Goal: Task Accomplishment & Management: Manage account settings

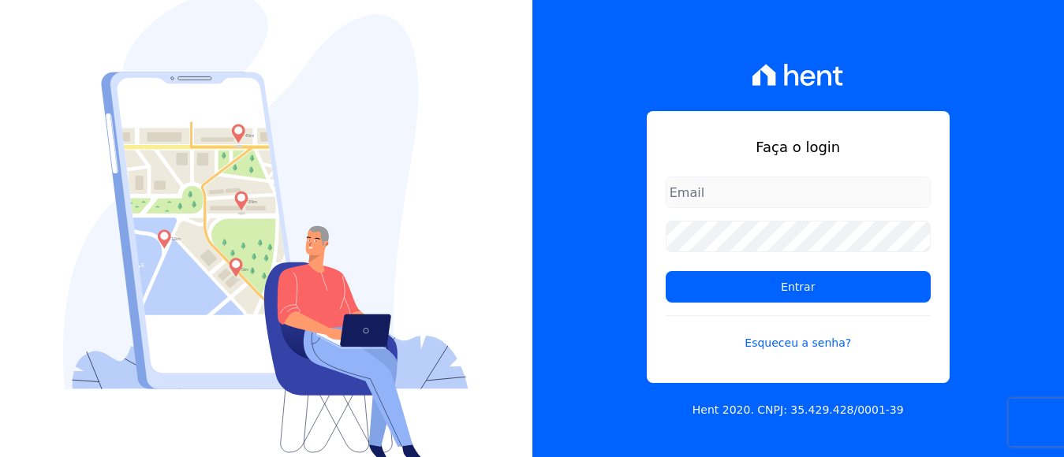
click at [776, 195] on input "email" at bounding box center [797, 193] width 265 height 32
click at [780, 203] on form "Entrar Esqueceu a senha?" at bounding box center [797, 274] width 265 height 194
click at [785, 190] on input "email" at bounding box center [797, 193] width 265 height 32
type input "financeiro@panizziconstrucoes.com.br"
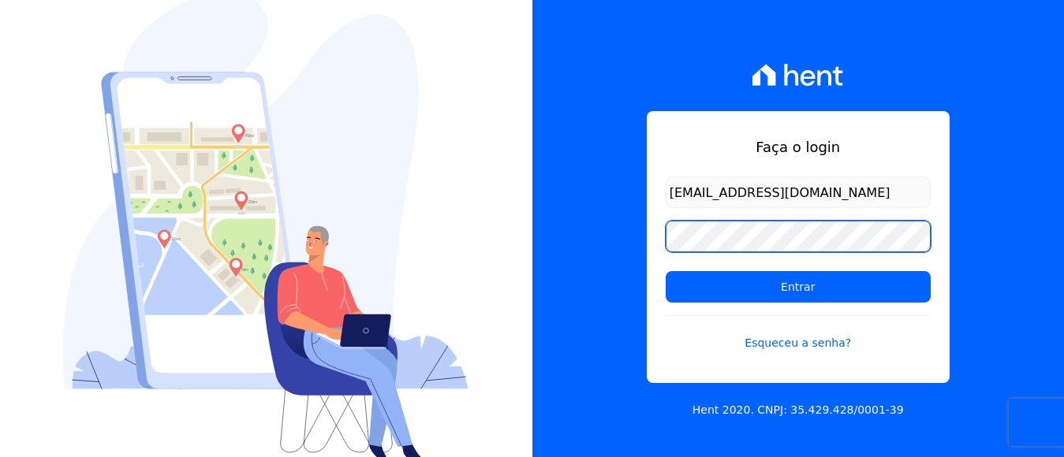
click at [665, 271] on input "Entrar" at bounding box center [797, 287] width 265 height 32
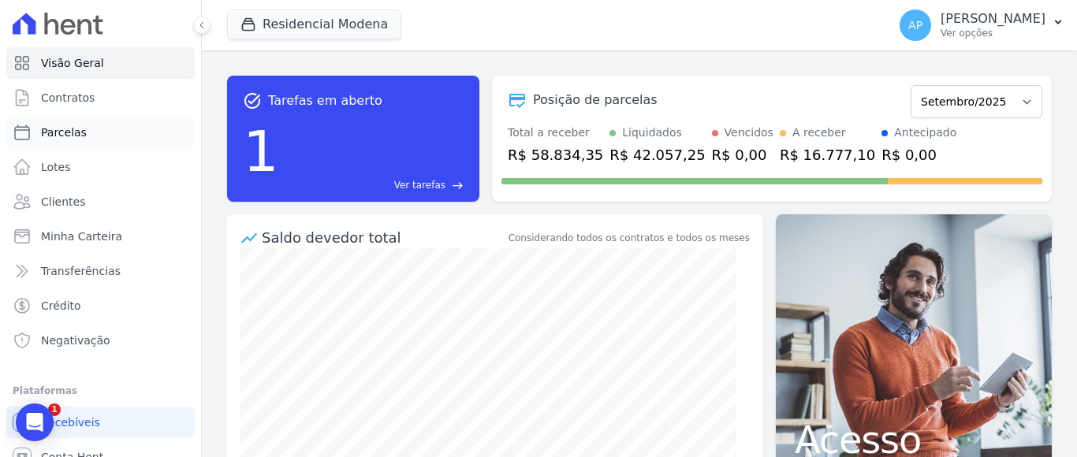
click at [65, 134] on span "Parcelas" at bounding box center [64, 133] width 46 height 16
select select
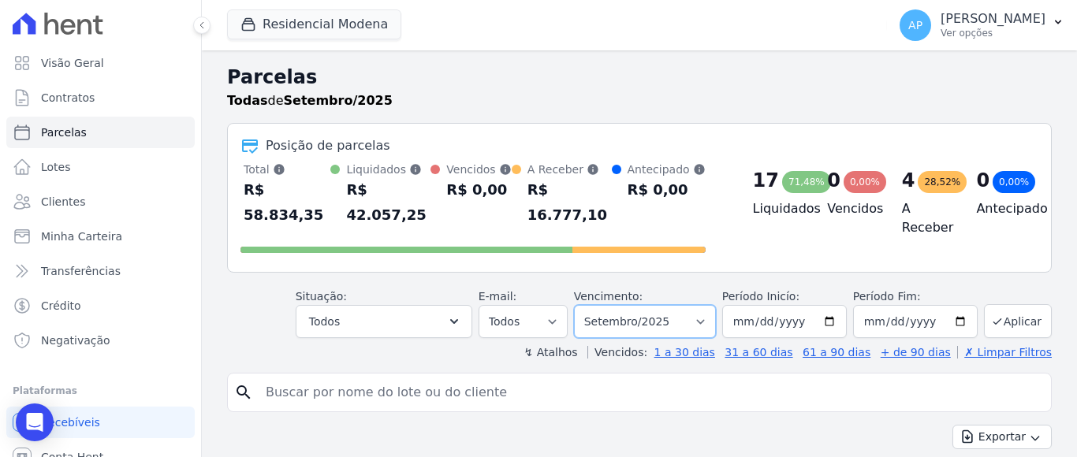
click at [704, 306] on select "Filtrar por período ──────── Todos os meses Janeiro/2022 Fevereiro/2022 Março/2…" at bounding box center [645, 321] width 142 height 33
select select "10/2025"
click at [583, 305] on select "Filtrar por período ──────── Todos os meses Janeiro/2022 Fevereiro/2022 Março/2…" at bounding box center [645, 321] width 142 height 33
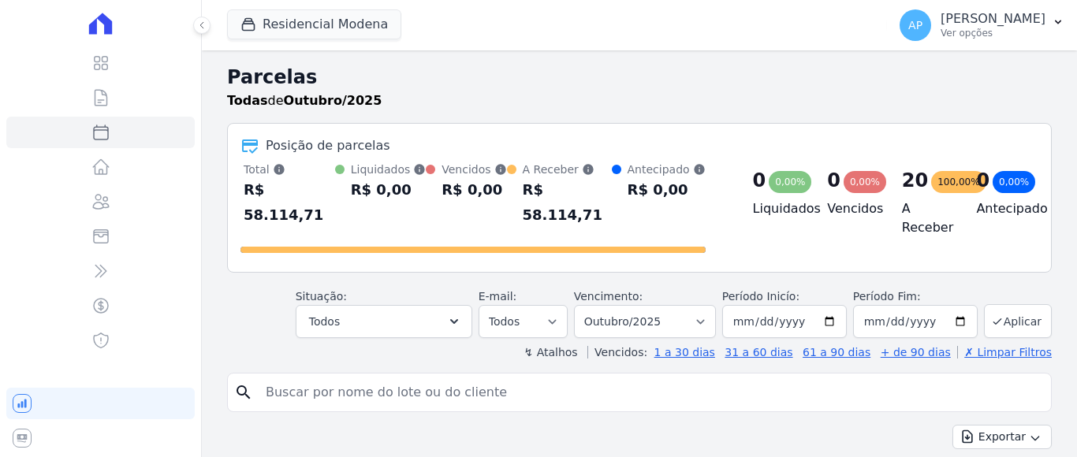
select select
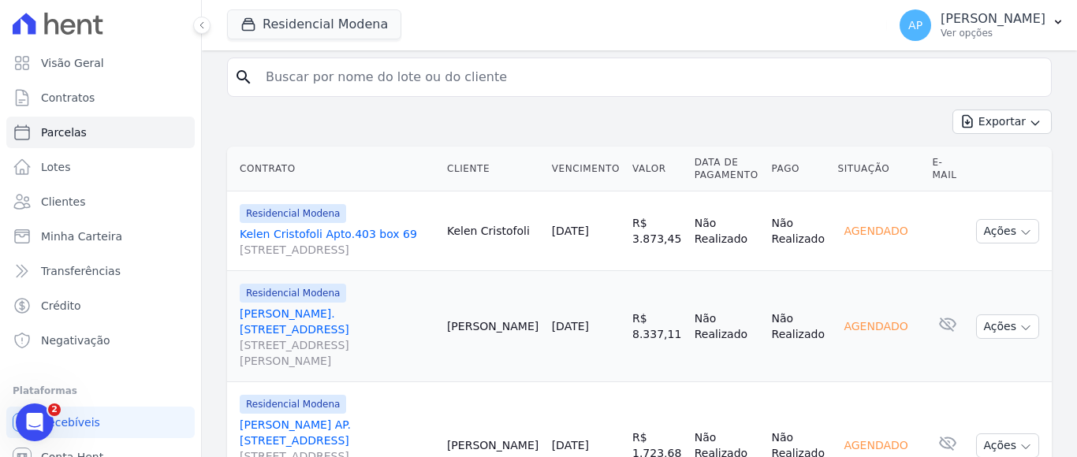
click at [329, 306] on link "Arthur Grazioli Apto. 1107 Box 16 Rua Arnaldo Camerini, 112, Cidade Alta" at bounding box center [337, 337] width 195 height 63
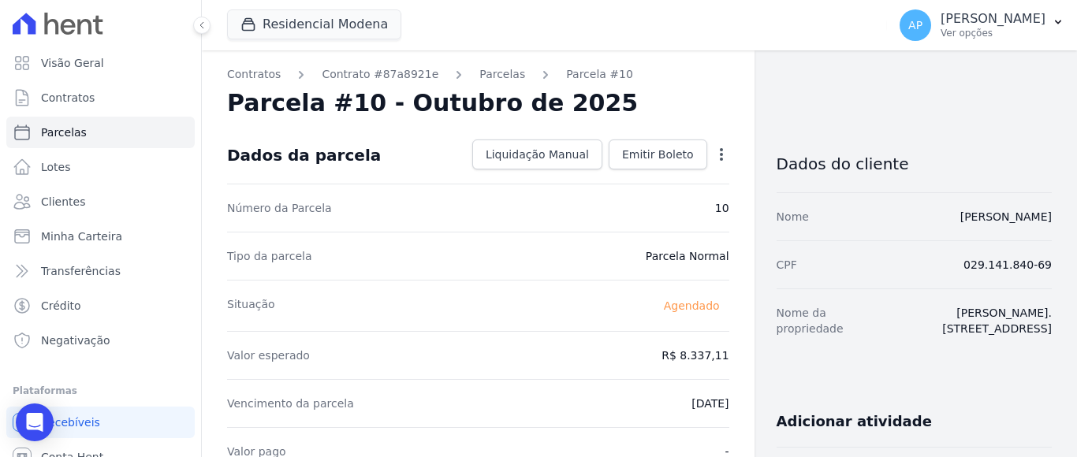
select select
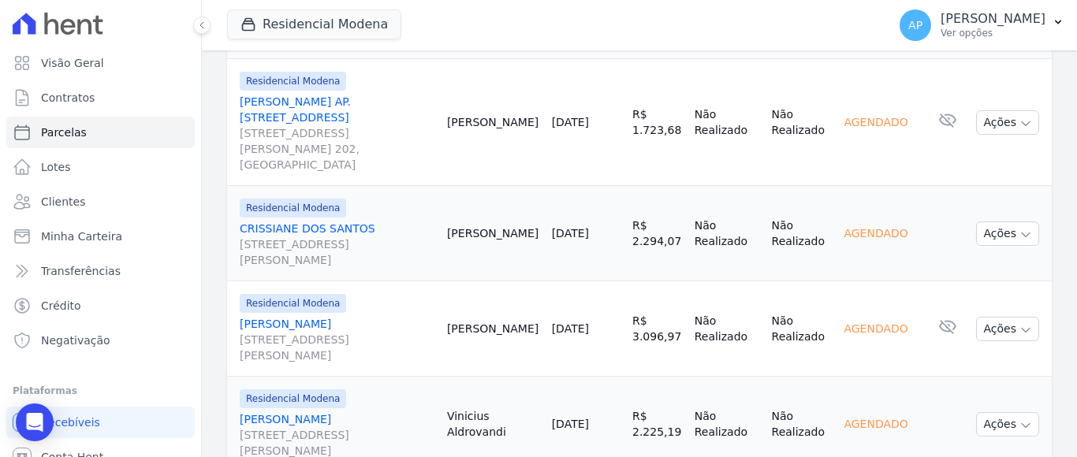
scroll to position [587, 0]
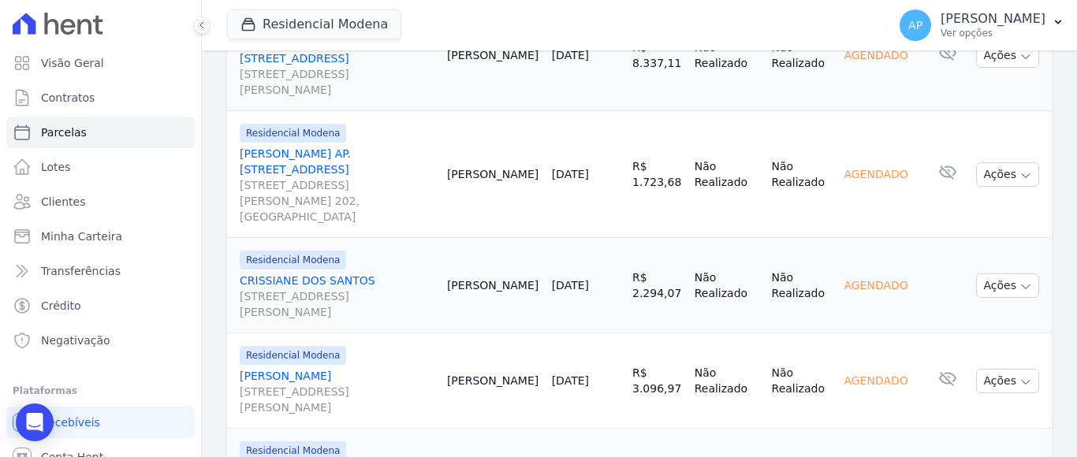
click at [321, 368] on link "JAQUELINE CELESTINI Rua Armindo Schenatto, 255, AP 701, Humaitá" at bounding box center [337, 391] width 195 height 47
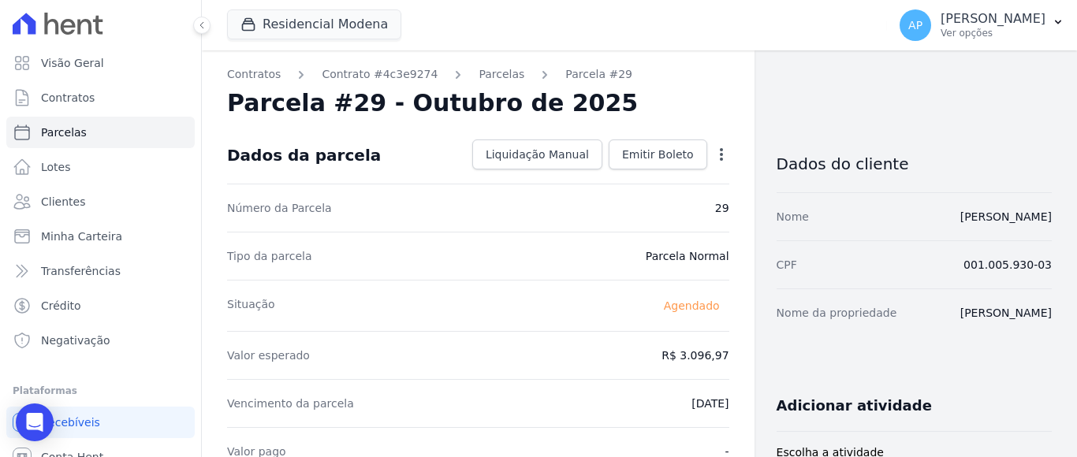
click at [714, 158] on icon "button" at bounding box center [722, 155] width 16 height 16
click at [609, 178] on link "Alterar" at bounding box center [653, 176] width 139 height 28
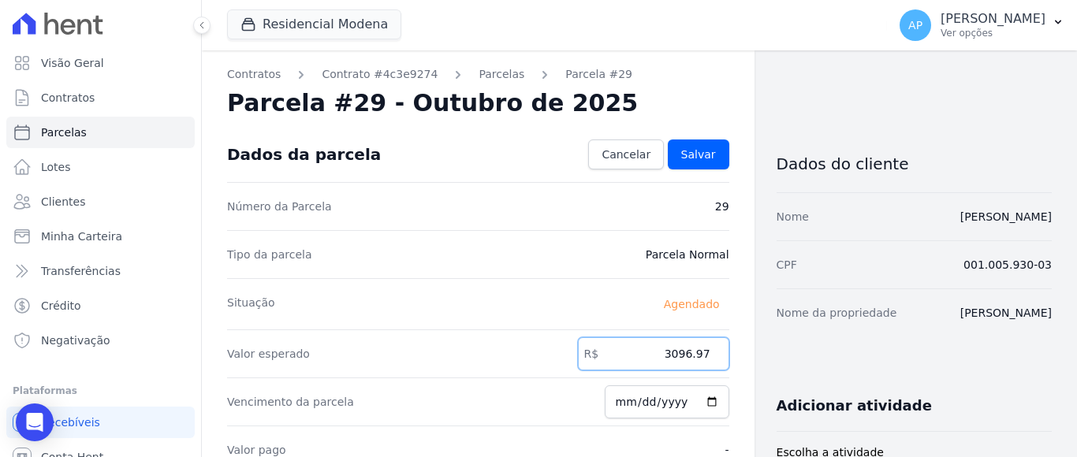
drag, startPoint x: 662, startPoint y: 353, endPoint x: 702, endPoint y: 357, distance: 40.4
click at [702, 357] on input "3096.97" at bounding box center [653, 353] width 151 height 33
type input "3095.60"
click at [672, 147] on link "Salvar" at bounding box center [698, 155] width 61 height 30
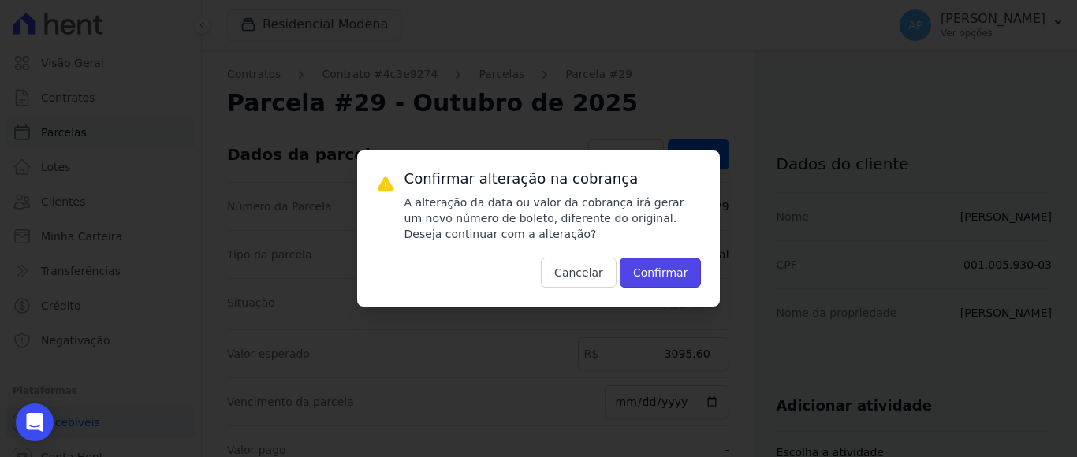
click at [662, 270] on button "Confirmar" at bounding box center [661, 273] width 82 height 30
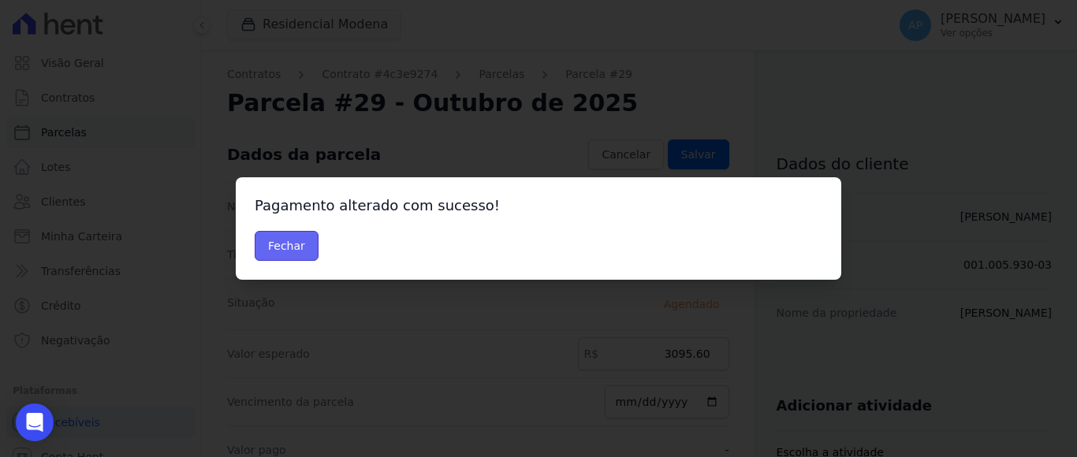
click at [285, 237] on button "Fechar" at bounding box center [287, 246] width 64 height 30
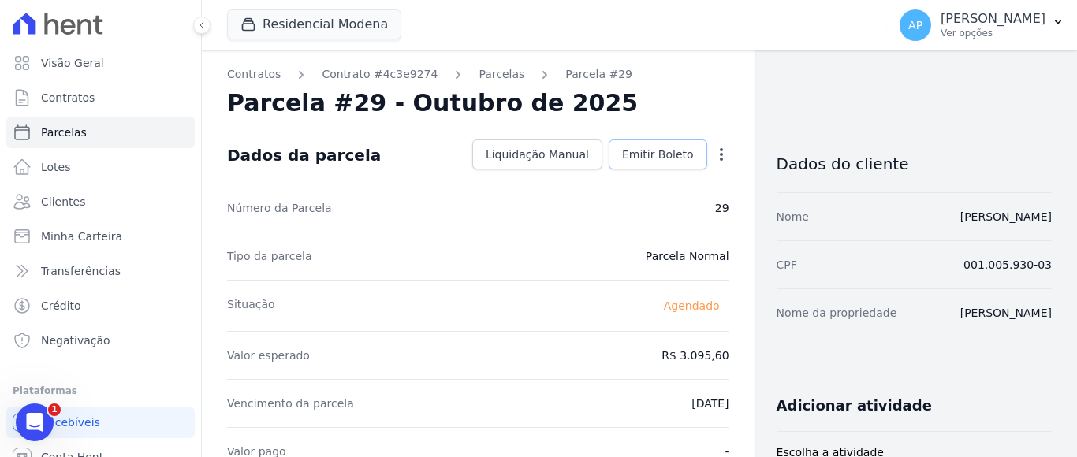
click at [652, 147] on span "Emitir Boleto" at bounding box center [658, 155] width 72 height 16
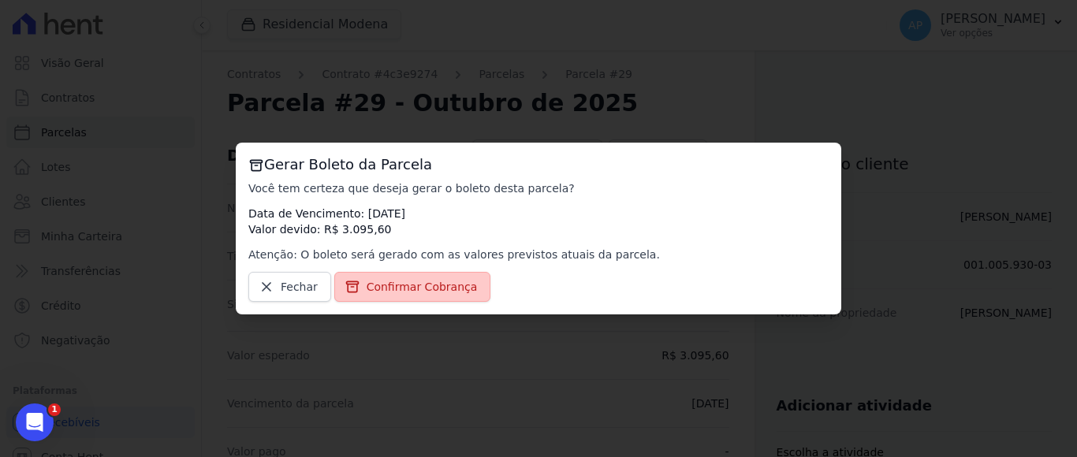
click at [438, 282] on span "Confirmar Cobrança" at bounding box center [422, 287] width 111 height 16
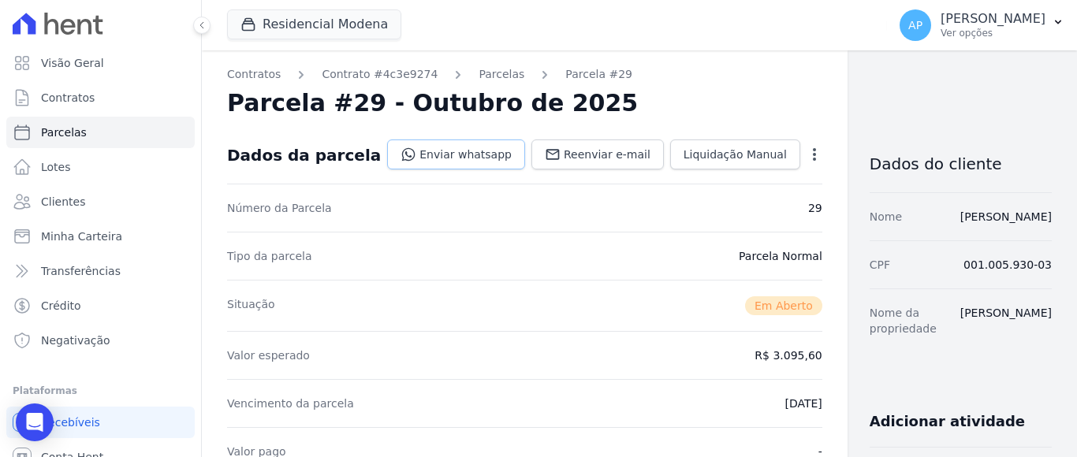
click at [435, 156] on link "Enviar whatsapp" at bounding box center [456, 155] width 138 height 30
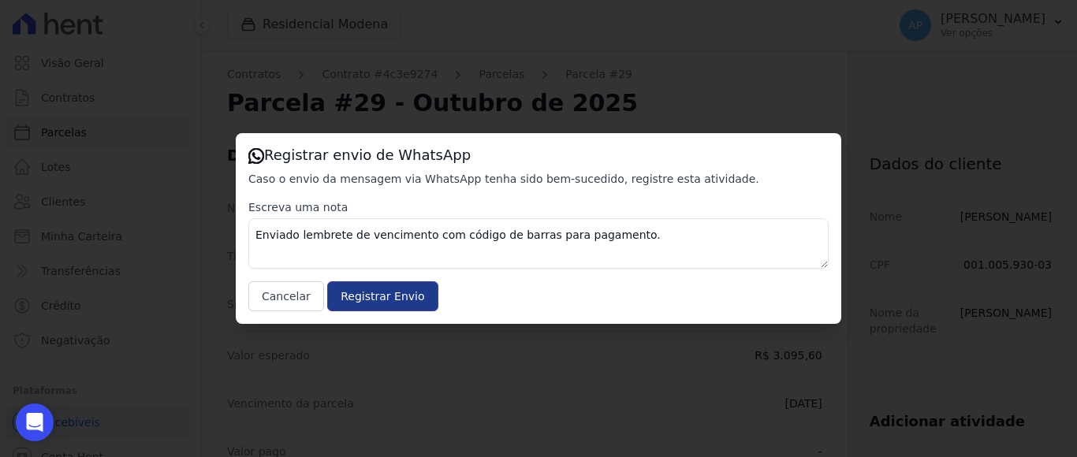
click at [348, 293] on input "Registrar Envio" at bounding box center [382, 296] width 110 height 30
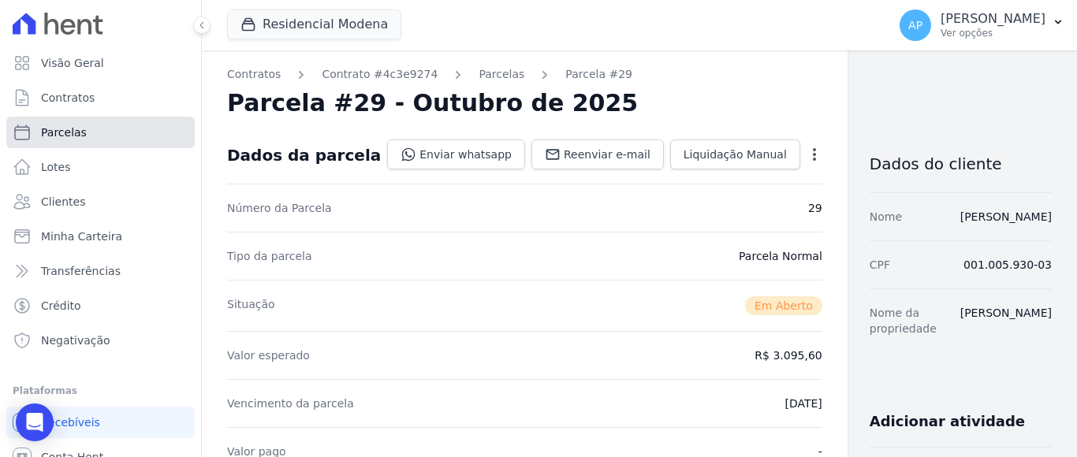
click at [76, 132] on span "Parcelas" at bounding box center [64, 133] width 46 height 16
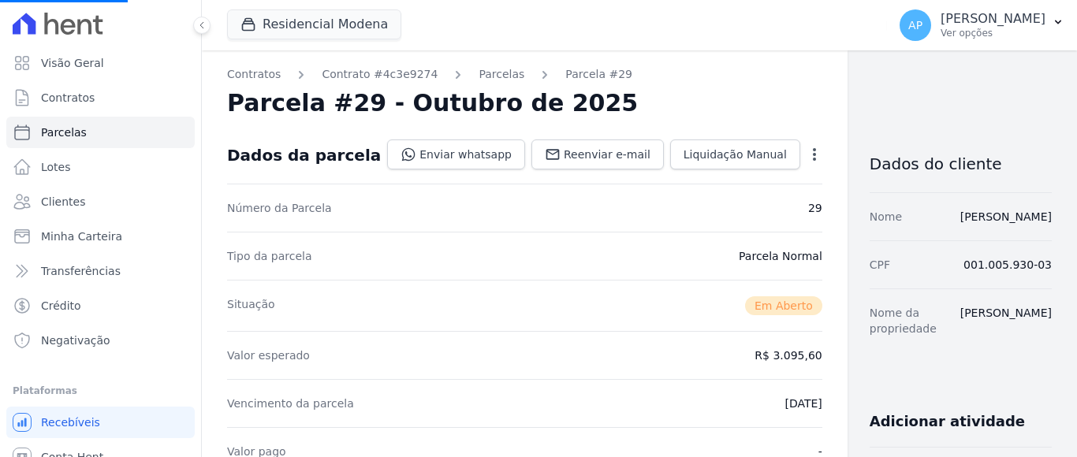
select select
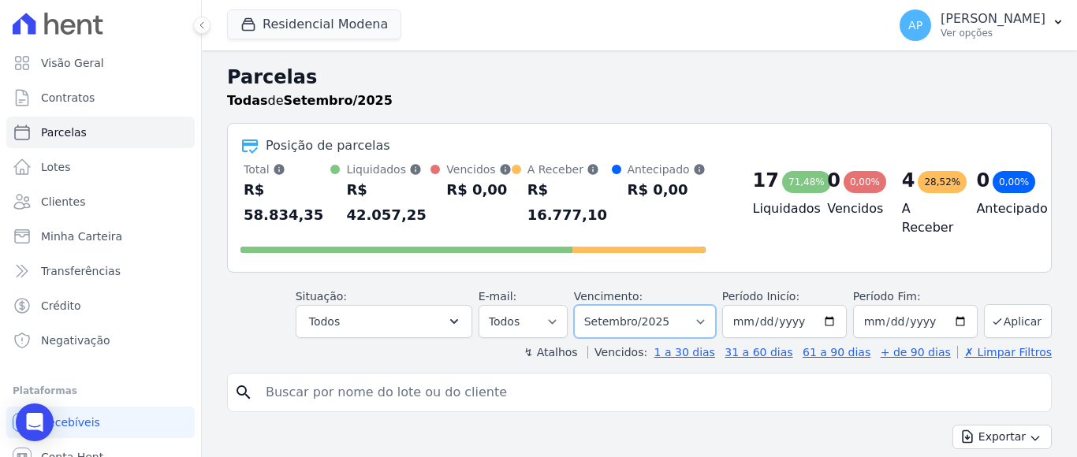
click at [699, 305] on select "[GEOGRAPHIC_DATA] por período ──────── Todos os meses Janeiro/2022 Fevereiro/20…" at bounding box center [645, 321] width 142 height 33
select select "10/2025"
click at [583, 305] on select "[GEOGRAPHIC_DATA] por período ──────── Todos os meses Janeiro/2022 Fevereiro/20…" at bounding box center [645, 321] width 142 height 33
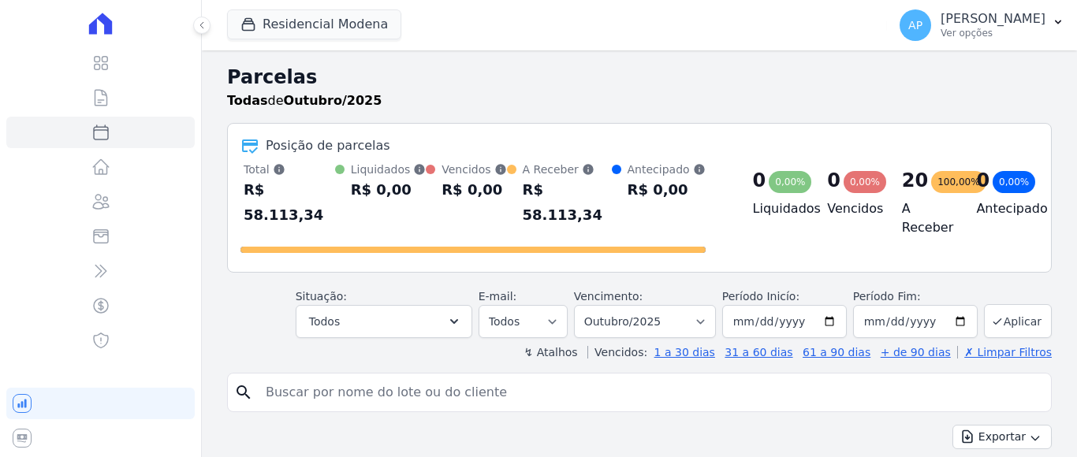
select select
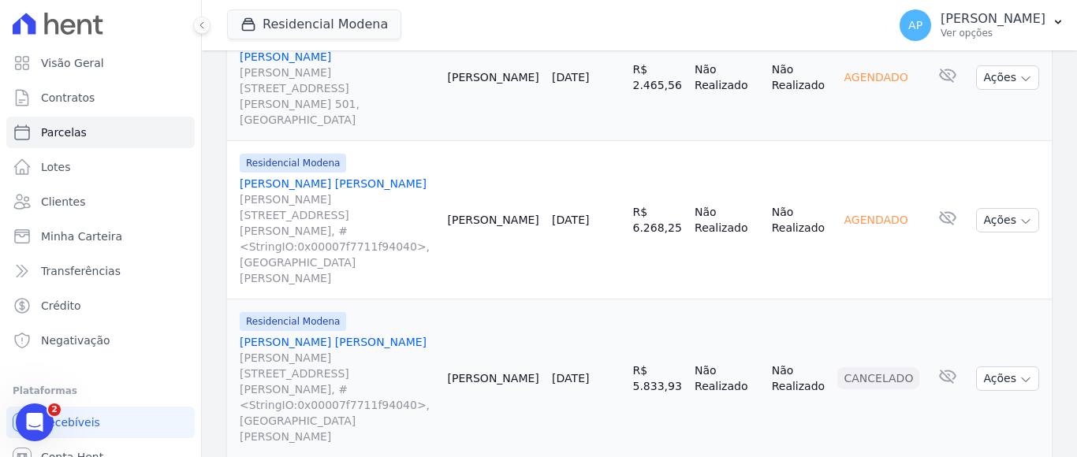
scroll to position [2129, 0]
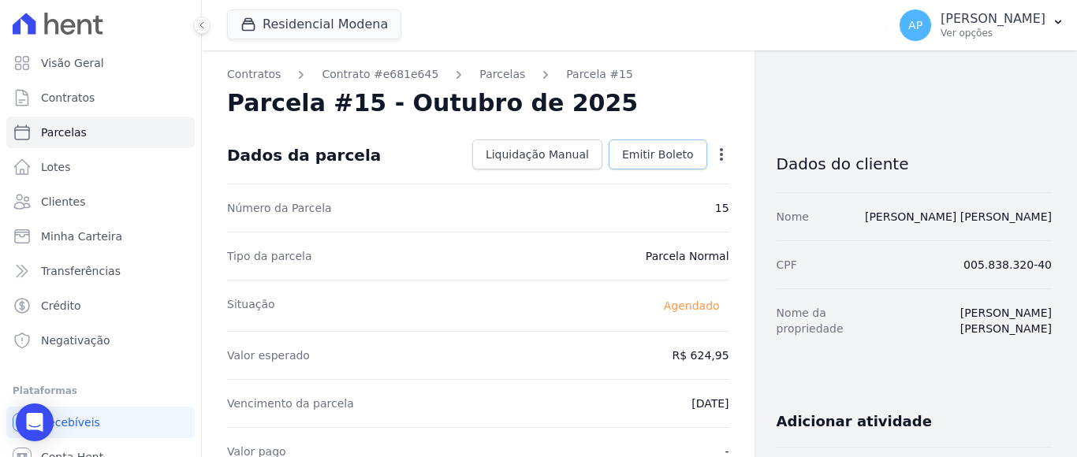
click at [659, 157] on span "Emitir Boleto" at bounding box center [658, 155] width 72 height 16
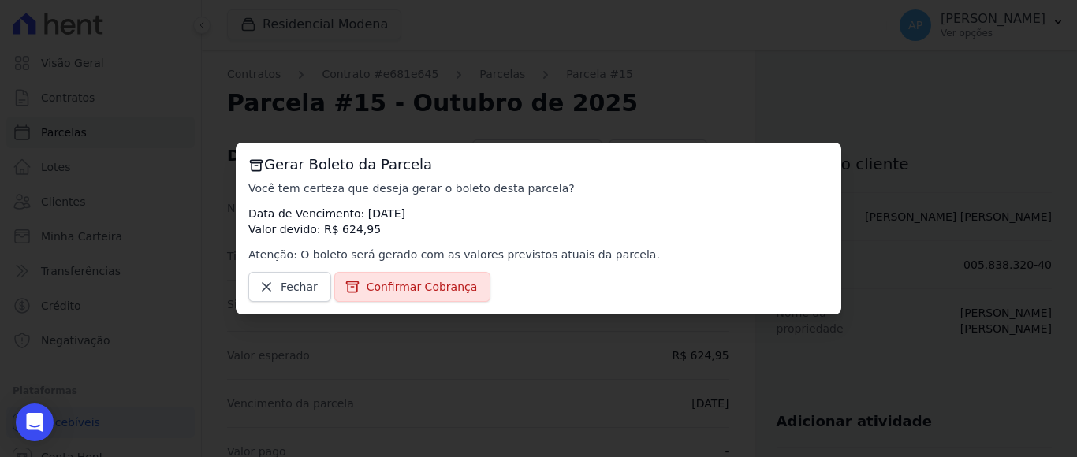
click at [729, 108] on div "Gerar Boleto da Parcela Você tem certeza que deseja gerar o boleto desta parcel…" at bounding box center [538, 228] width 1077 height 457
click at [287, 289] on span "Fechar" at bounding box center [299, 287] width 37 height 16
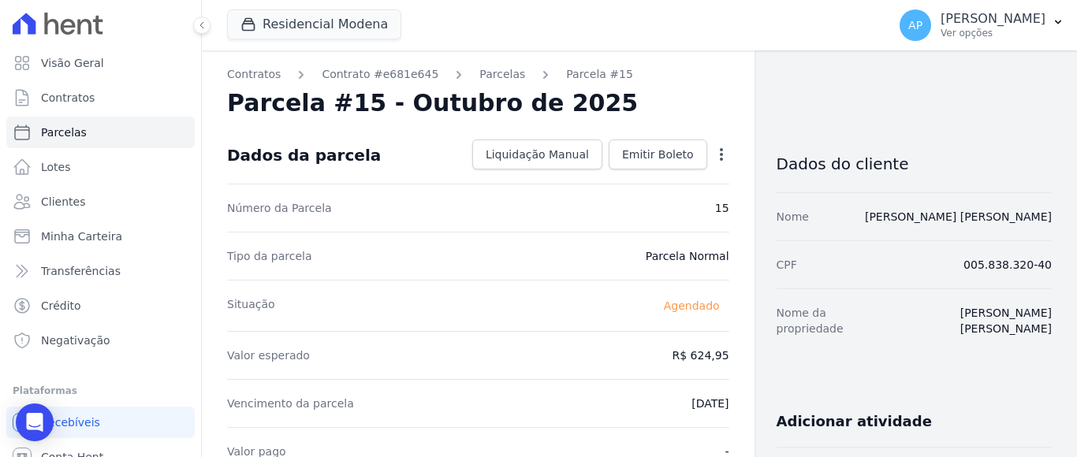
click at [714, 151] on icon "button" at bounding box center [722, 155] width 16 height 16
click at [612, 174] on link "Alterar" at bounding box center [653, 176] width 139 height 28
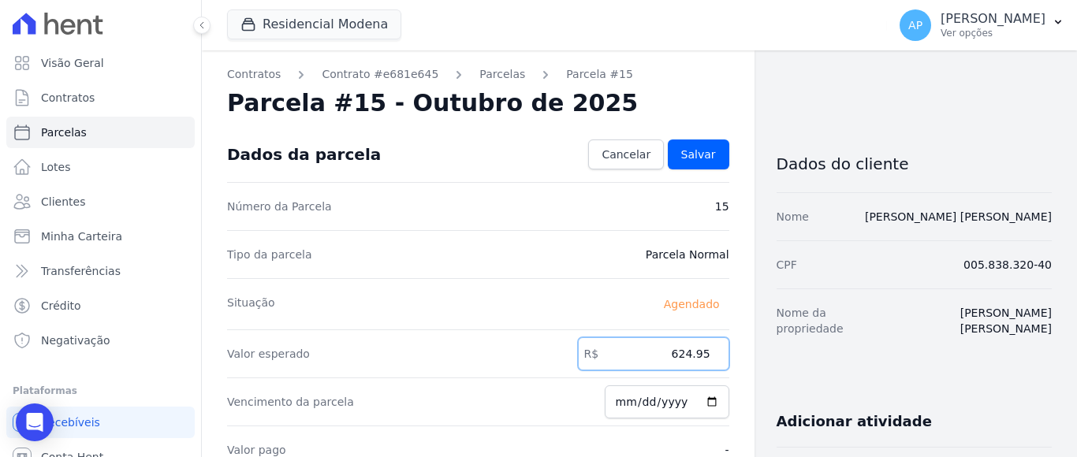
drag, startPoint x: 667, startPoint y: 351, endPoint x: 699, endPoint y: 355, distance: 32.6
click at [699, 355] on input "624.95" at bounding box center [653, 353] width 151 height 33
type input "1008.75"
click at [693, 151] on span "Salvar" at bounding box center [698, 155] width 35 height 16
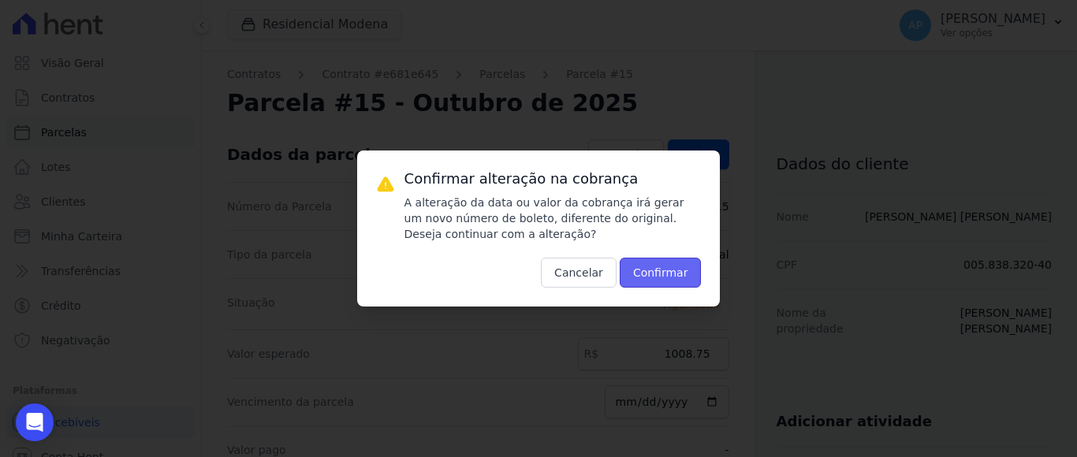
click at [676, 270] on button "Confirmar" at bounding box center [661, 273] width 82 height 30
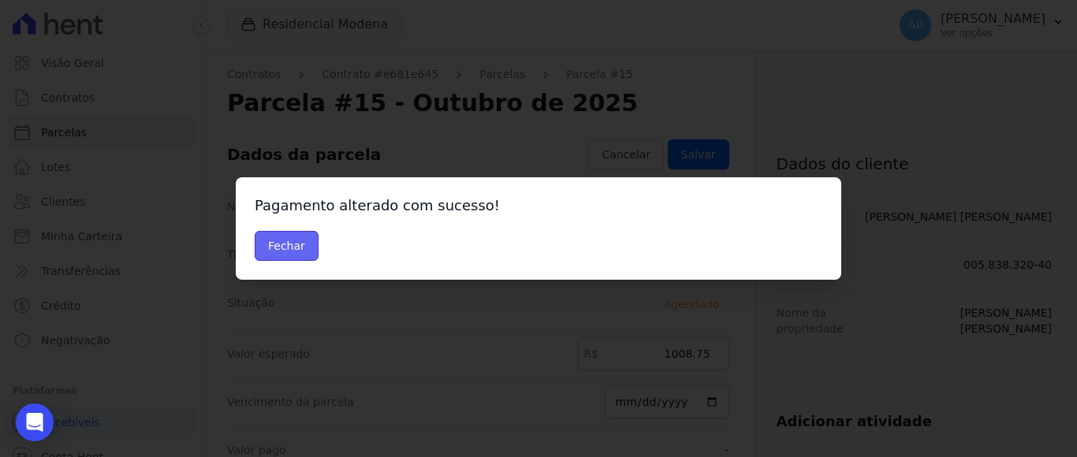
click at [282, 233] on button "Fechar" at bounding box center [287, 246] width 64 height 30
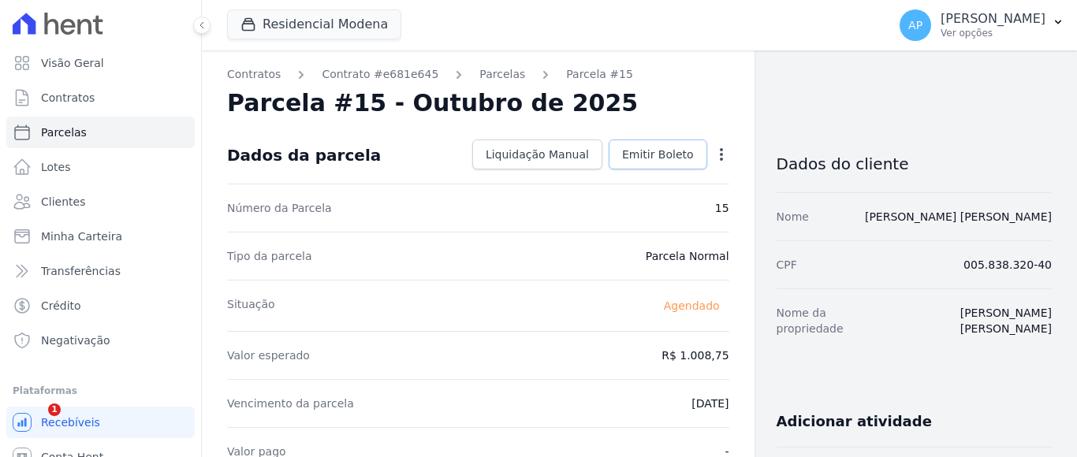
click at [658, 156] on span "Emitir Boleto" at bounding box center [658, 155] width 72 height 16
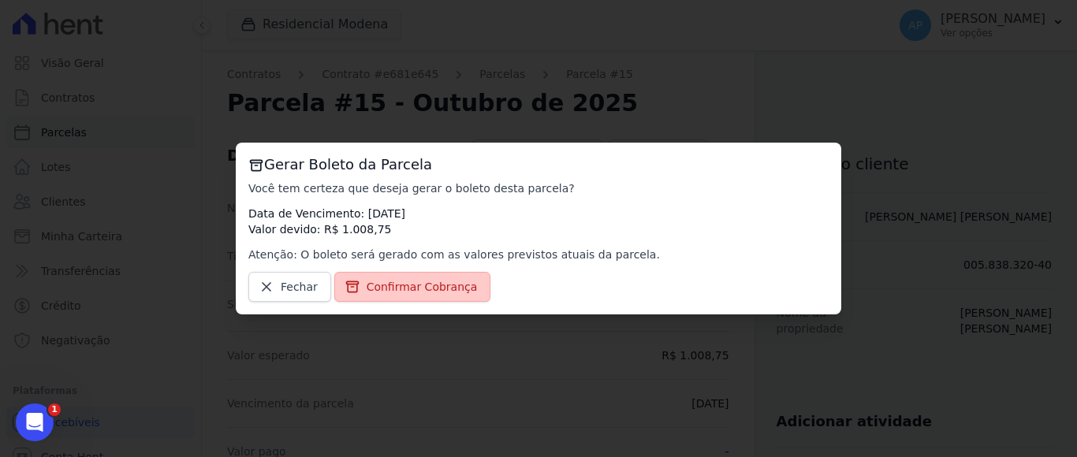
click at [416, 282] on span "Confirmar Cobrança" at bounding box center [422, 287] width 111 height 16
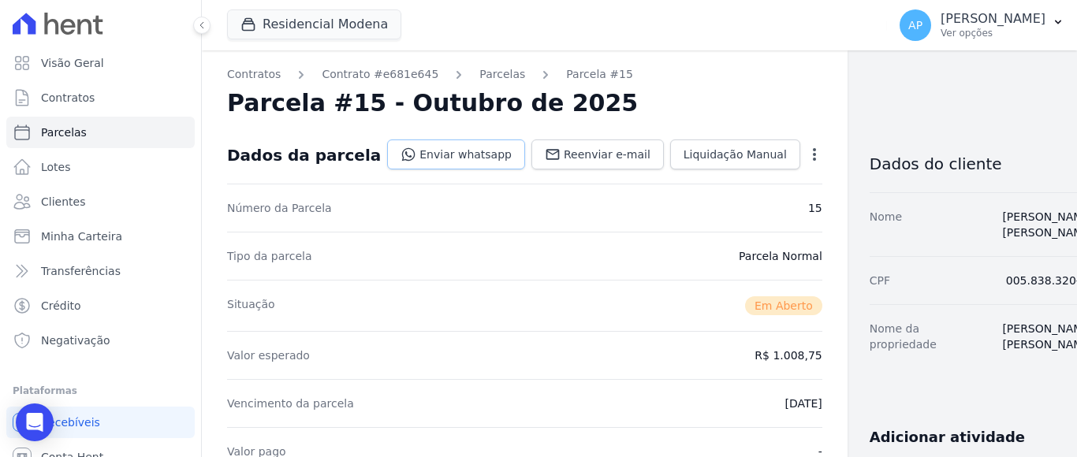
click at [430, 157] on link "Enviar whatsapp" at bounding box center [456, 155] width 138 height 30
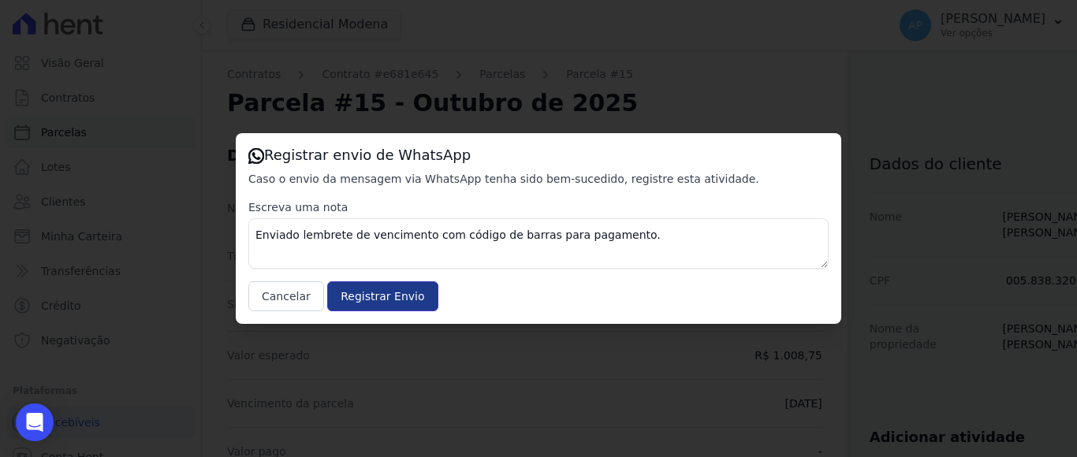
click at [370, 302] on input "Registrar Envio" at bounding box center [382, 296] width 110 height 30
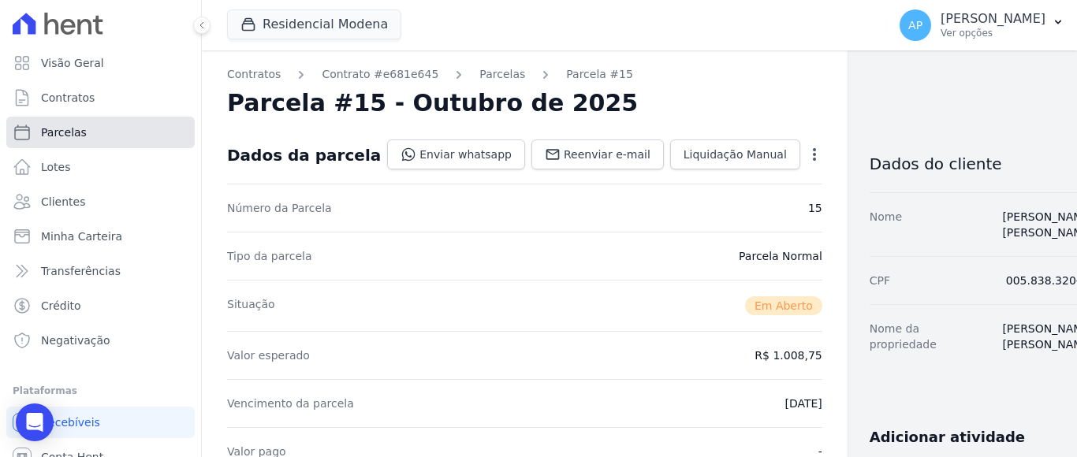
click at [76, 134] on span "Parcelas" at bounding box center [64, 133] width 46 height 16
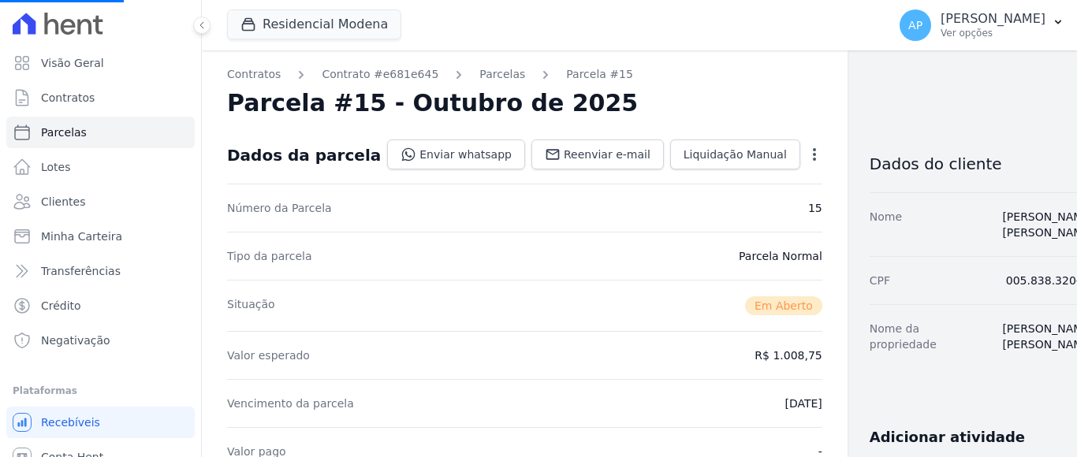
select select
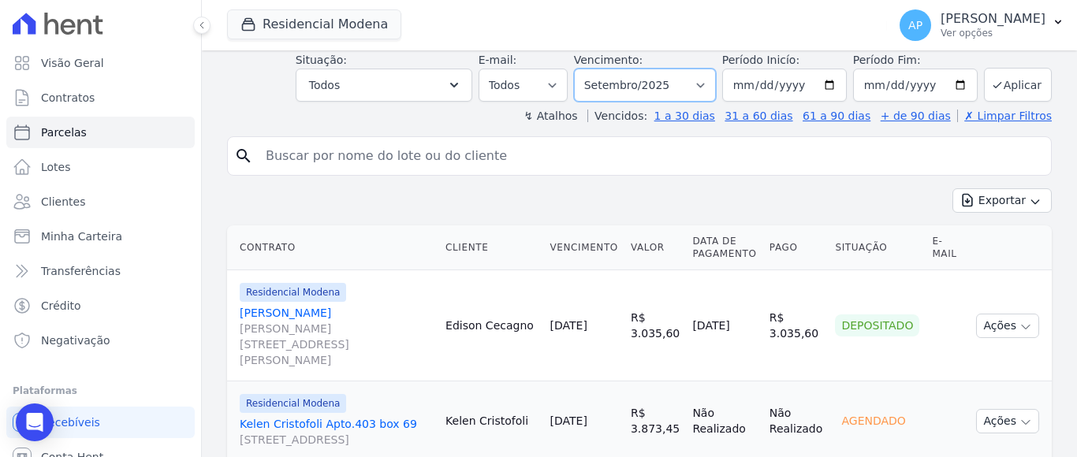
scroll to position [236, 0]
click at [675, 69] on select "[GEOGRAPHIC_DATA] por período ──────── Todos os meses Janeiro/2022 Fevereiro/20…" at bounding box center [645, 85] width 142 height 33
select select "10/2025"
click at [583, 69] on select "[GEOGRAPHIC_DATA] por período ──────── Todos os meses Janeiro/2022 Fevereiro/20…" at bounding box center [645, 85] width 142 height 33
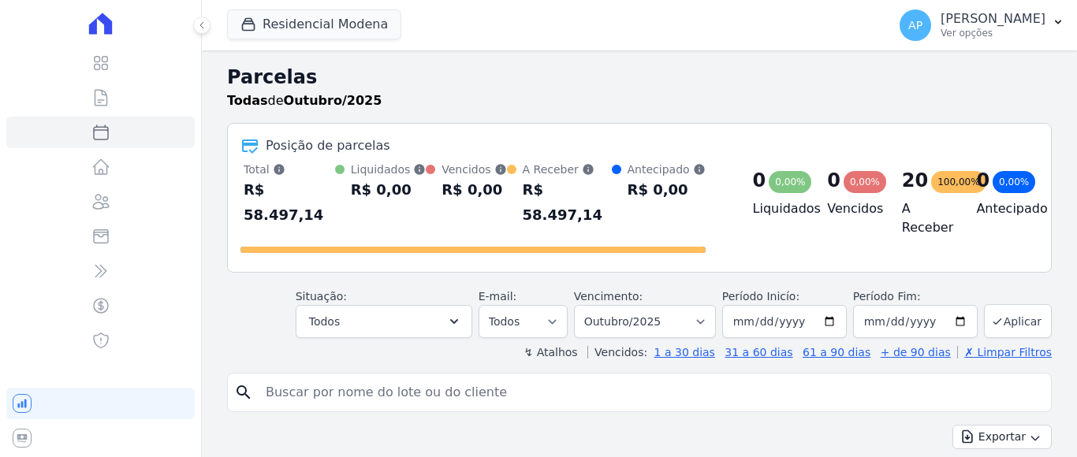
select select
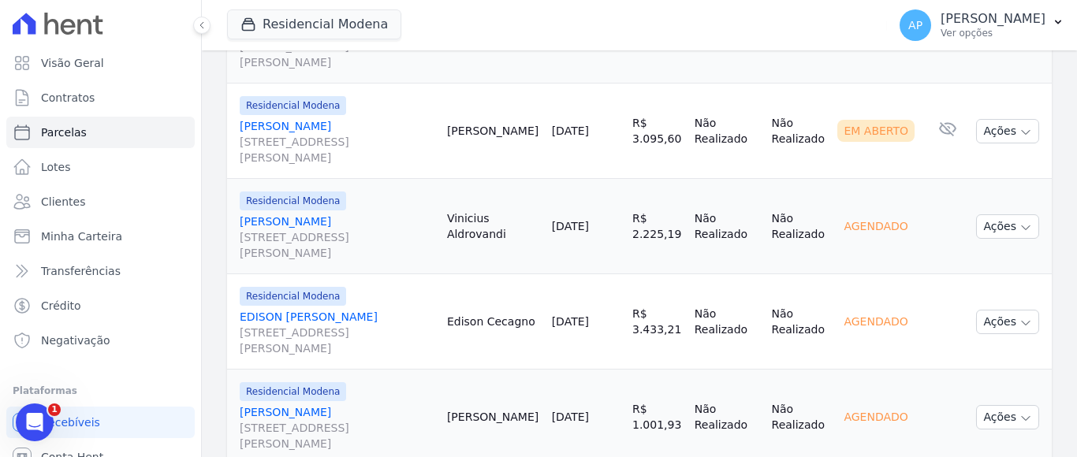
scroll to position [867, 0]
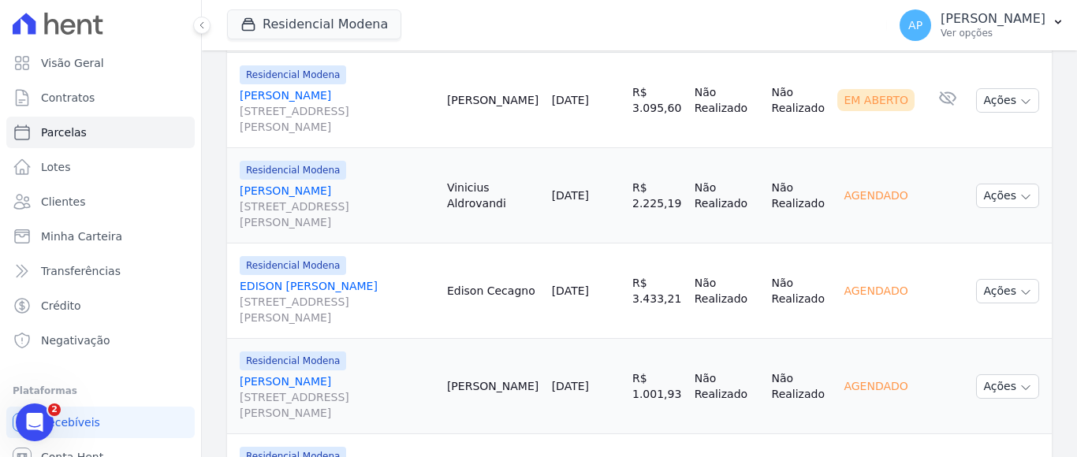
click at [330, 278] on link "EDISON JOSE CECAGNO Rua Arlindo Adriano Farina, 54, AP 904, Cidade Alta" at bounding box center [337, 301] width 195 height 47
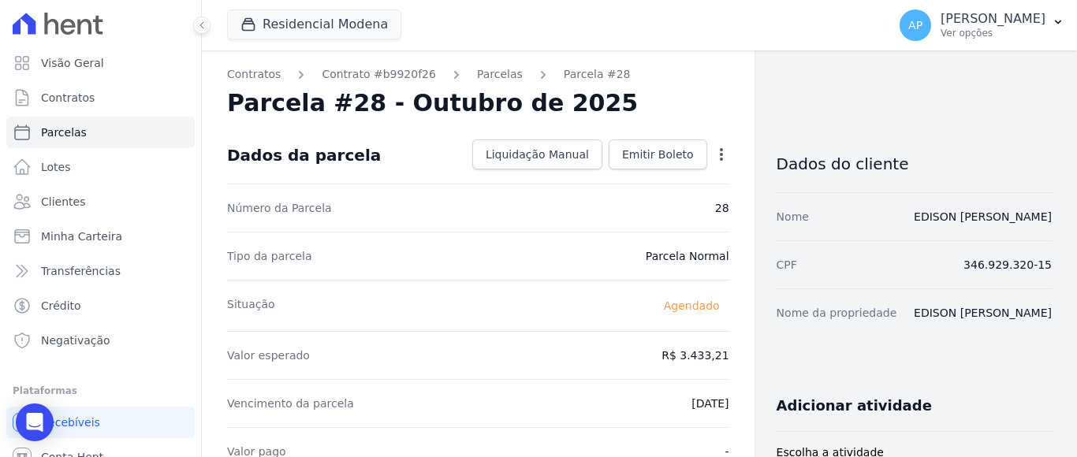
click at [714, 155] on icon "button" at bounding box center [722, 155] width 16 height 16
click at [613, 170] on link "Alterar" at bounding box center [653, 176] width 139 height 28
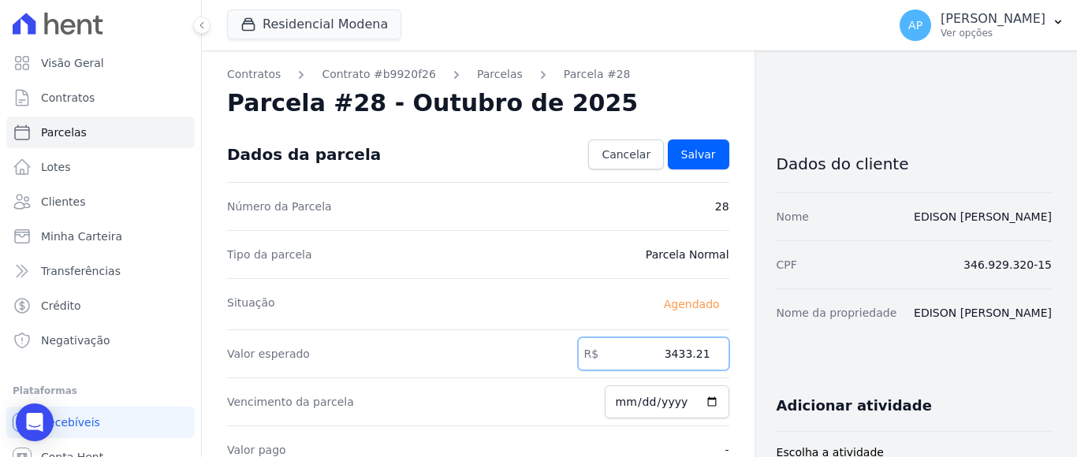
drag, startPoint x: 662, startPoint y: 352, endPoint x: 727, endPoint y: 341, distance: 66.4
type input "3850.00"
click at [693, 151] on span "Salvar" at bounding box center [698, 155] width 35 height 16
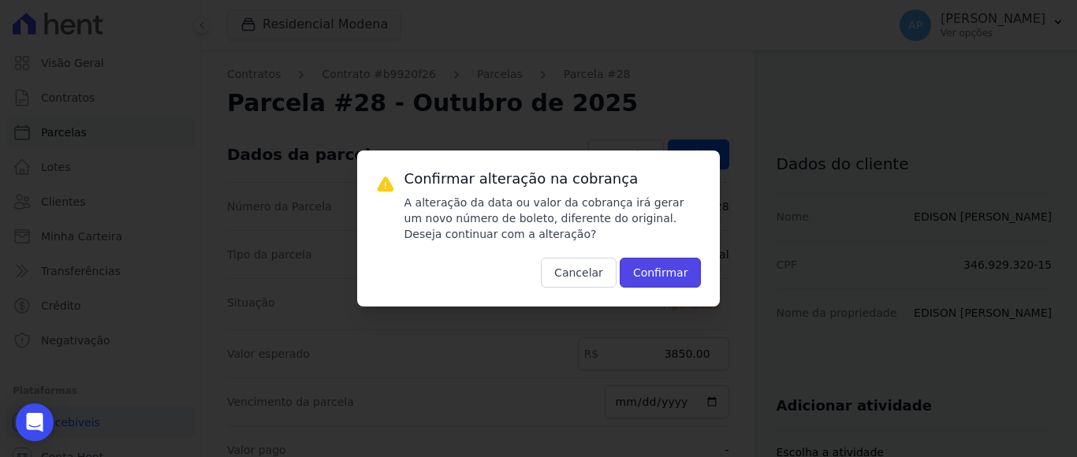
click at [685, 271] on button "Confirmar" at bounding box center [661, 273] width 82 height 30
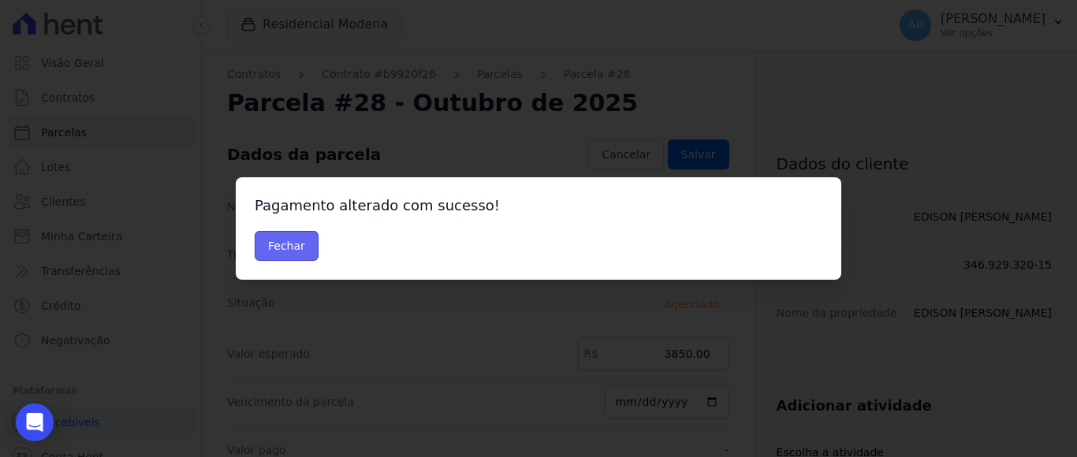
drag, startPoint x: 291, startPoint y: 240, endPoint x: 298, endPoint y: 235, distance: 9.0
click at [293, 239] on button "Fechar" at bounding box center [287, 246] width 64 height 30
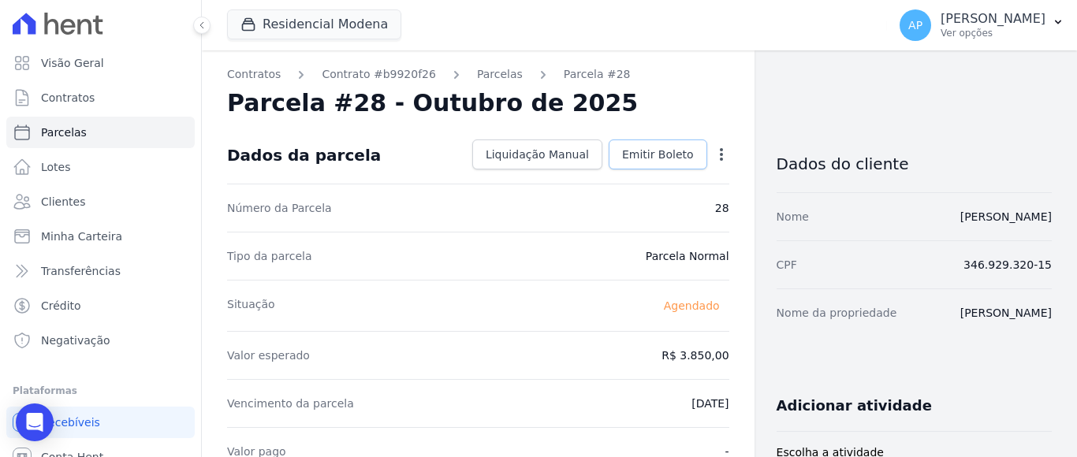
drag, startPoint x: 650, startPoint y: 158, endPoint x: 642, endPoint y: 182, distance: 25.9
click at [650, 157] on span "Emitir Boleto" at bounding box center [658, 155] width 72 height 16
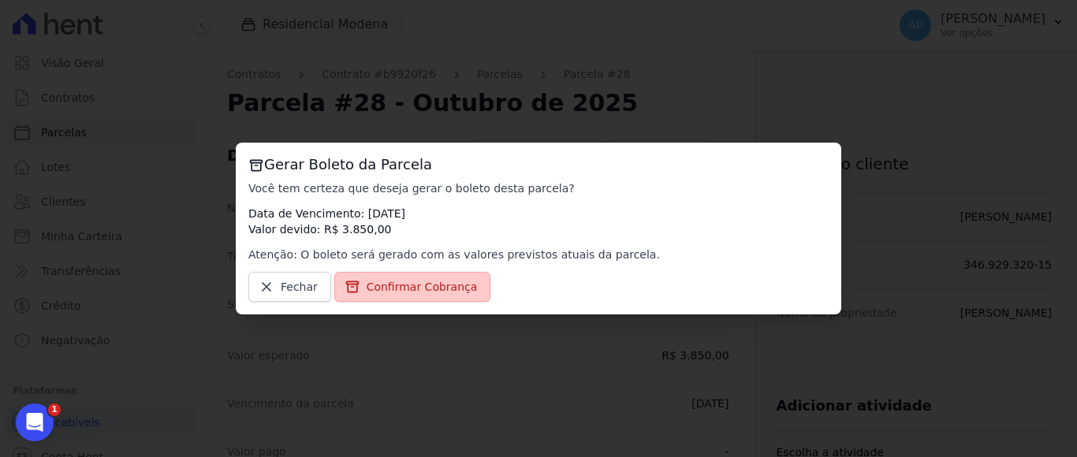
click at [434, 277] on link "Confirmar Cobrança" at bounding box center [412, 287] width 157 height 30
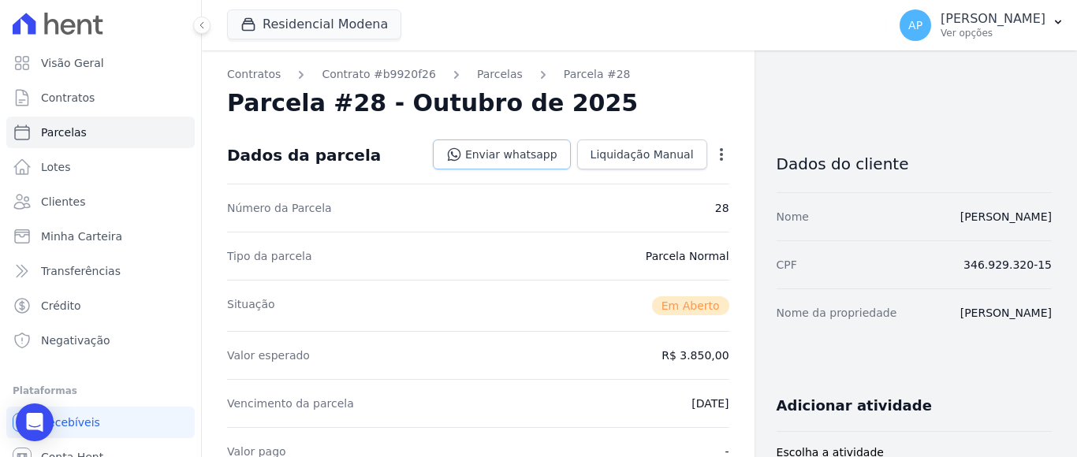
click at [521, 154] on link "Enviar whatsapp" at bounding box center [502, 155] width 138 height 30
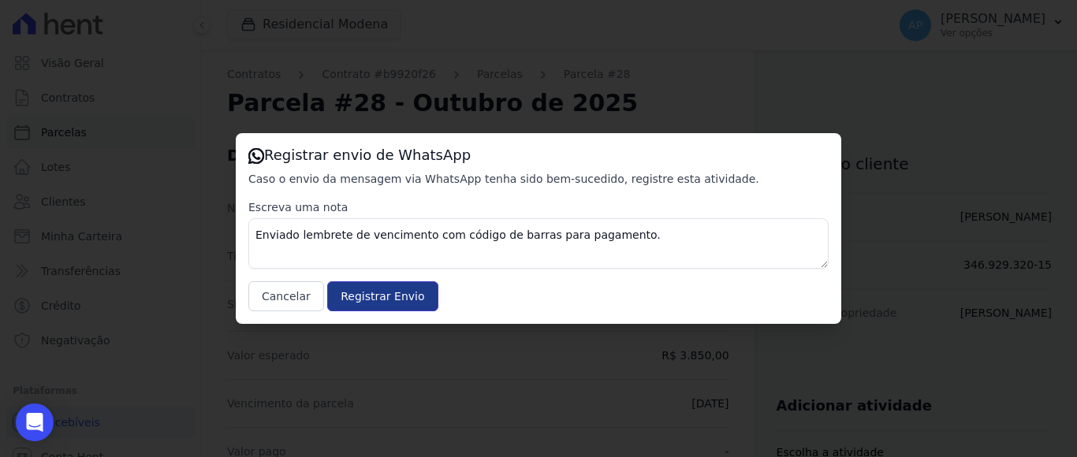
click at [385, 299] on input "Registrar Envio" at bounding box center [382, 296] width 110 height 30
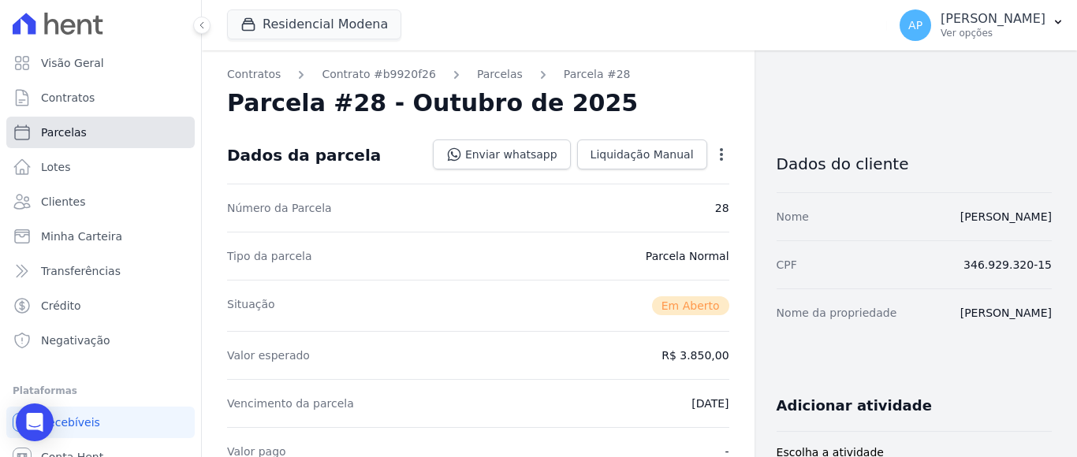
click at [58, 136] on span "Parcelas" at bounding box center [64, 133] width 46 height 16
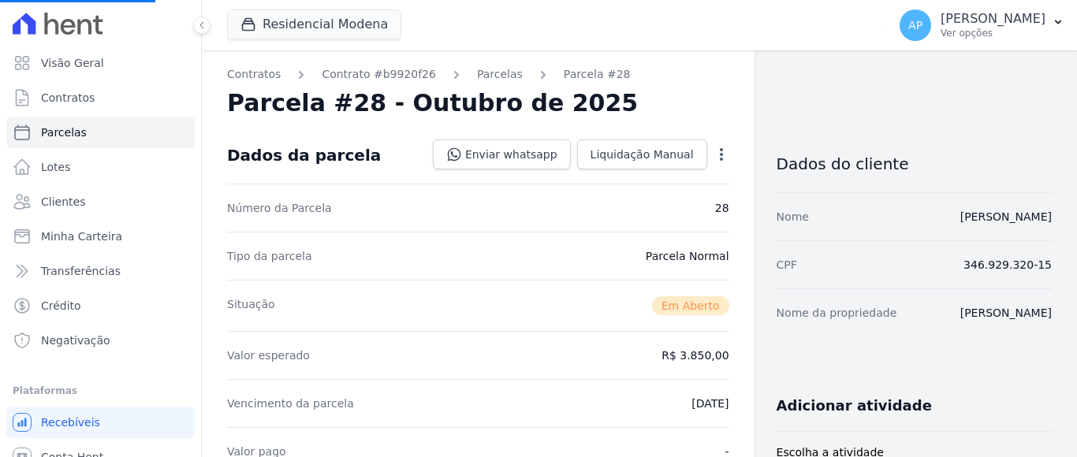
select select
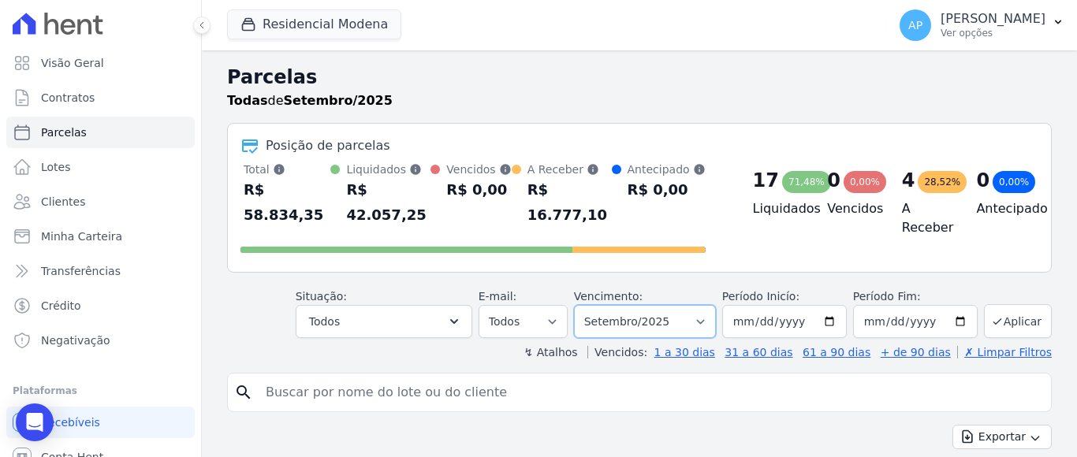
click at [643, 307] on select "Filtrar por período ──────── Todos os meses Janeiro/2022 Fevereiro/2022 Março/2…" at bounding box center [645, 321] width 142 height 33
select select "10/2025"
click at [583, 305] on select "Filtrar por período ──────── Todos os meses Janeiro/2022 Fevereiro/2022 Março/2…" at bounding box center [645, 321] width 142 height 33
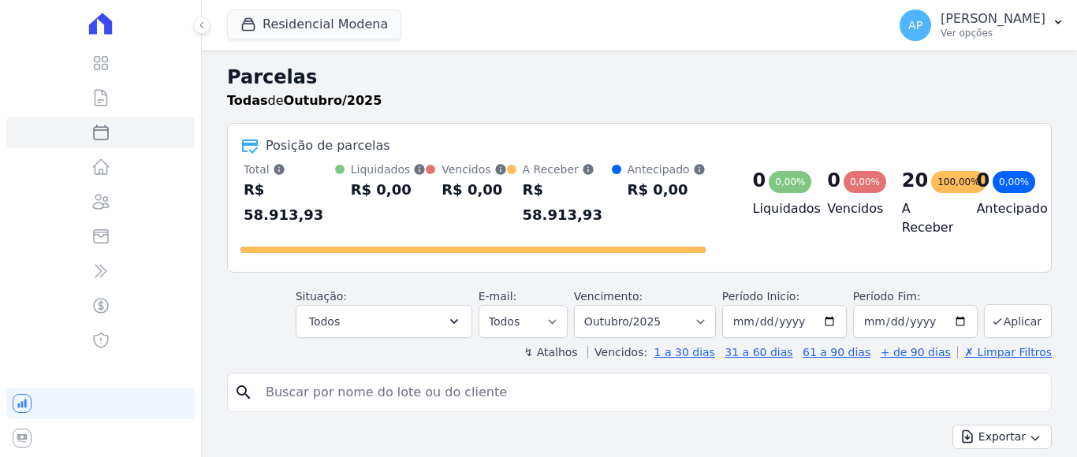
select select
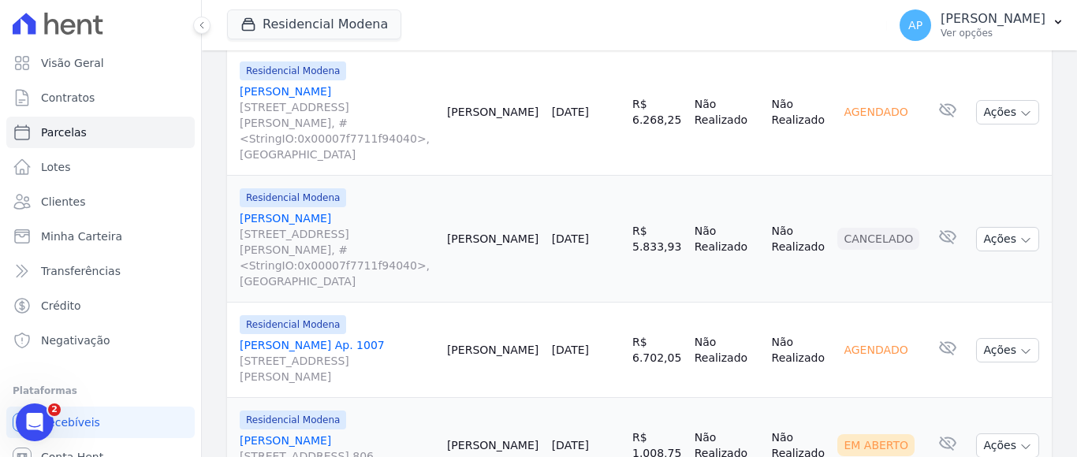
scroll to position [2050, 0]
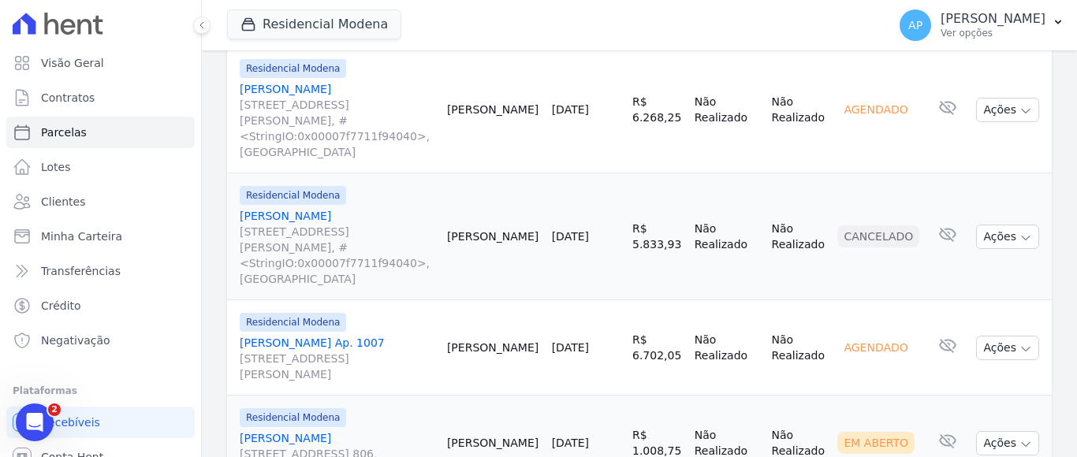
click at [323, 335] on link "[PERSON_NAME] Ap. 1007 [STREET_ADDRESS][PERSON_NAME]" at bounding box center [337, 358] width 195 height 47
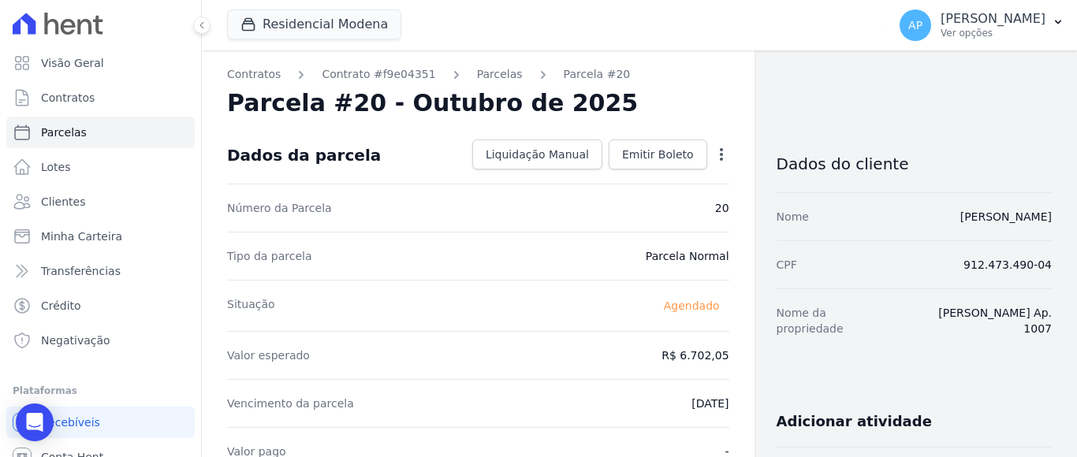
drag, startPoint x: 717, startPoint y: 155, endPoint x: 691, endPoint y: 162, distance: 26.2
click at [717, 155] on icon "button" at bounding box center [722, 155] width 16 height 16
click at [611, 175] on link "Alterar" at bounding box center [653, 176] width 139 height 28
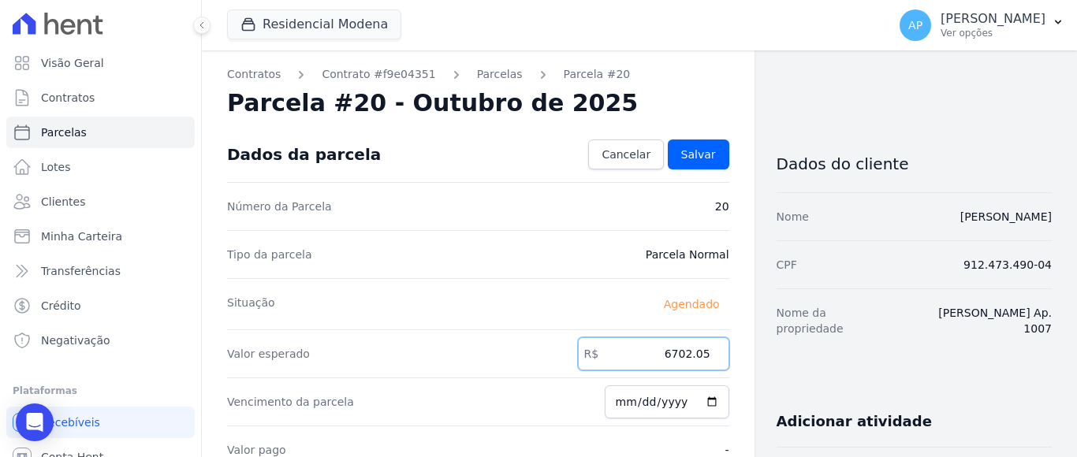
drag, startPoint x: 664, startPoint y: 356, endPoint x: 703, endPoint y: 354, distance: 39.5
click at [703, 354] on input "6702.05" at bounding box center [653, 353] width 151 height 33
type input "6746.00"
click at [688, 157] on span "Salvar" at bounding box center [698, 155] width 35 height 16
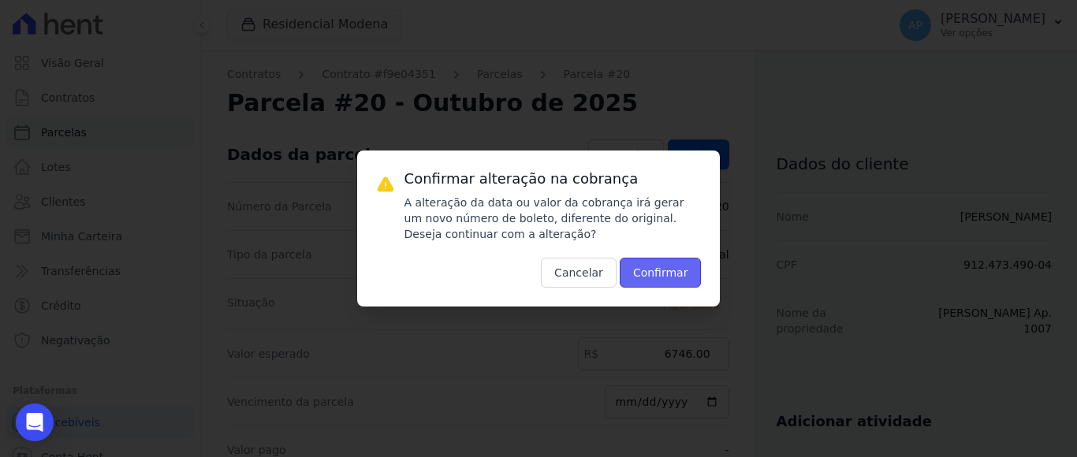
click at [659, 274] on button "Confirmar" at bounding box center [661, 273] width 82 height 30
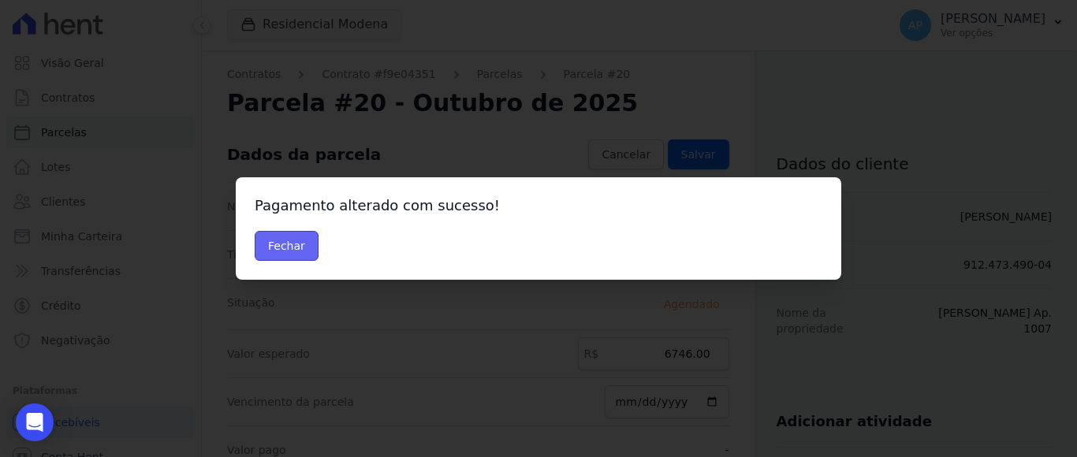
click at [278, 240] on button "Fechar" at bounding box center [287, 246] width 64 height 30
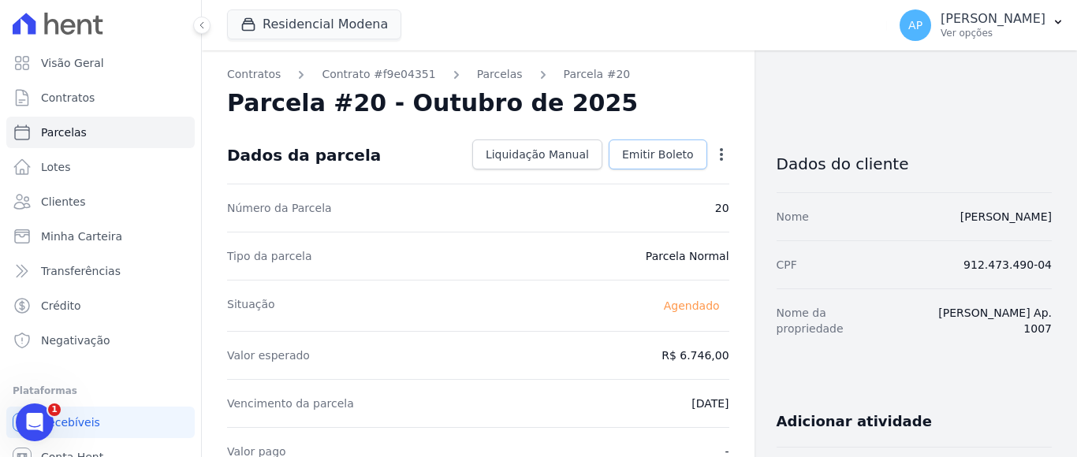
click at [677, 156] on span "Emitir Boleto" at bounding box center [658, 155] width 72 height 16
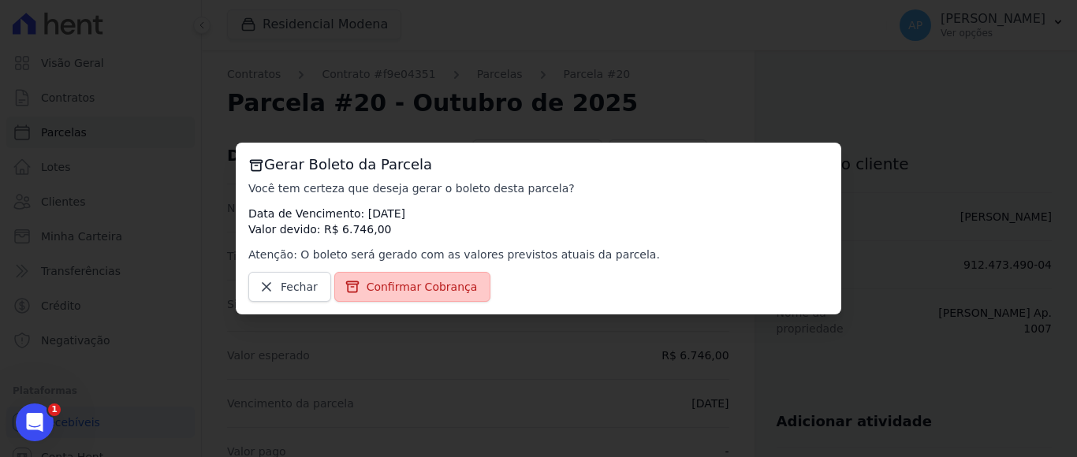
click at [427, 289] on span "Confirmar Cobrança" at bounding box center [422, 287] width 111 height 16
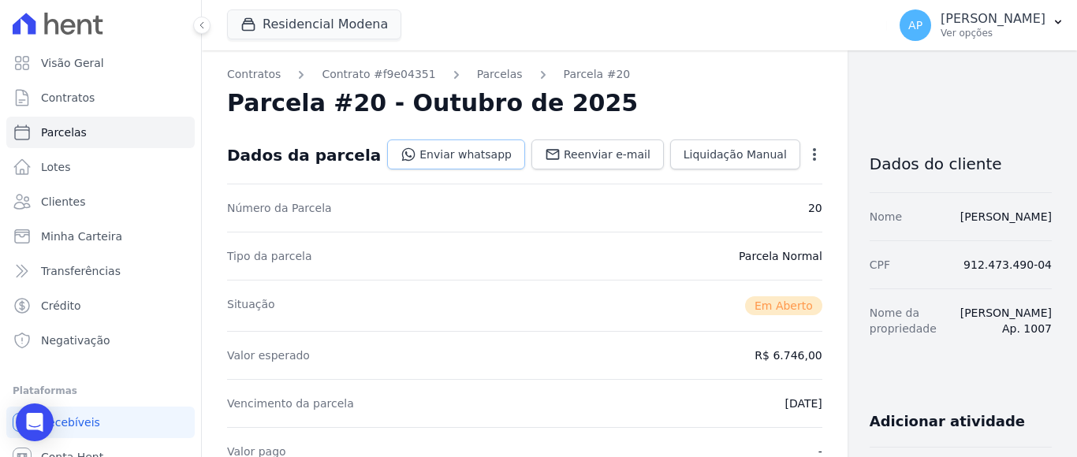
click at [464, 155] on link "Enviar whatsapp" at bounding box center [456, 155] width 138 height 30
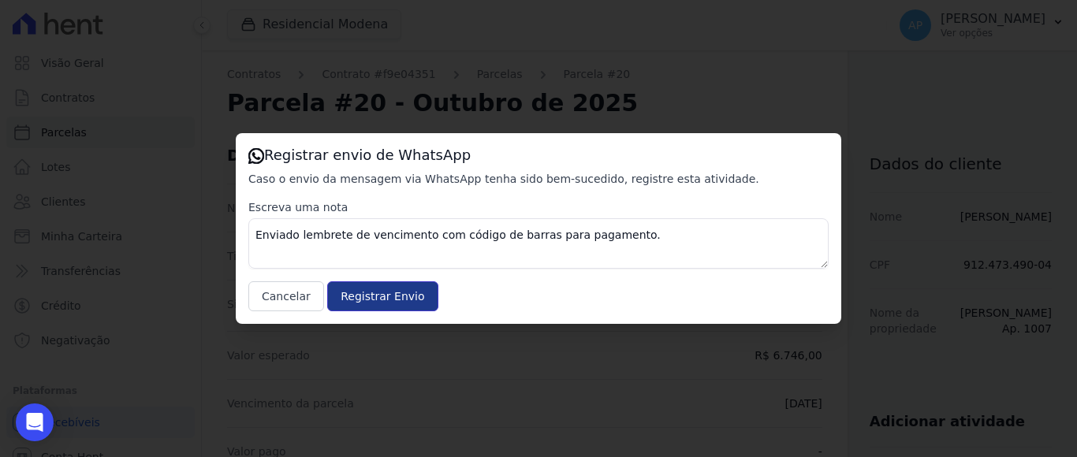
click at [353, 296] on input "Registrar Envio" at bounding box center [382, 296] width 110 height 30
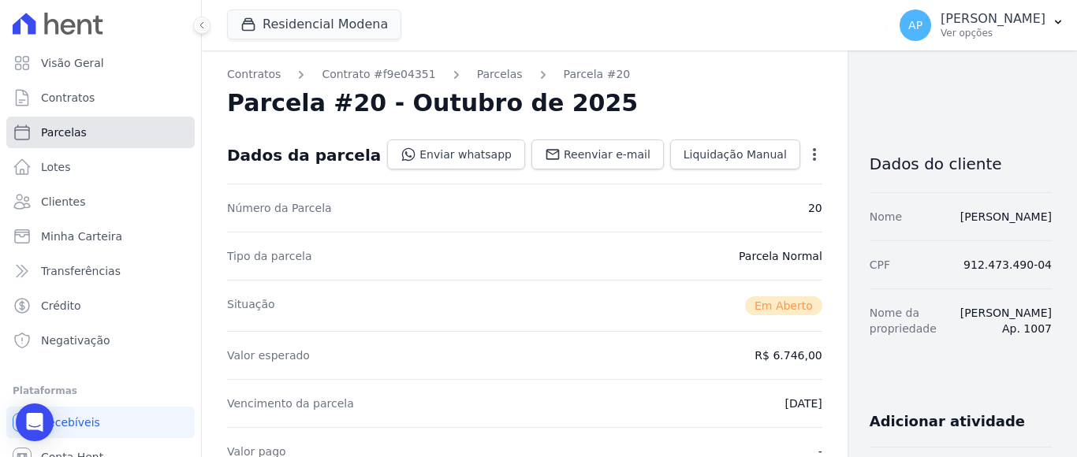
click at [86, 132] on link "Parcelas" at bounding box center [100, 133] width 188 height 32
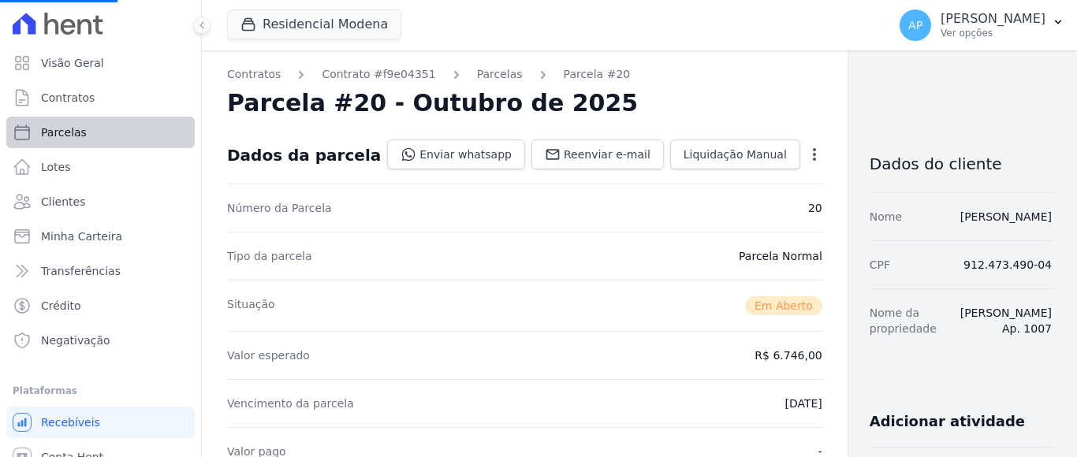
select select
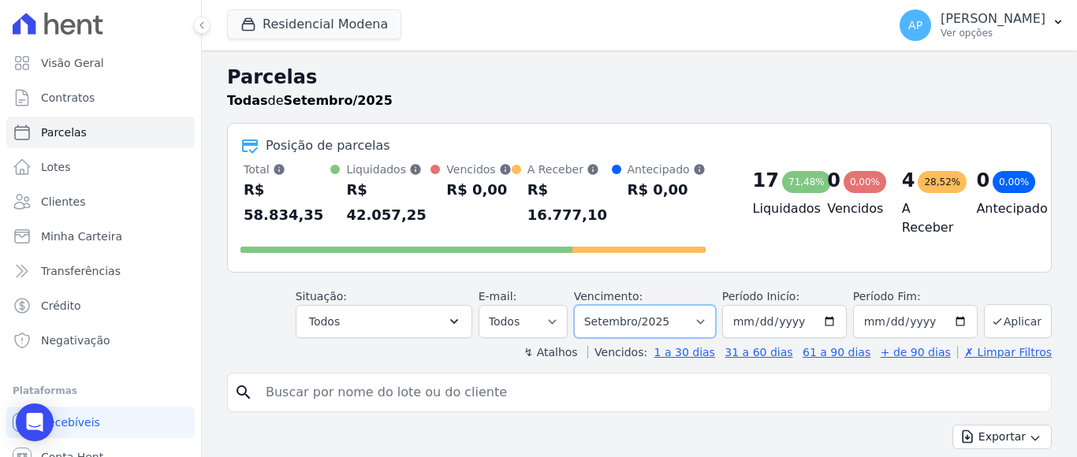
click at [682, 305] on select "[GEOGRAPHIC_DATA] por período ──────── Todos os meses Janeiro/2022 Fevereiro/20…" at bounding box center [645, 321] width 142 height 33
select select "10/2025"
click at [583, 305] on select "[GEOGRAPHIC_DATA] por período ──────── Todos os meses Janeiro/2022 Fevereiro/20…" at bounding box center [645, 321] width 142 height 33
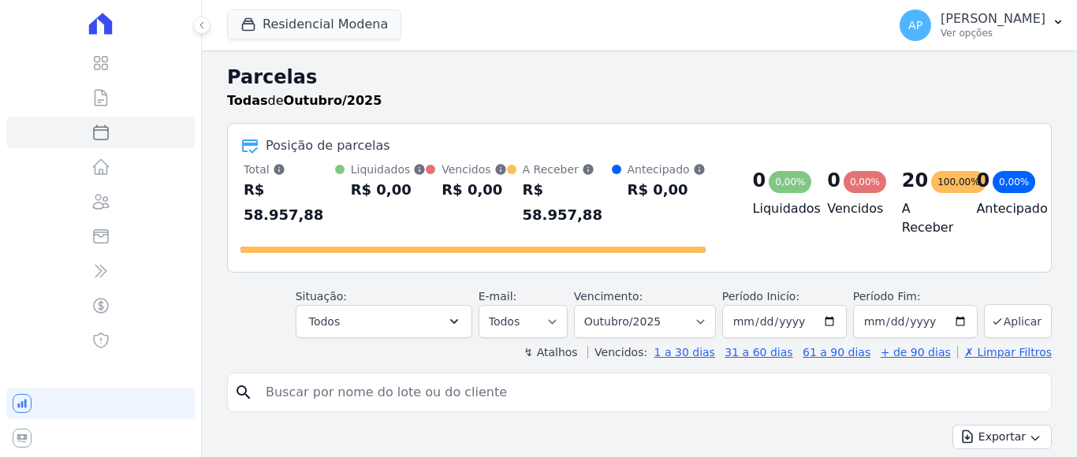
select select
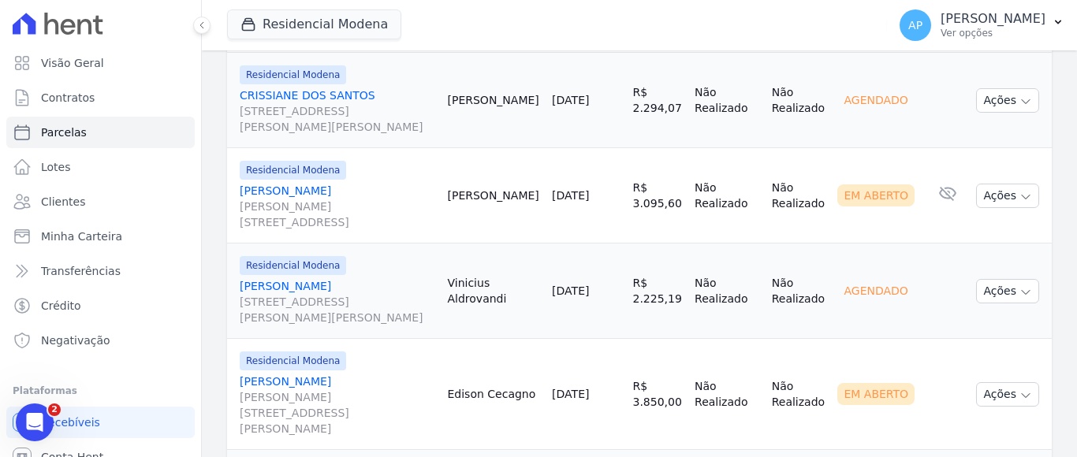
scroll to position [788, 0]
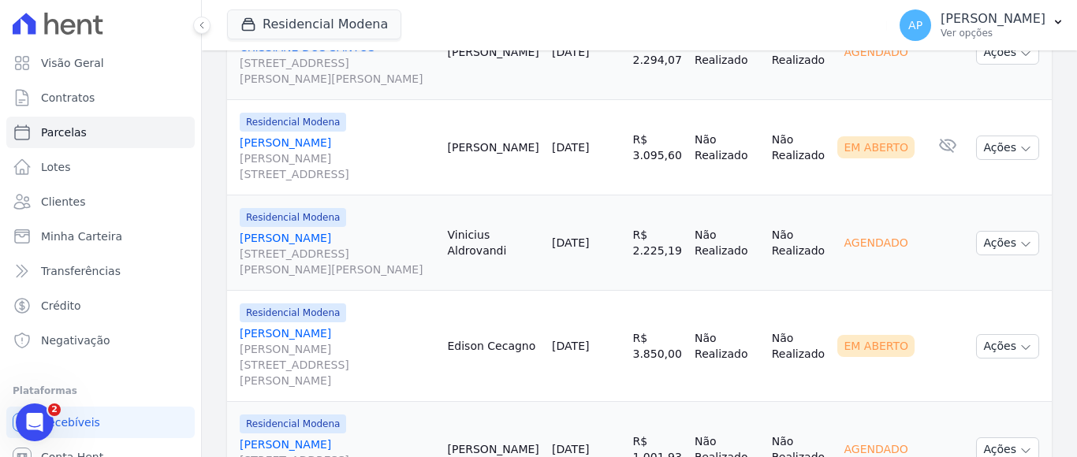
click at [317, 230] on link "VINICIUS TITTON Rua Bortolo Accorsi, 218, São Roque" at bounding box center [338, 253] width 196 height 47
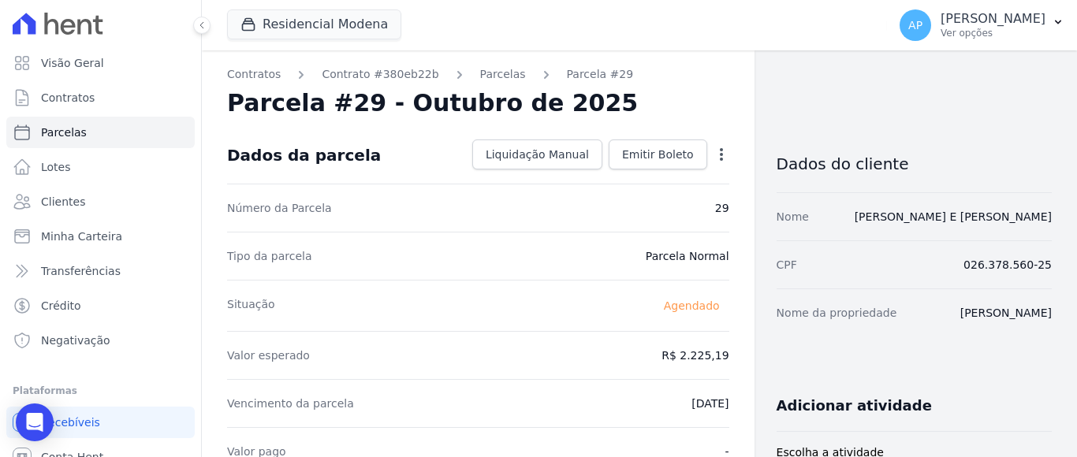
click at [714, 155] on icon "button" at bounding box center [722, 155] width 16 height 16
click at [619, 177] on link "Alterar" at bounding box center [653, 176] width 139 height 28
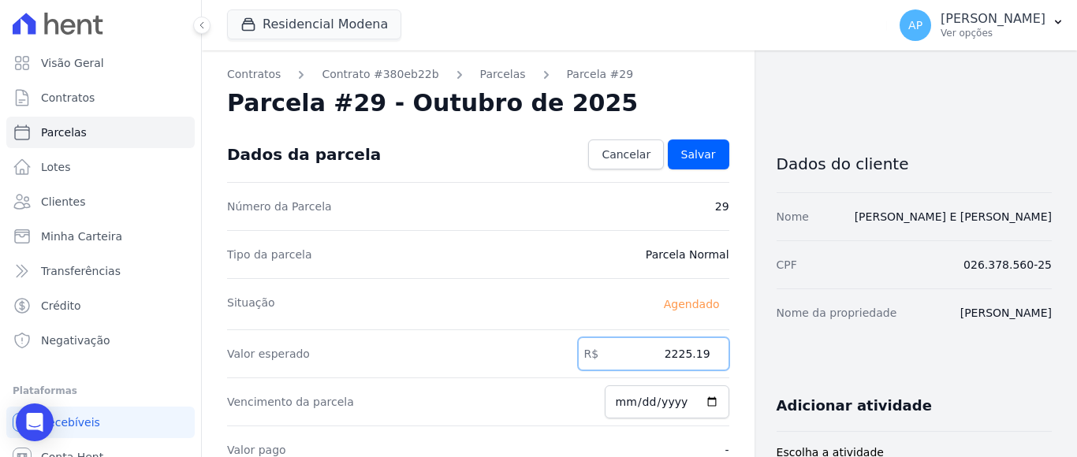
drag, startPoint x: 665, startPoint y: 354, endPoint x: 721, endPoint y: 356, distance: 56.0
type input "2293.50"
click at [702, 156] on span "Salvar" at bounding box center [698, 155] width 35 height 16
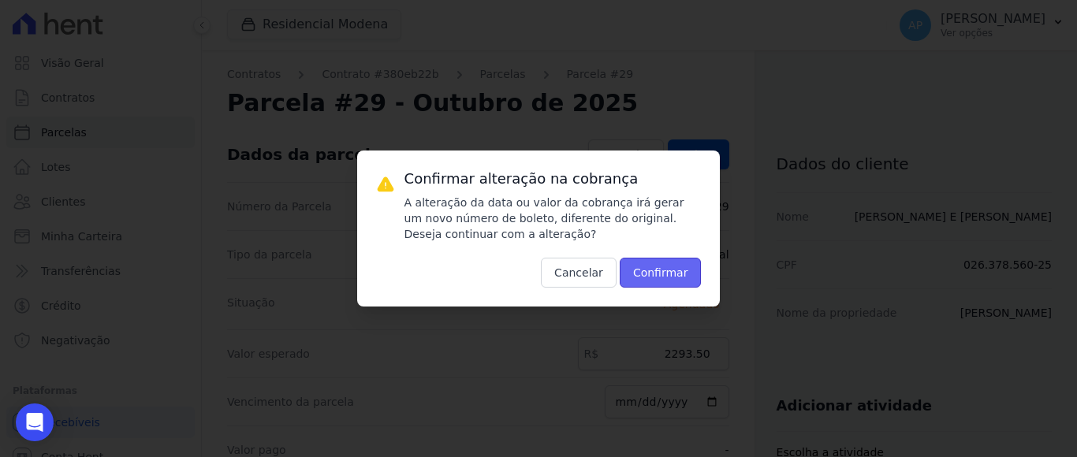
click at [669, 276] on button "Confirmar" at bounding box center [661, 273] width 82 height 30
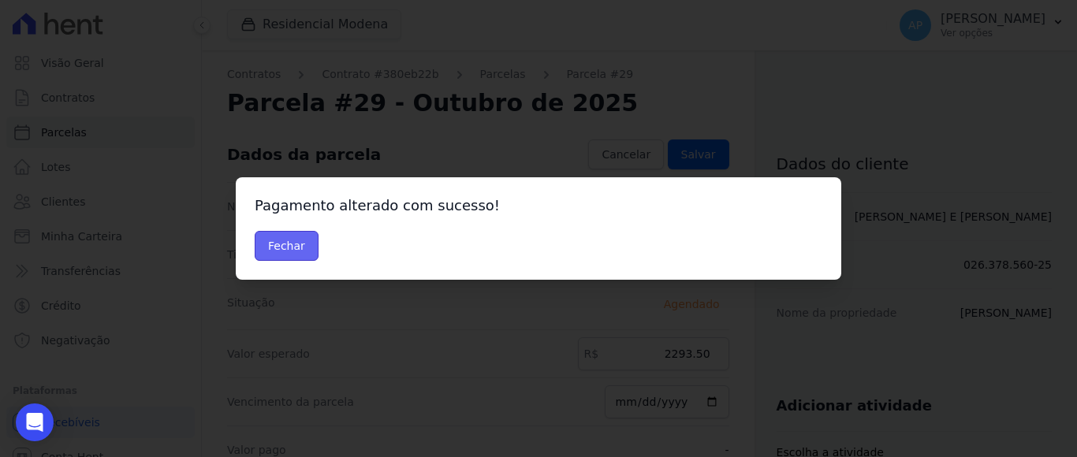
click at [303, 244] on button "Fechar" at bounding box center [287, 246] width 64 height 30
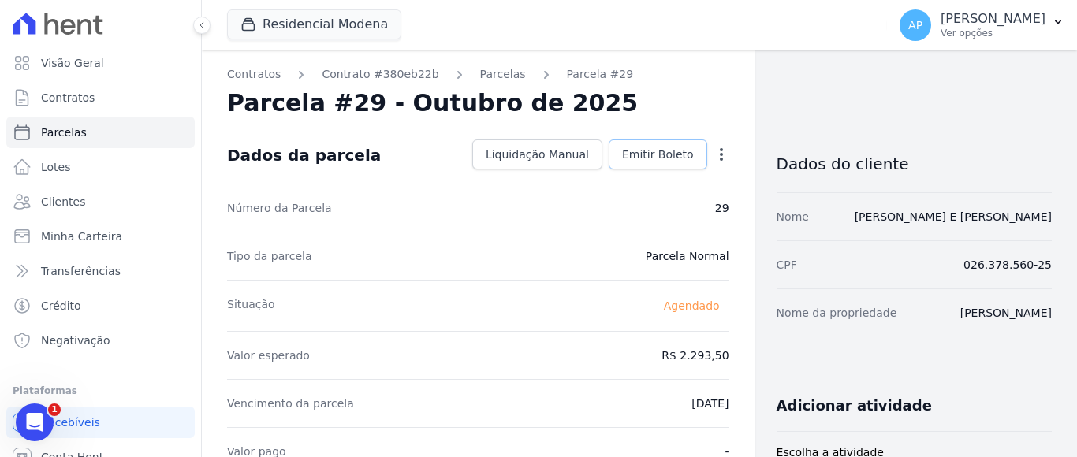
click at [669, 152] on span "Emitir Boleto" at bounding box center [658, 155] width 72 height 16
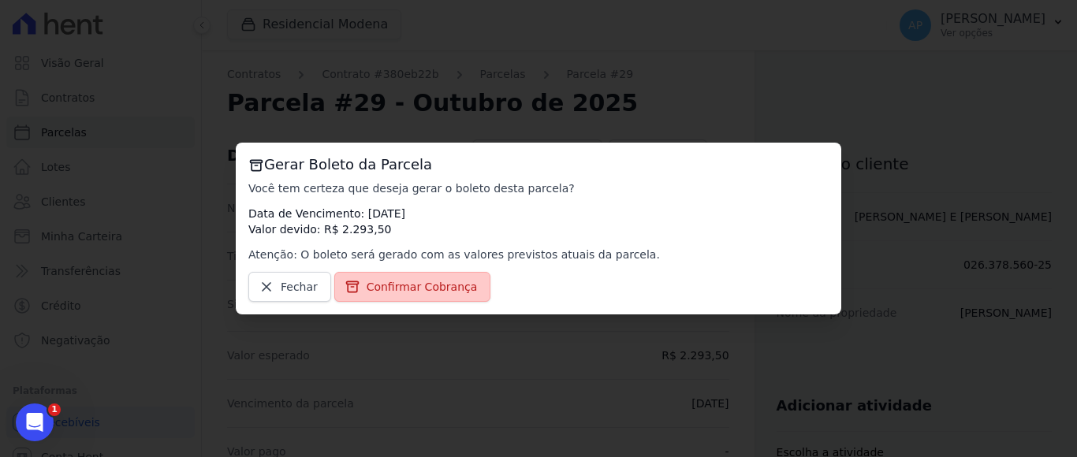
click at [430, 299] on link "Confirmar Cobrança" at bounding box center [412, 287] width 157 height 30
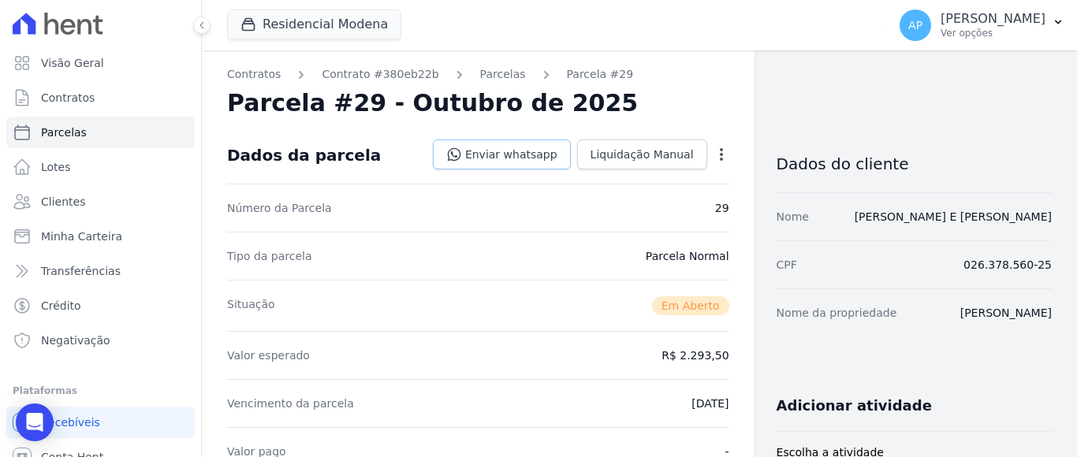
click at [527, 151] on link "Enviar whatsapp" at bounding box center [502, 155] width 138 height 30
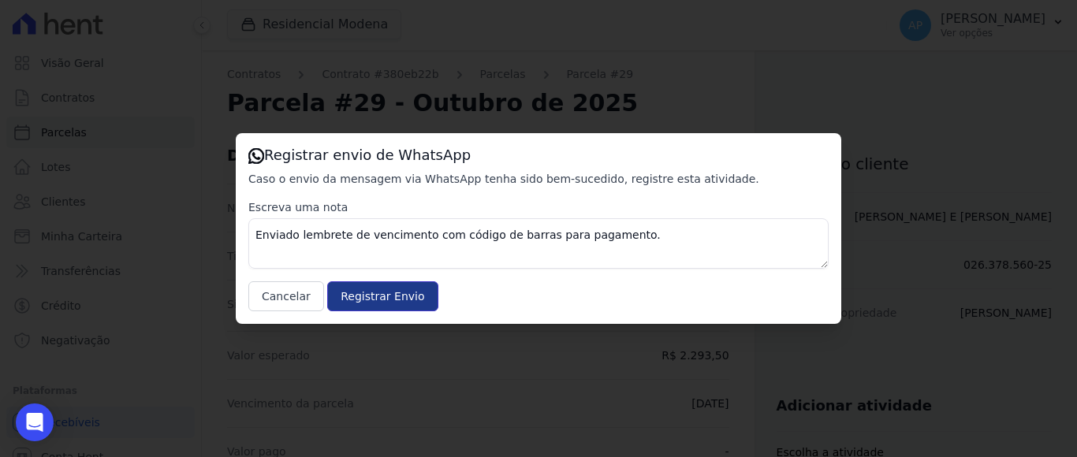
click at [378, 303] on input "Registrar Envio" at bounding box center [382, 296] width 110 height 30
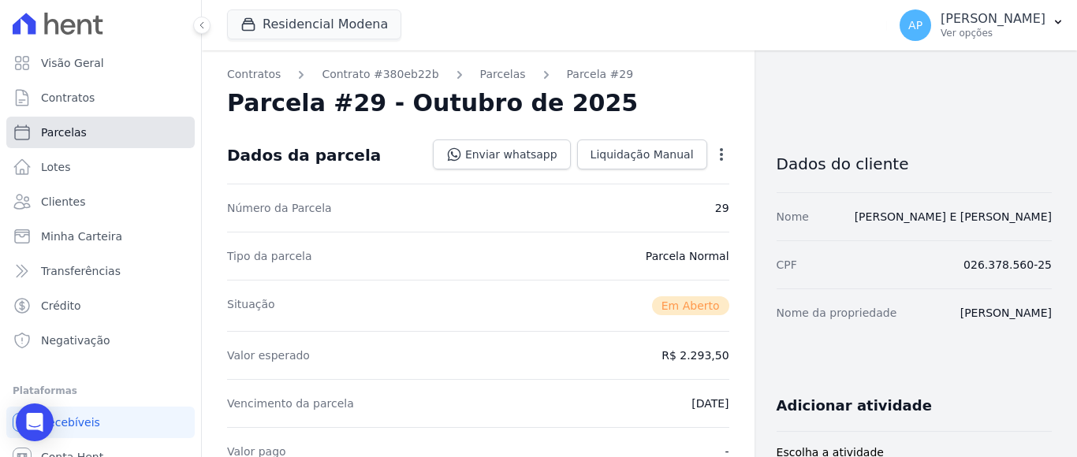
click at [67, 129] on span "Parcelas" at bounding box center [64, 133] width 46 height 16
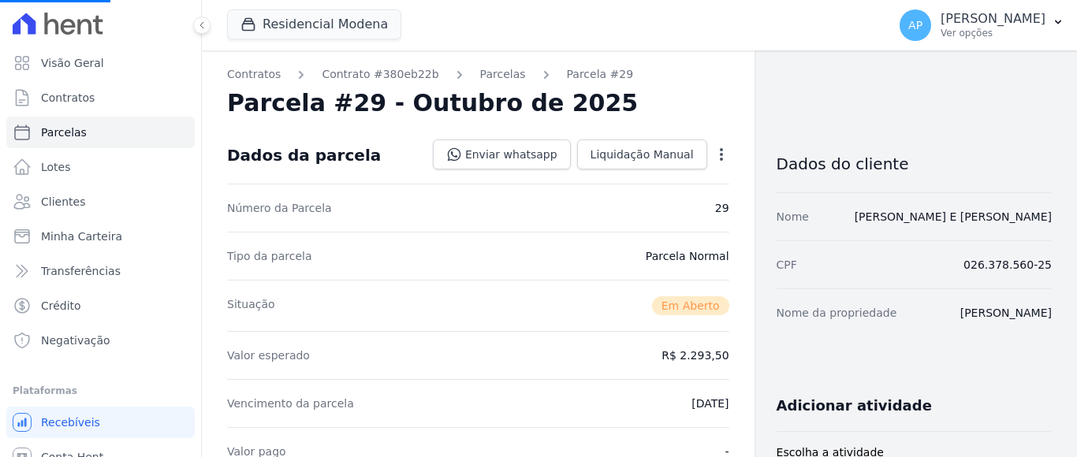
select select
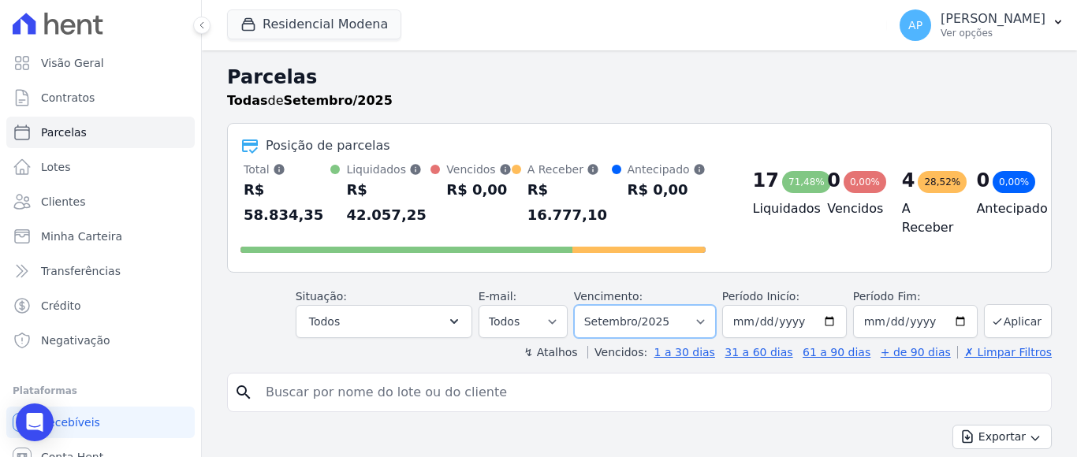
click at [669, 305] on select "[GEOGRAPHIC_DATA] por período ──────── Todos os meses Janeiro/2022 Fevereiro/20…" at bounding box center [645, 321] width 142 height 33
select select "10/2025"
click at [583, 305] on select "[GEOGRAPHIC_DATA] por período ──────── Todos os meses Janeiro/2022 Fevereiro/20…" at bounding box center [645, 321] width 142 height 33
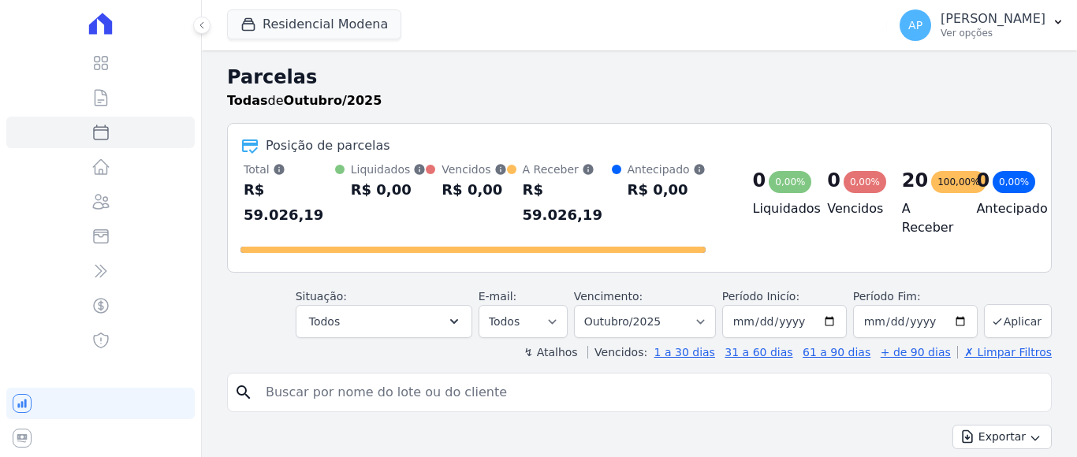
select select
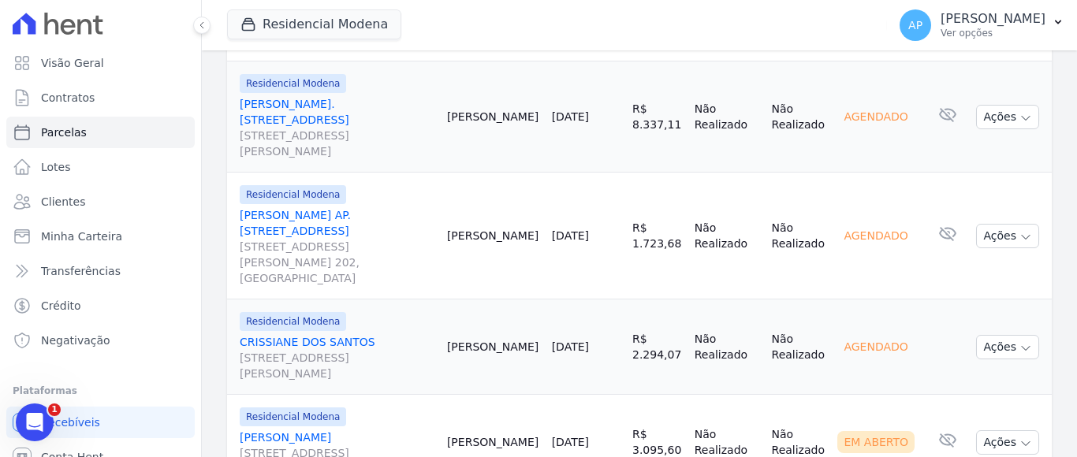
scroll to position [552, 0]
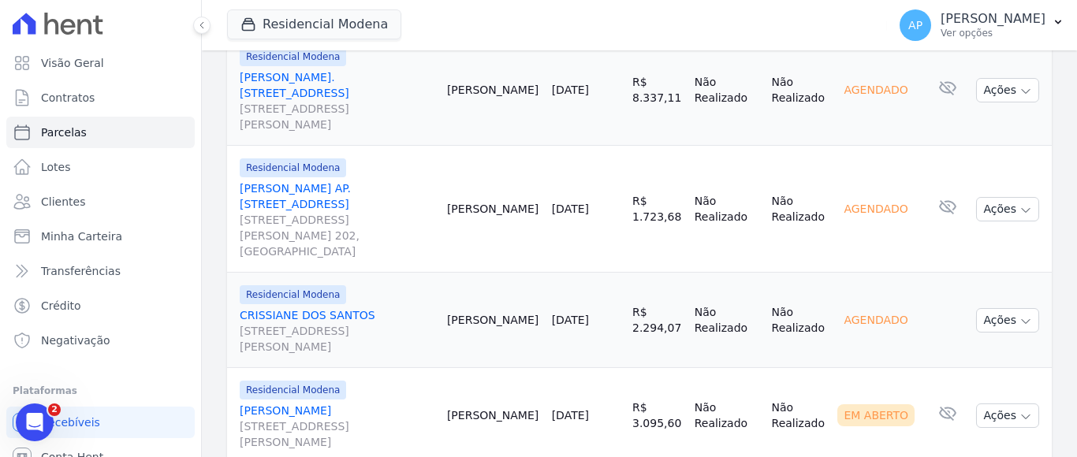
click at [339, 307] on link "CRISSIANE DOS SANTOS [STREET_ADDRESS][PERSON_NAME]" at bounding box center [337, 330] width 195 height 47
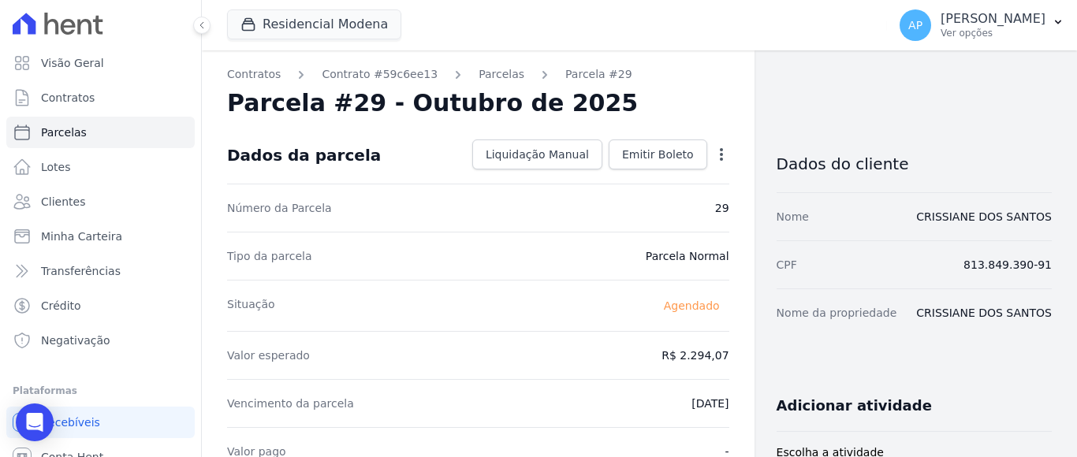
drag, startPoint x: 713, startPoint y: 151, endPoint x: 653, endPoint y: 173, distance: 63.9
click at [714, 151] on icon "button" at bounding box center [722, 155] width 16 height 16
click at [605, 179] on link "Alterar" at bounding box center [653, 176] width 139 height 28
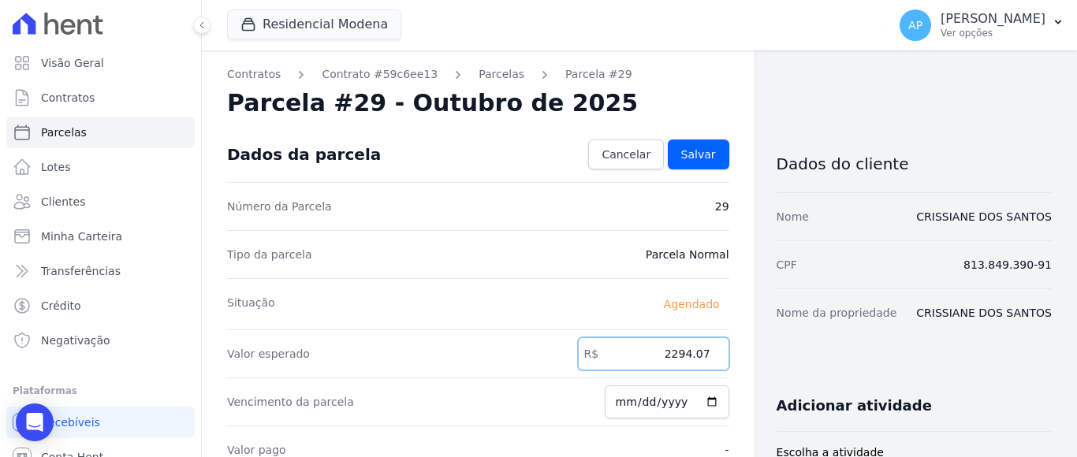
drag, startPoint x: 662, startPoint y: 355, endPoint x: 716, endPoint y: 348, distance: 54.0
click at [716, 348] on input "2294.07" at bounding box center [653, 353] width 151 height 33
type input "2293.70"
click at [688, 157] on span "Salvar" at bounding box center [698, 155] width 35 height 16
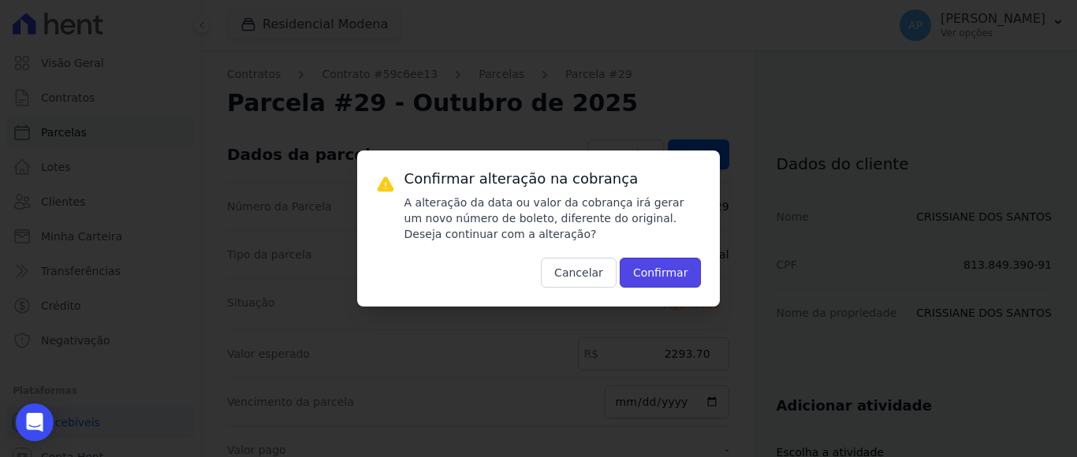
click at [642, 263] on button "Confirmar" at bounding box center [661, 273] width 82 height 30
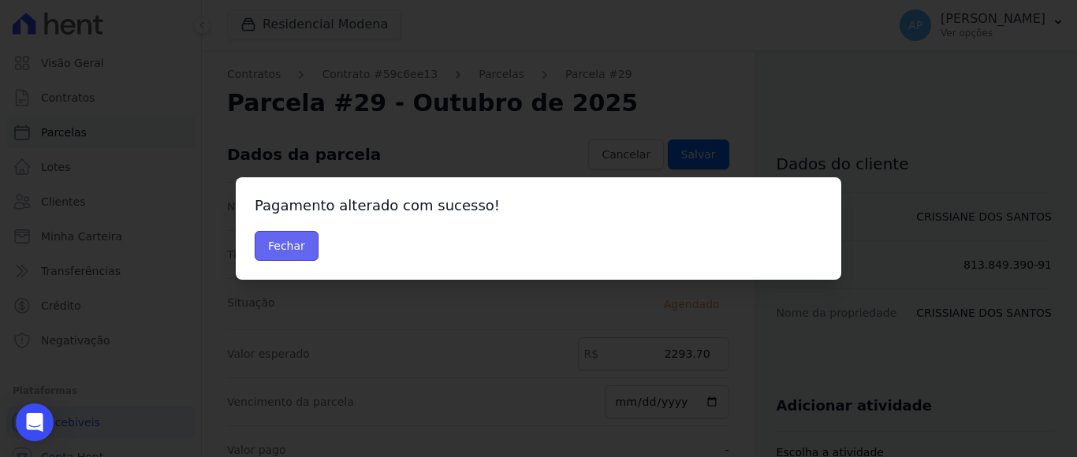
click at [262, 244] on button "Fechar" at bounding box center [287, 246] width 64 height 30
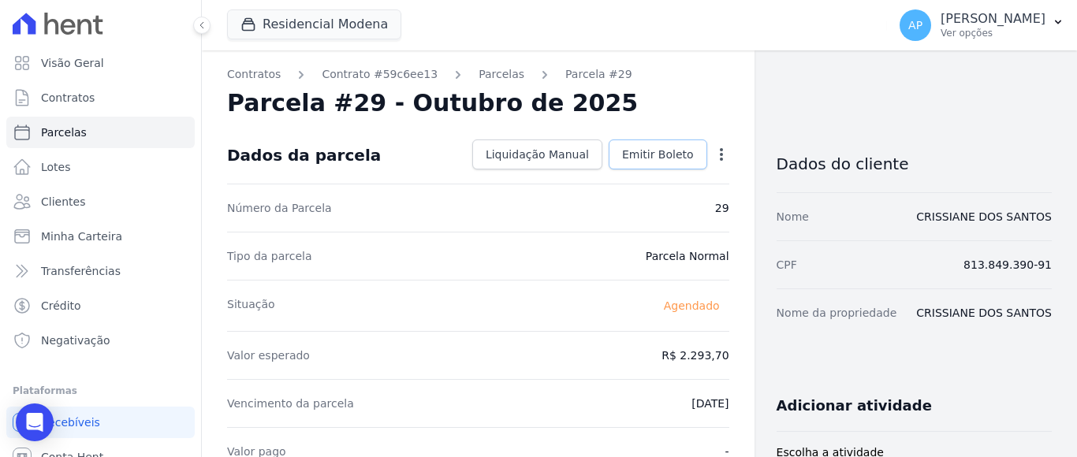
click at [654, 155] on span "Emitir Boleto" at bounding box center [658, 155] width 72 height 16
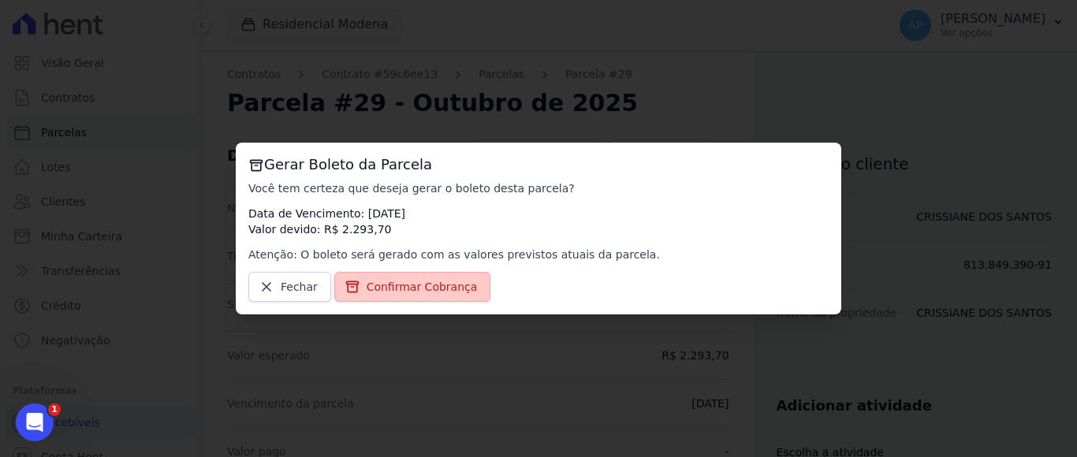
click at [434, 285] on span "Confirmar Cobrança" at bounding box center [422, 287] width 111 height 16
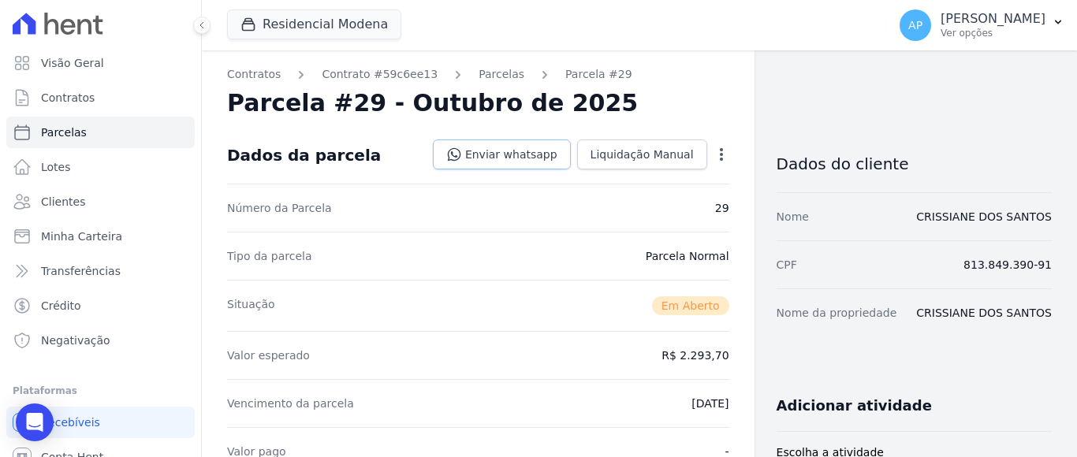
click at [502, 156] on link "Enviar whatsapp" at bounding box center [502, 155] width 138 height 30
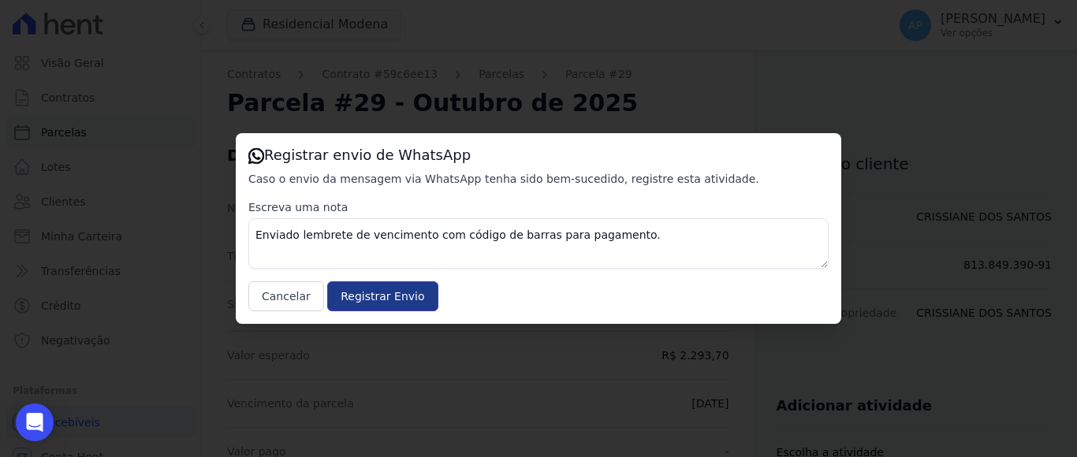
click at [389, 300] on input "Registrar Envio" at bounding box center [382, 296] width 110 height 30
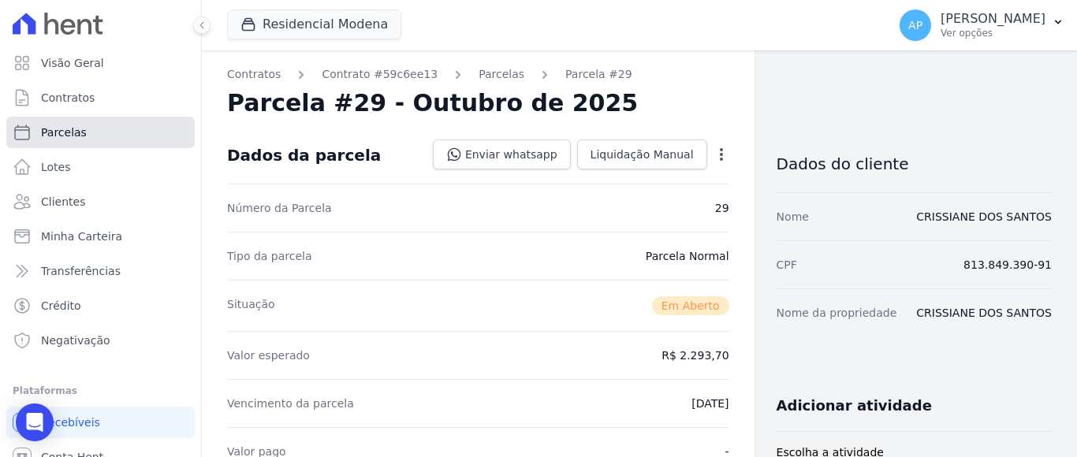
click at [99, 129] on link "Parcelas" at bounding box center [100, 133] width 188 height 32
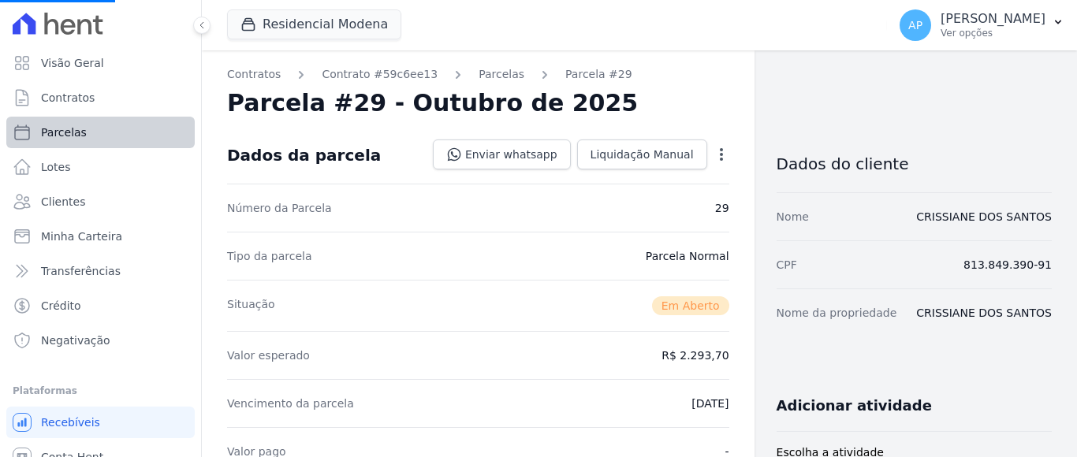
select select
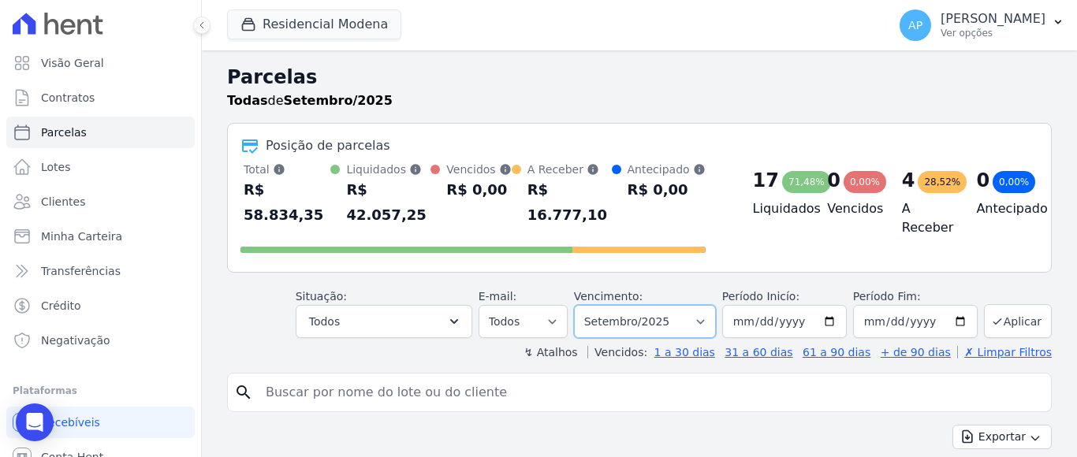
click at [697, 305] on select "Filtrar por período ──────── Todos os meses Janeiro/2022 Fevereiro/2022 Março/2…" at bounding box center [645, 321] width 142 height 33
select select "10/2025"
click at [583, 305] on select "Filtrar por período ──────── Todos os meses Janeiro/2022 Fevereiro/2022 Março/2…" at bounding box center [645, 321] width 142 height 33
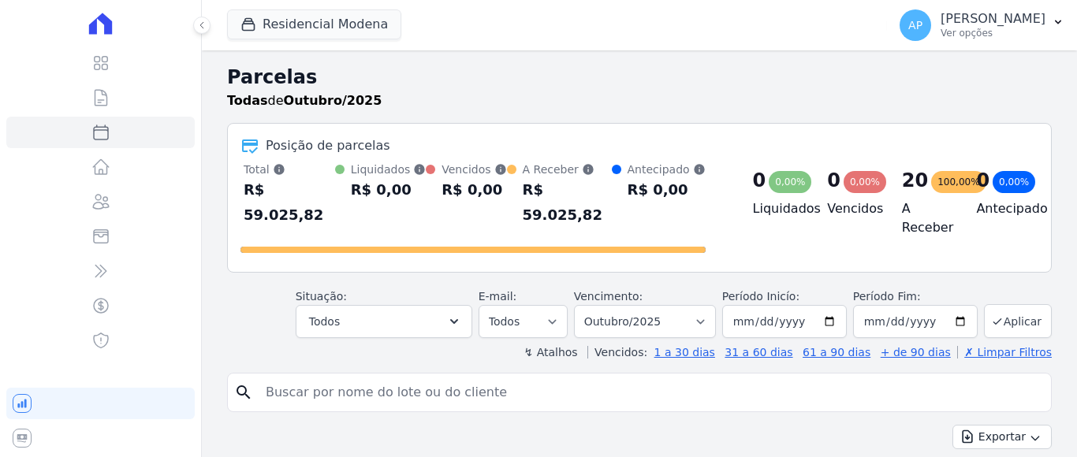
select select
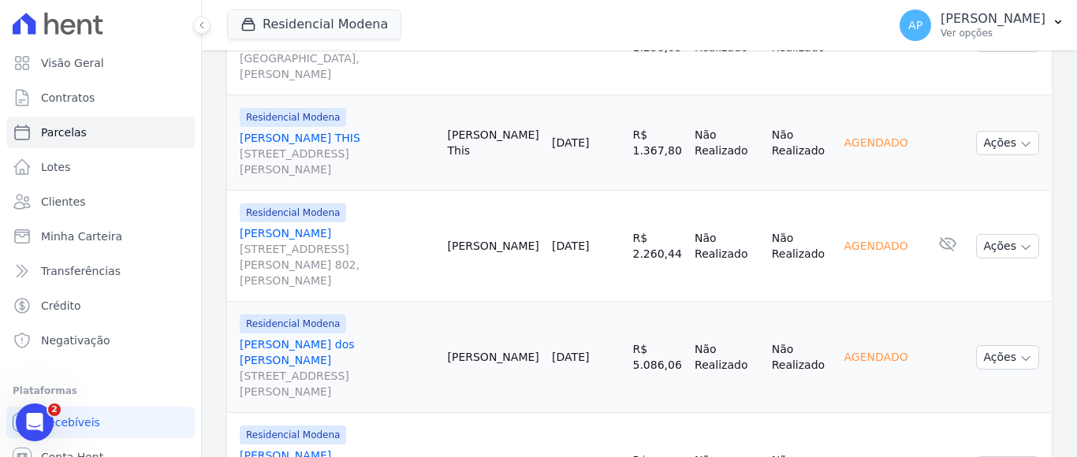
scroll to position [1577, 0]
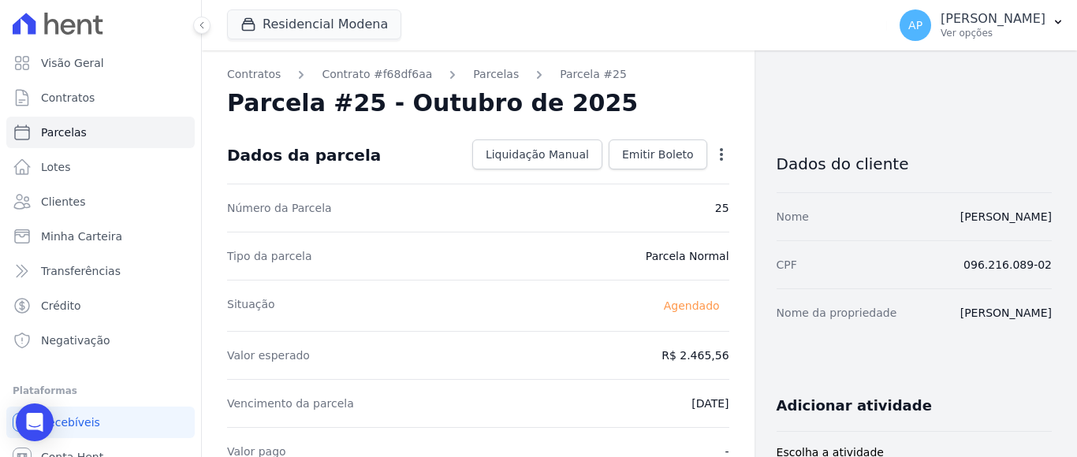
click at [720, 155] on icon "button" at bounding box center [721, 154] width 3 height 13
click at [607, 173] on link "Alterar" at bounding box center [653, 176] width 139 height 28
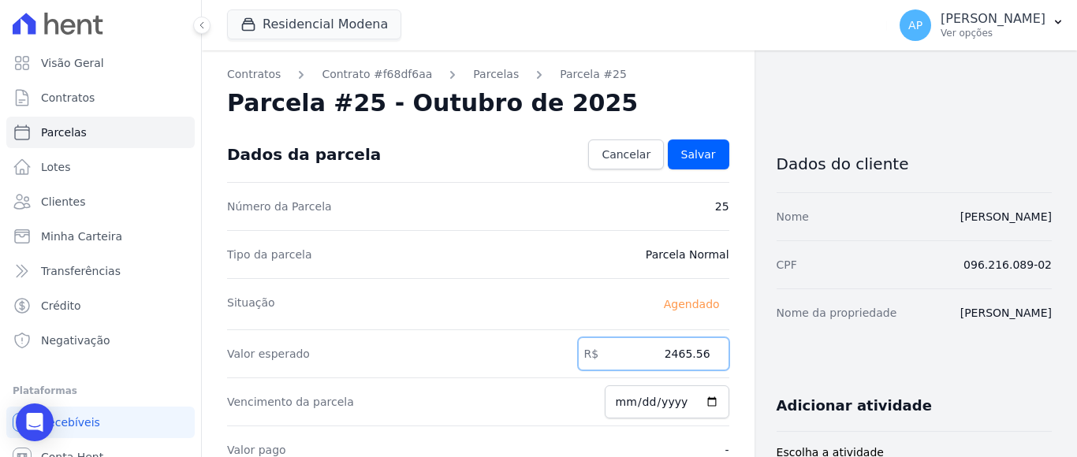
drag, startPoint x: 671, startPoint y: 352, endPoint x: 704, endPoint y: 352, distance: 33.1
click at [704, 352] on input "2465.56" at bounding box center [653, 353] width 151 height 33
type input "2464.00"
click at [709, 153] on link "Salvar" at bounding box center [698, 155] width 61 height 30
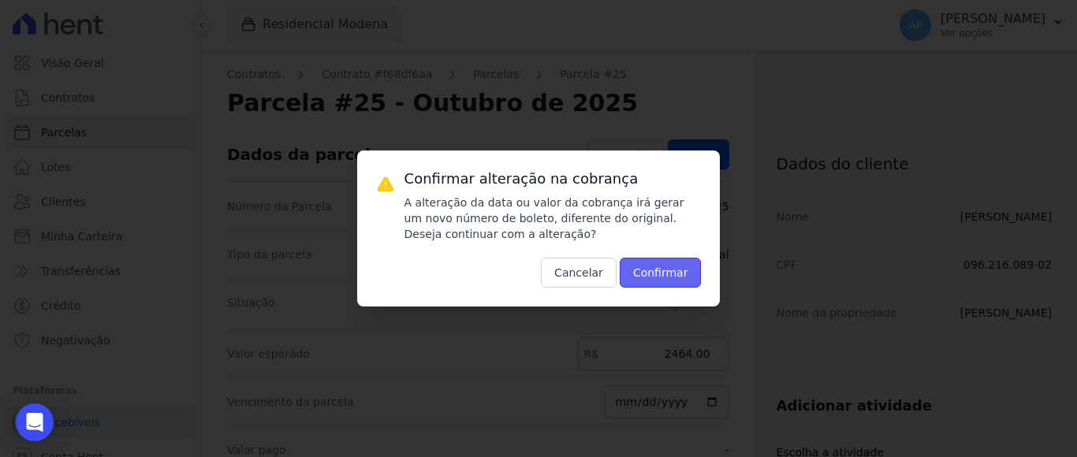
click at [658, 269] on button "Confirmar" at bounding box center [661, 273] width 82 height 30
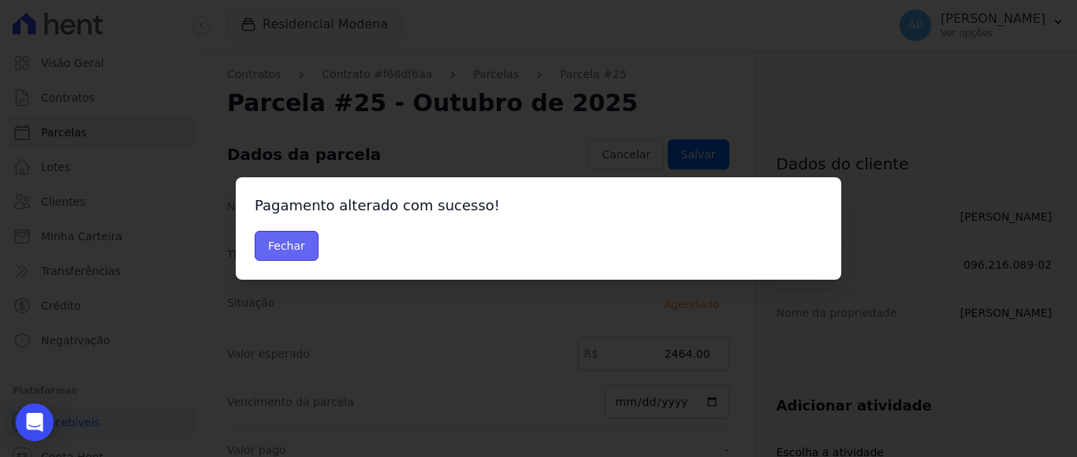
click at [293, 250] on button "Fechar" at bounding box center [287, 246] width 64 height 30
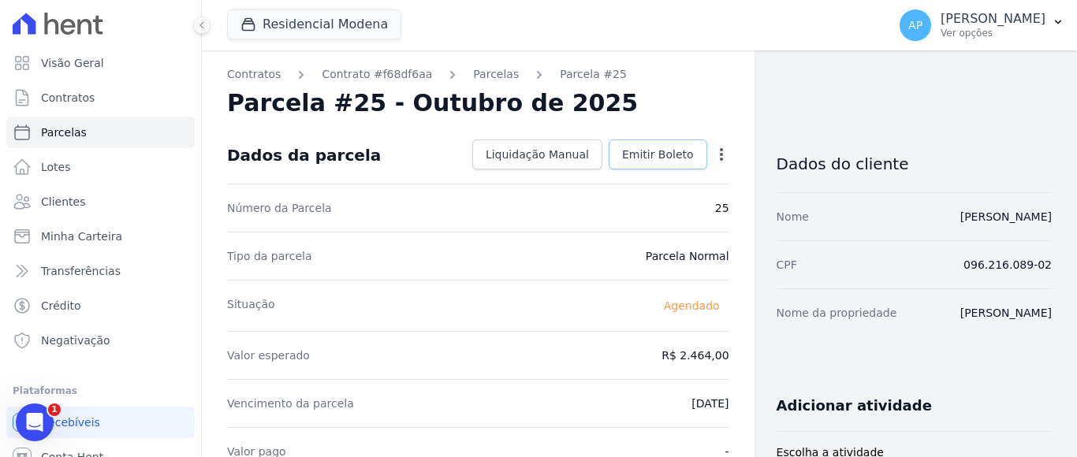
click at [651, 155] on span "Emitir Boleto" at bounding box center [658, 155] width 72 height 16
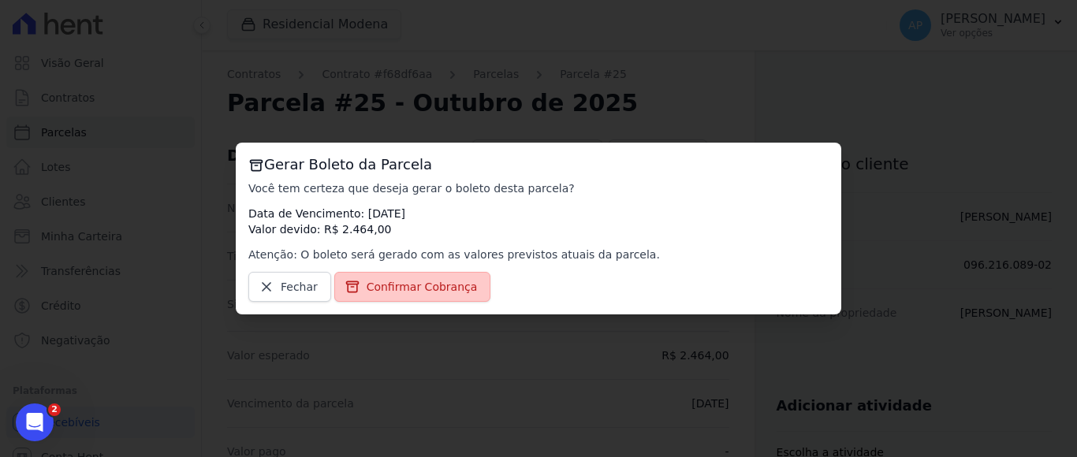
click at [418, 284] on span "Confirmar Cobrança" at bounding box center [422, 287] width 111 height 16
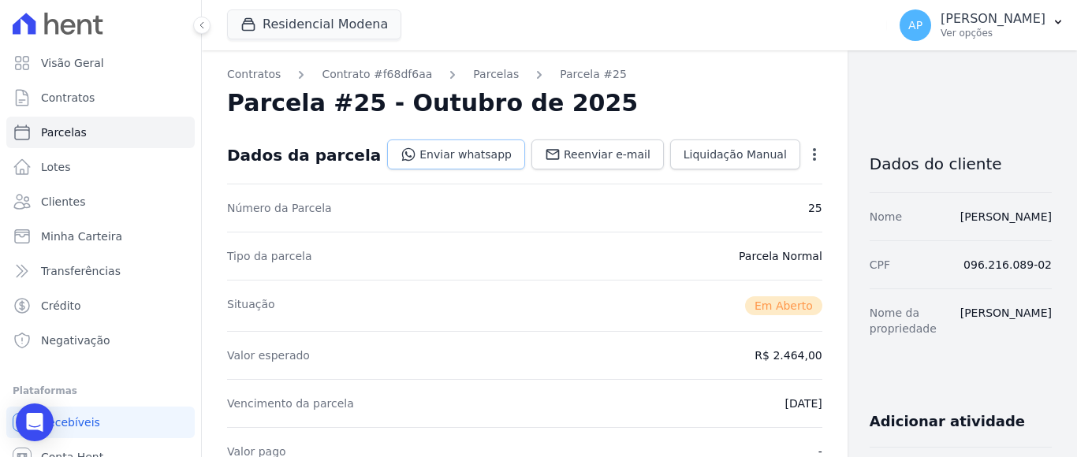
click at [424, 151] on link "Enviar whatsapp" at bounding box center [456, 155] width 138 height 30
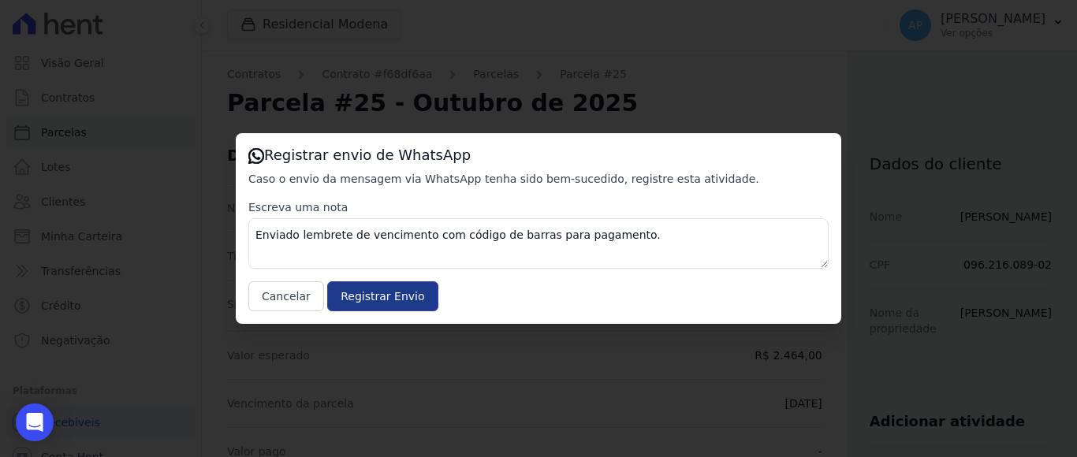
click at [391, 301] on input "Registrar Envio" at bounding box center [382, 296] width 110 height 30
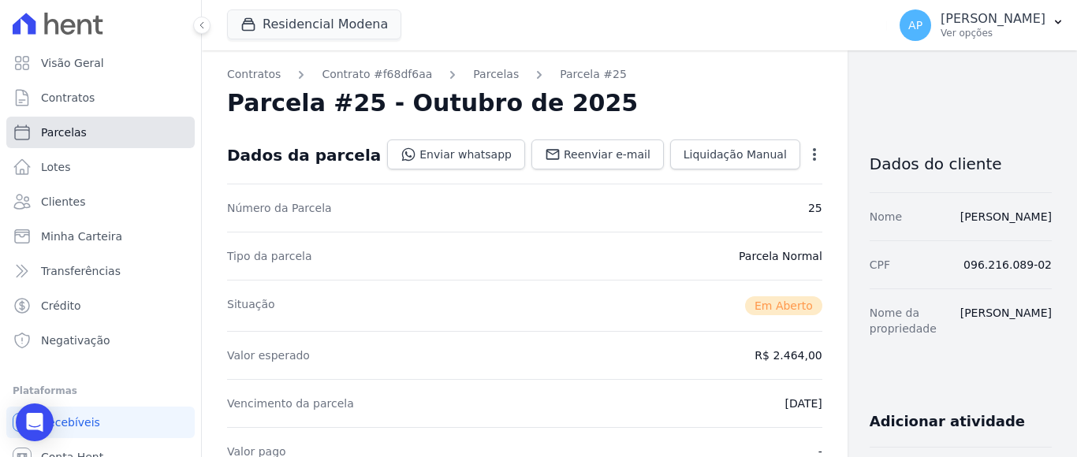
click at [89, 128] on link "Parcelas" at bounding box center [100, 133] width 188 height 32
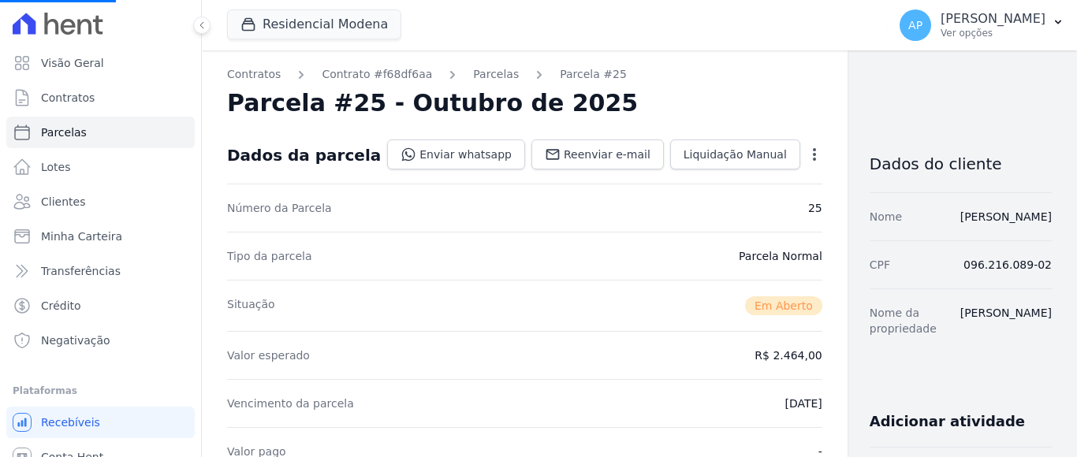
select select
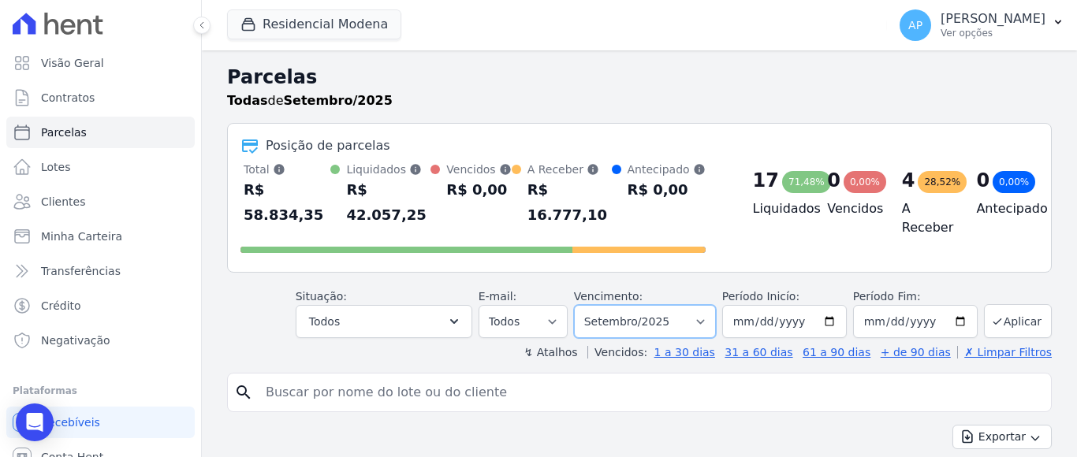
click at [673, 308] on select "Filtrar por período ──────── Todos os meses Janeiro/2022 Fevereiro/2022 Março/2…" at bounding box center [645, 321] width 142 height 33
select select "10/2025"
click at [583, 305] on select "[GEOGRAPHIC_DATA] por período ──────── Todos os meses Janeiro/2022 Fevereiro/20…" at bounding box center [645, 321] width 142 height 33
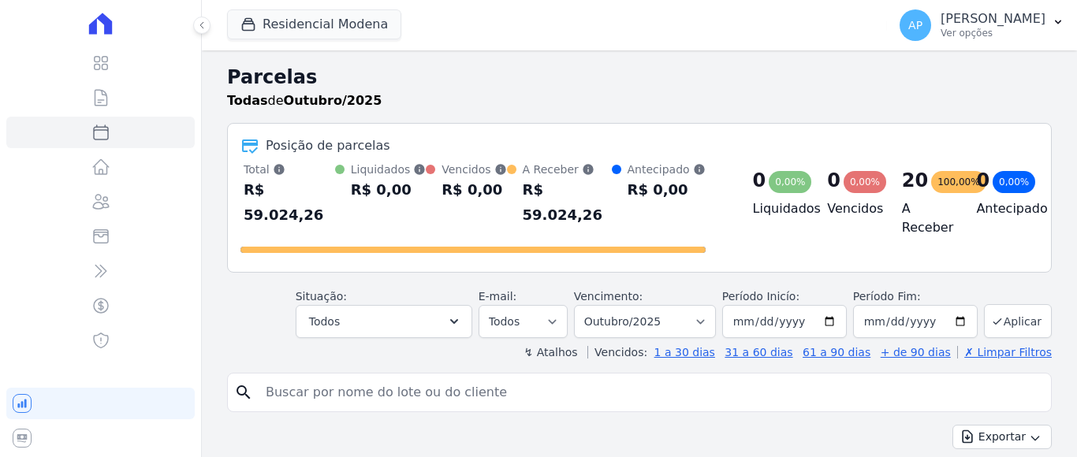
select select
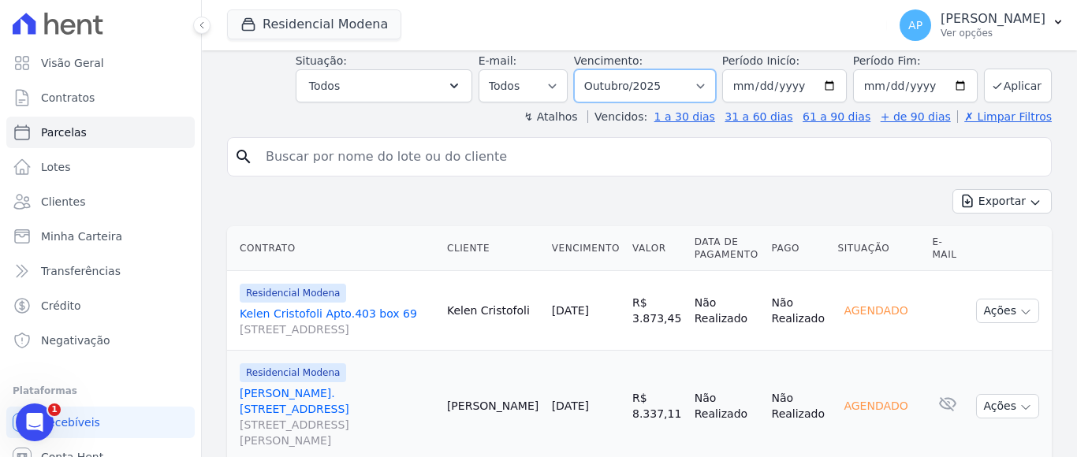
click at [703, 69] on select "[GEOGRAPHIC_DATA] por período ──────── Todos os meses Janeiro/2022 Fevereiro/20…" at bounding box center [645, 85] width 142 height 33
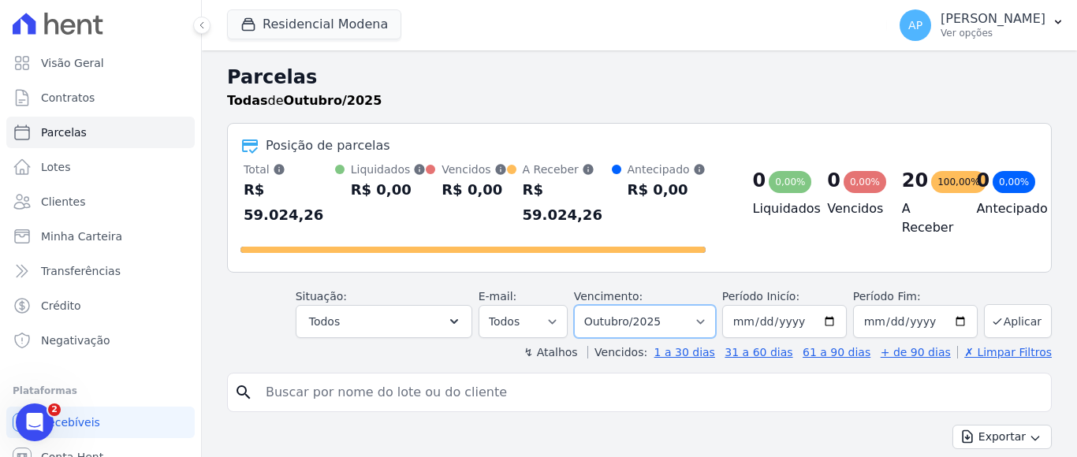
click at [692, 305] on select "[GEOGRAPHIC_DATA] por período ──────── Todos os meses Janeiro/2022 Fevereiro/20…" at bounding box center [645, 321] width 142 height 33
select select "11/2025"
click at [583, 305] on select "[GEOGRAPHIC_DATA] por período ──────── Todos os meses Janeiro/2022 Fevereiro/20…" at bounding box center [645, 321] width 142 height 33
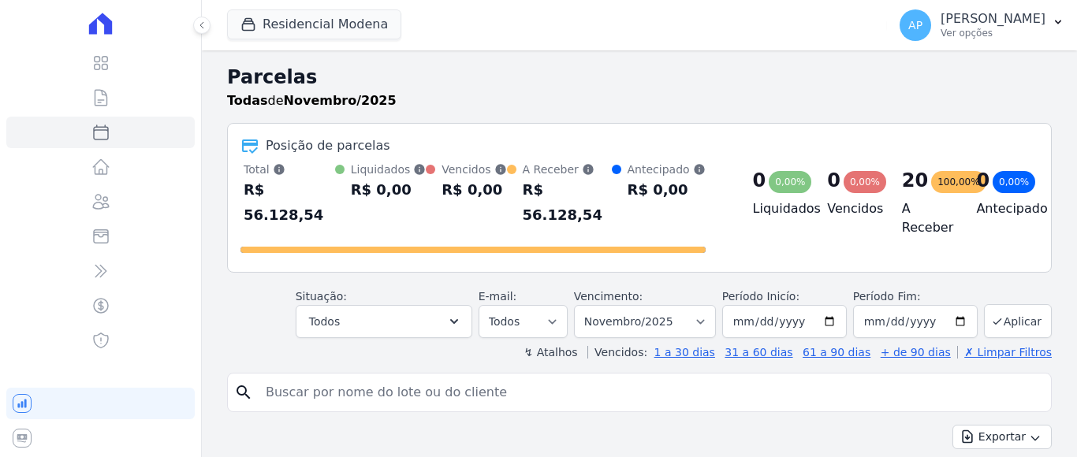
select select
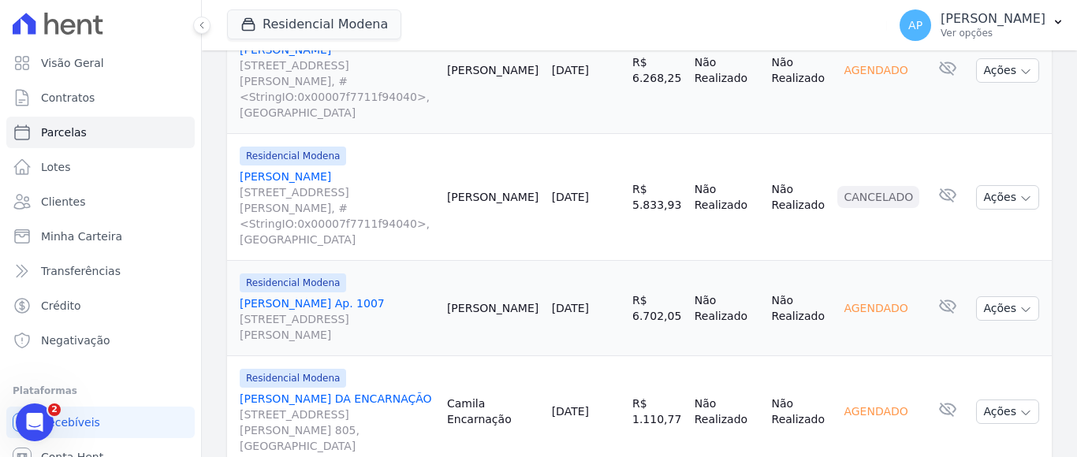
scroll to position [1971, 0]
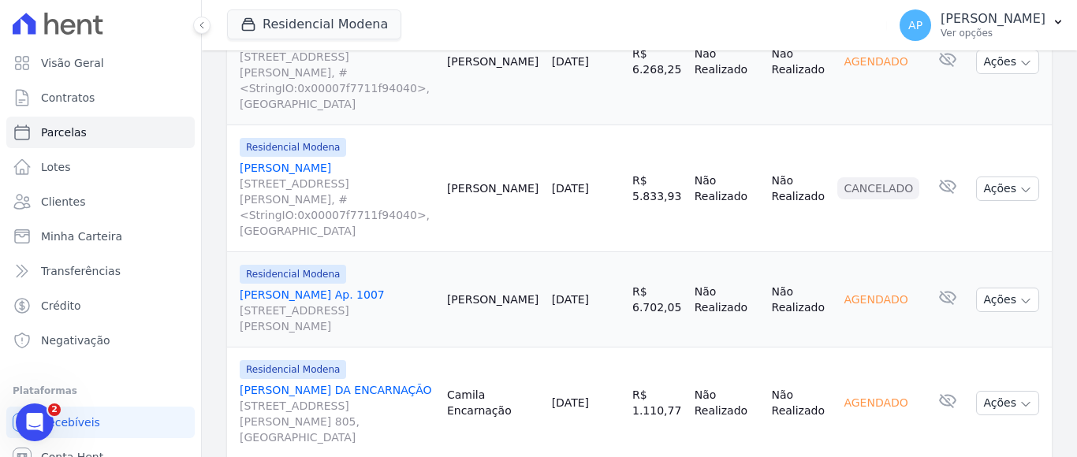
click at [353, 382] on link "CAMILA SANTOS DA ENCARNAÇÃO Rua Isidoro Cavedon, 500, ap. 805, São Roque" at bounding box center [337, 413] width 195 height 63
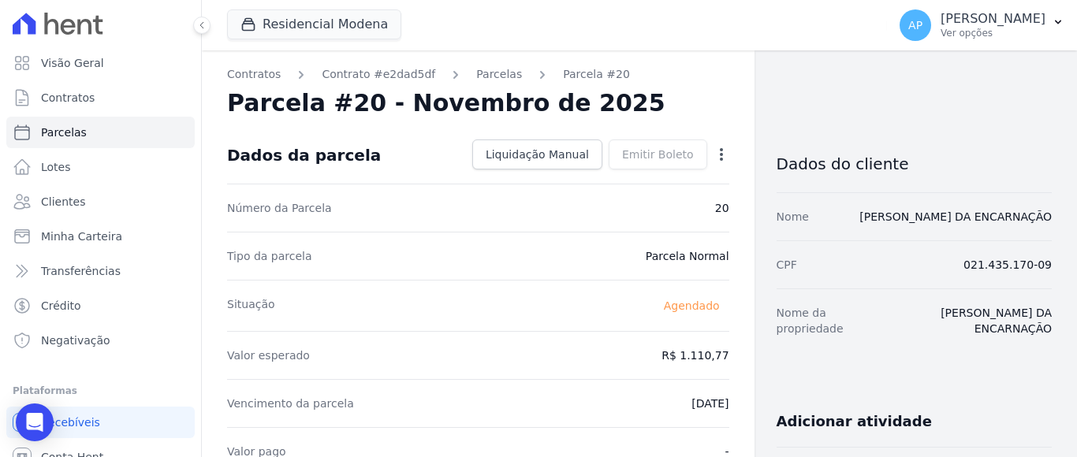
click at [714, 151] on icon "button" at bounding box center [722, 155] width 16 height 16
click at [618, 198] on link "Antecipar" at bounding box center [653, 204] width 139 height 28
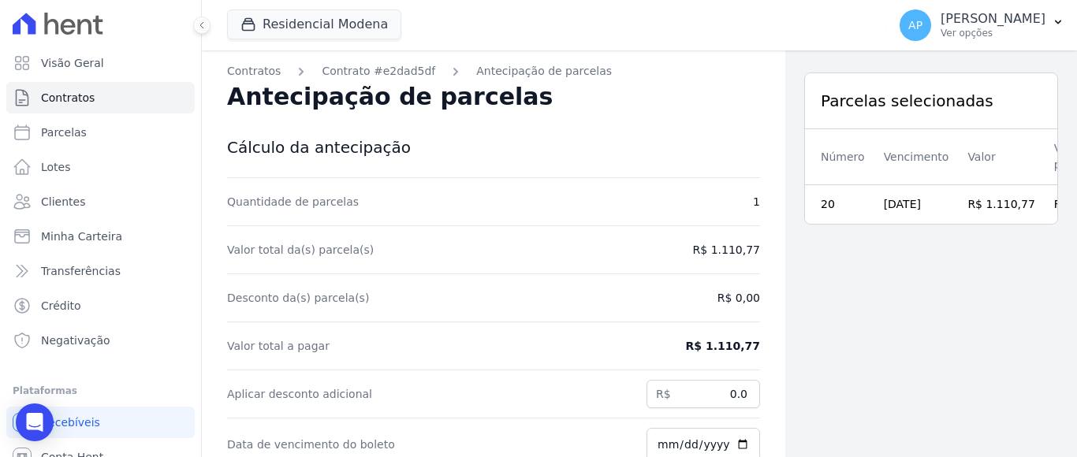
click at [875, 293] on div "Parcelas selecionadas Número Vencimento Valor Valor presente 20 10/11/2025 R$ 1…" at bounding box center [931, 314] width 292 height 529
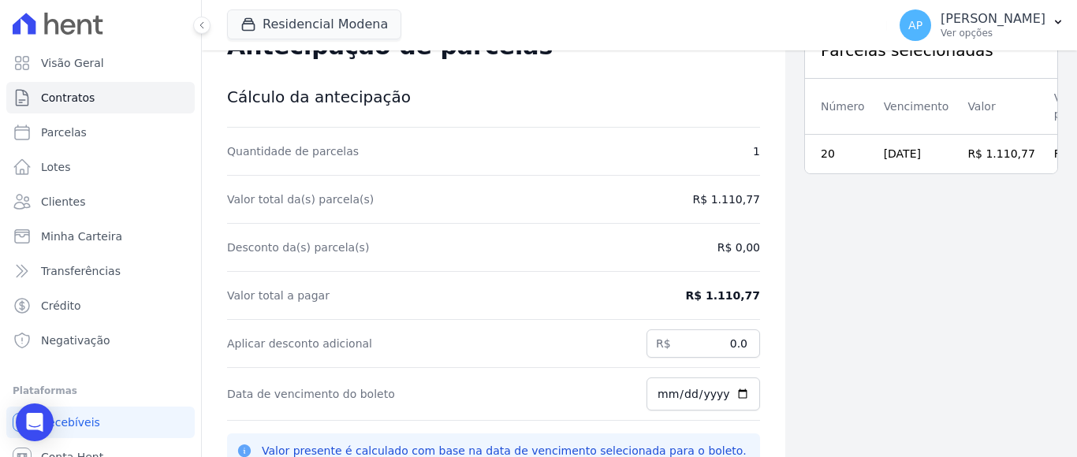
drag, startPoint x: 685, startPoint y: 207, endPoint x: 695, endPoint y: 199, distance: 12.3
click at [685, 206] on div "Valor total da(s) parcela(s) R$ 1.110,77" at bounding box center [493, 200] width 533 height 48
click at [709, 196] on dd "R$ 1.110,77" at bounding box center [726, 200] width 67 height 16
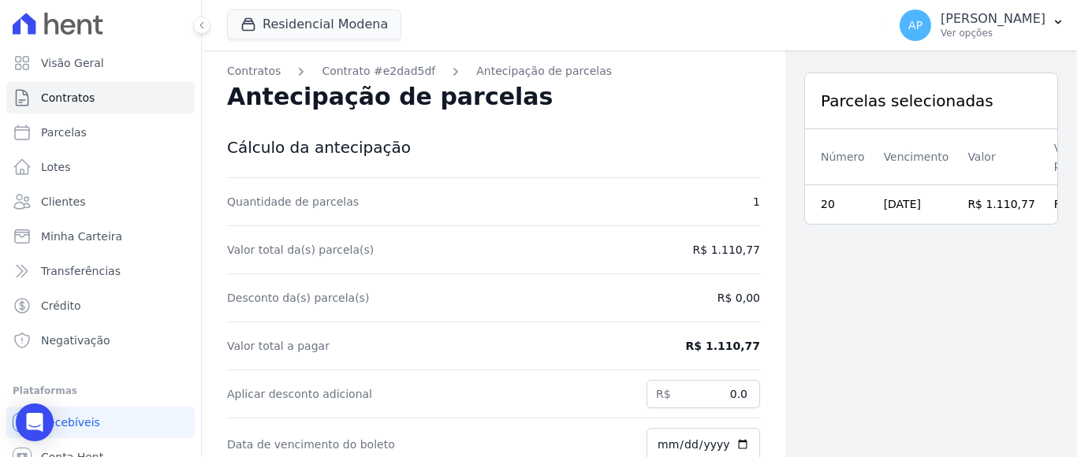
click at [903, 193] on td "10/11/2025" at bounding box center [916, 204] width 84 height 39
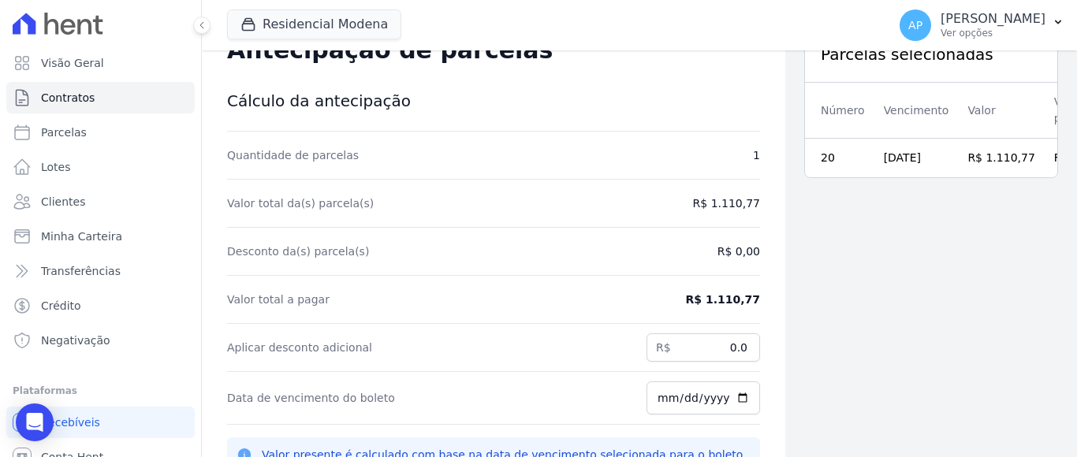
scroll to position [72, 0]
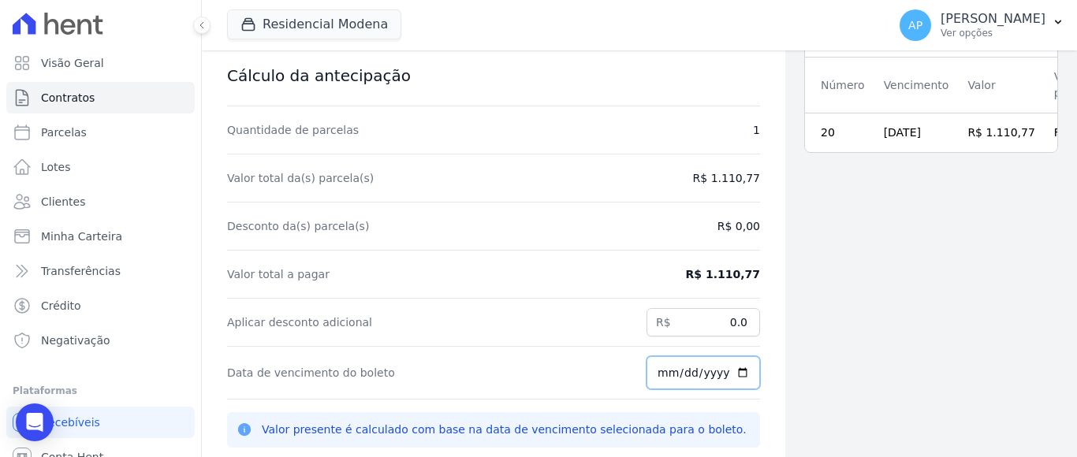
click at [647, 375] on input "[DATE]" at bounding box center [704, 372] width 114 height 33
type input "2025-10-10"
click at [807, 298] on div "Parcelas selecionadas Número Vencimento Valor Valor presente 20 10/11/2025 R$ 1…" at bounding box center [931, 243] width 292 height 529
click at [838, 278] on div "Parcelas selecionadas Número Vencimento Valor Valor presente 20 10/11/2025 R$ 1…" at bounding box center [931, 243] width 292 height 529
drag, startPoint x: 819, startPoint y: 288, endPoint x: 781, endPoint y: 270, distance: 42.0
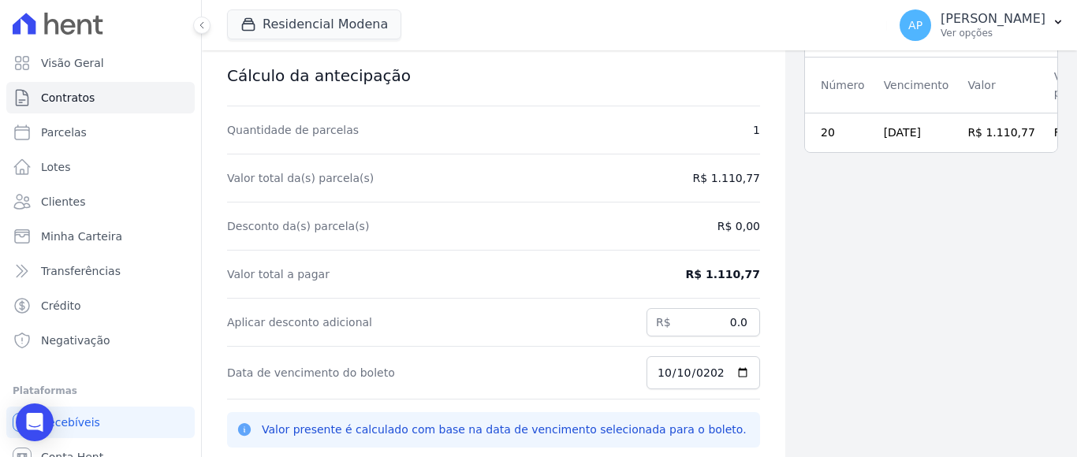
click at [813, 284] on div "Parcelas selecionadas Número Vencimento Valor Valor presente 20 10/11/2025 R$ 1…" at bounding box center [931, 243] width 292 height 529
drag, startPoint x: 744, startPoint y: 227, endPoint x: 714, endPoint y: 176, distance: 59.4
click at [744, 226] on div "Contratos Contrato #e2dad5df Antecipação de parcelas Antecipação de parcelas Cá…" at bounding box center [493, 243] width 583 height 529
click at [716, 173] on dd "R$ 1.110,77" at bounding box center [726, 178] width 67 height 16
drag, startPoint x: 712, startPoint y: 182, endPoint x: 725, endPoint y: 227, distance: 46.9
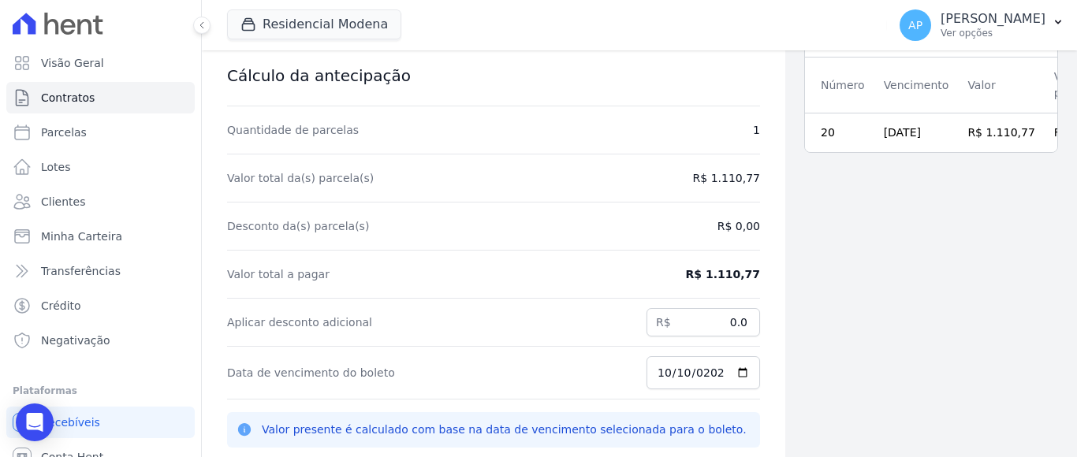
click at [714, 192] on div "Valor total da(s) parcela(s) R$ 1.110,77" at bounding box center [493, 179] width 533 height 48
click at [715, 266] on div "Valor total a pagar R$ 1.110,77" at bounding box center [493, 275] width 533 height 48
click at [720, 277] on dd "R$ 1.110,77" at bounding box center [723, 274] width 74 height 16
drag, startPoint x: 720, startPoint y: 277, endPoint x: 769, endPoint y: 286, distance: 49.8
click at [721, 276] on dd "R$ 1.110,77" at bounding box center [723, 274] width 74 height 16
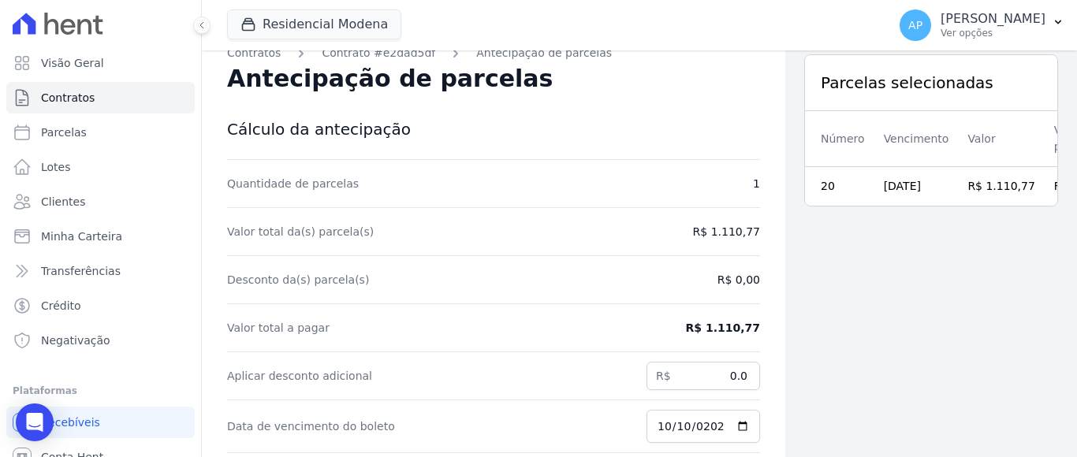
scroll to position [0, 0]
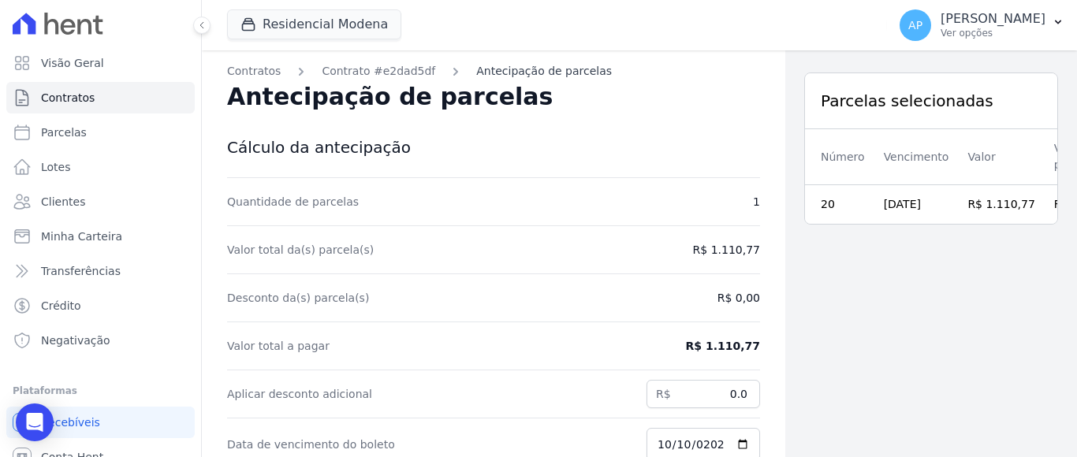
click at [500, 73] on link "Antecipação de parcelas" at bounding box center [544, 71] width 136 height 17
click at [58, 137] on span "Parcelas" at bounding box center [64, 133] width 46 height 16
select select
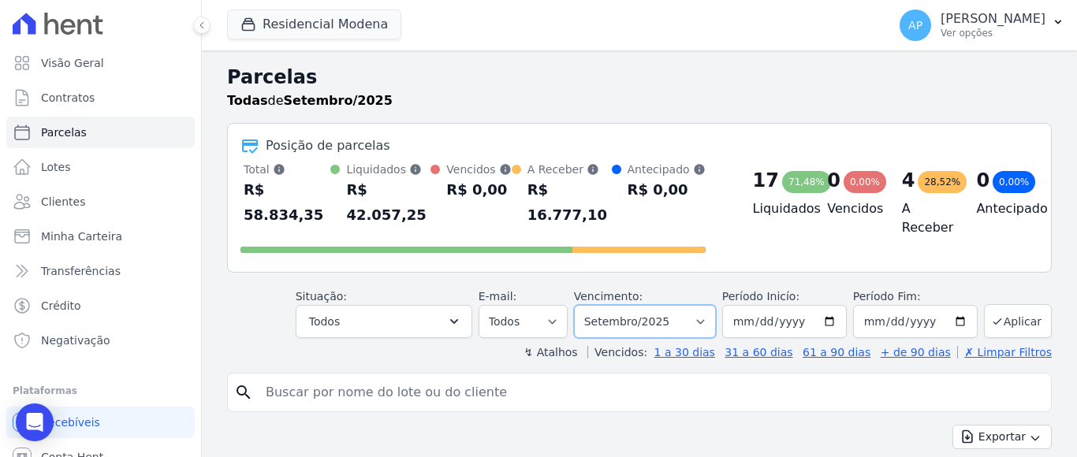
click at [681, 305] on select "Filtrar por período ──────── Todos os meses Janeiro/2022 Fevereiro/2022 Março/2…" at bounding box center [645, 321] width 142 height 33
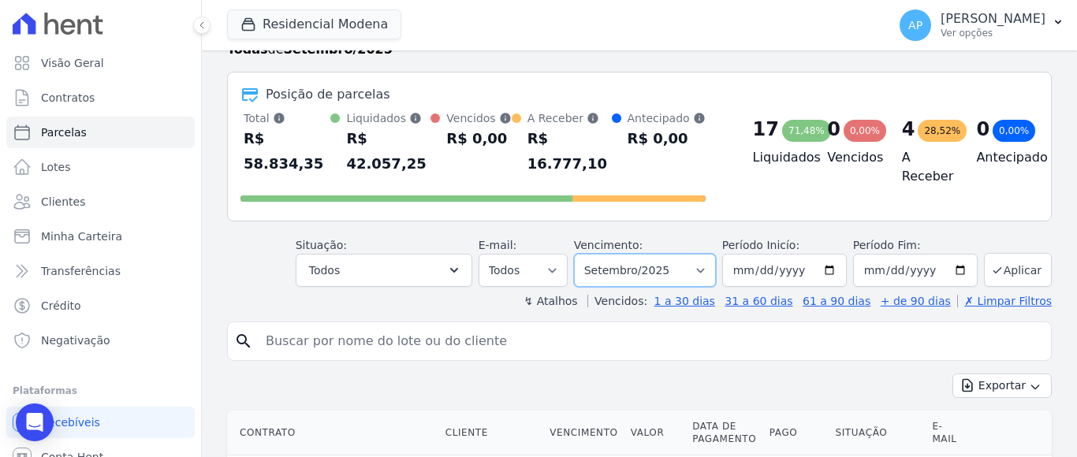
scroll to position [79, 0]
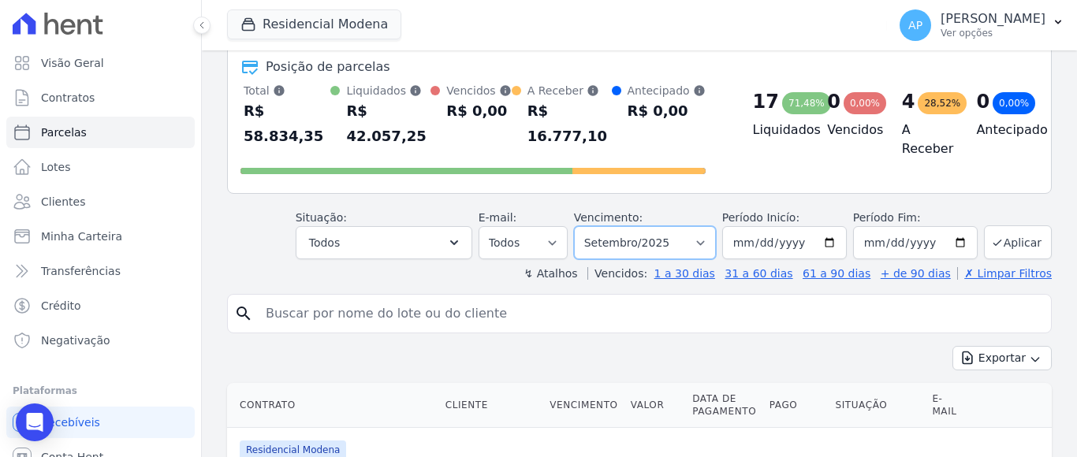
click at [695, 226] on select "Filtrar por período ──────── Todos os meses Janeiro/2022 Fevereiro/2022 Março/2…" at bounding box center [645, 242] width 142 height 33
select select "11/2025"
click at [583, 226] on select "Filtrar por período ──────── Todos os meses Janeiro/2022 Fevereiro/2022 Março/2…" at bounding box center [645, 242] width 142 height 33
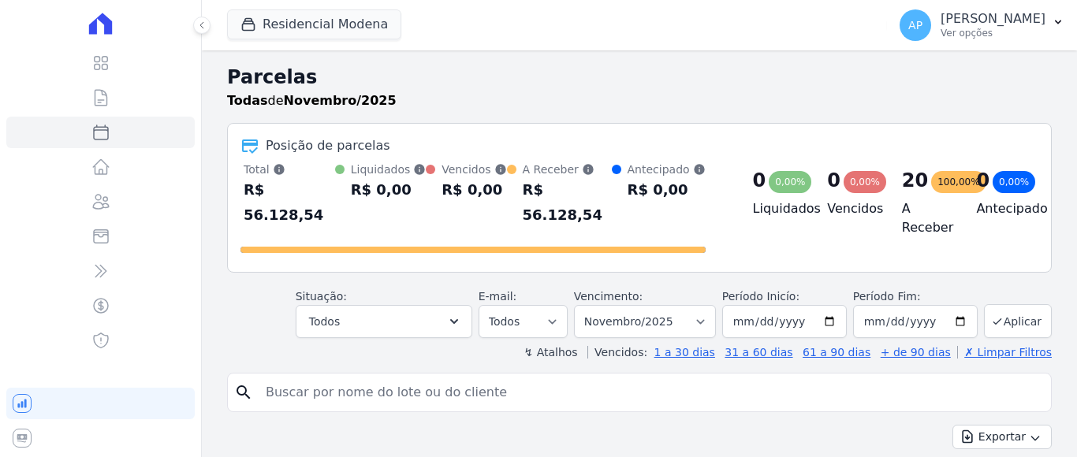
select select
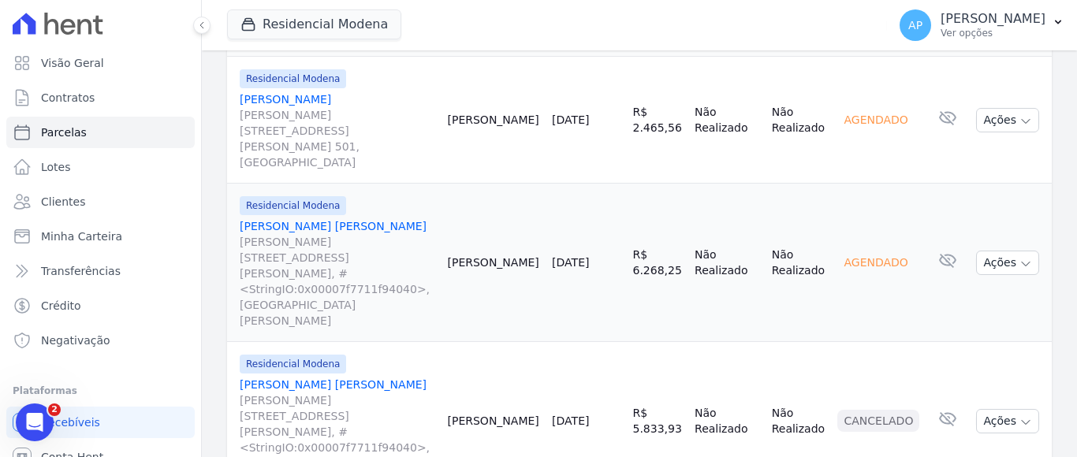
scroll to position [1892, 0]
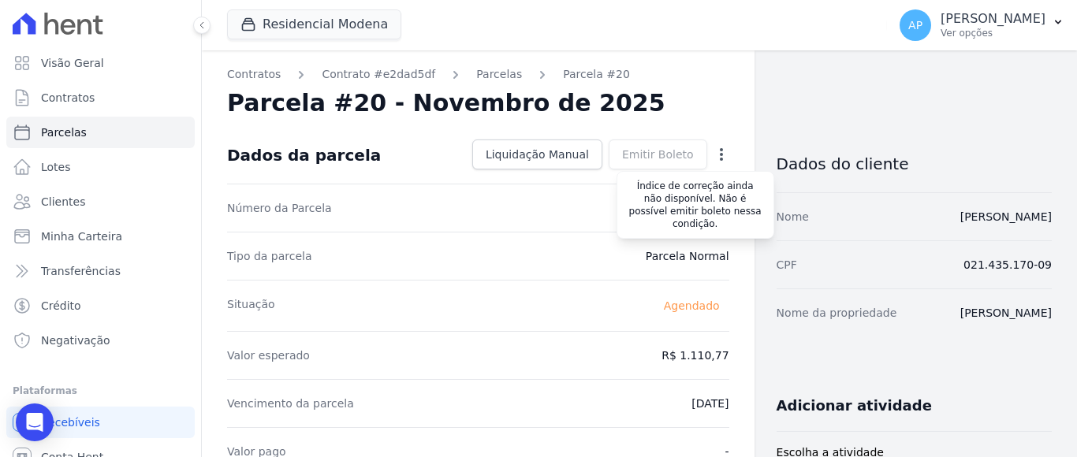
drag, startPoint x: 709, startPoint y: 154, endPoint x: 640, endPoint y: 163, distance: 69.2
click at [707, 151] on div "Open options Alterar [GEOGRAPHIC_DATA]" at bounding box center [718, 156] width 22 height 27
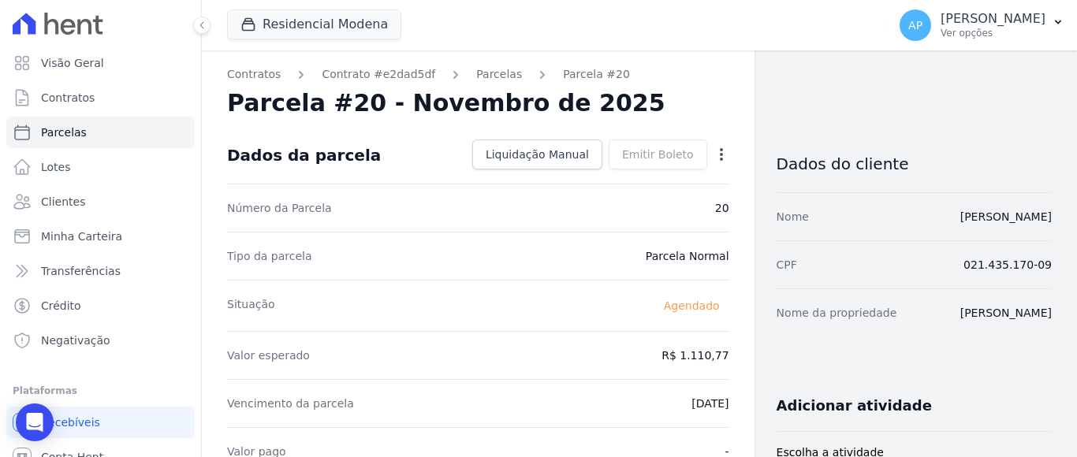
click at [720, 153] on icon "button" at bounding box center [721, 154] width 3 height 13
click at [676, 323] on div "Situação [GEOGRAPHIC_DATA]" at bounding box center [478, 305] width 502 height 51
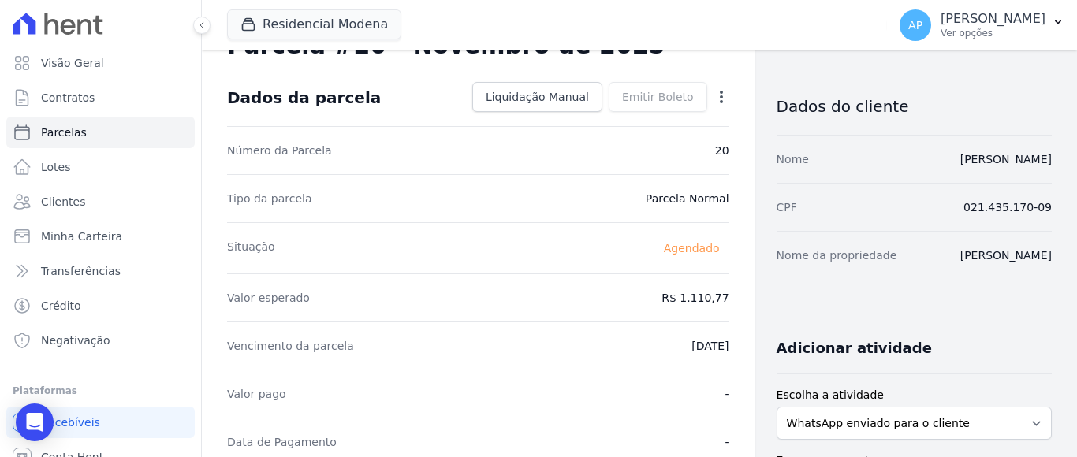
scroll to position [158, 0]
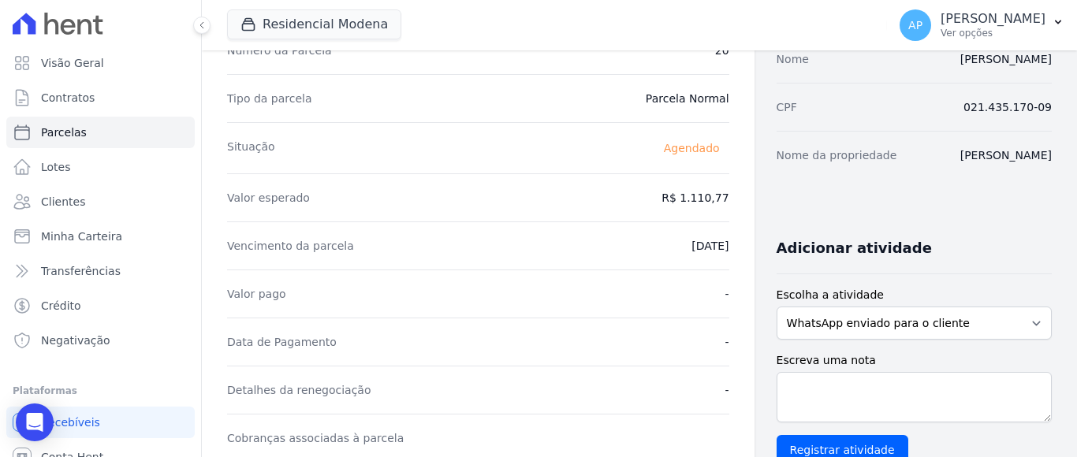
click at [704, 235] on div "Vencimento da parcela [DATE]" at bounding box center [478, 246] width 502 height 48
click at [691, 252] on dd "[DATE]" at bounding box center [709, 246] width 37 height 16
click at [691, 252] on dd "10/11/2025" at bounding box center [709, 246] width 37 height 16
click at [680, 343] on div "Data de Pagamento -" at bounding box center [478, 342] width 502 height 48
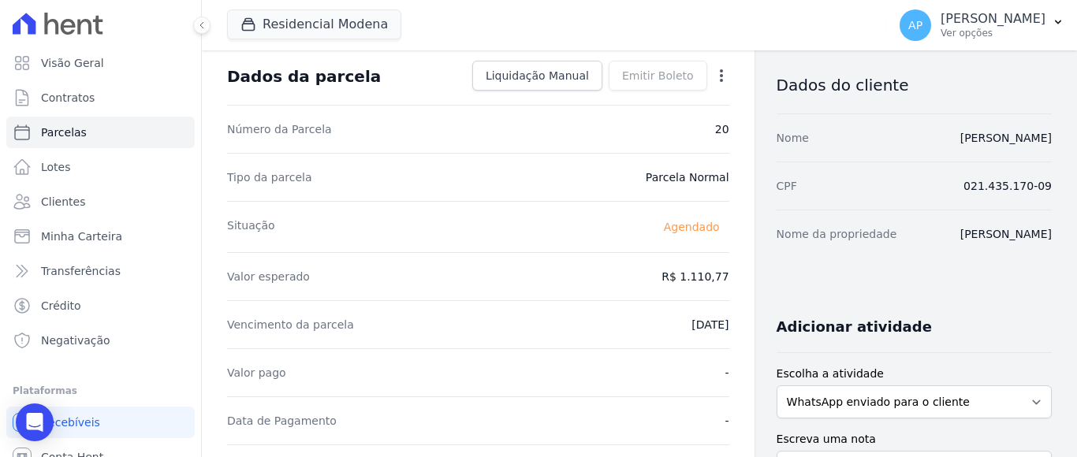
scroll to position [0, 0]
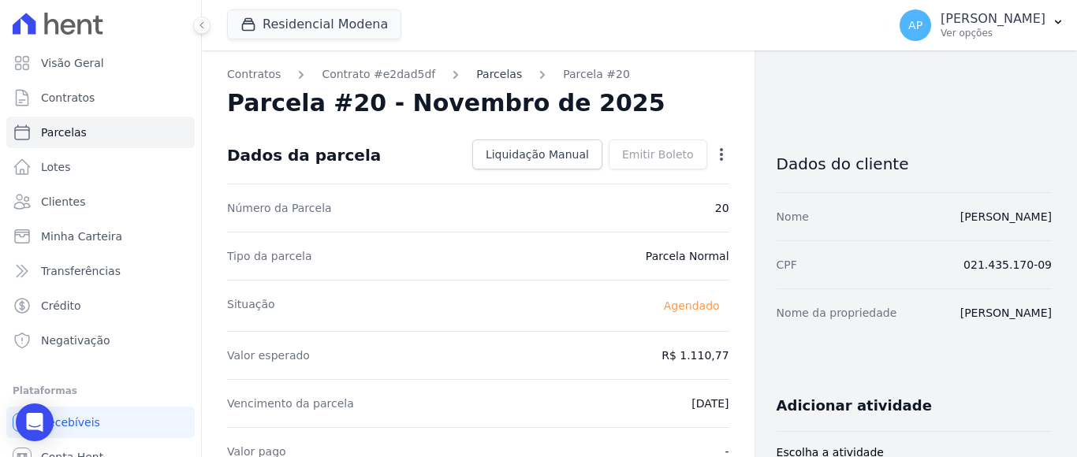
click at [476, 76] on link "Parcelas" at bounding box center [499, 74] width 46 height 17
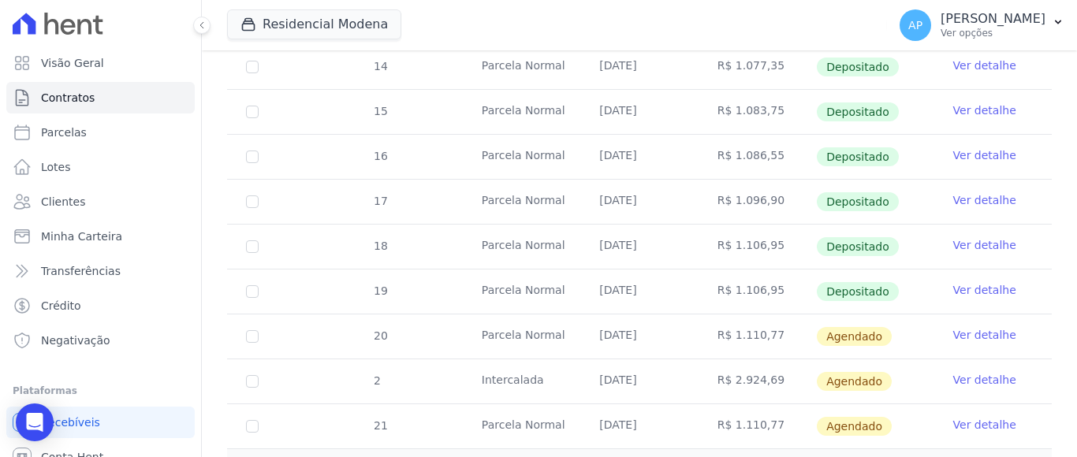
scroll to position [552, 0]
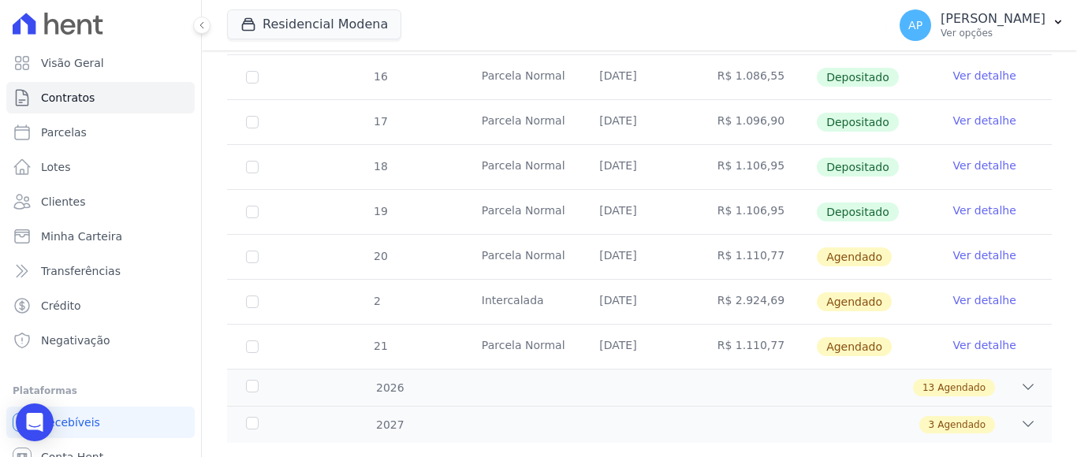
click at [981, 248] on link "Ver detalhe" at bounding box center [984, 256] width 63 height 16
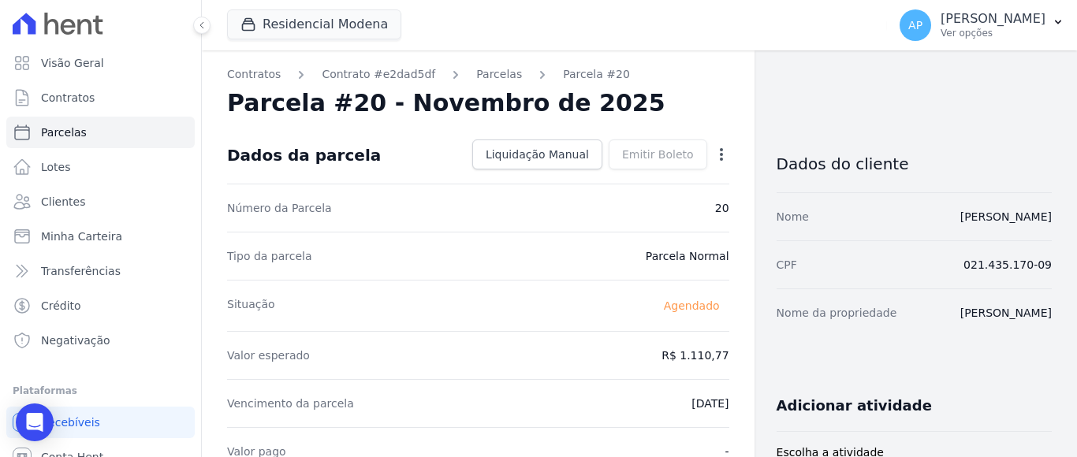
click at [715, 155] on icon "button" at bounding box center [722, 155] width 16 height 16
click at [613, 177] on link "Alterar" at bounding box center [653, 176] width 139 height 28
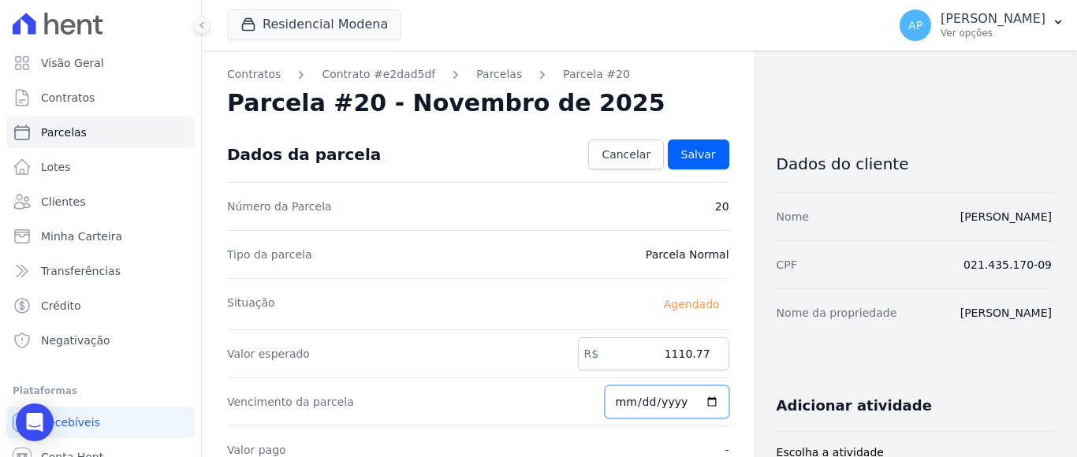
click at [639, 404] on input "2025-11-10" at bounding box center [667, 402] width 125 height 33
type input "[DATE]"
drag, startPoint x: 660, startPoint y: 355, endPoint x: 708, endPoint y: 363, distance: 48.7
click at [706, 363] on input "1110.77" at bounding box center [653, 353] width 151 height 33
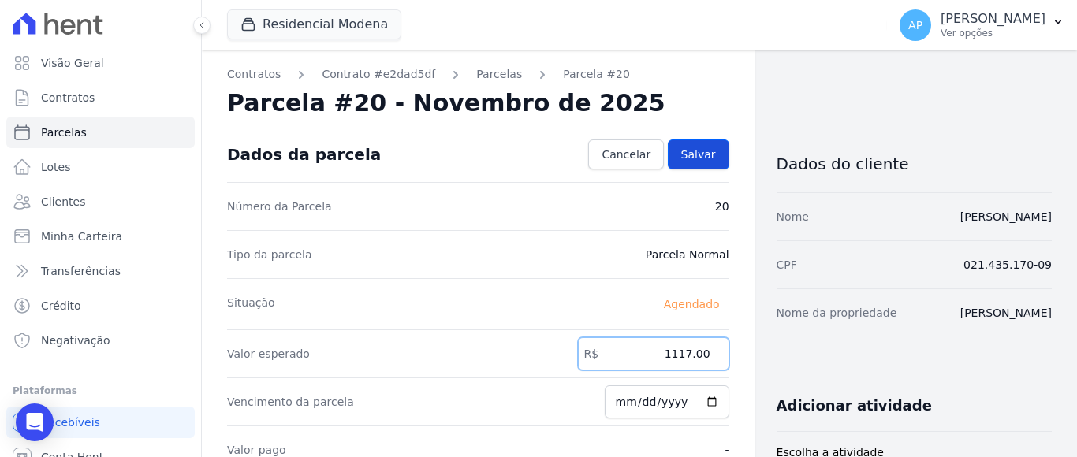
type input "1117.00"
click at [681, 150] on span "Salvar" at bounding box center [698, 155] width 35 height 16
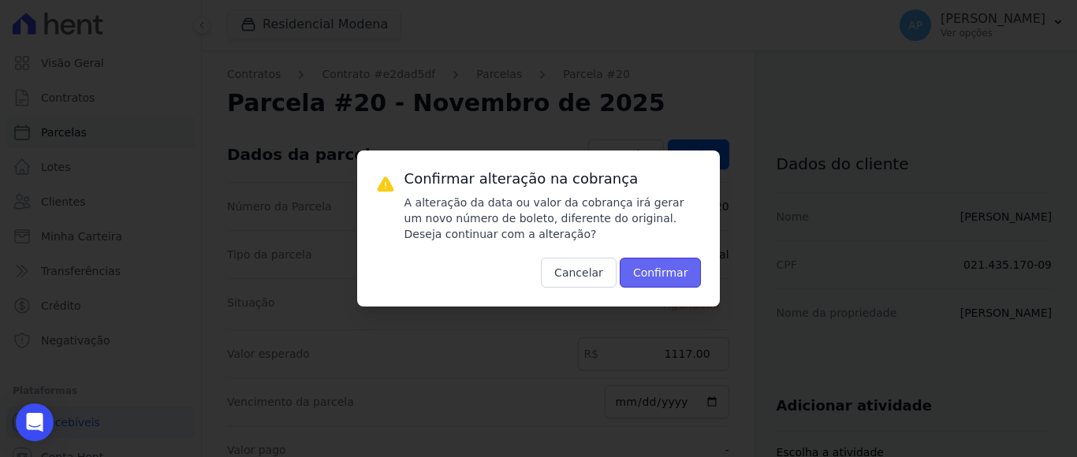
click at [668, 271] on button "Confirmar" at bounding box center [661, 273] width 82 height 30
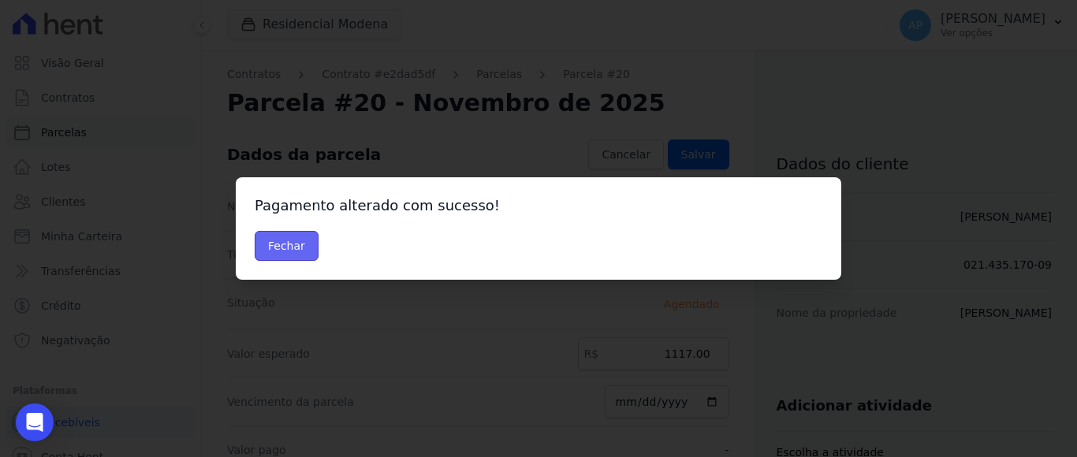
click at [293, 235] on button "Fechar" at bounding box center [287, 246] width 64 height 30
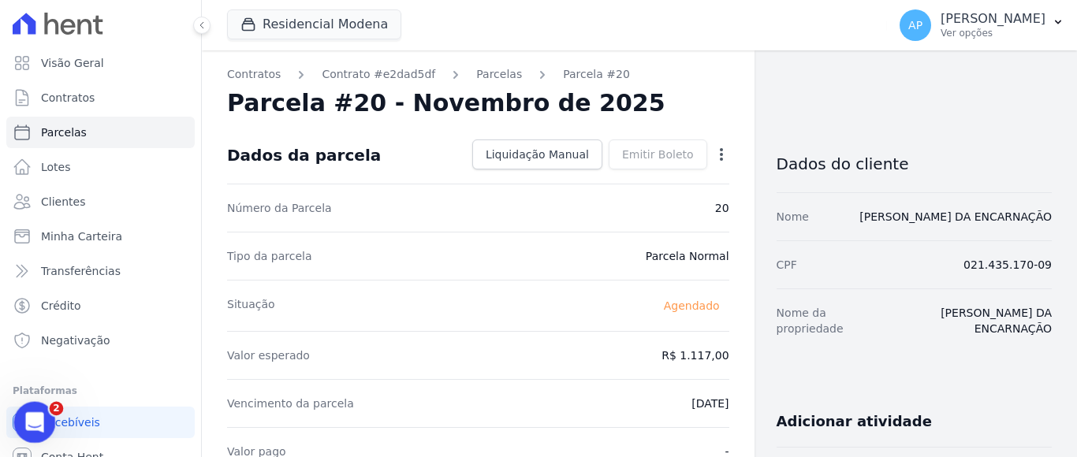
click at [45, 413] on div "Abertura do Messenger da Intercom" at bounding box center [32, 420] width 52 height 52
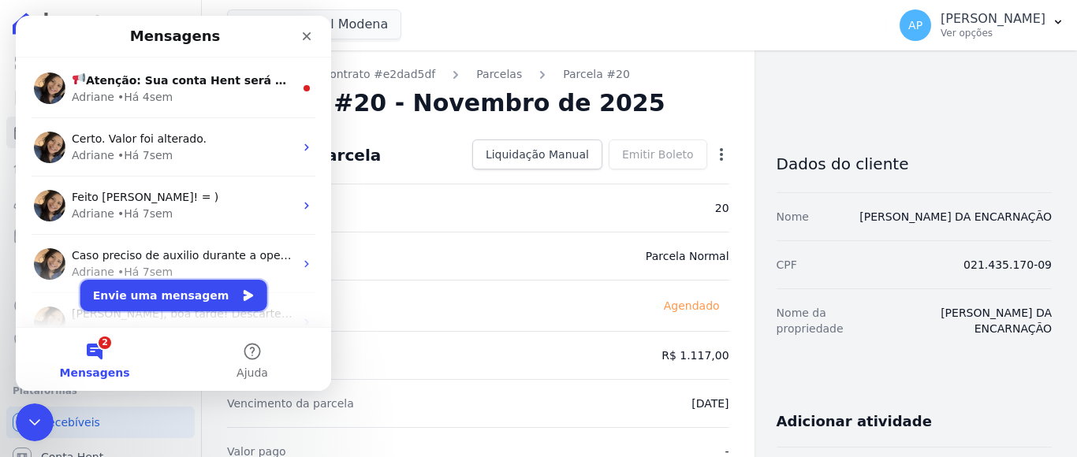
click at [184, 294] on button "Envie uma mensagem" at bounding box center [173, 296] width 187 height 32
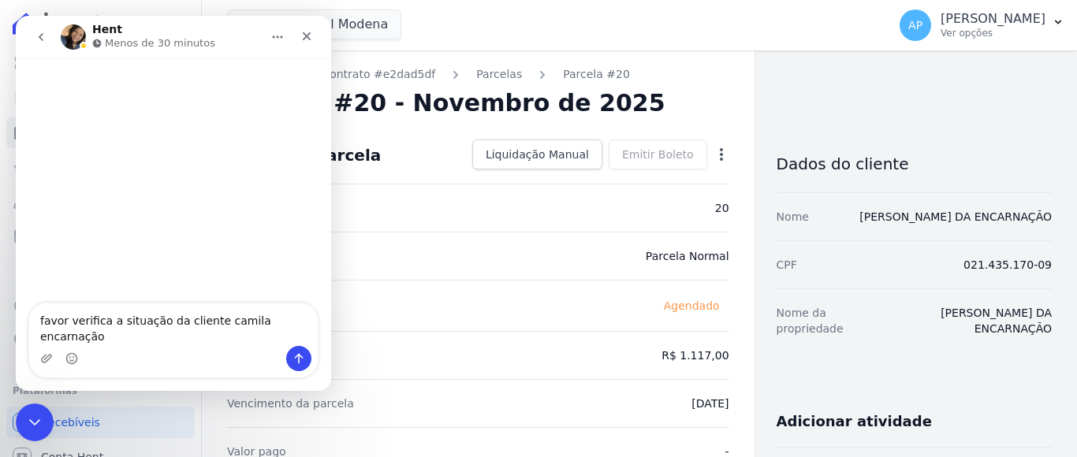
type textarea "favor verifica a situação da cliente camila encarnação."
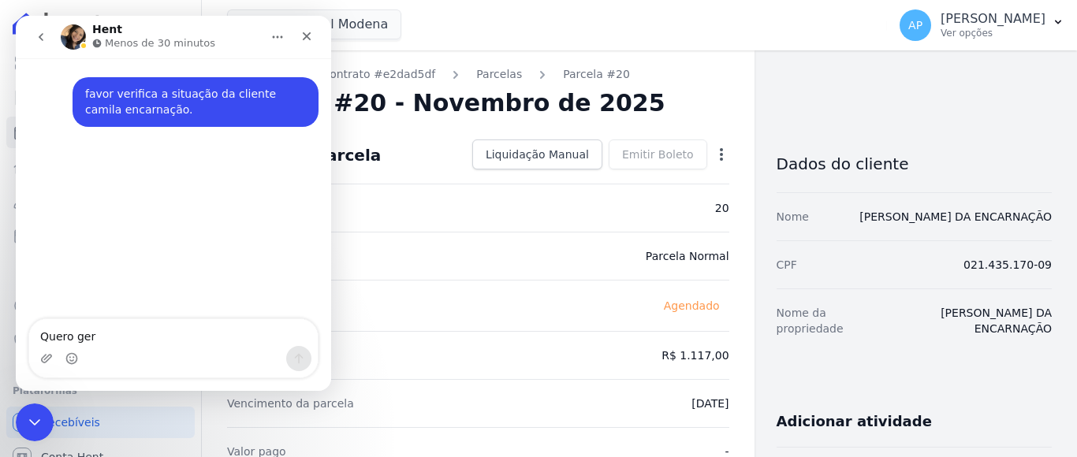
type textarea "Quero ger"
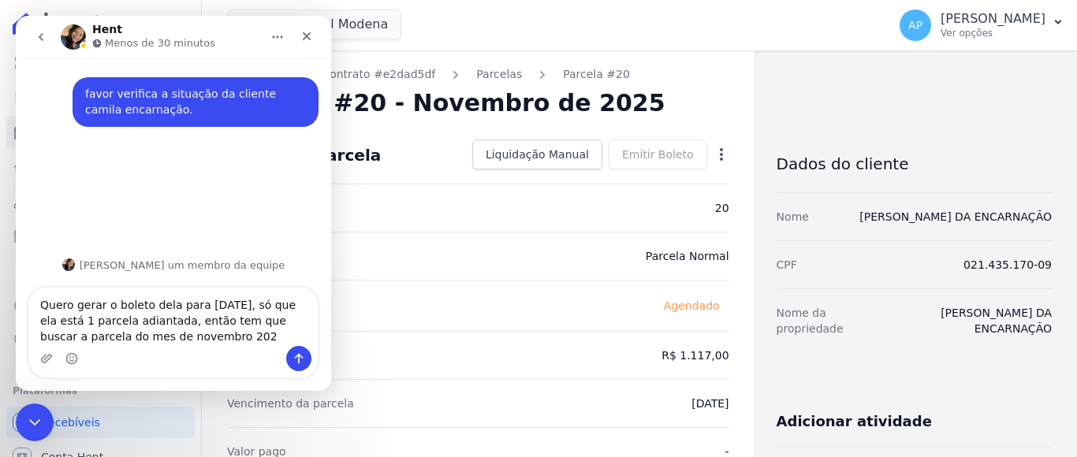
type textarea "Quero gerar o boleto dela para 10/10/2025, só que ela está 1 parcela adiantada,…"
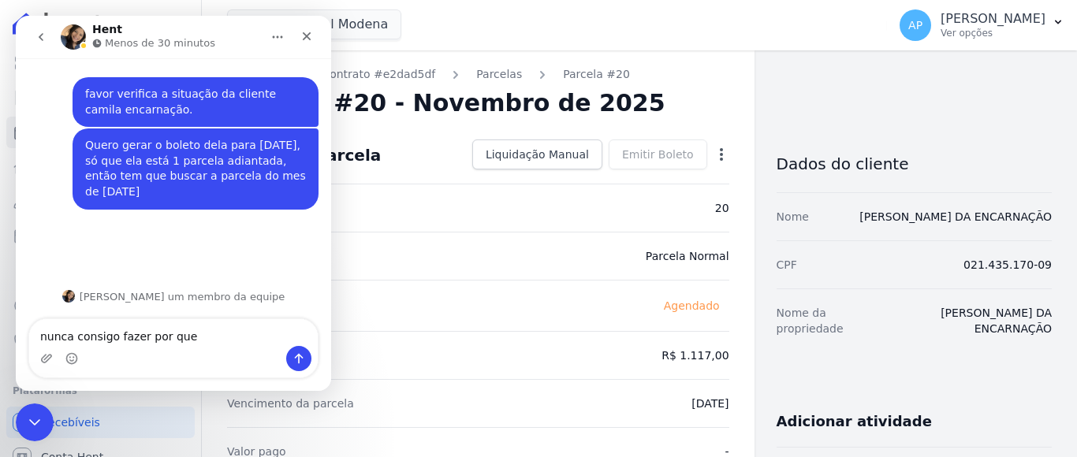
type textarea "nunca consigo fazer por que?"
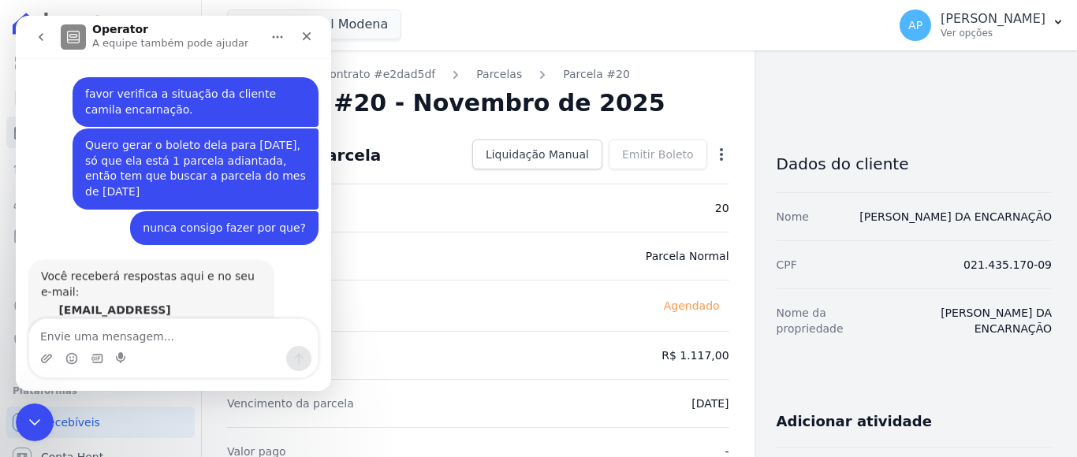
scroll to position [80, 0]
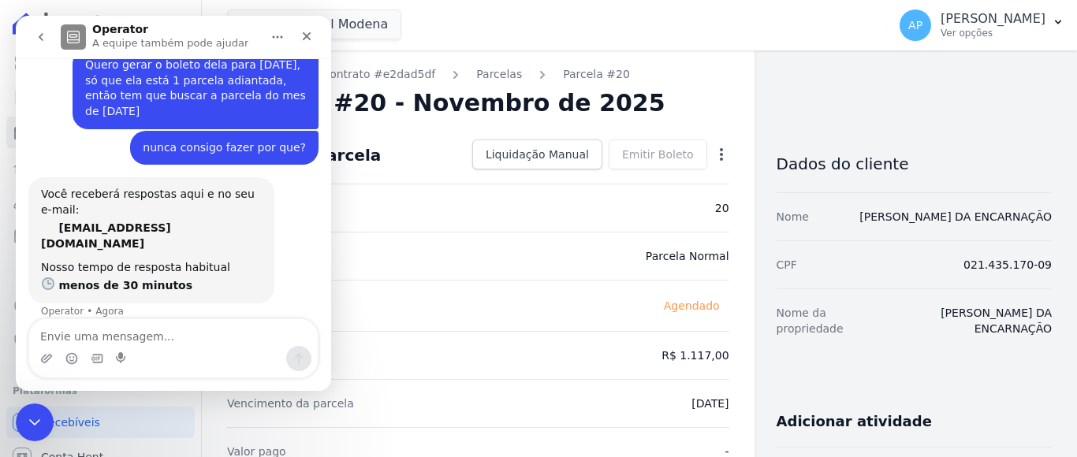
drag, startPoint x: 546, startPoint y: 312, endPoint x: 539, endPoint y: 290, distance: 23.0
click at [542, 304] on div "Situação Agendado" at bounding box center [478, 305] width 502 height 51
click at [29, 421] on icon "Encerramento do Messenger da Intercom" at bounding box center [32, 420] width 19 height 19
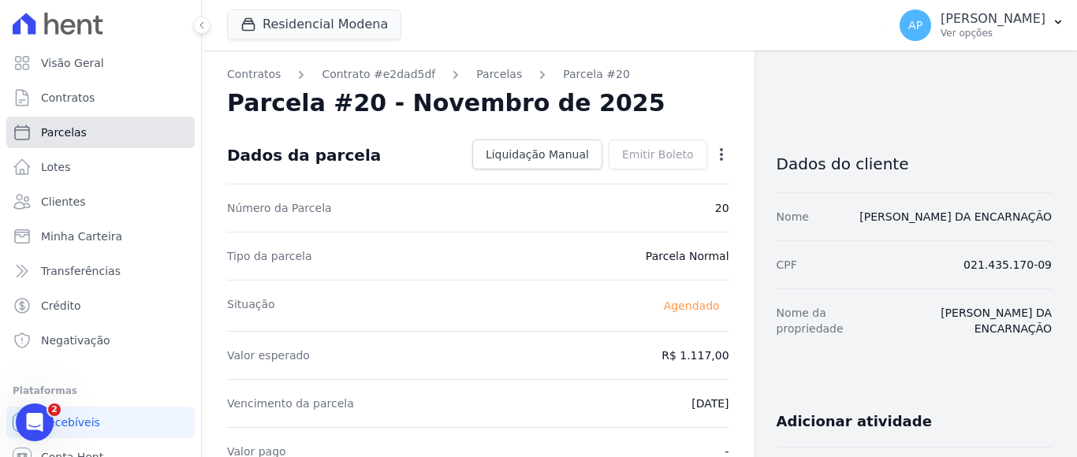
click at [80, 125] on span "Parcelas" at bounding box center [64, 133] width 46 height 16
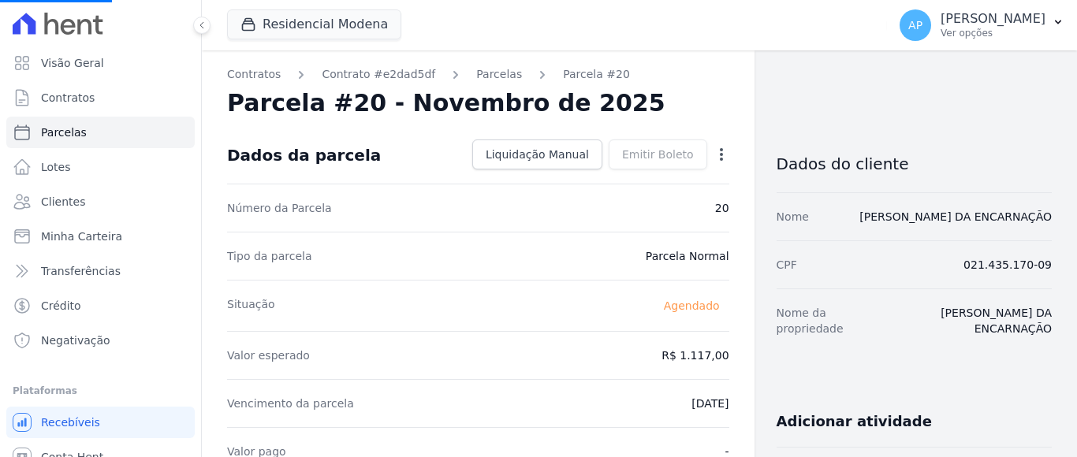
select select
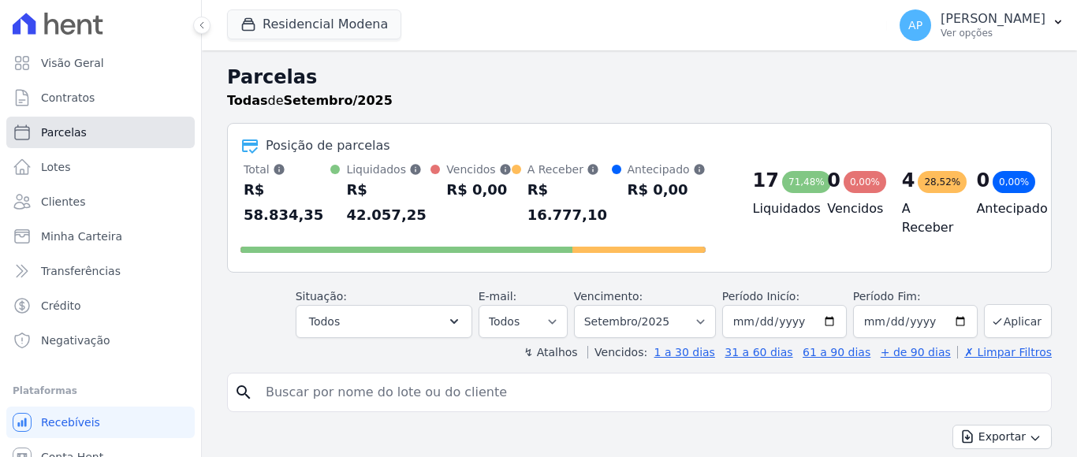
click at [95, 128] on link "Parcelas" at bounding box center [100, 133] width 188 height 32
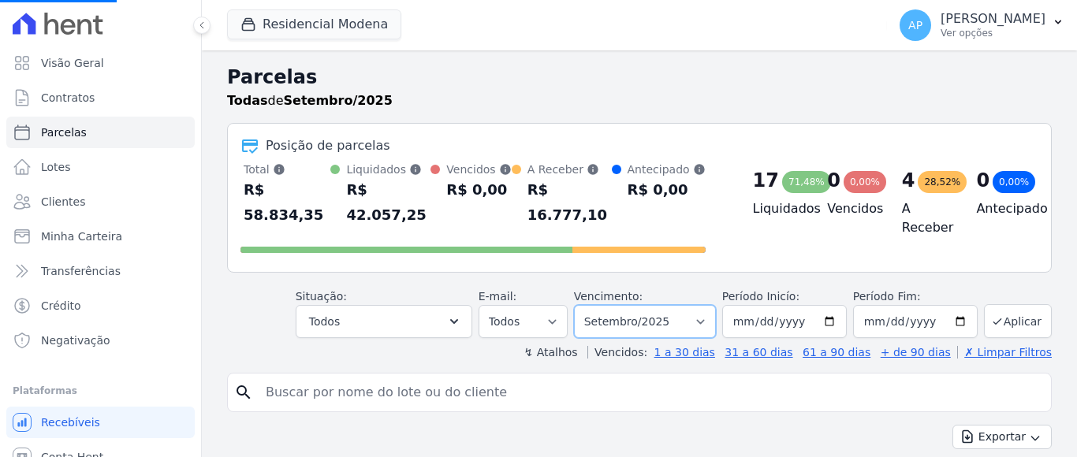
click at [684, 305] on select "Filtrar por período ──────── Todos os meses Janeiro/2022 Fevereiro/2022 Março/2…" at bounding box center [645, 321] width 142 height 33
select select
click at [685, 305] on select "Filtrar por período ──────── Todos os meses Janeiro/2022 Fevereiro/2022 Março/2…" at bounding box center [645, 321] width 142 height 33
select select "10/2025"
click at [583, 305] on select "Filtrar por período ──────── Todos os meses Janeiro/2022 Fevereiro/2022 Março/2…" at bounding box center [645, 321] width 142 height 33
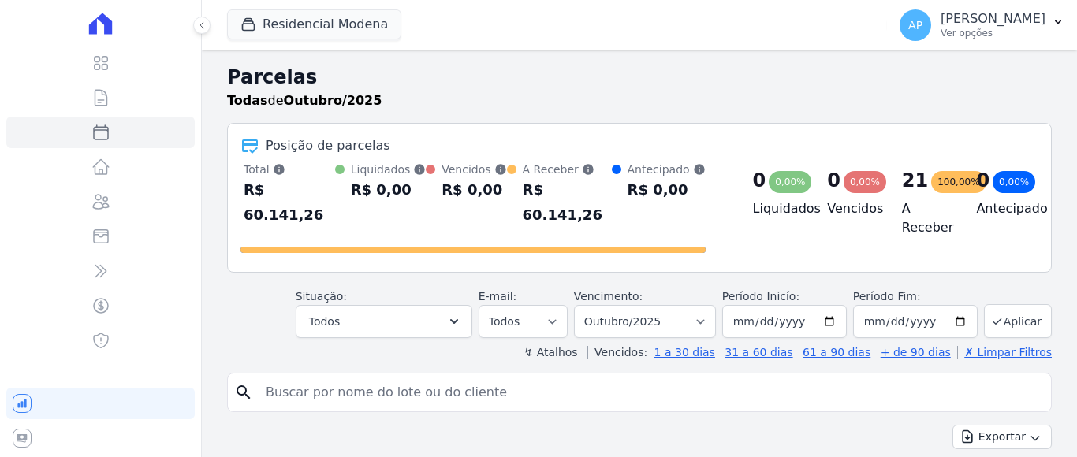
select select
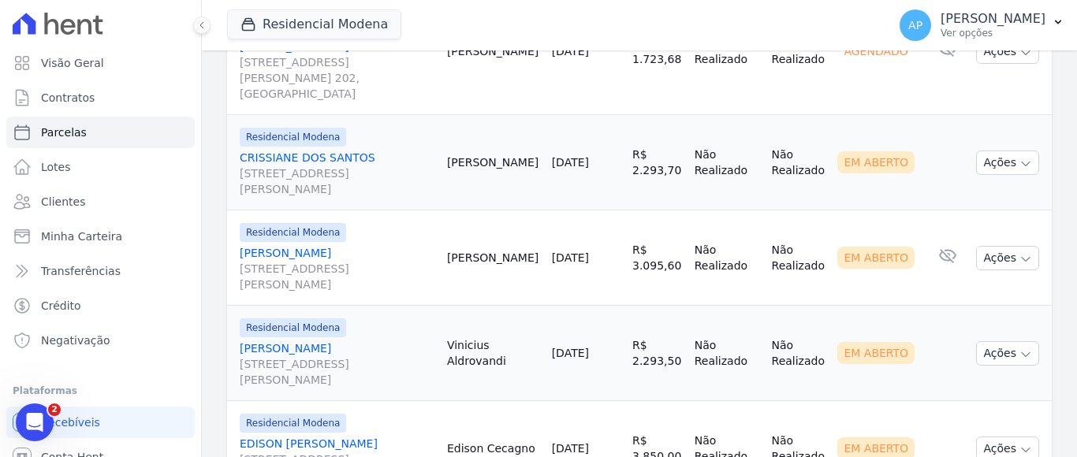
scroll to position [1025, 0]
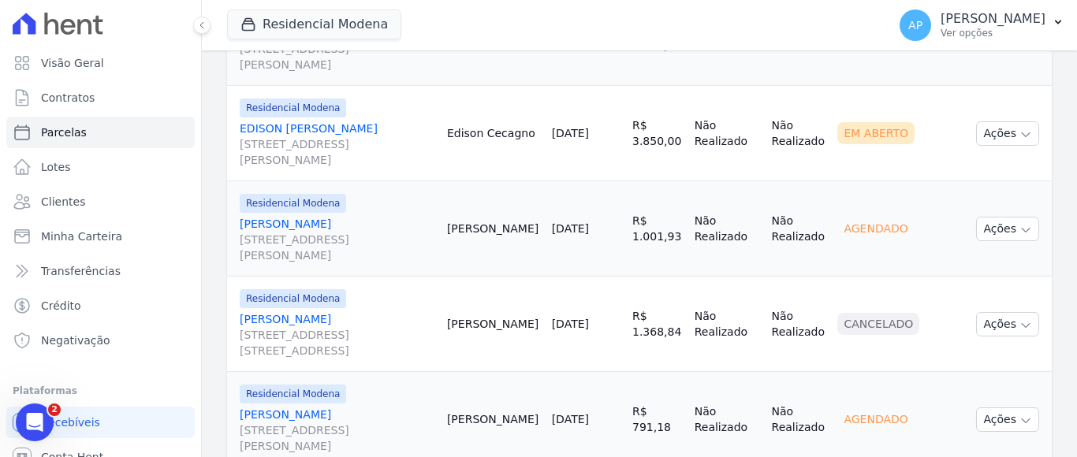
click at [330, 216] on link "Dani carla Lucarelli Rua Nelino Domenico Carini, 1065, Ouro Verde" at bounding box center [337, 239] width 195 height 47
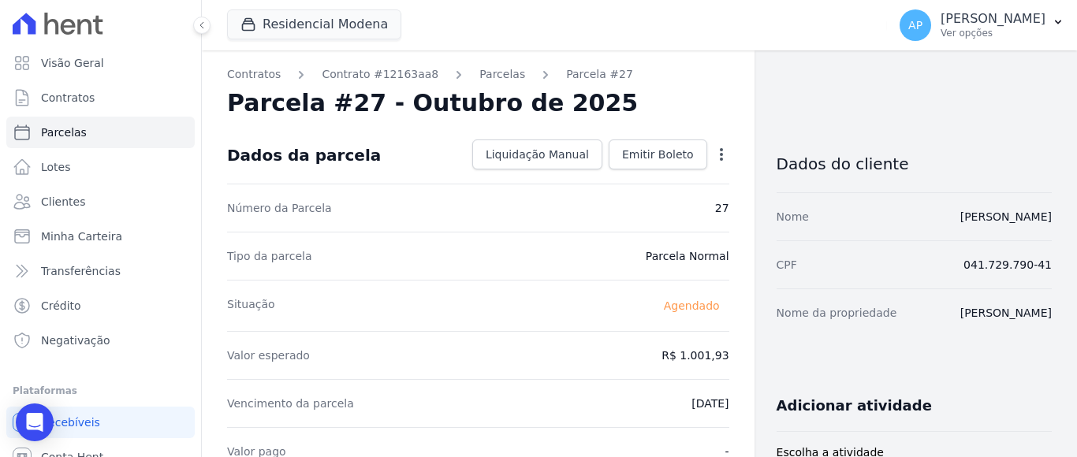
click at [714, 156] on icon "button" at bounding box center [722, 155] width 16 height 16
click at [616, 178] on link "Alterar" at bounding box center [653, 176] width 139 height 28
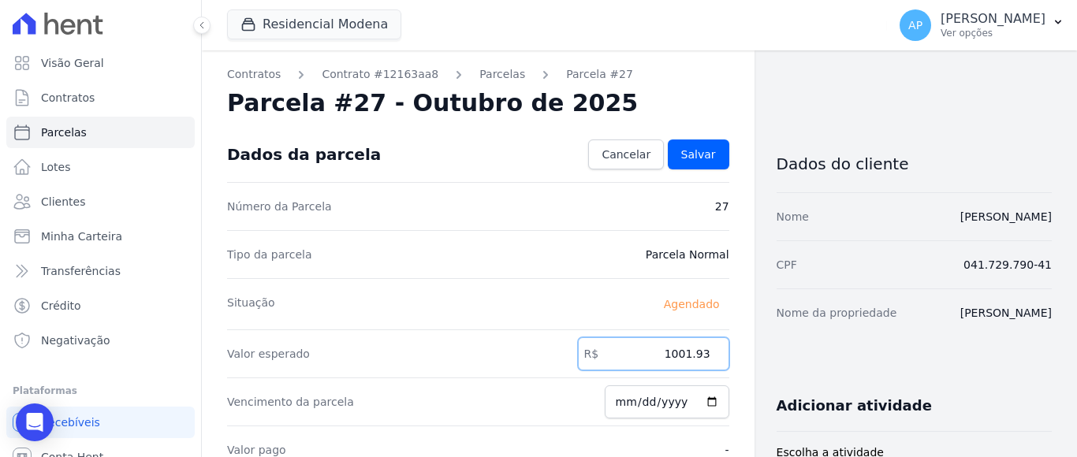
drag, startPoint x: 664, startPoint y: 352, endPoint x: 712, endPoint y: 342, distance: 49.0
click at [706, 348] on input "1001.93" at bounding box center [653, 353] width 151 height 33
type input "995.36"
click at [691, 157] on span "Salvar" at bounding box center [698, 155] width 35 height 16
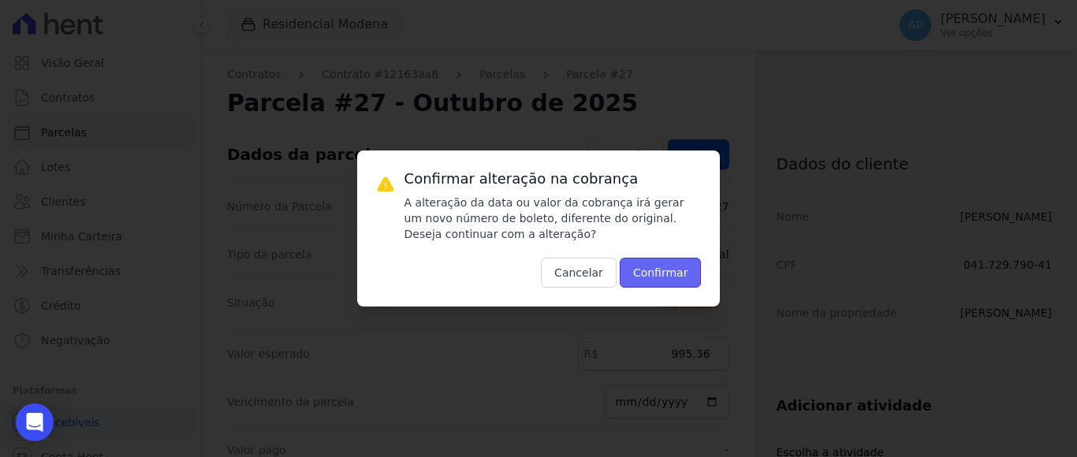
click at [634, 266] on button "Confirmar" at bounding box center [661, 273] width 82 height 30
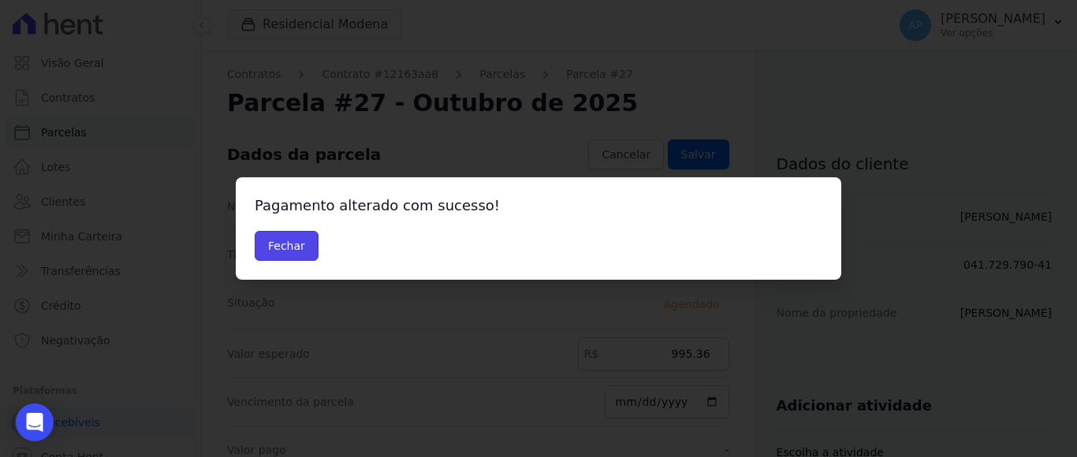
drag, startPoint x: 300, startPoint y: 239, endPoint x: 315, endPoint y: 233, distance: 16.3
click at [304, 237] on button "Fechar" at bounding box center [287, 246] width 64 height 30
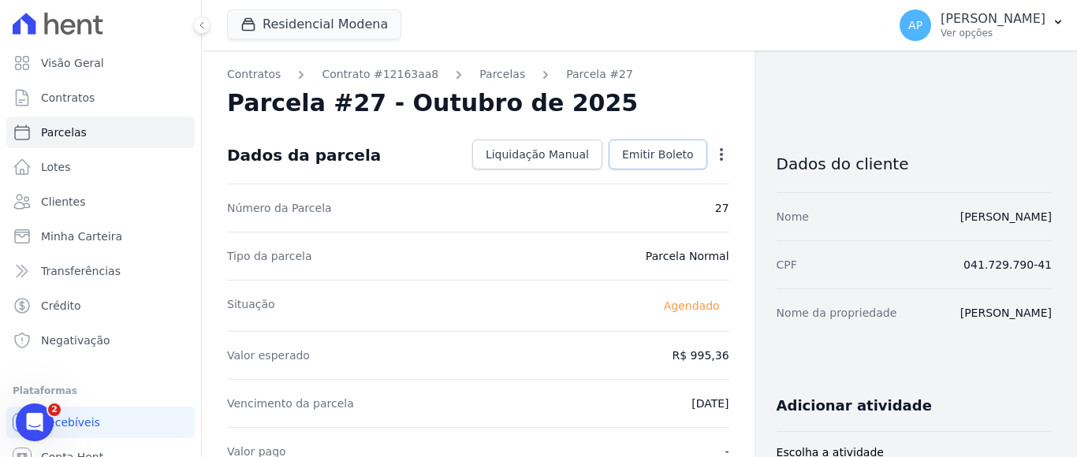
click at [658, 147] on span "Emitir Boleto" at bounding box center [658, 155] width 72 height 16
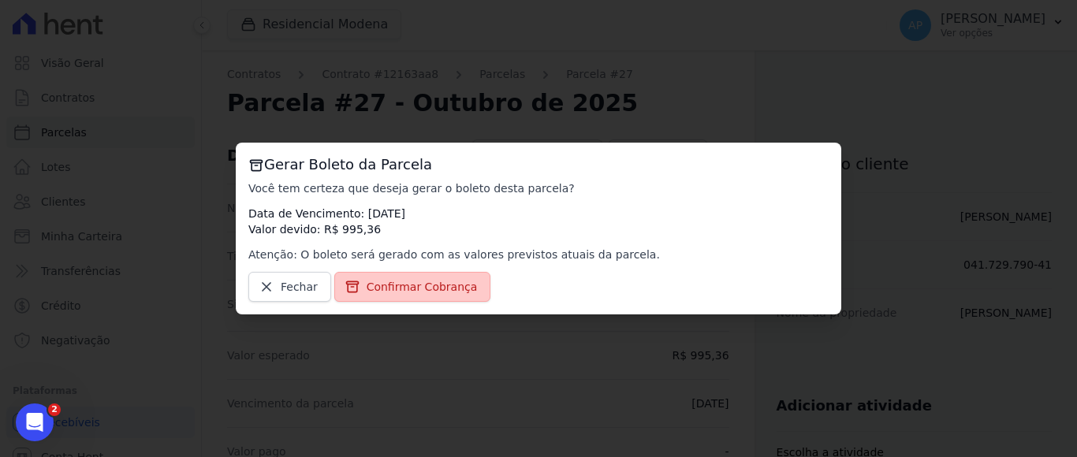
click at [457, 277] on link "Confirmar Cobrança" at bounding box center [412, 287] width 157 height 30
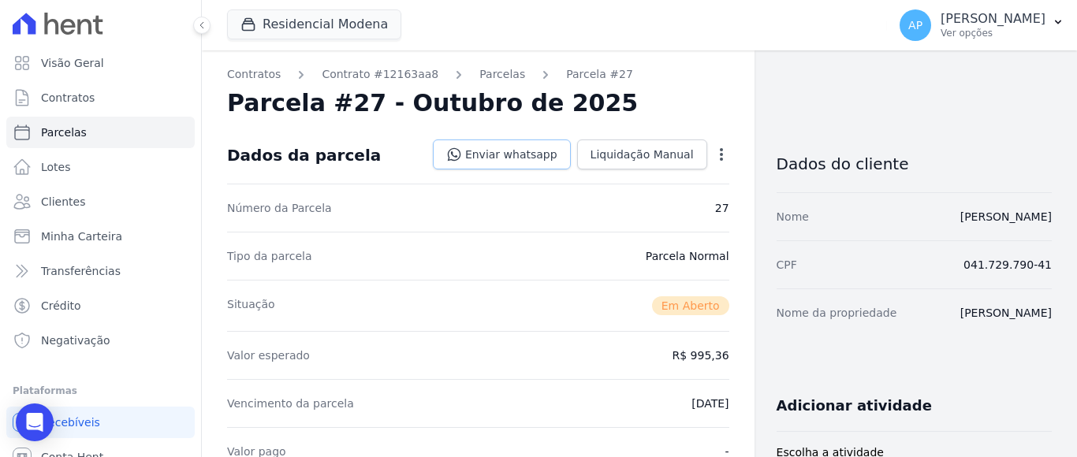
click at [525, 155] on link "Enviar whatsapp" at bounding box center [502, 155] width 138 height 30
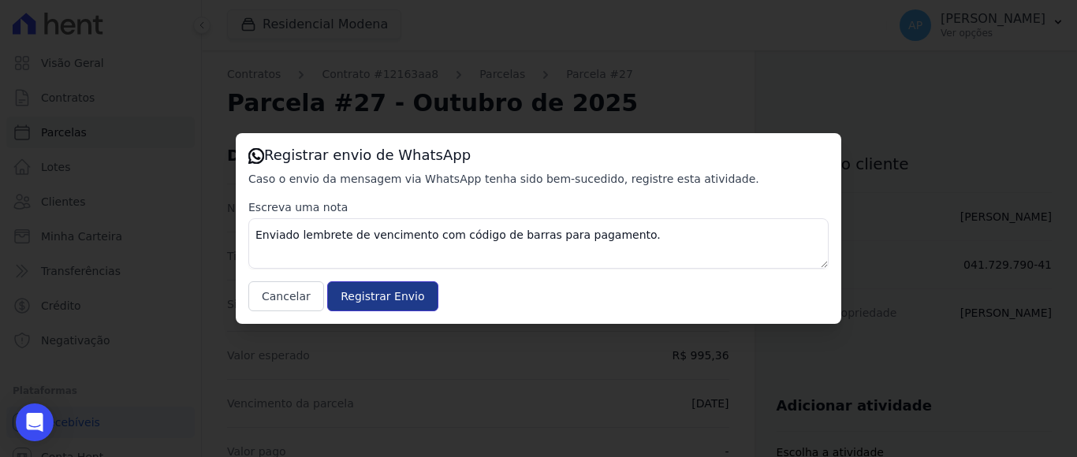
click at [374, 294] on input "Registrar Envio" at bounding box center [382, 296] width 110 height 30
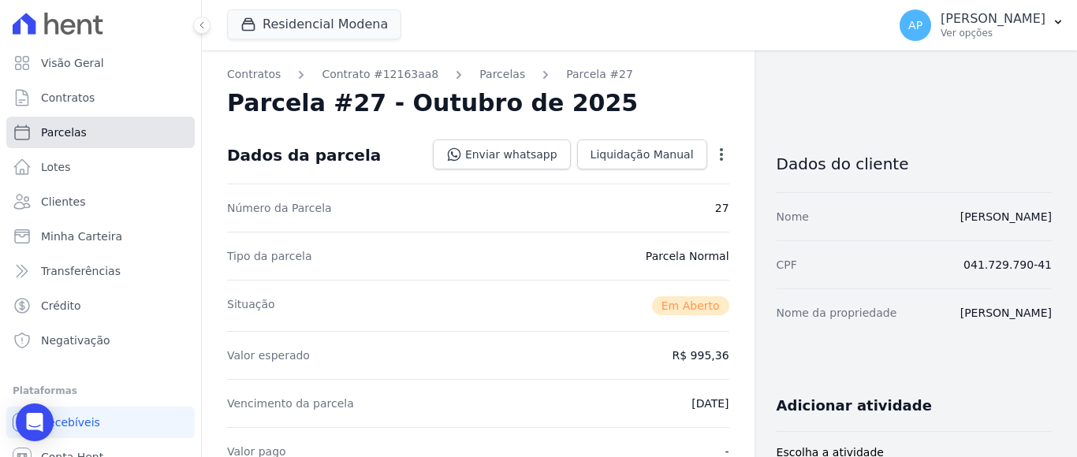
click at [83, 129] on link "Parcelas" at bounding box center [100, 133] width 188 height 32
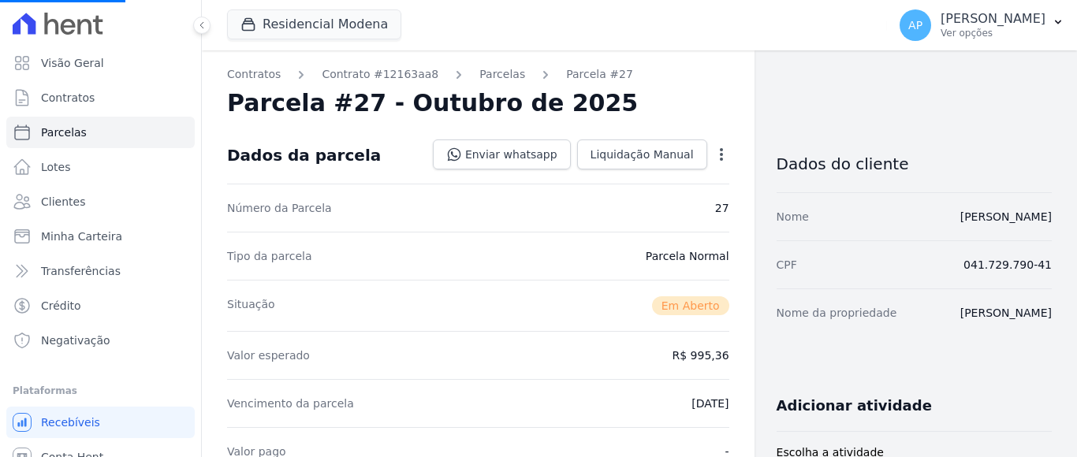
select select
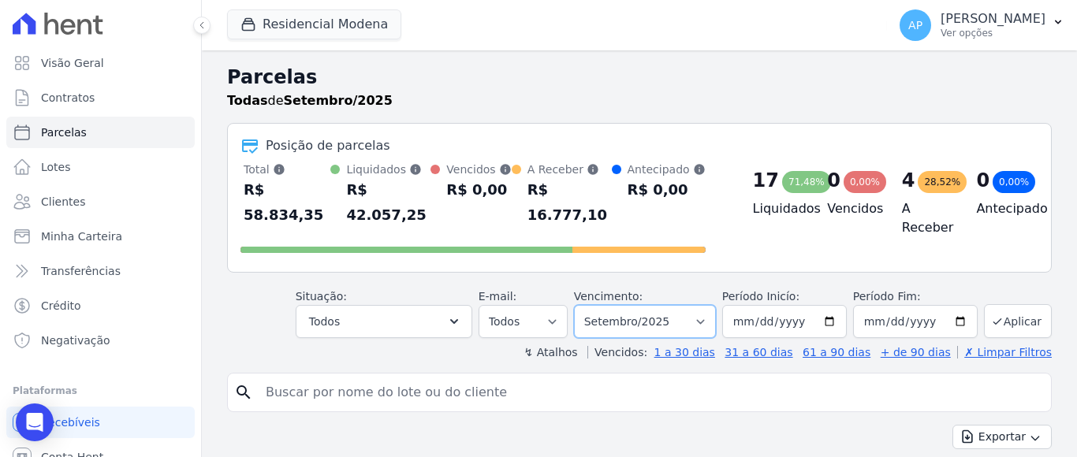
click at [679, 305] on select "Filtrar por período ──────── Todos os meses Janeiro/2022 Fevereiro/2022 Março/2…" at bounding box center [645, 321] width 142 height 33
select select "10/2025"
click at [583, 305] on select "Filtrar por período ──────── Todos os meses Janeiro/2022 Fevereiro/2022 Março/2…" at bounding box center [645, 321] width 142 height 33
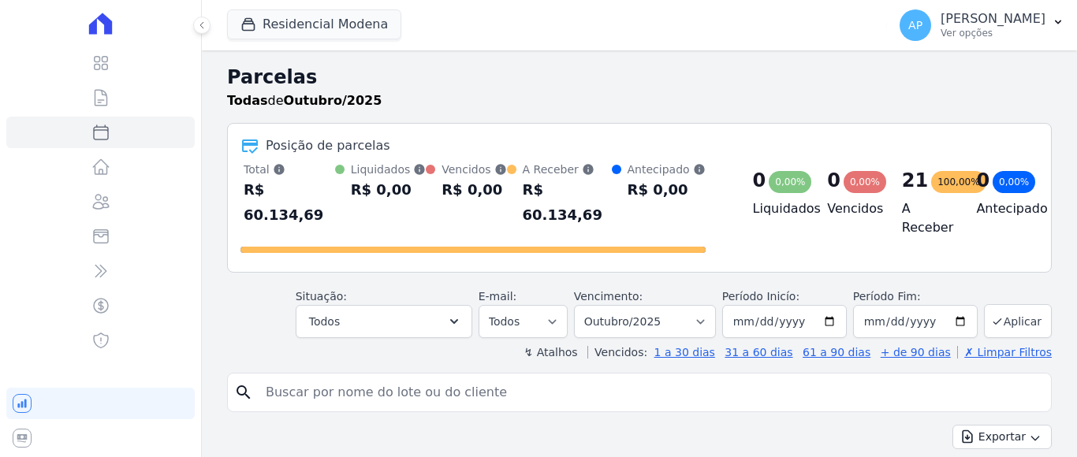
select select
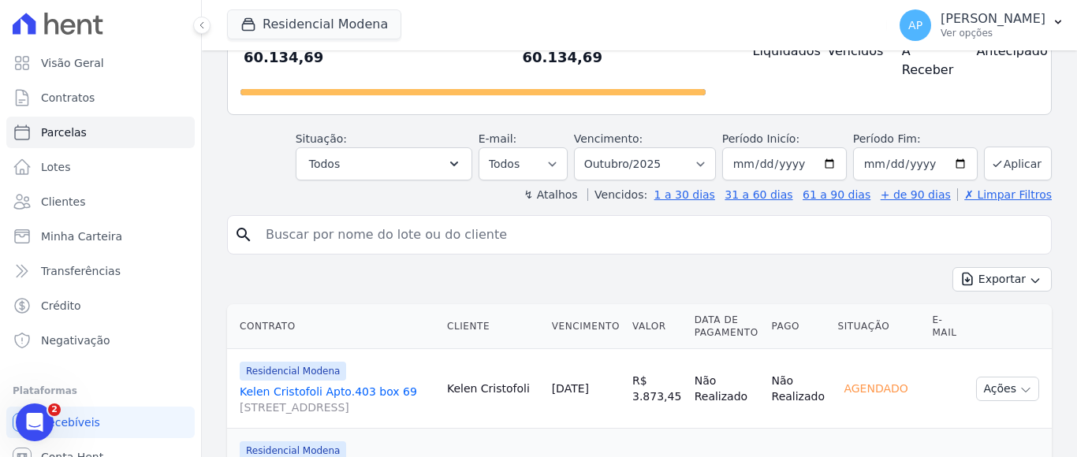
scroll to position [394, 0]
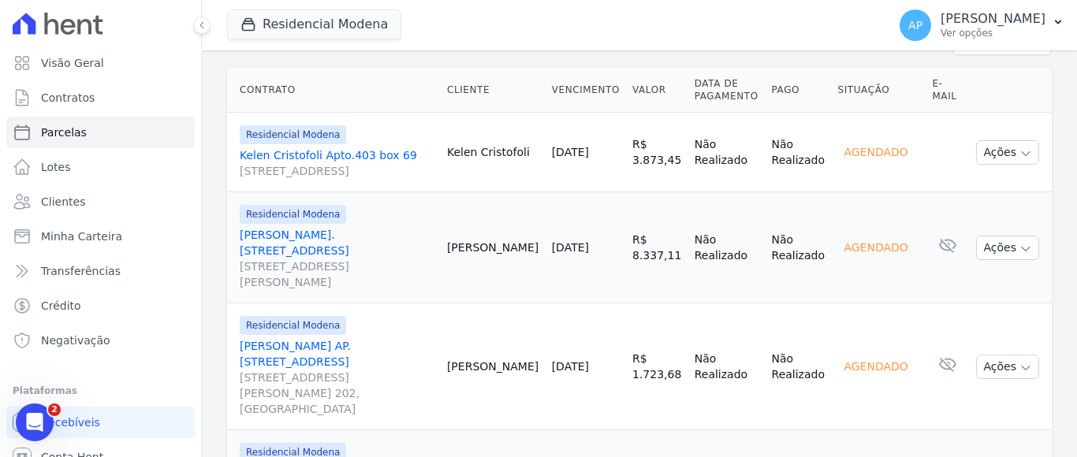
click at [322, 227] on link "[PERSON_NAME]. [STREET_ADDRESS][PERSON_NAME]" at bounding box center [337, 258] width 195 height 63
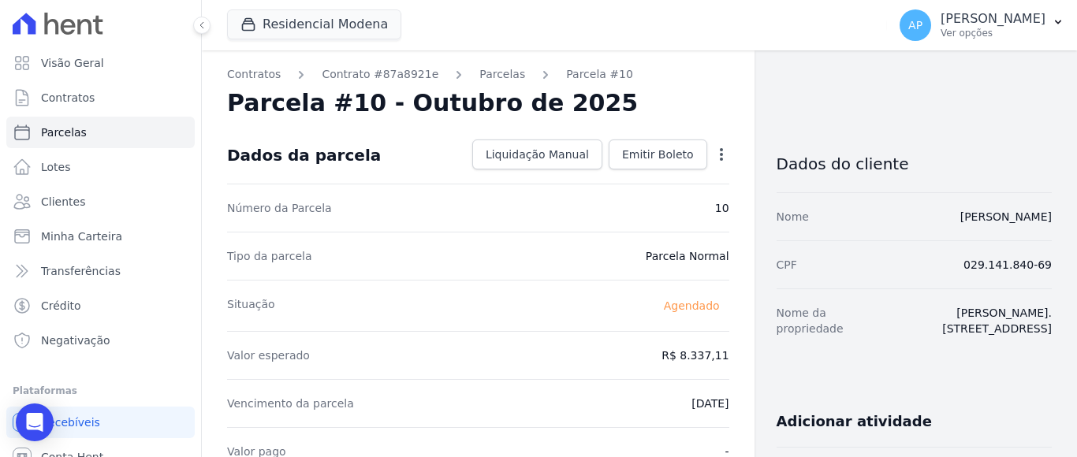
click at [720, 148] on icon "button" at bounding box center [721, 154] width 3 height 13
click at [598, 178] on link "Alterar" at bounding box center [653, 176] width 139 height 28
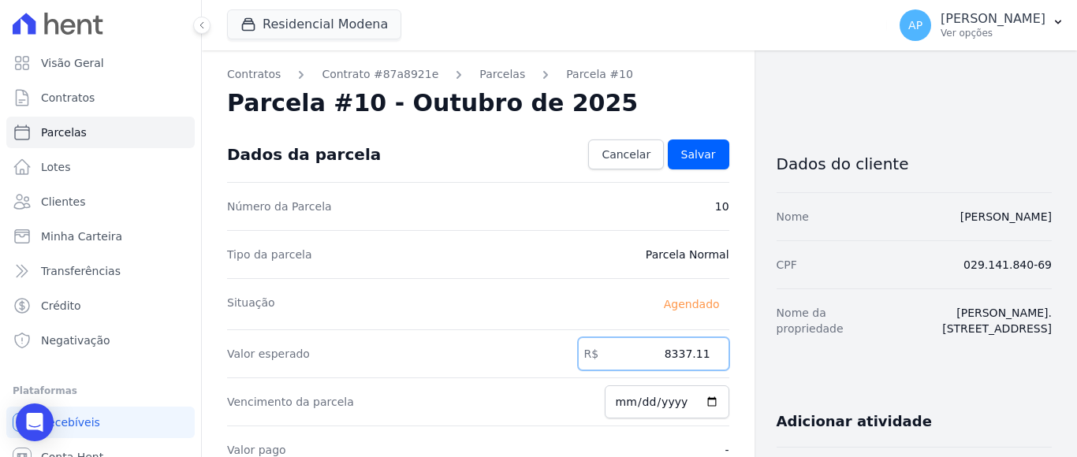
drag, startPoint x: 660, startPoint y: 356, endPoint x: 738, endPoint y: 337, distance: 80.1
type input "7955.60"
click at [688, 149] on span "Salvar" at bounding box center [698, 155] width 35 height 16
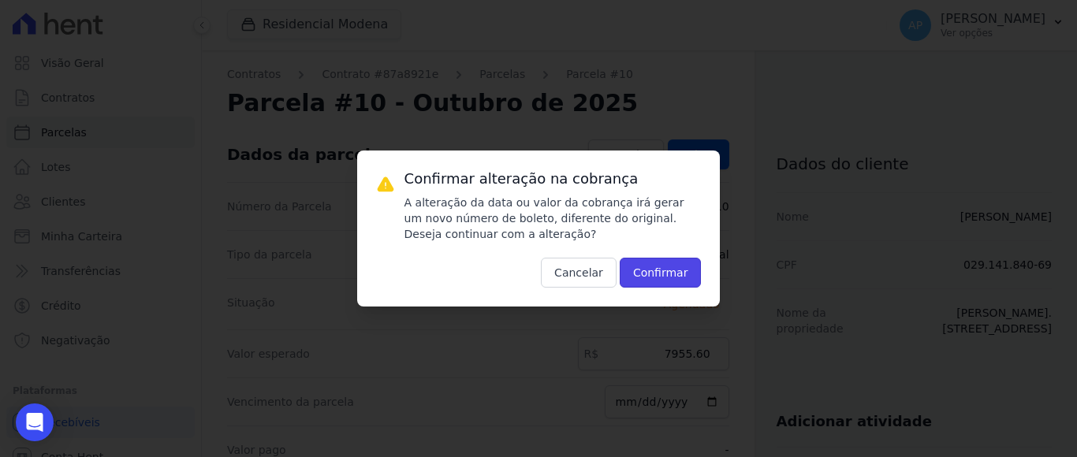
click at [665, 276] on button "Confirmar" at bounding box center [661, 273] width 82 height 30
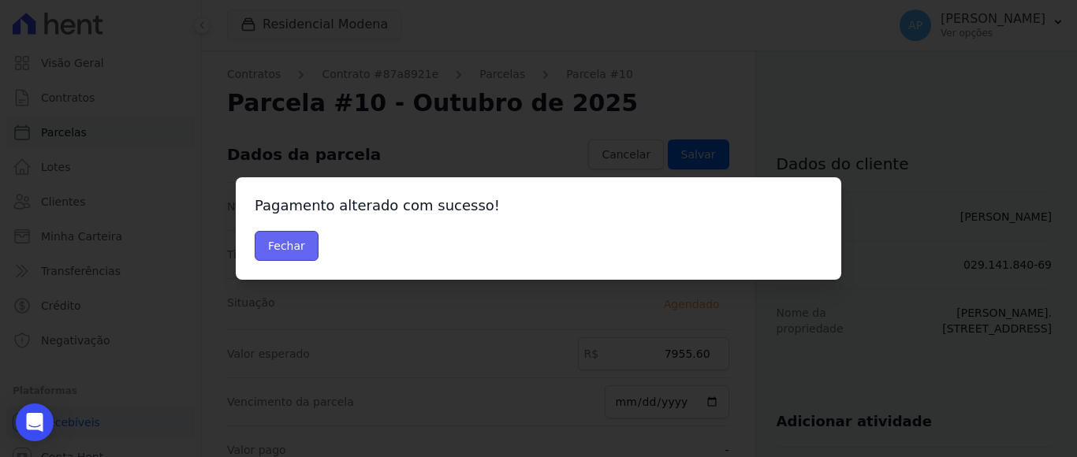
click at [276, 244] on button "Fechar" at bounding box center [287, 246] width 64 height 30
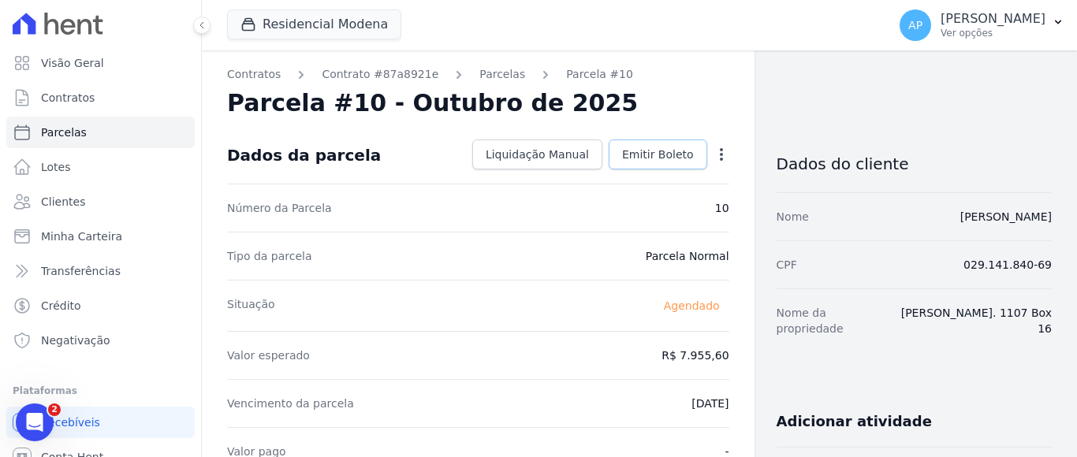
click at [673, 152] on span "Emitir Boleto" at bounding box center [658, 155] width 72 height 16
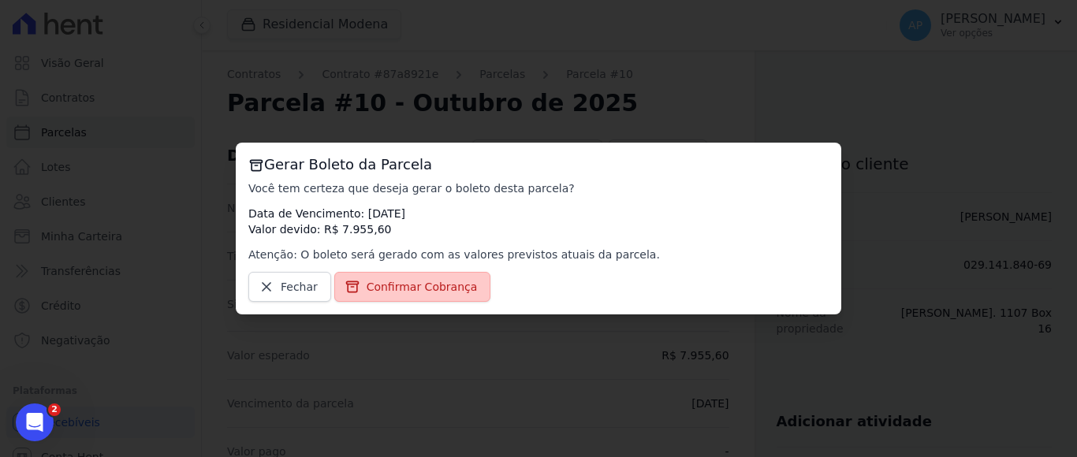
drag, startPoint x: 428, startPoint y: 285, endPoint x: 436, endPoint y: 278, distance: 10.6
click at [429, 283] on span "Confirmar Cobrança" at bounding box center [422, 287] width 111 height 16
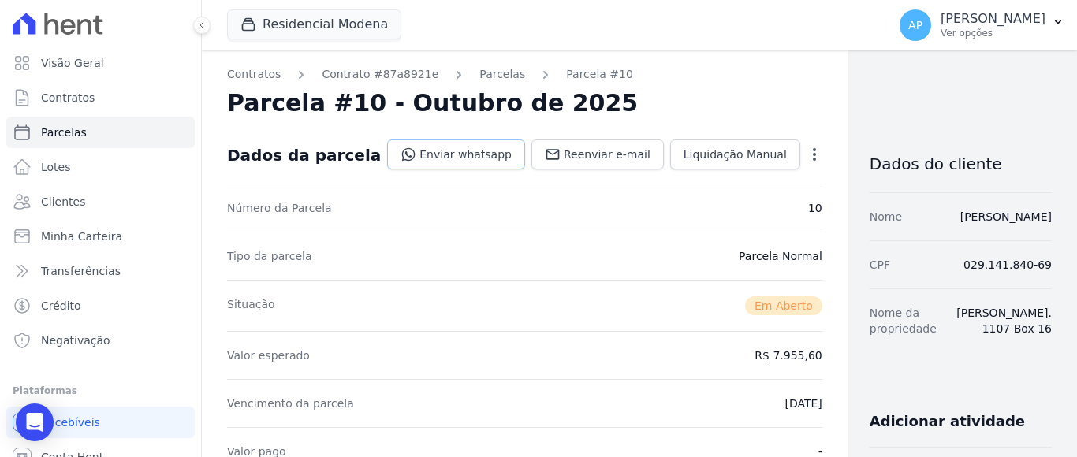
click at [429, 155] on link "Enviar whatsapp" at bounding box center [456, 155] width 138 height 30
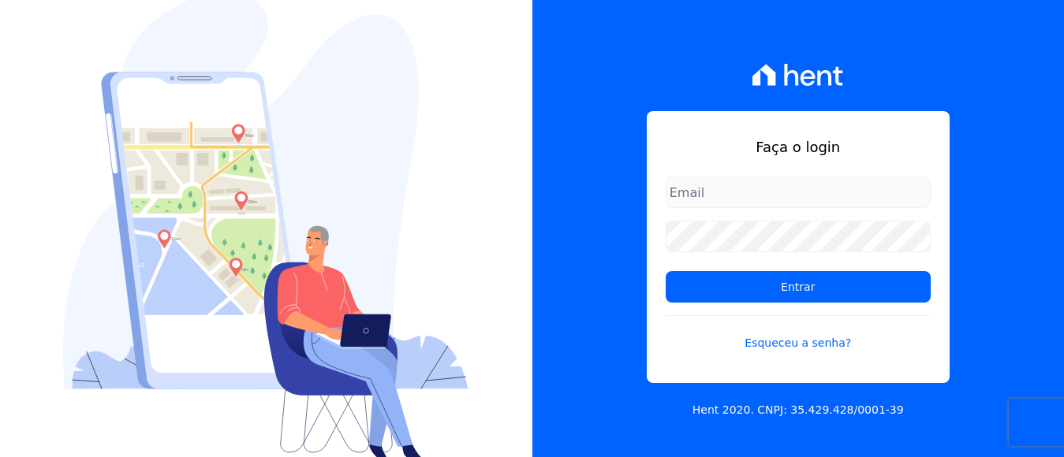
click at [759, 189] on input "email" at bounding box center [797, 193] width 265 height 32
type input "[EMAIL_ADDRESS][DOMAIN_NAME]"
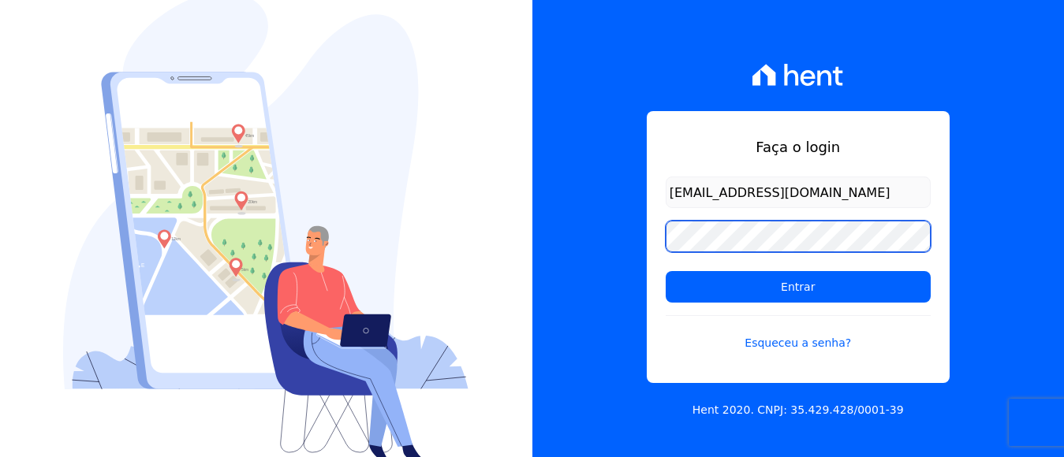
click at [665, 271] on input "Entrar" at bounding box center [797, 287] width 265 height 32
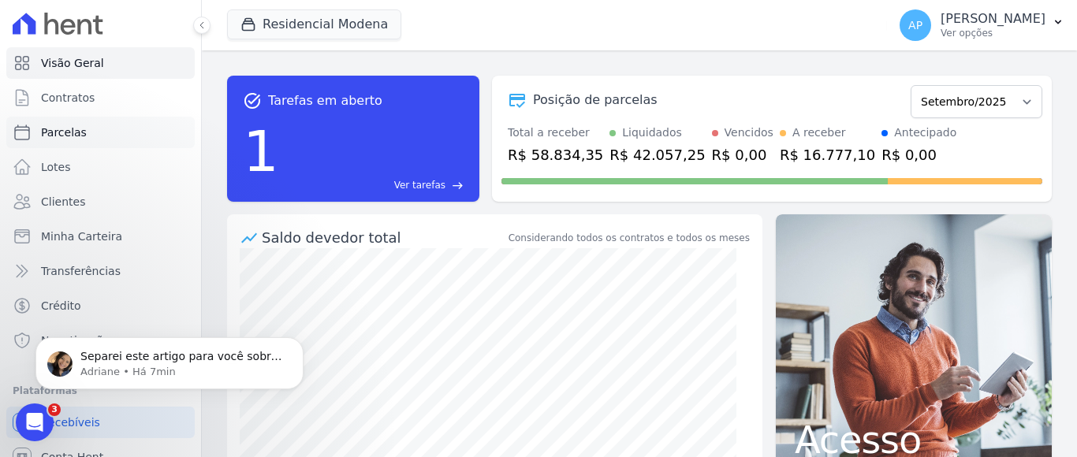
click at [69, 129] on span "Parcelas" at bounding box center [64, 133] width 46 height 16
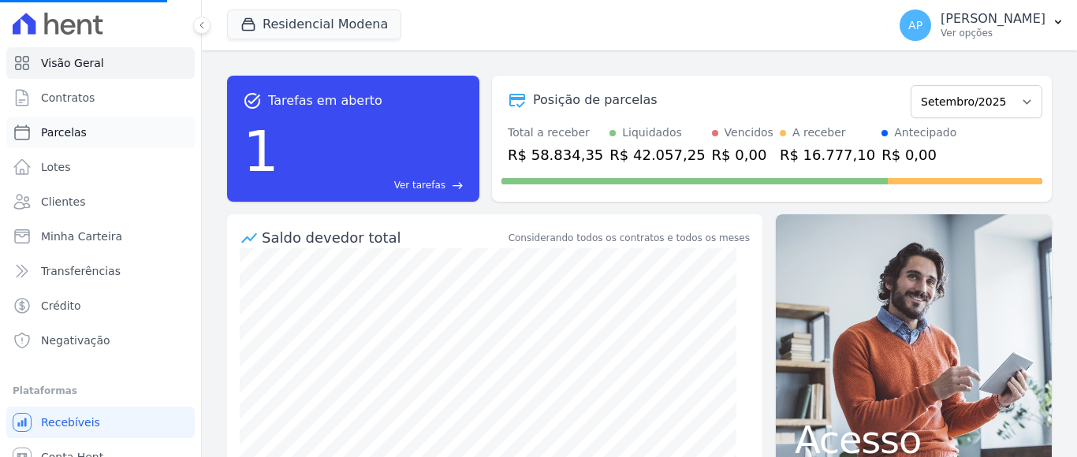
click at [69, 129] on span "Parcelas" at bounding box center [64, 133] width 46 height 16
select select
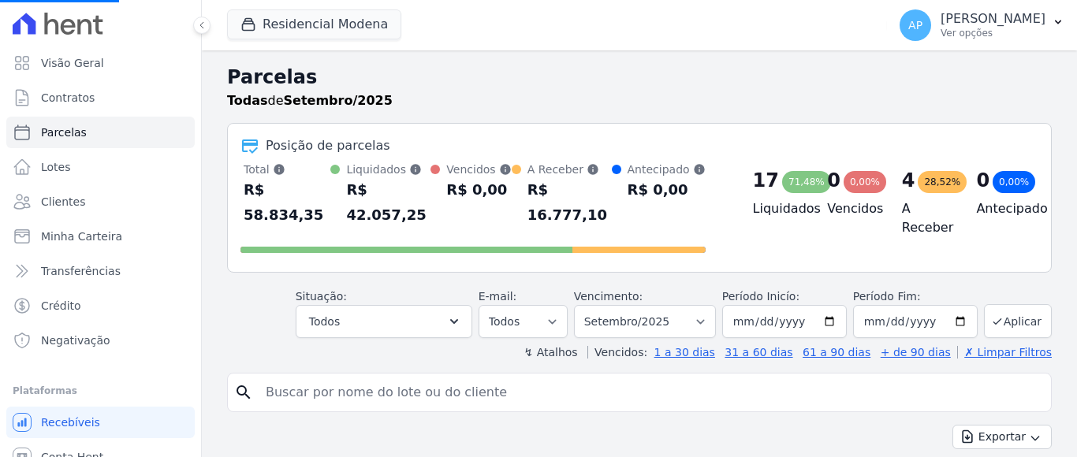
select select
click at [704, 307] on select "Filtrar por período ──────── Todos os meses Janeiro/2022 Fevereiro/2022 Março/2…" at bounding box center [645, 321] width 142 height 33
select select "10/2025"
click at [583, 305] on select "Filtrar por período ──────── Todos os meses Janeiro/2022 Fevereiro/2022 Março/2…" at bounding box center [645, 321] width 142 height 33
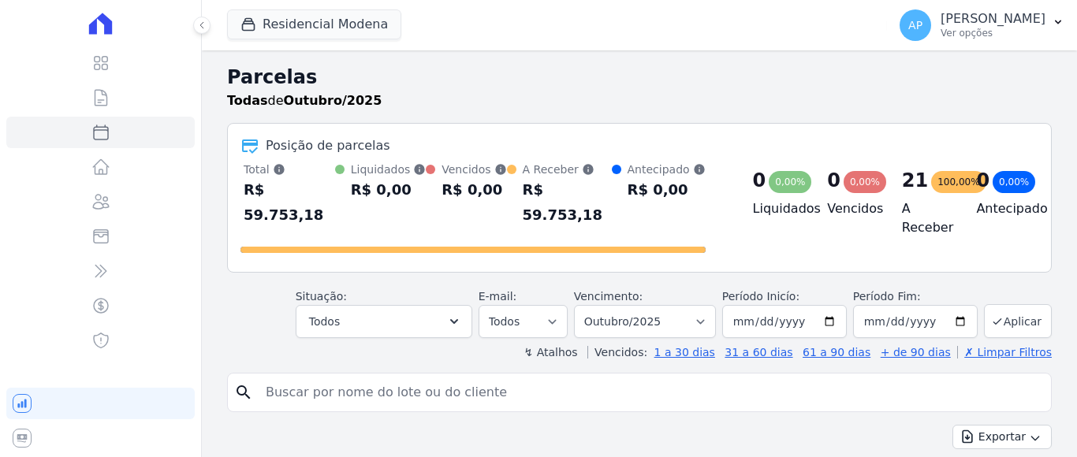
select select
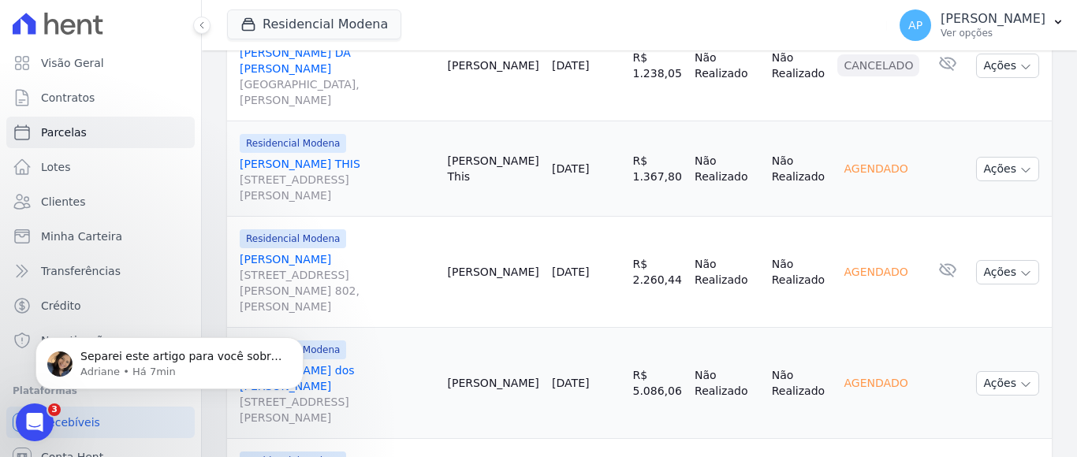
click at [306, 252] on link "LUANA DEMARCHI BASSANI Rua Antônio Tonello, 35, AP. 802, Maria Goretti" at bounding box center [338, 283] width 196 height 63
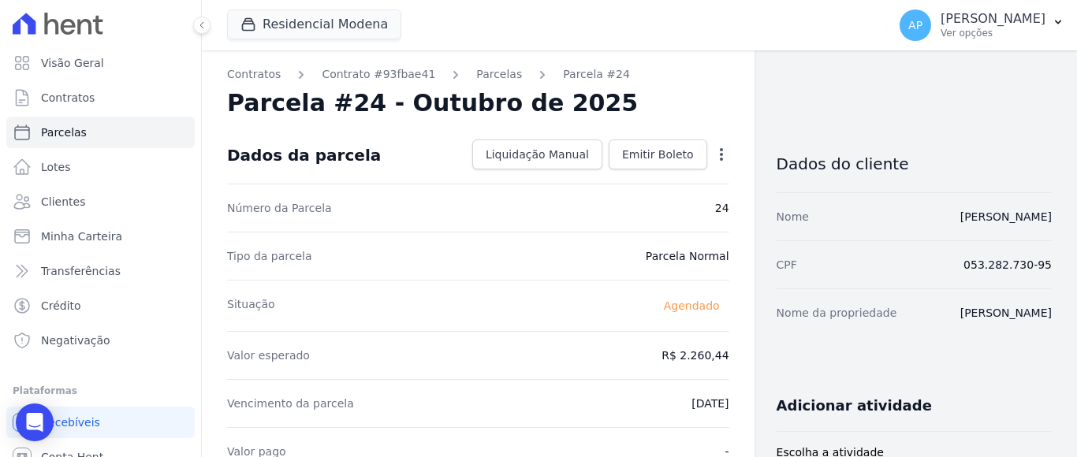
click at [714, 150] on icon "button" at bounding box center [722, 155] width 16 height 16
click at [614, 174] on link "Alterar" at bounding box center [653, 176] width 139 height 28
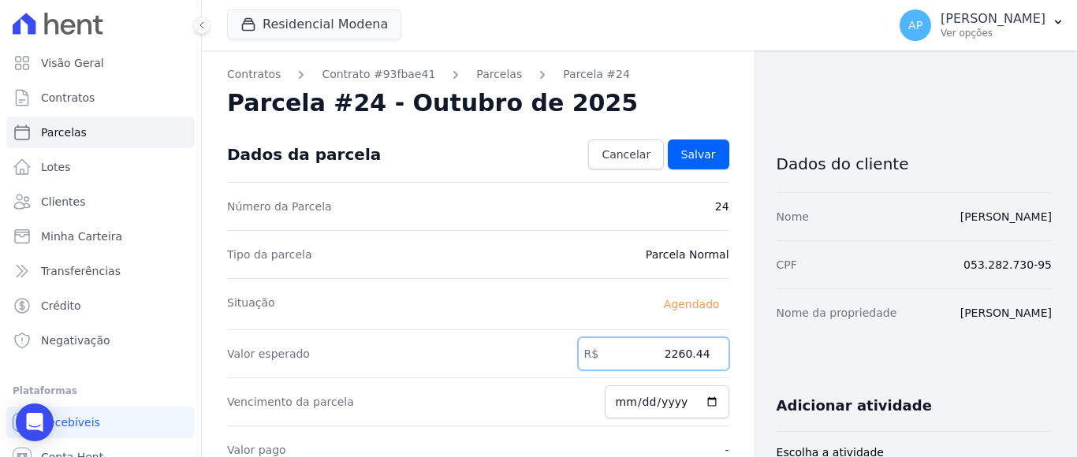
drag, startPoint x: 665, startPoint y: 352, endPoint x: 721, endPoint y: 334, distance: 59.4
type input "2263.30"
click at [695, 147] on span "Salvar" at bounding box center [698, 155] width 35 height 16
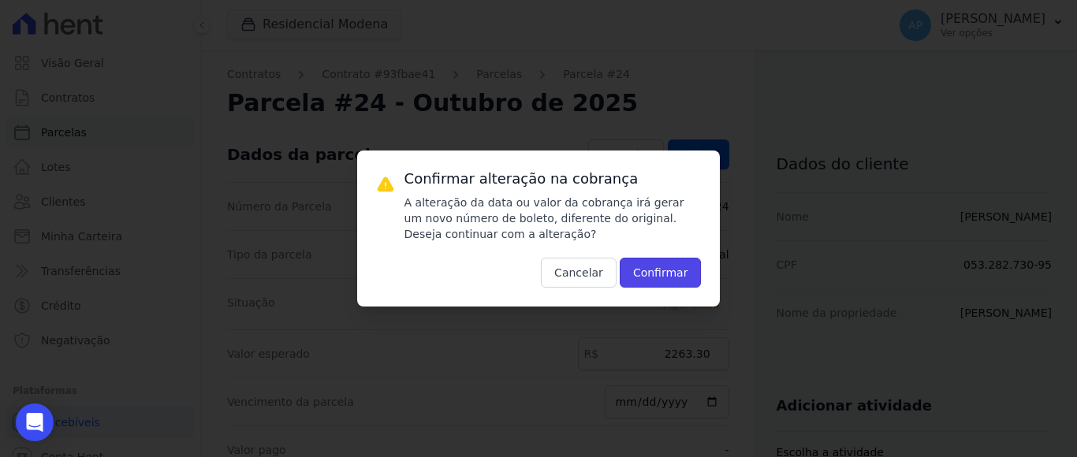
click at [646, 267] on button "Confirmar" at bounding box center [661, 273] width 82 height 30
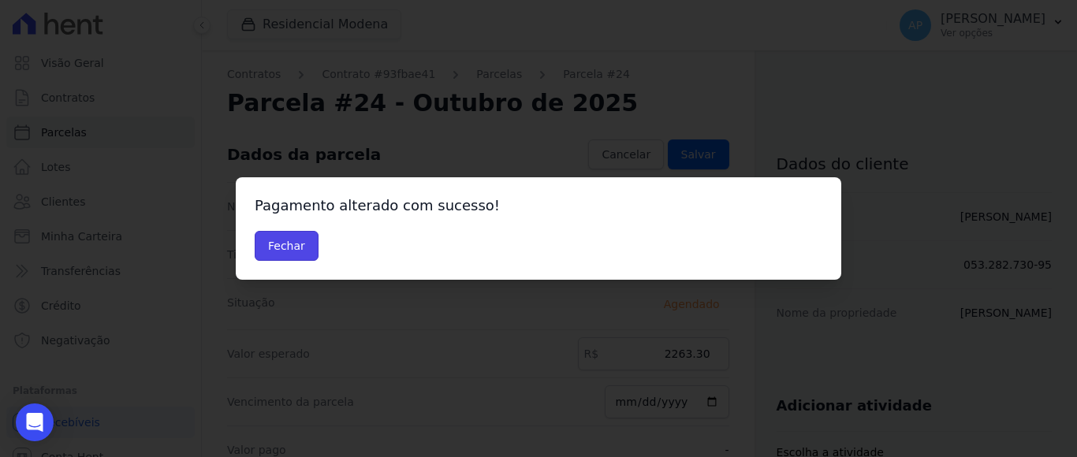
drag, startPoint x: 290, startPoint y: 252, endPoint x: 309, endPoint y: 229, distance: 29.7
click at [305, 231] on button "Fechar" at bounding box center [287, 246] width 64 height 30
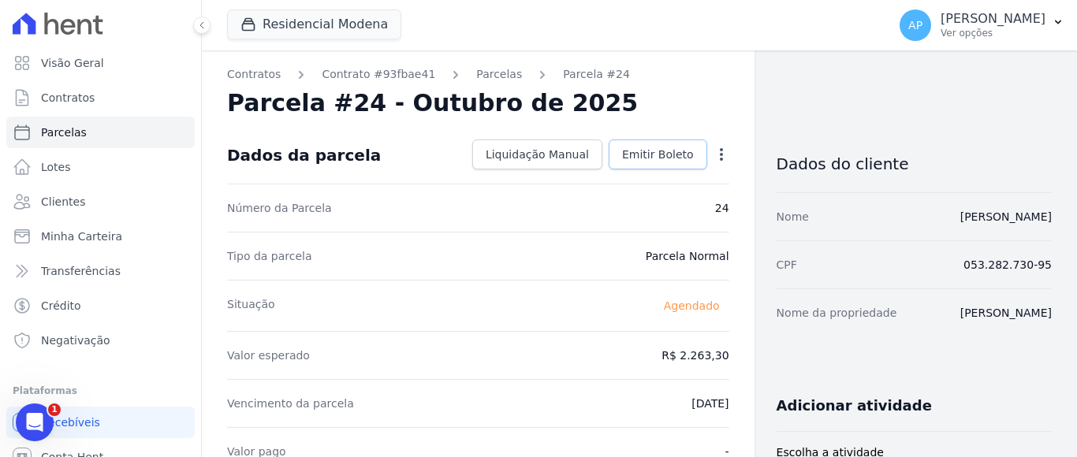
click at [641, 144] on link "Emitir Boleto" at bounding box center [658, 155] width 99 height 30
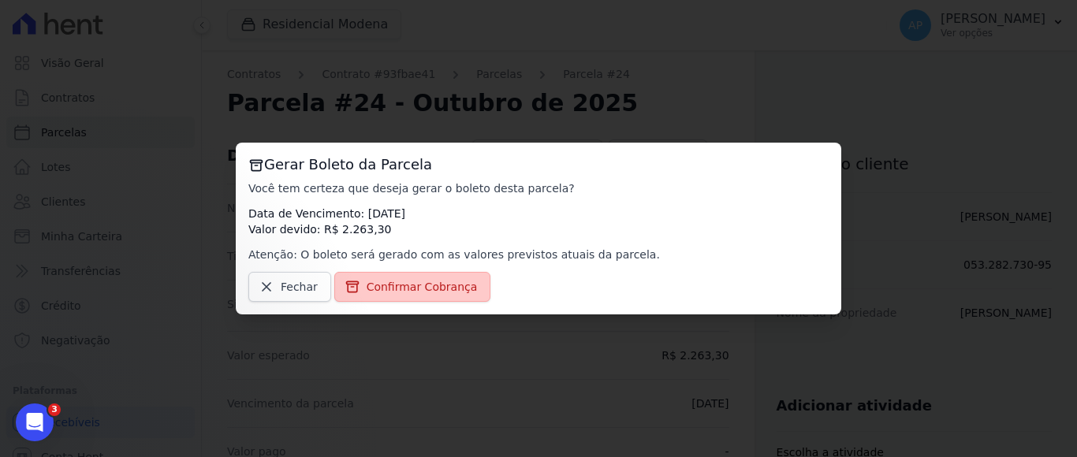
click at [427, 290] on span "Confirmar Cobrança" at bounding box center [422, 287] width 111 height 16
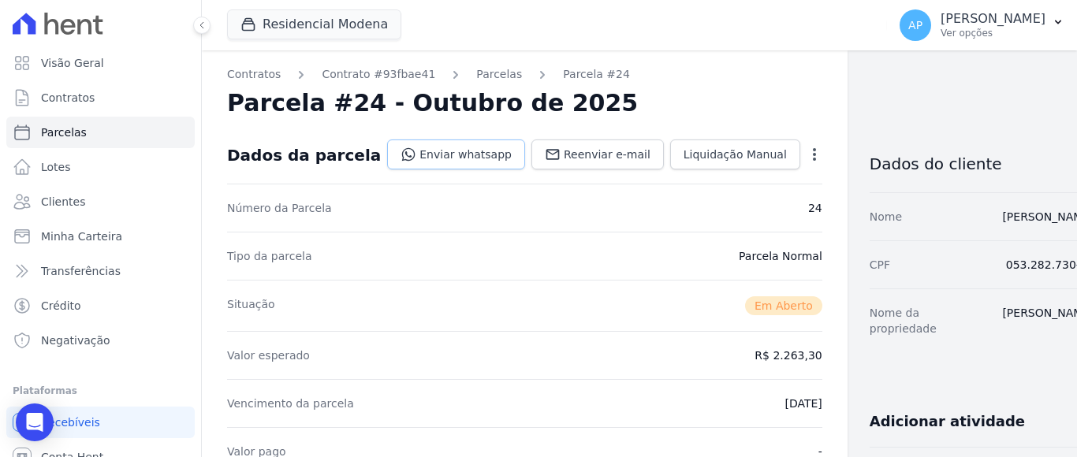
click at [434, 153] on link "Enviar whatsapp" at bounding box center [456, 155] width 138 height 30
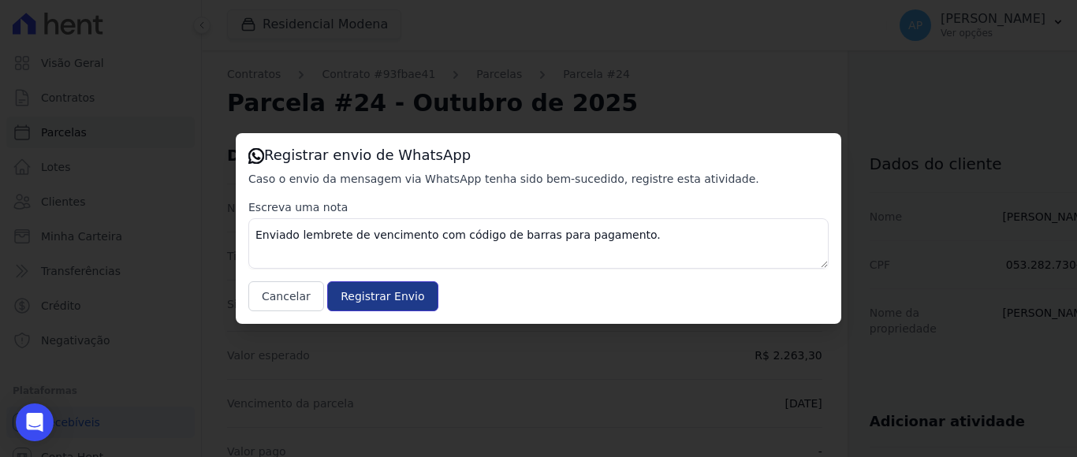
click at [339, 293] on input "Registrar Envio" at bounding box center [382, 296] width 110 height 30
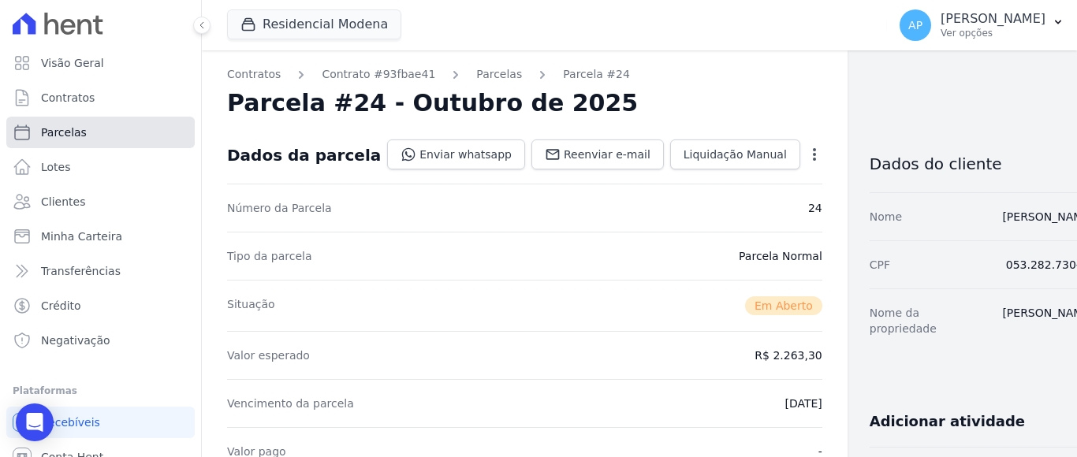
click at [76, 129] on span "Parcelas" at bounding box center [64, 133] width 46 height 16
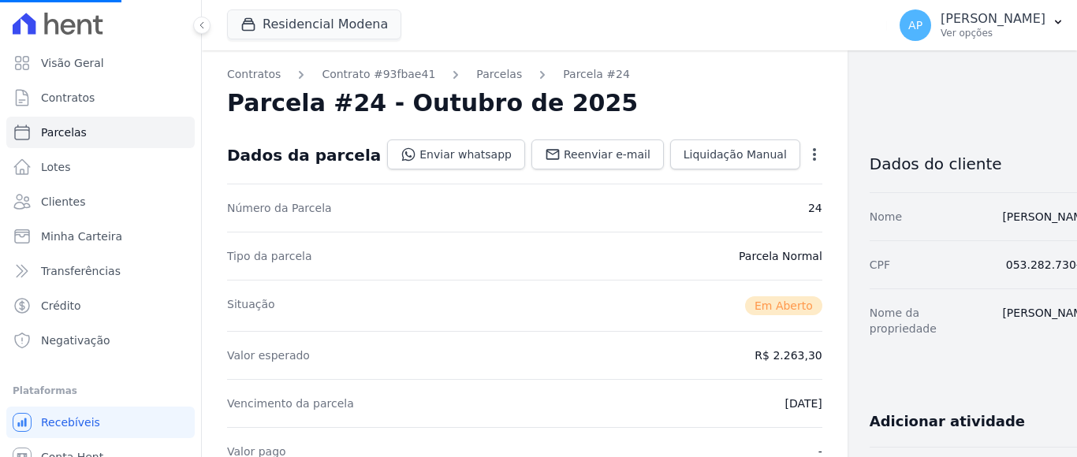
select select
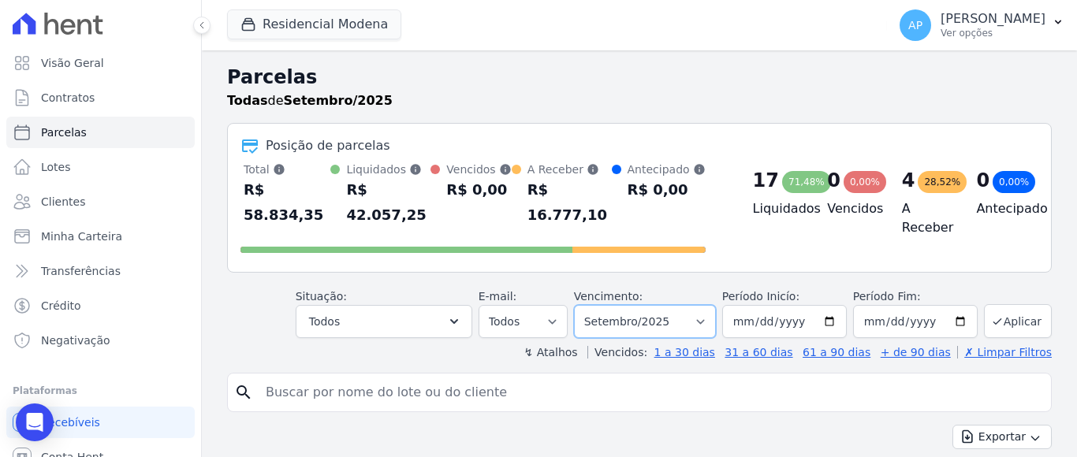
click at [661, 305] on select "[GEOGRAPHIC_DATA] por período ──────── Todos os meses Janeiro/2022 Fevereiro/20…" at bounding box center [645, 321] width 142 height 33
select select "10/2025"
click at [583, 305] on select "[GEOGRAPHIC_DATA] por período ──────── Todos os meses Janeiro/2022 Fevereiro/20…" at bounding box center [645, 321] width 142 height 33
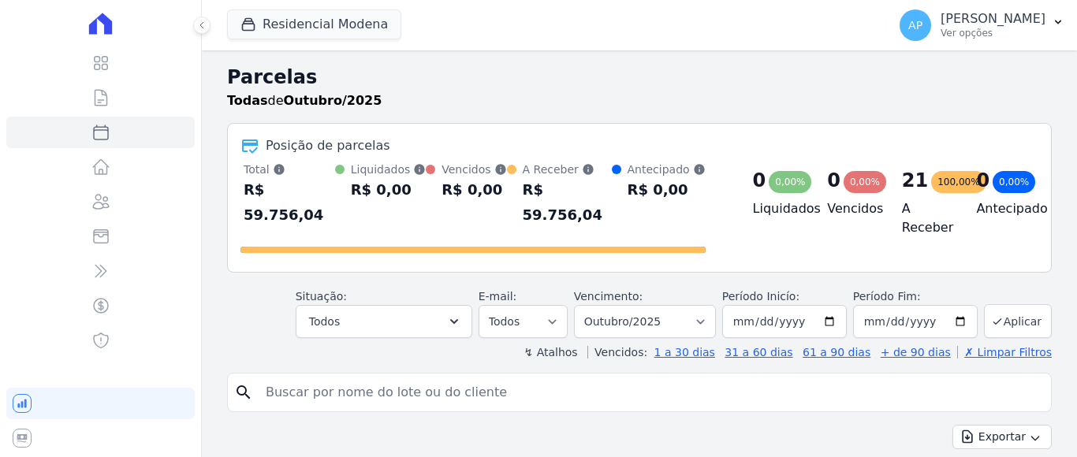
select select
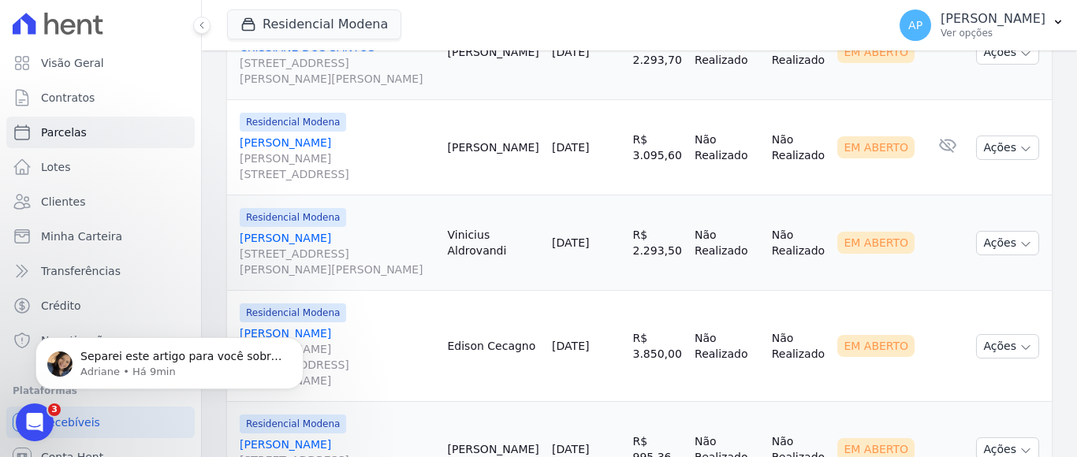
click at [352, 326] on link "[PERSON_NAME] [PERSON_NAME][STREET_ADDRESS][PERSON_NAME]" at bounding box center [338, 357] width 196 height 63
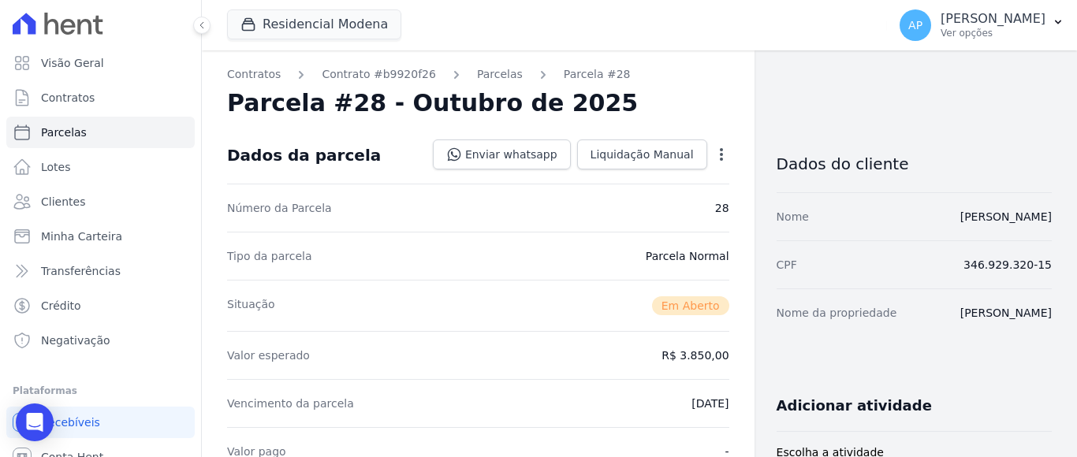
click at [714, 151] on icon "button" at bounding box center [722, 155] width 16 height 16
click at [611, 177] on link "Alterar" at bounding box center [653, 176] width 139 height 28
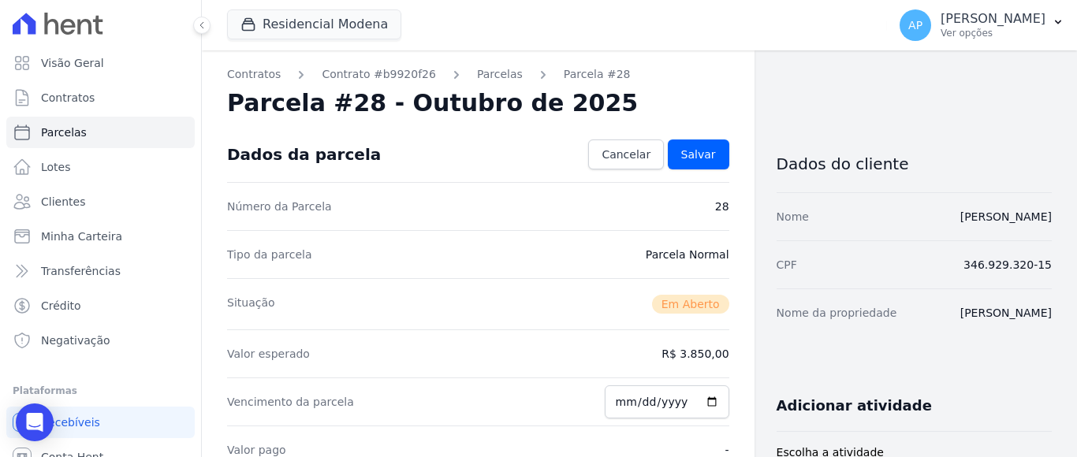
drag, startPoint x: 683, startPoint y: 353, endPoint x: 713, endPoint y: 354, distance: 30.0
click at [720, 356] on dd "R$ 3.850,00" at bounding box center [695, 354] width 67 height 16
drag, startPoint x: 682, startPoint y: 355, endPoint x: 723, endPoint y: 348, distance: 41.5
click at [613, 257] on div "Tipo da parcela [GEOGRAPHIC_DATA]" at bounding box center [478, 254] width 502 height 48
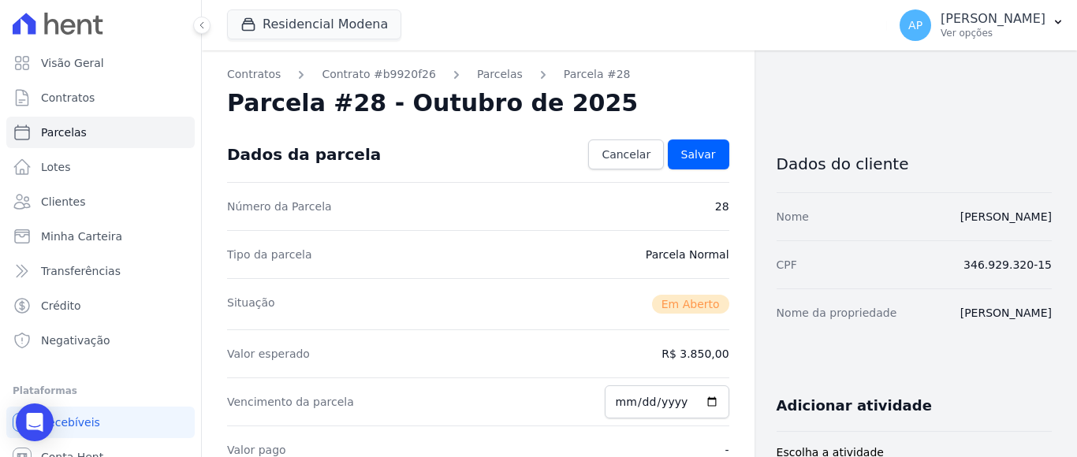
drag, startPoint x: 577, startPoint y: 197, endPoint x: 481, endPoint y: 166, distance: 101.2
click at [532, 186] on div "Número da Parcela 28" at bounding box center [478, 206] width 502 height 48
click at [523, 186] on div "Número da Parcela 28" at bounding box center [478, 206] width 502 height 48
click at [486, 69] on link "Parcelas" at bounding box center [500, 74] width 46 height 17
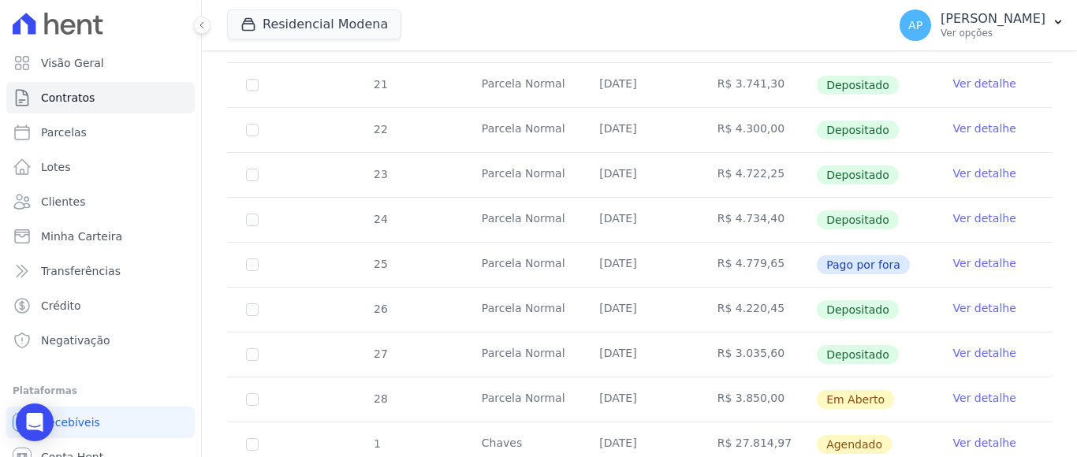
scroll to position [535, 0]
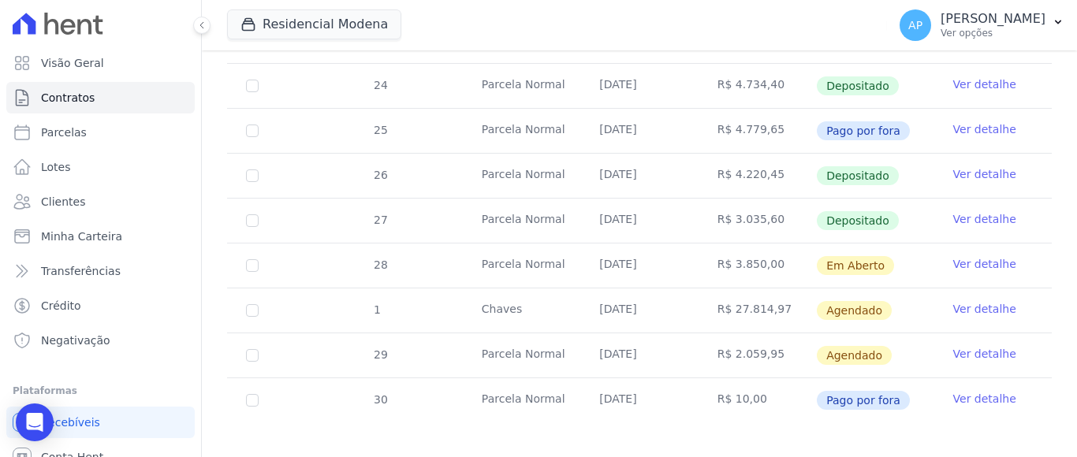
click at [953, 256] on link "Ver detalhe" at bounding box center [984, 264] width 63 height 16
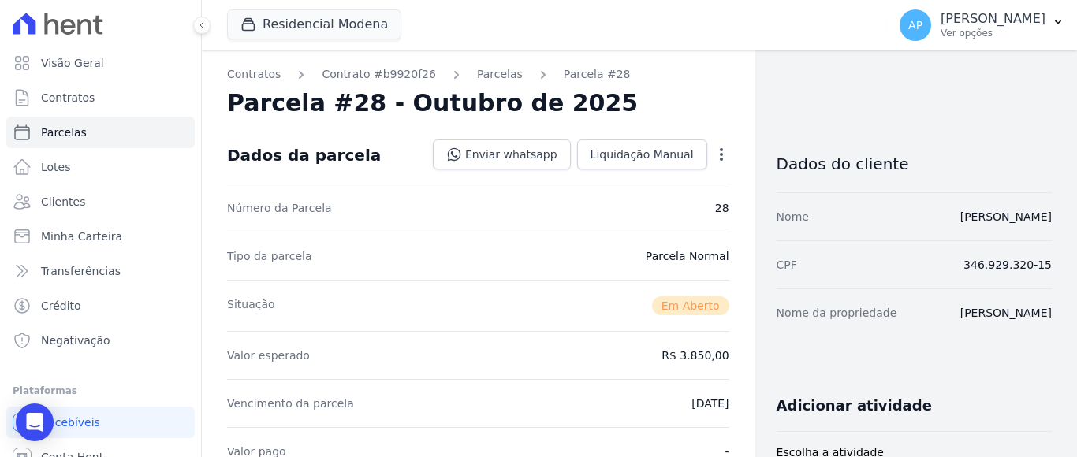
click at [715, 151] on icon "button" at bounding box center [722, 155] width 16 height 16
click at [604, 173] on link "Alterar" at bounding box center [653, 176] width 139 height 28
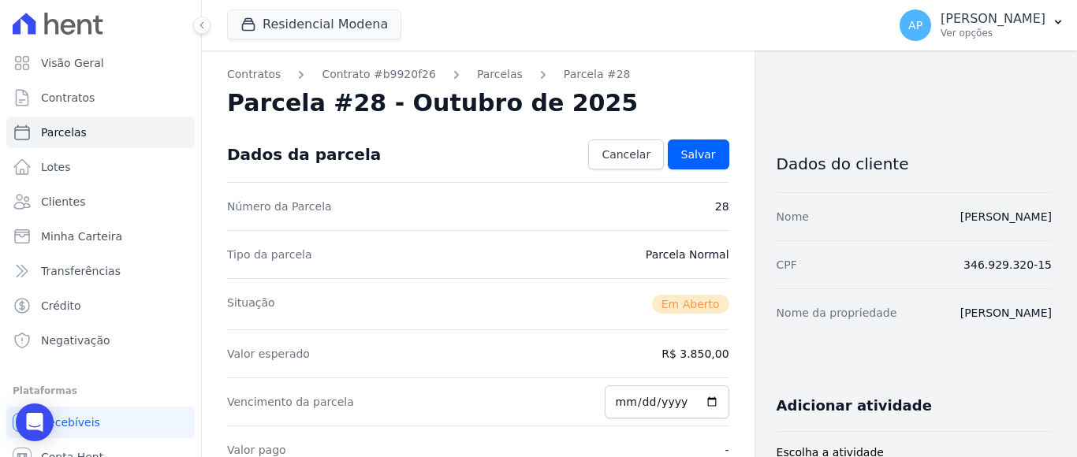
drag, startPoint x: 682, startPoint y: 353, endPoint x: 735, endPoint y: 340, distance: 54.5
click at [621, 319] on div "Situação Em [GEOGRAPHIC_DATA]" at bounding box center [478, 303] width 502 height 51
click at [617, 319] on div "Situação Em [GEOGRAPHIC_DATA]" at bounding box center [478, 303] width 502 height 51
click at [716, 361] on dd "R$ 3.850,00" at bounding box center [695, 354] width 67 height 16
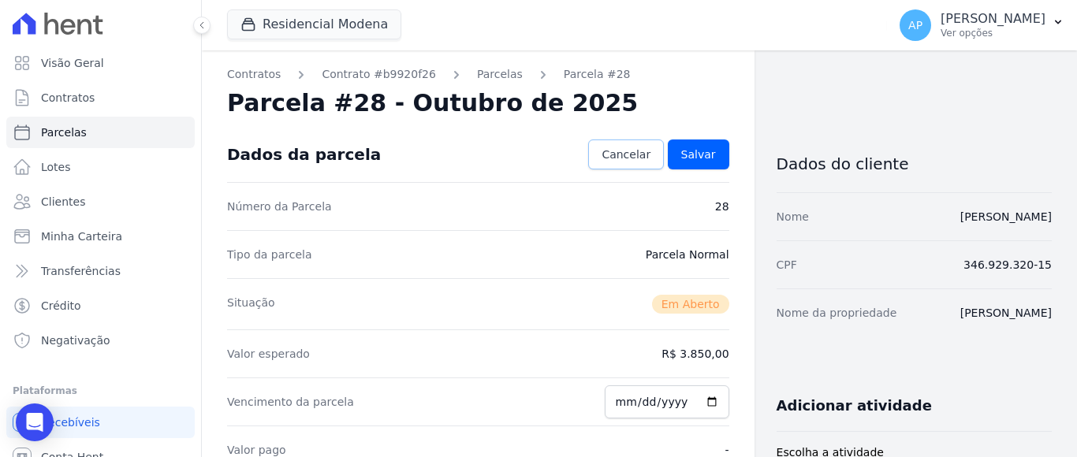
click at [625, 158] on span "Cancelar" at bounding box center [626, 155] width 49 height 16
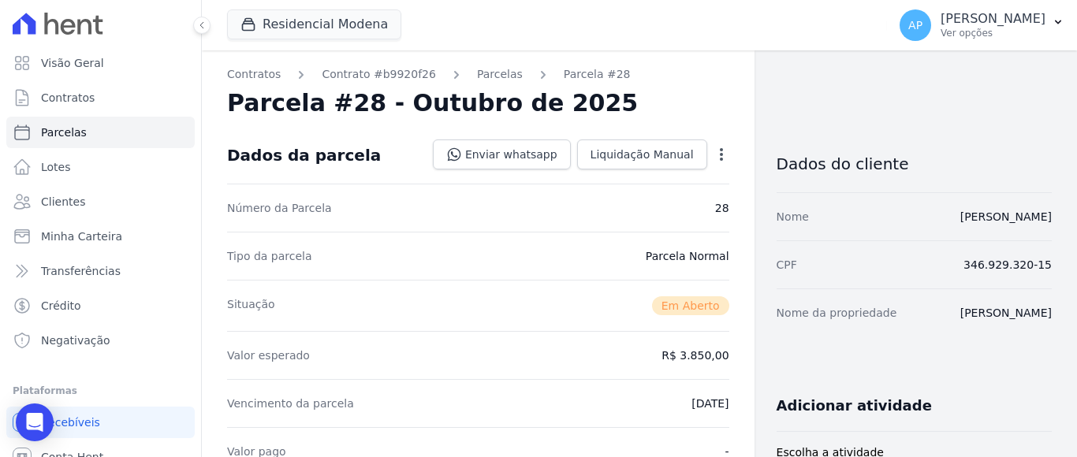
click at [714, 153] on icon "button" at bounding box center [722, 155] width 16 height 16
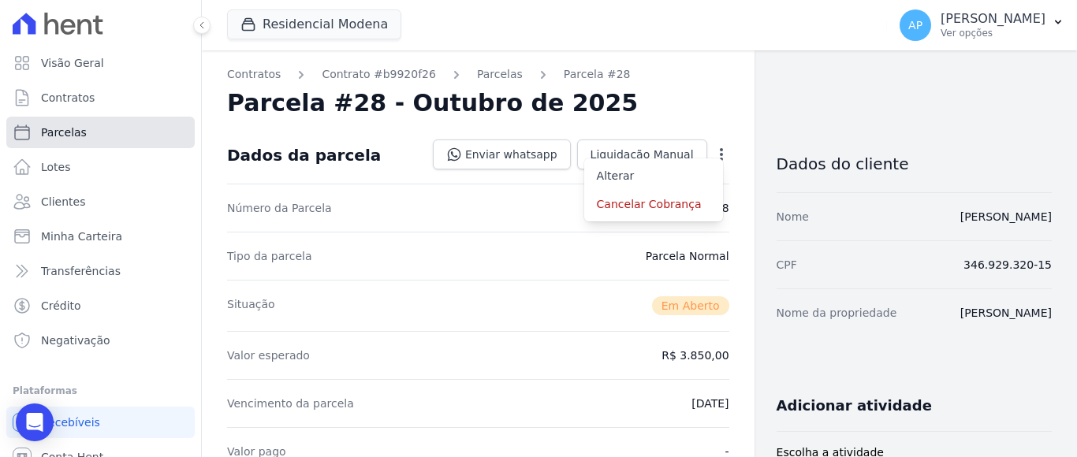
click at [78, 129] on span "Parcelas" at bounding box center [64, 133] width 46 height 16
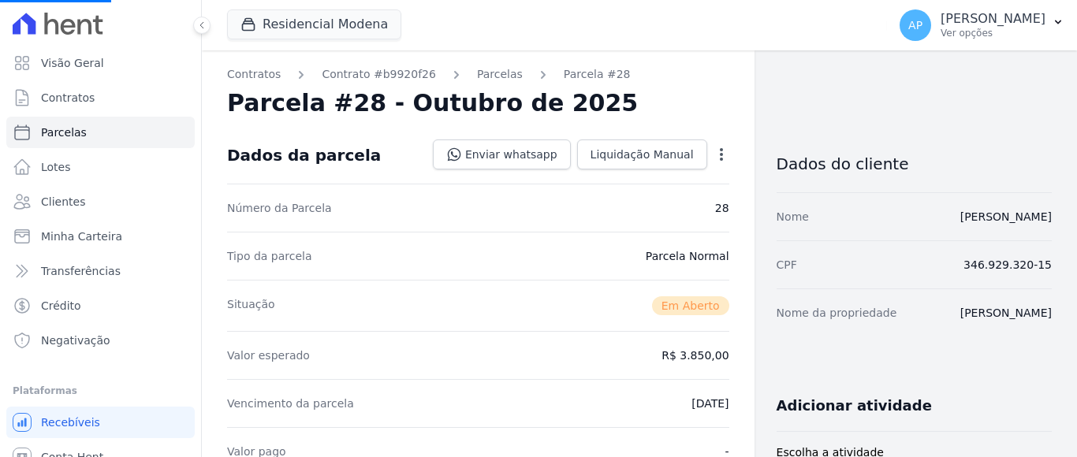
select select
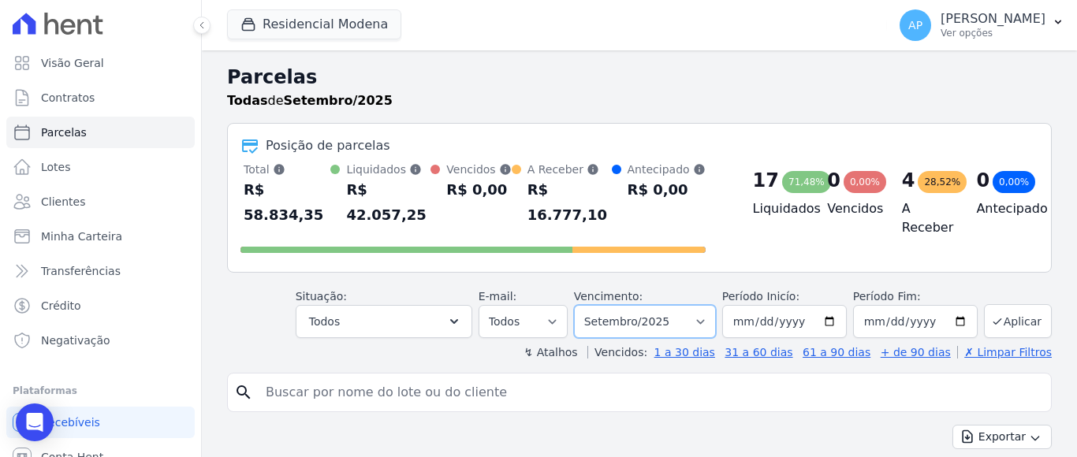
click at [698, 305] on select "[GEOGRAPHIC_DATA] por período ──────── Todos os meses Janeiro/2022 Fevereiro/20…" at bounding box center [645, 321] width 142 height 33
select select "10/2025"
click at [583, 305] on select "[GEOGRAPHIC_DATA] por período ──────── Todos os meses Janeiro/2022 Fevereiro/20…" at bounding box center [645, 321] width 142 height 33
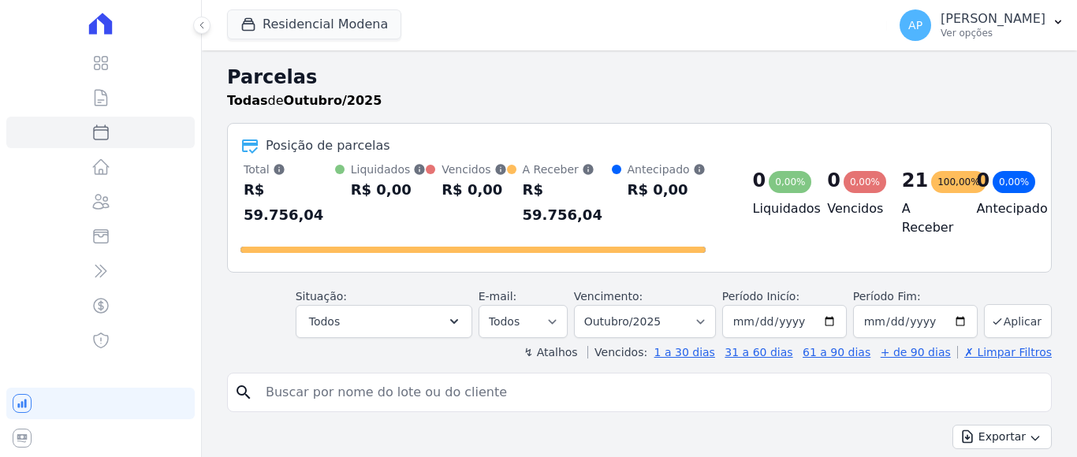
select select
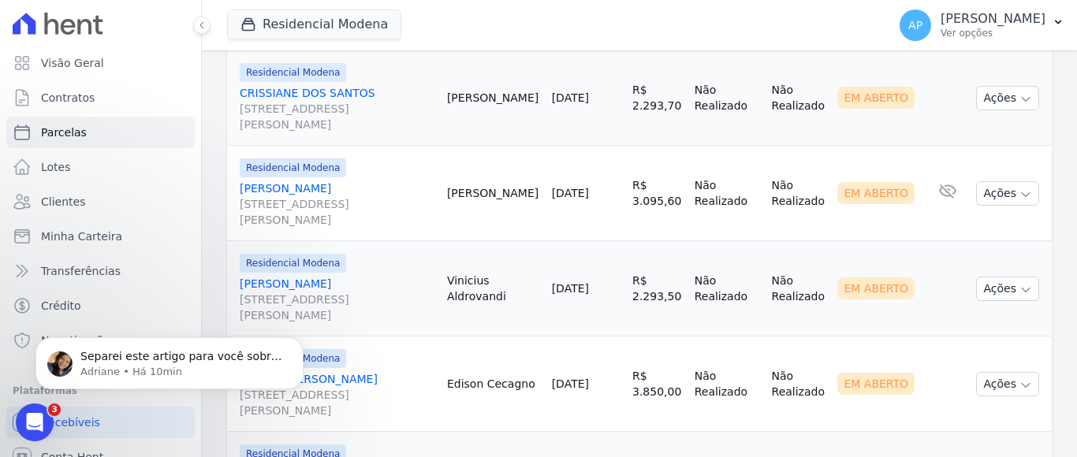
scroll to position [788, 0]
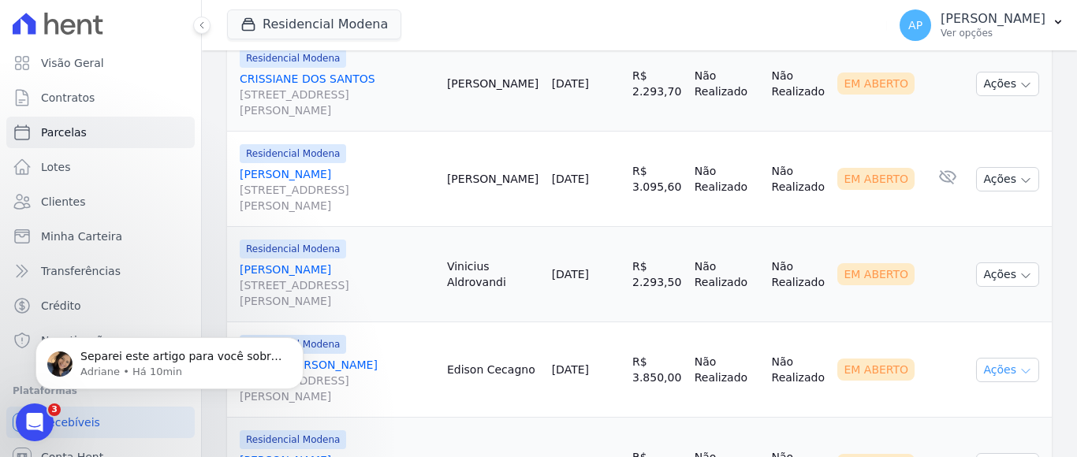
click at [1010, 358] on button "Ações" at bounding box center [1007, 370] width 63 height 24
click at [275, 357] on link "EDISON [PERSON_NAME] [STREET_ADDRESS][PERSON_NAME]" at bounding box center [337, 380] width 195 height 47
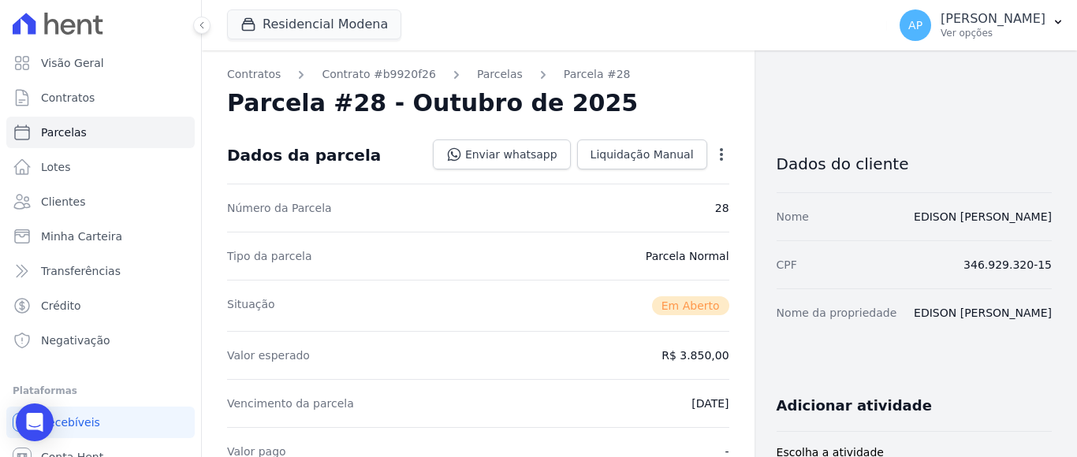
click at [714, 151] on icon "button" at bounding box center [722, 155] width 16 height 16
click at [601, 179] on link "Alterar" at bounding box center [653, 176] width 139 height 28
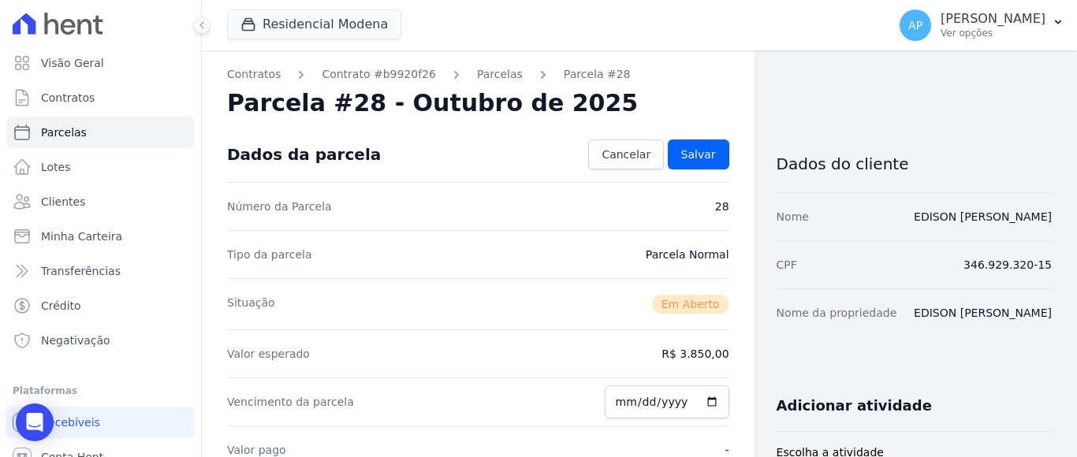
click at [680, 354] on dd "R$ 3.850,00" at bounding box center [695, 354] width 67 height 16
drag, startPoint x: 41, startPoint y: 424, endPoint x: 49, endPoint y: 402, distance: 23.4
click at [41, 422] on icon "Open Intercom Messenger" at bounding box center [34, 422] width 18 height 20
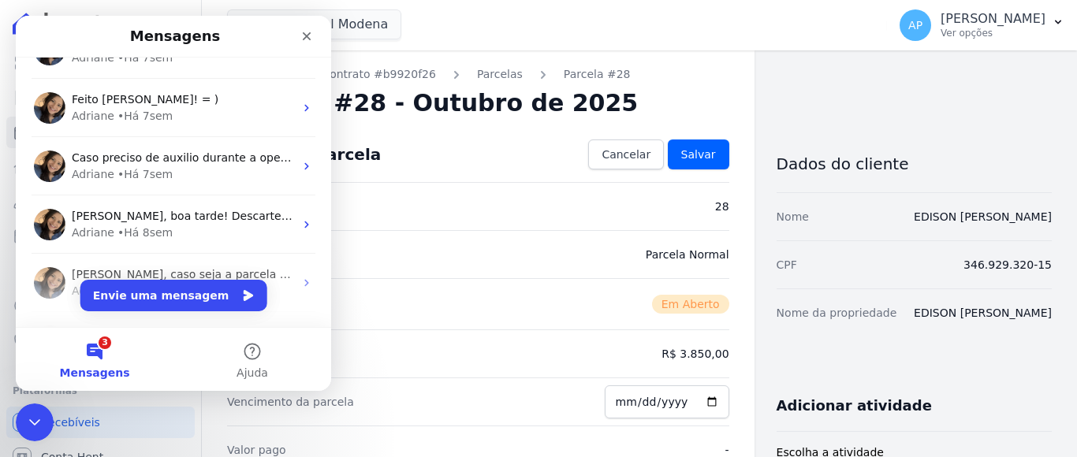
scroll to position [158, 0]
click at [99, 341] on button "3 Mensagens" at bounding box center [95, 359] width 158 height 63
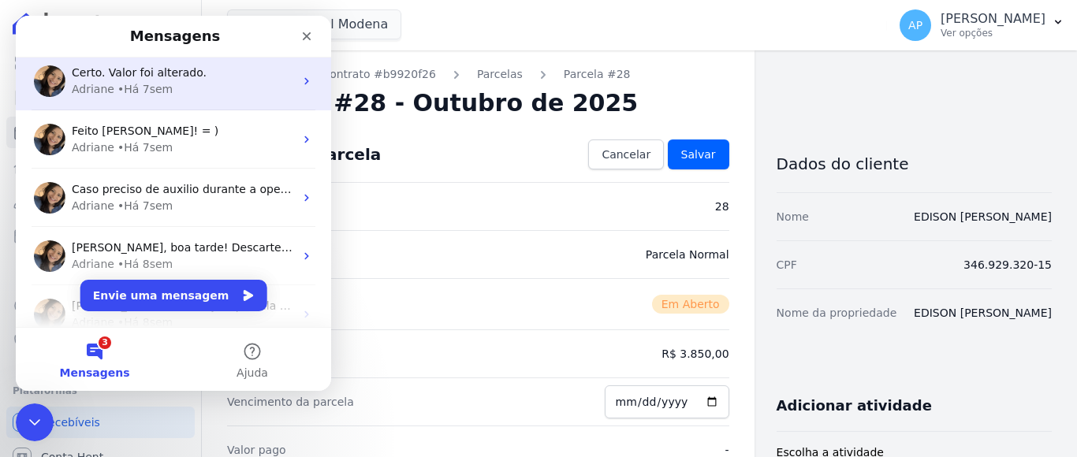
scroll to position [0, 0]
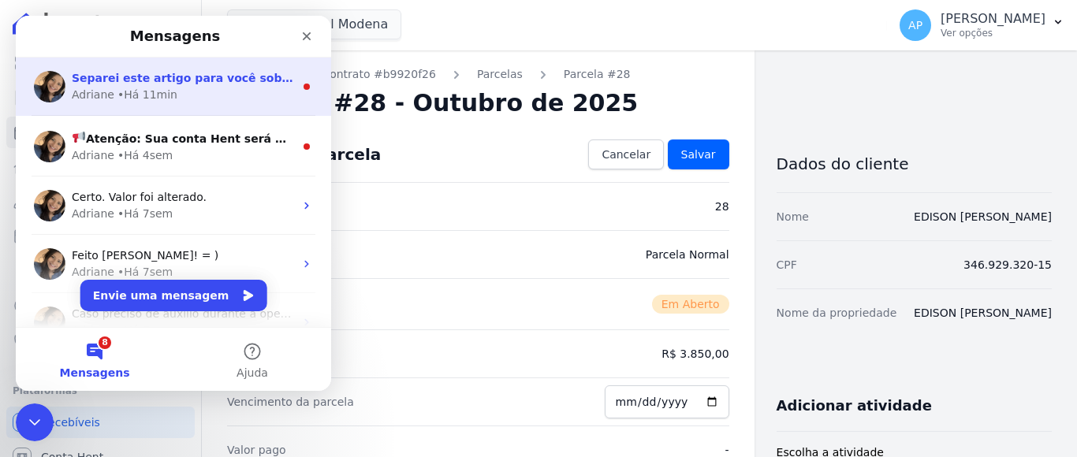
click at [218, 87] on div "Adriane • Há 11min" at bounding box center [183, 95] width 222 height 17
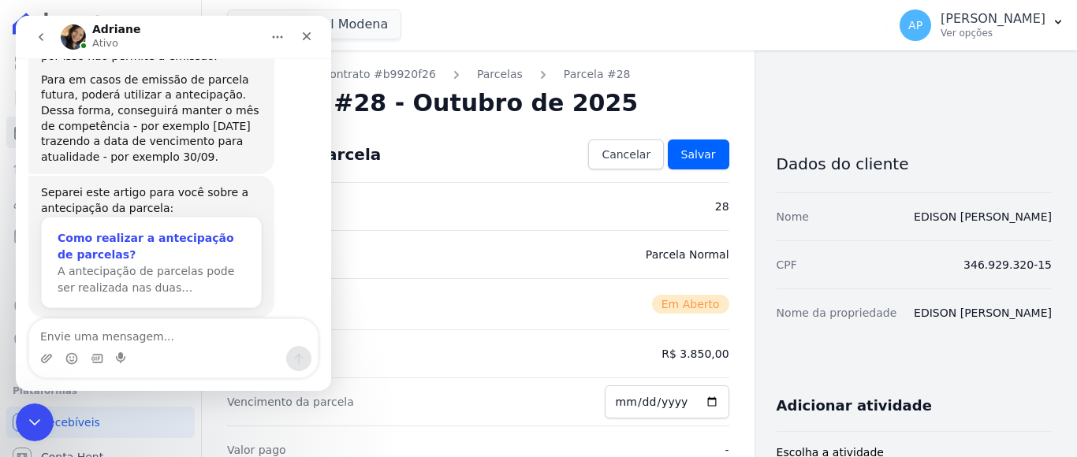
scroll to position [508, 0]
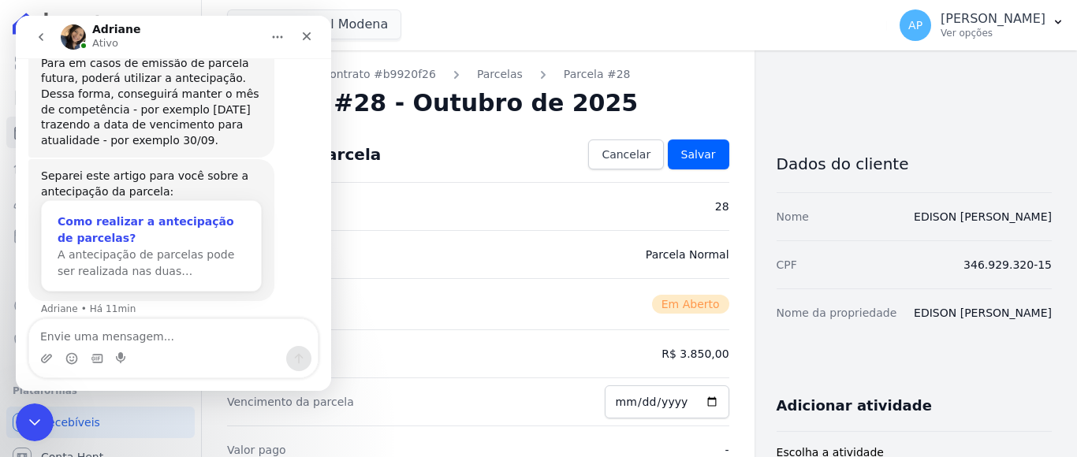
click at [138, 248] on span "A antecipação de parcelas pode ser realizada nas duas…" at bounding box center [146, 262] width 177 height 29
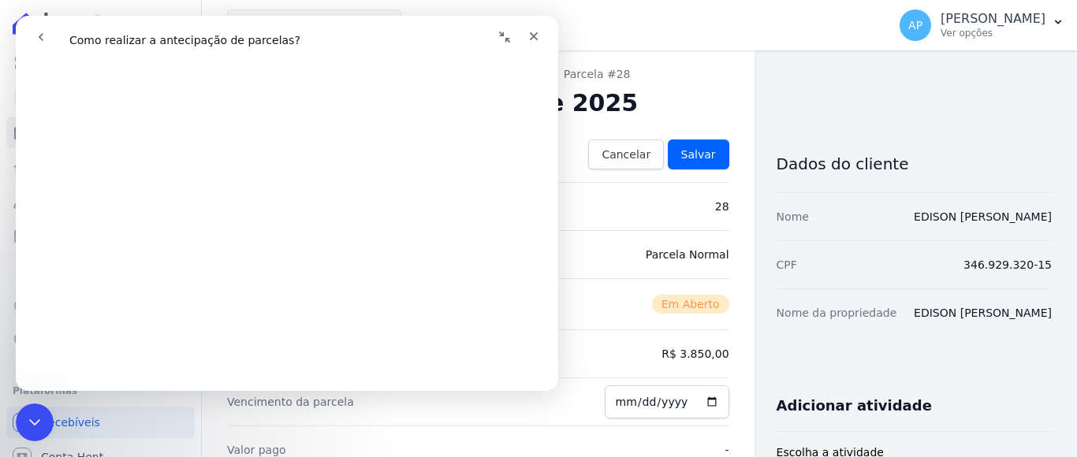
scroll to position [473, 0]
click at [529, 37] on icon "Fechar" at bounding box center [533, 36] width 13 height 13
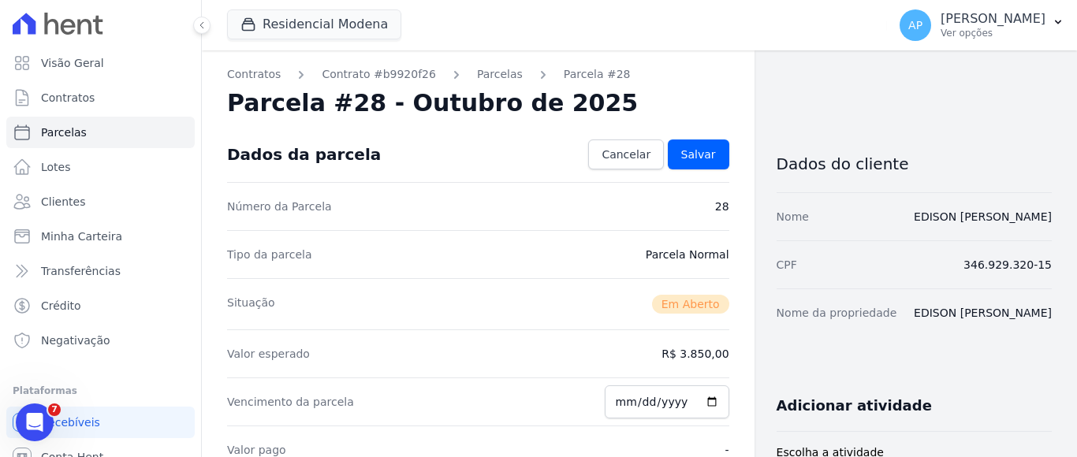
scroll to position [0, 0]
click at [33, 414] on icon "Abertura do Messenger da Intercom" at bounding box center [33, 421] width 26 height 26
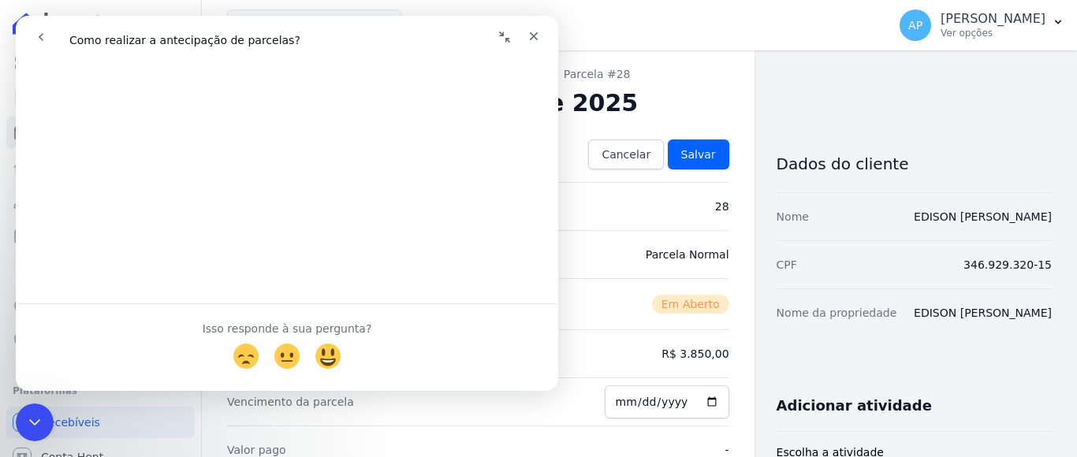
scroll to position [936, 0]
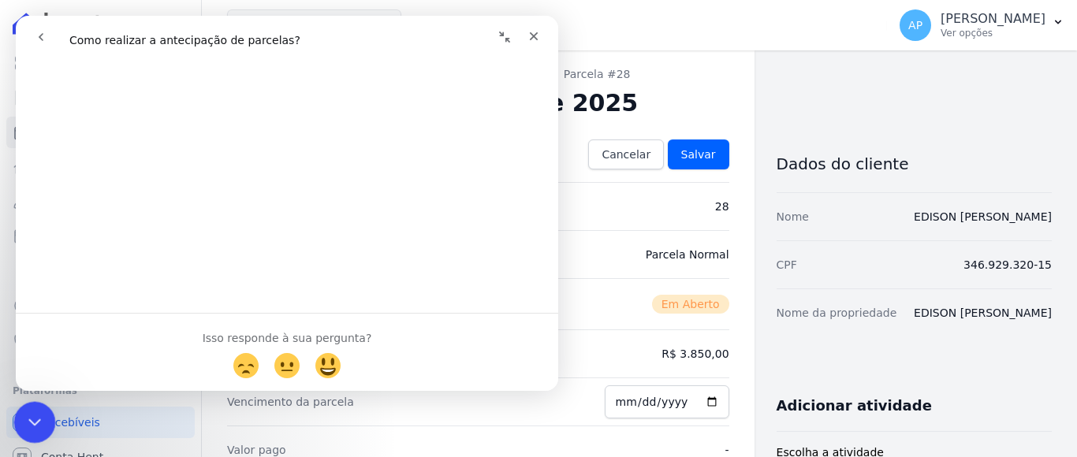
click div "Encerramento do Messenger da Intercom"
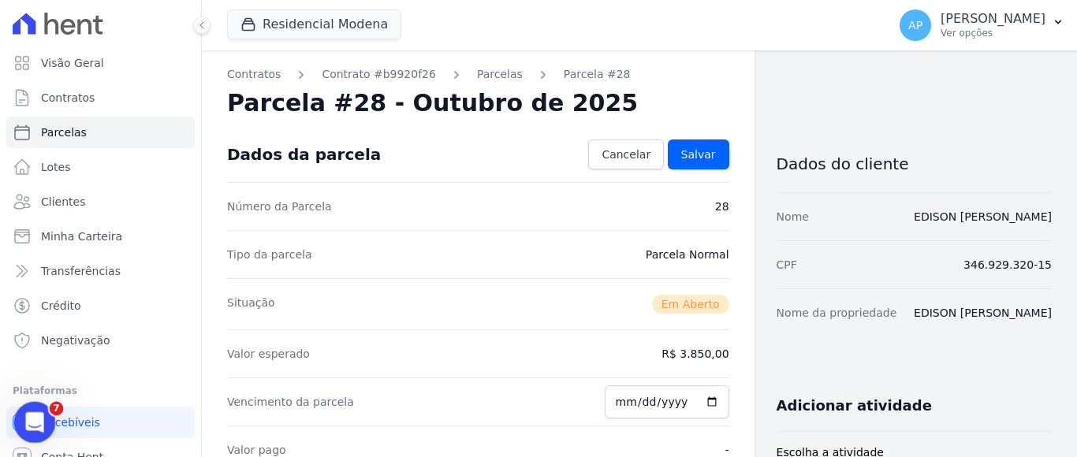
click icon "Abertura do Messenger da Intercom"
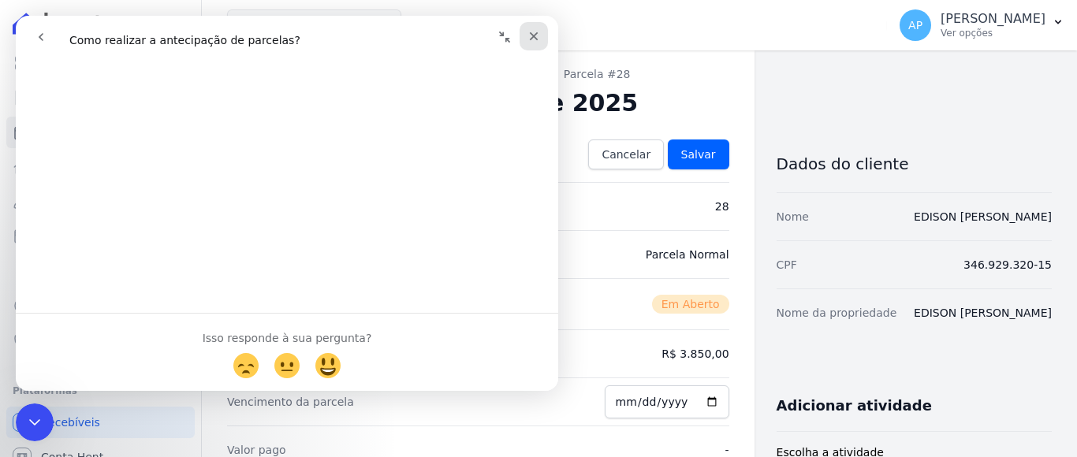
drag, startPoint x: 519, startPoint y: 22, endPoint x: 531, endPoint y: 40, distance: 22.1
click icon "Fechar"
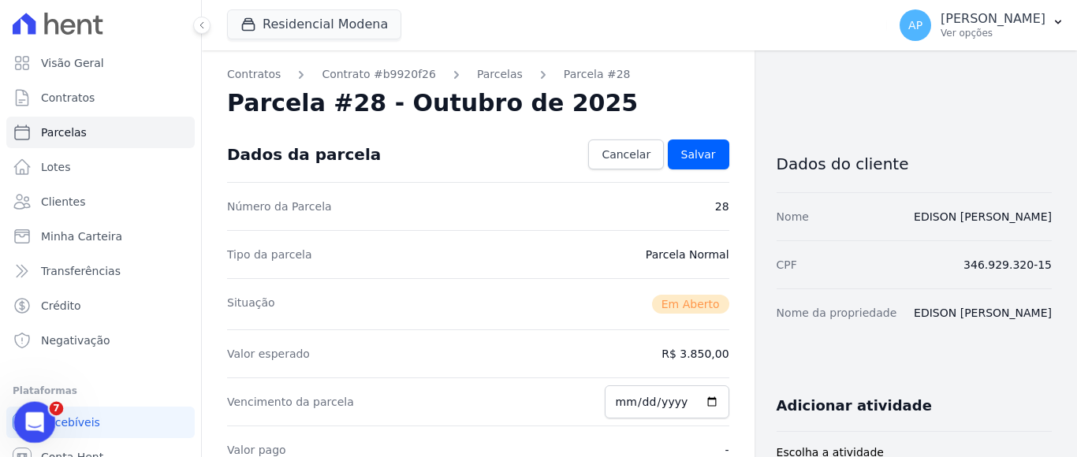
click icon "Abertura do Messenger da Intercom"
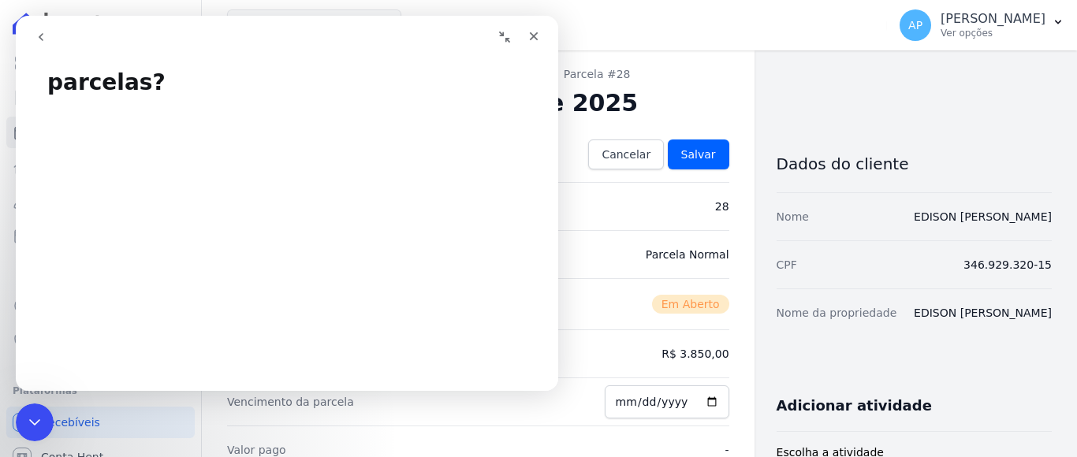
scroll to position [0, 0]
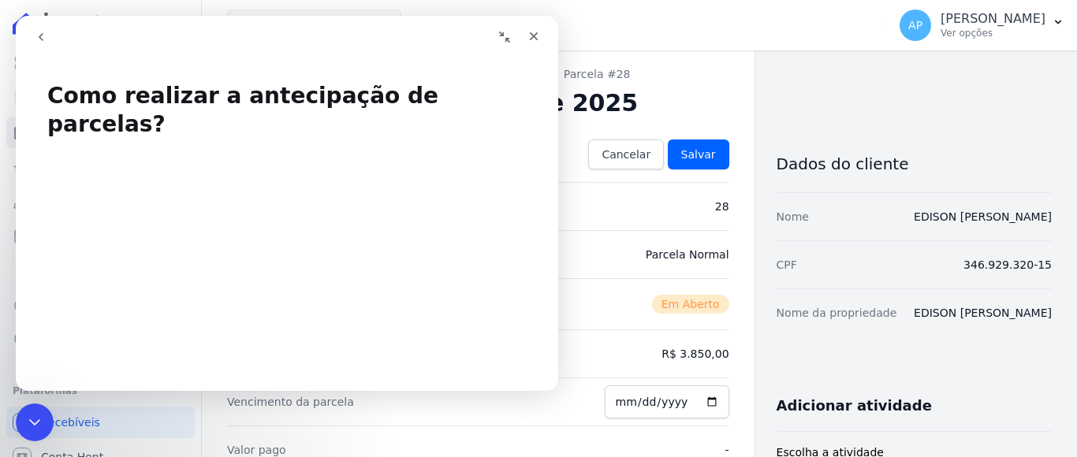
drag, startPoint x: 23, startPoint y: 28, endPoint x: 21, endPoint y: 18, distance: 9.6
click button "go back"
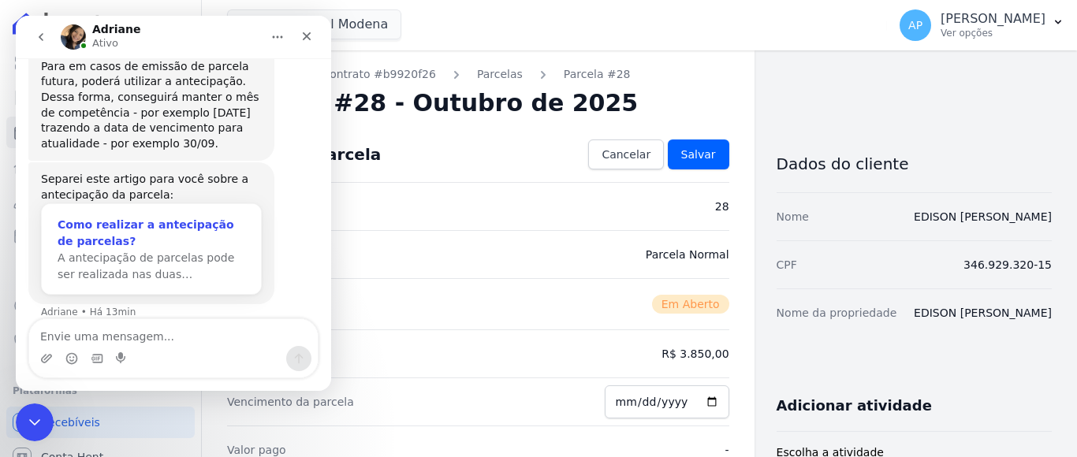
scroll to position [508, 0]
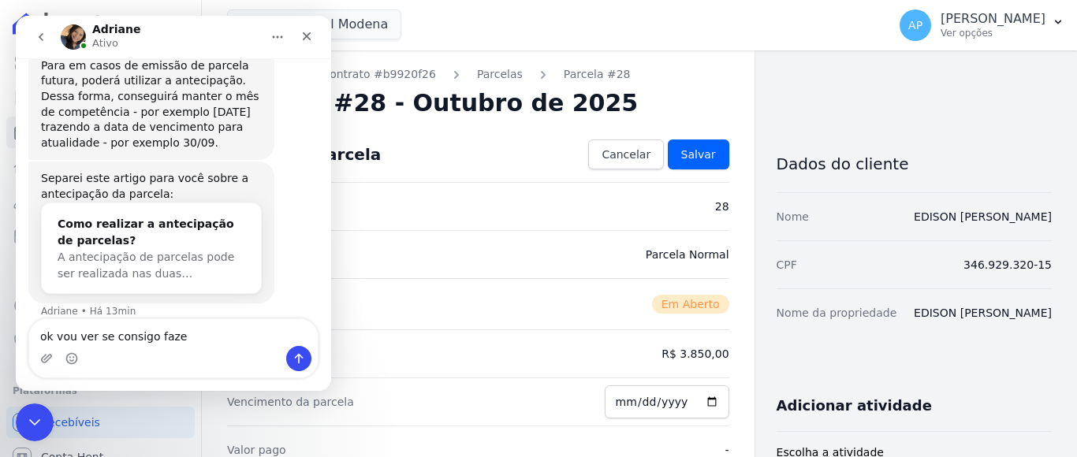
type textarea "ok vou ver se consigo fazer"
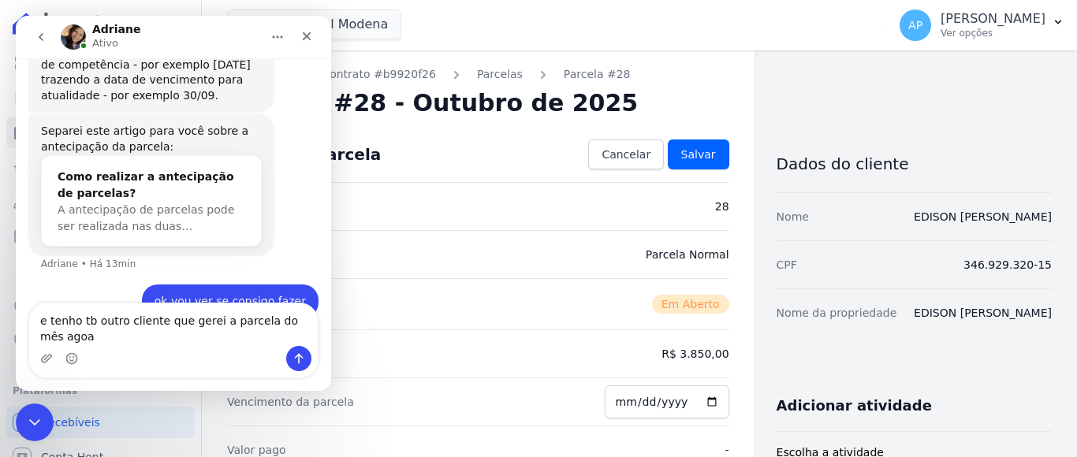
scroll to position [571, 0]
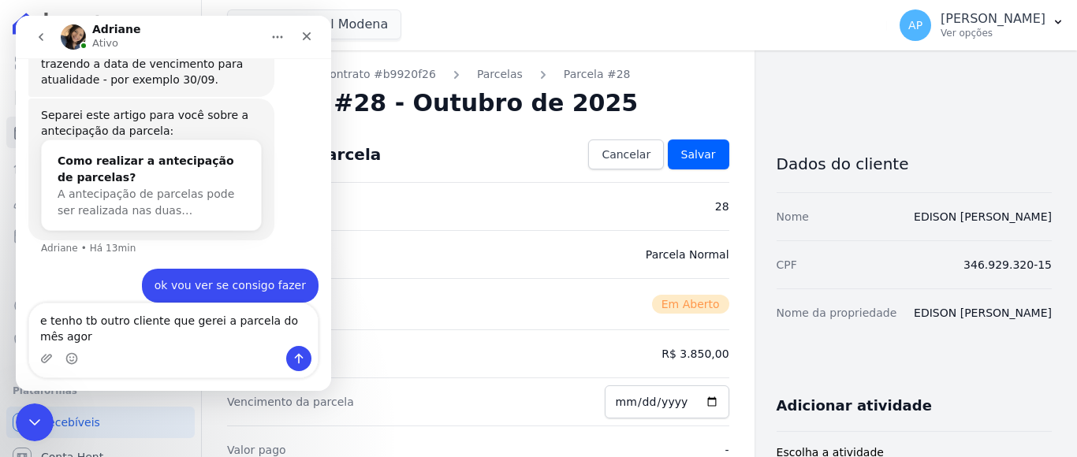
type textarea "e tenho tb outro cliente que gerei a parcela do mês agora"
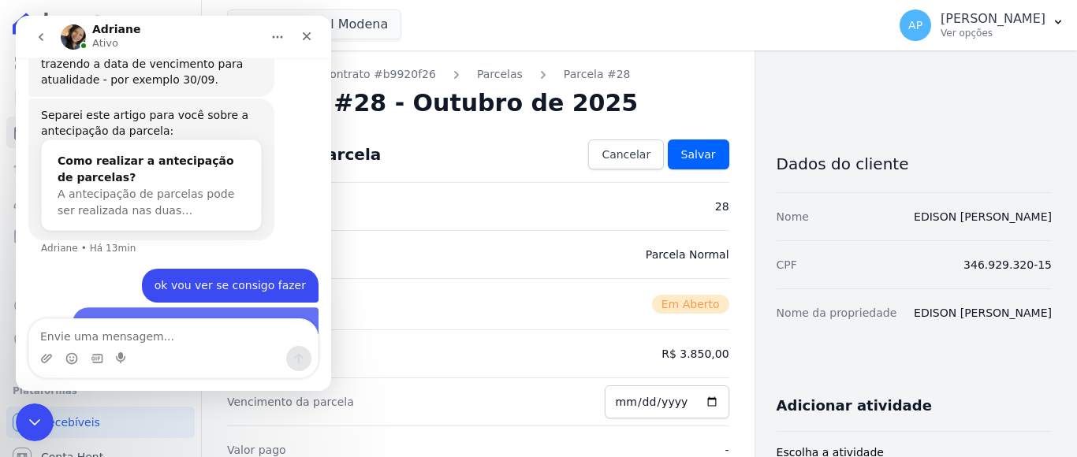
scroll to position [606, 0]
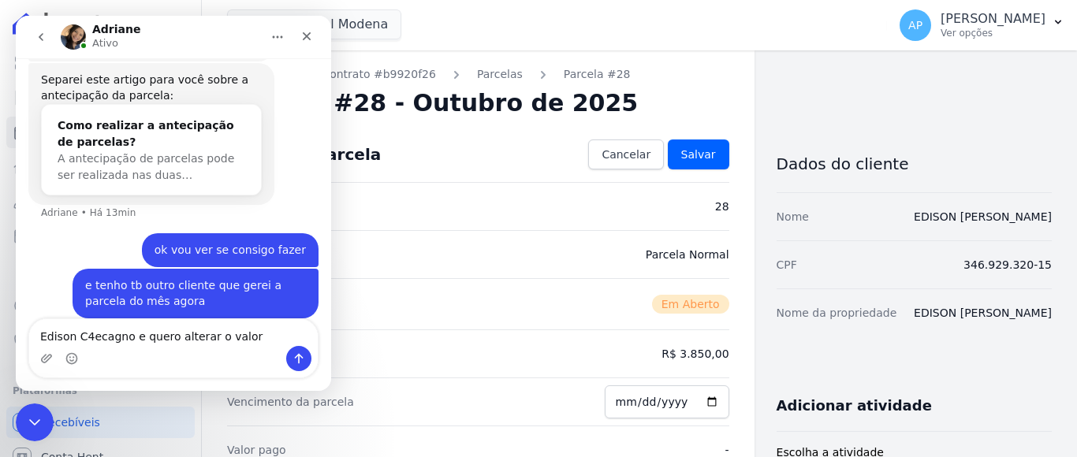
type textarea "Edison C4ecagno e quero alterar o valor,"
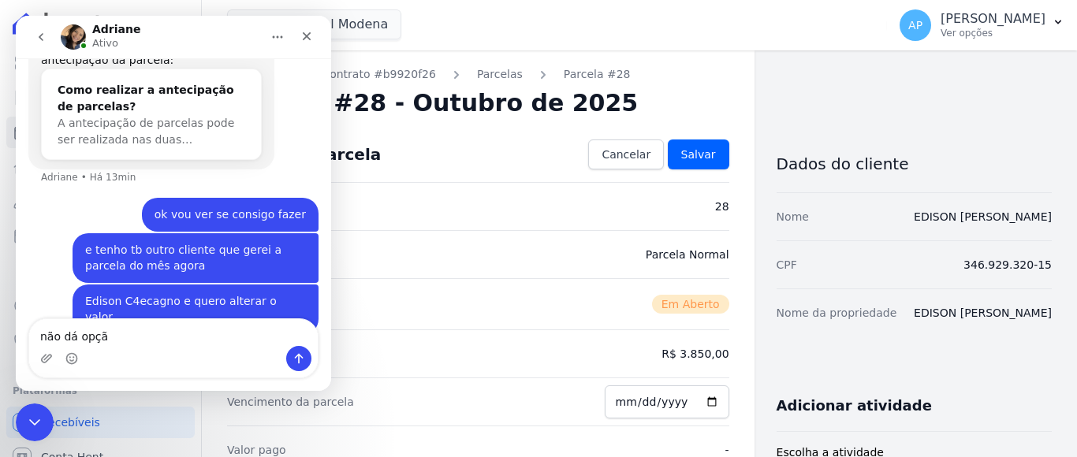
type textarea "não dá opção"
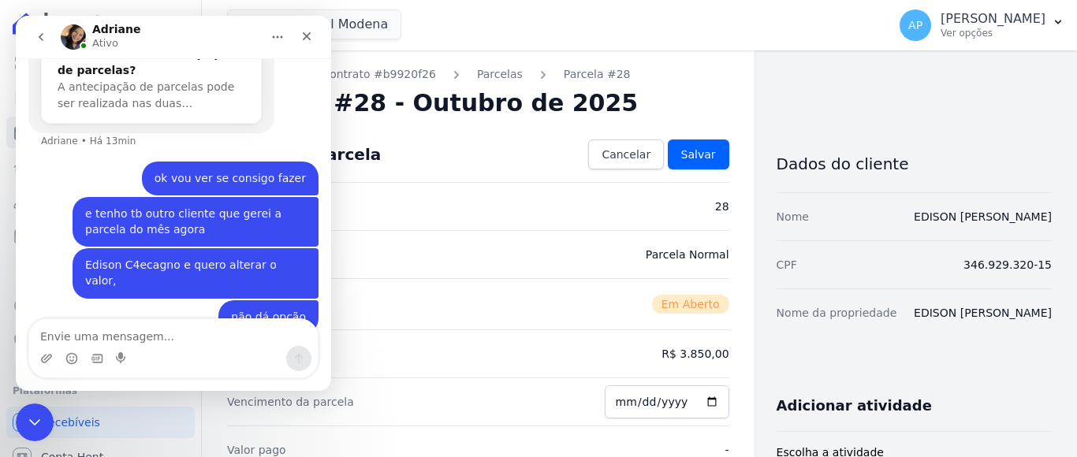
drag, startPoint x: 607, startPoint y: 249, endPoint x: 597, endPoint y: 243, distance: 12.0
click div "Tipo da parcela Parcela Normal"
click icon "Fechar"
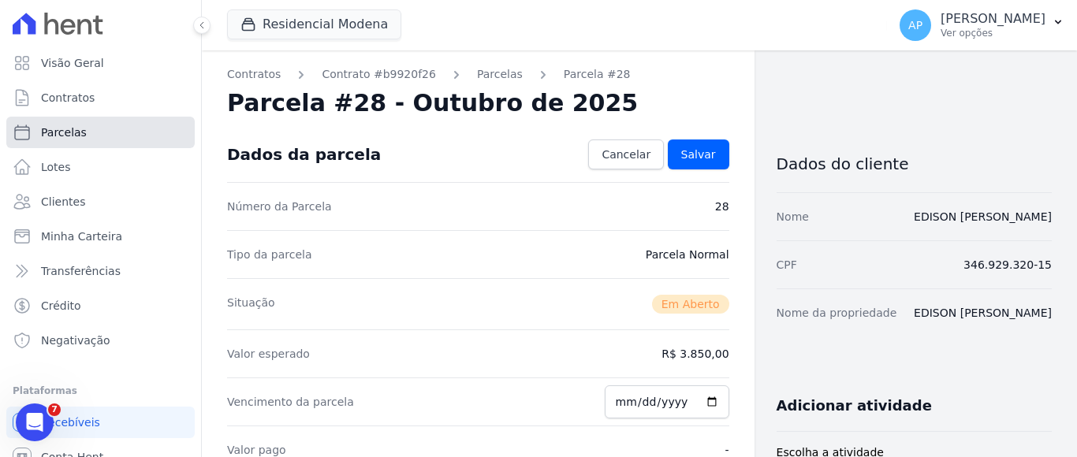
click span "Parcelas"
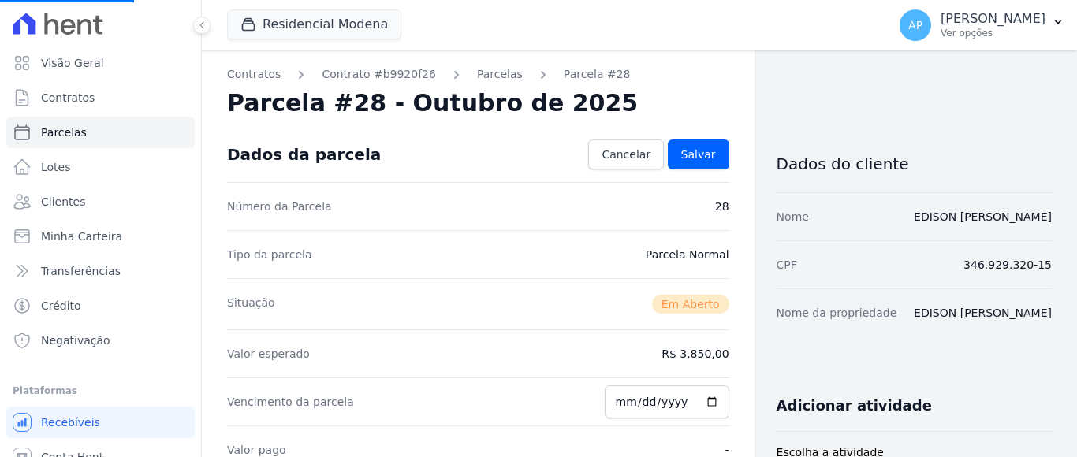
select select
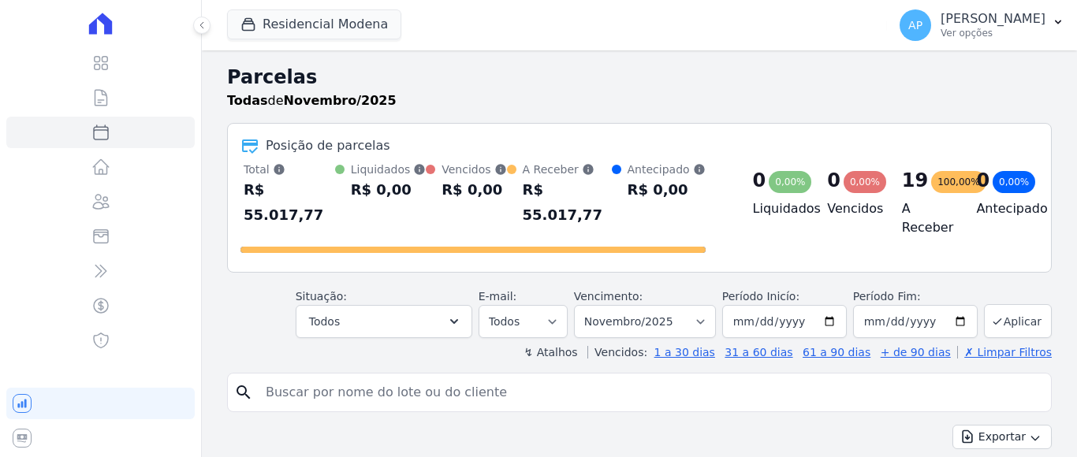
select select
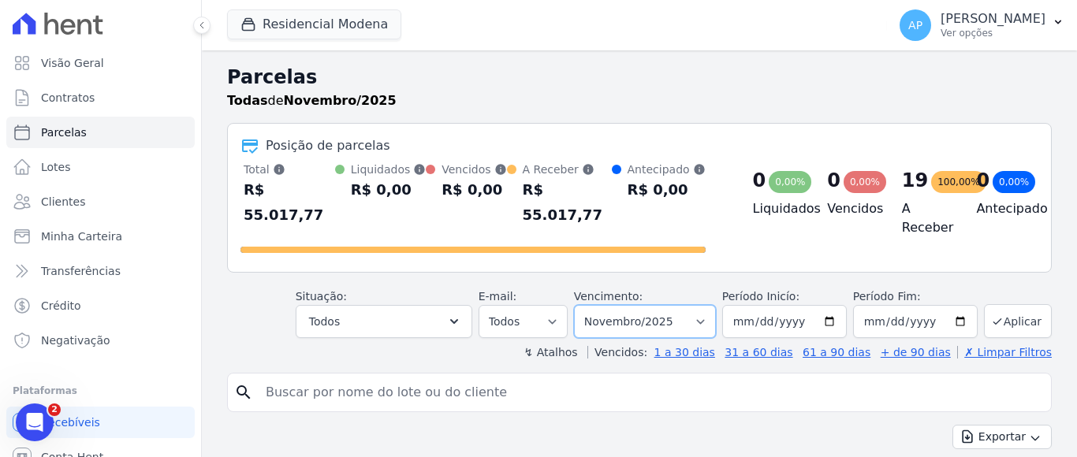
click at [675, 305] on select "Filtrar por período ──────── Todos os meses Janeiro/2022 Fevereiro/2022 Março/2…" at bounding box center [645, 321] width 142 height 33
select select "10/2025"
click at [583, 305] on select "Filtrar por período ──────── Todos os meses Janeiro/2022 Fevereiro/2022 Março/2…" at bounding box center [645, 321] width 142 height 33
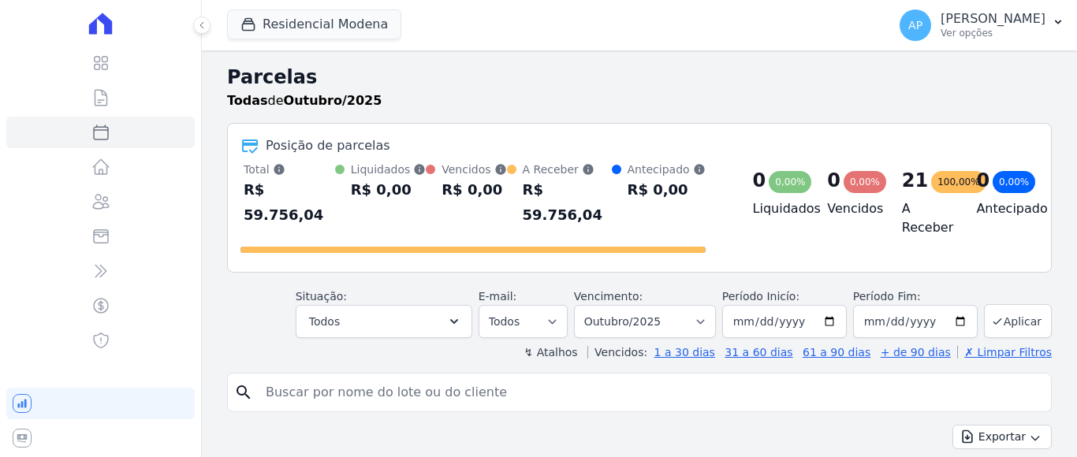
select select
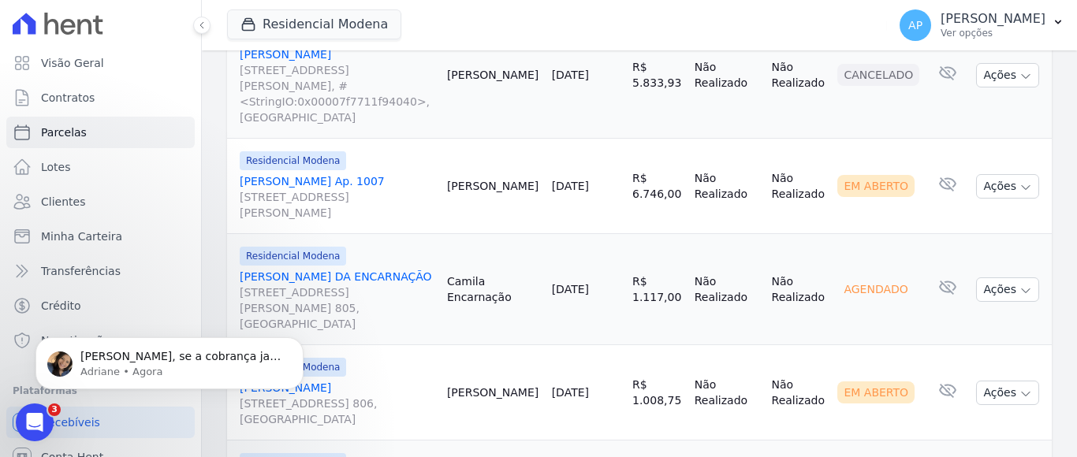
scroll to position [2196, 0]
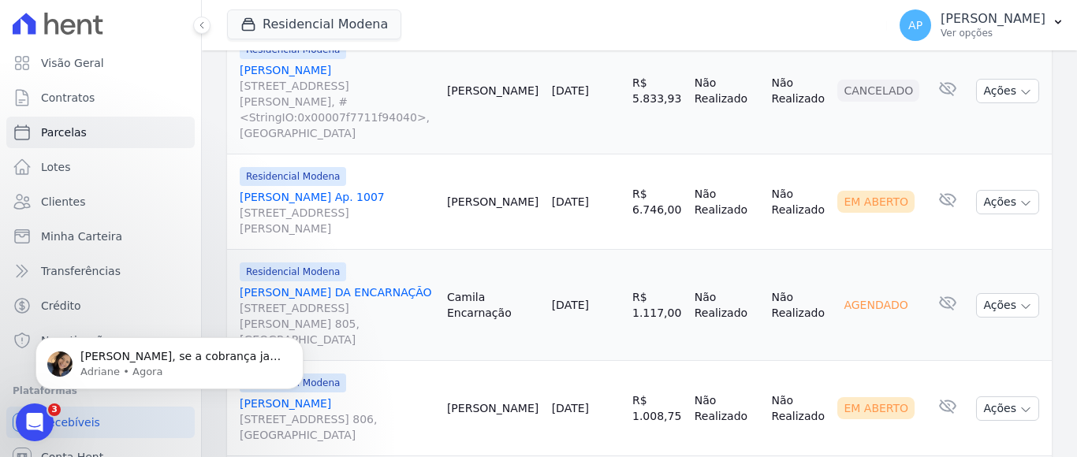
click at [362, 285] on link "[PERSON_NAME] DA ENCARNAÇÃO [STREET_ADDRESS][PERSON_NAME] 805, [GEOGRAPHIC_DATA]" at bounding box center [337, 316] width 195 height 63
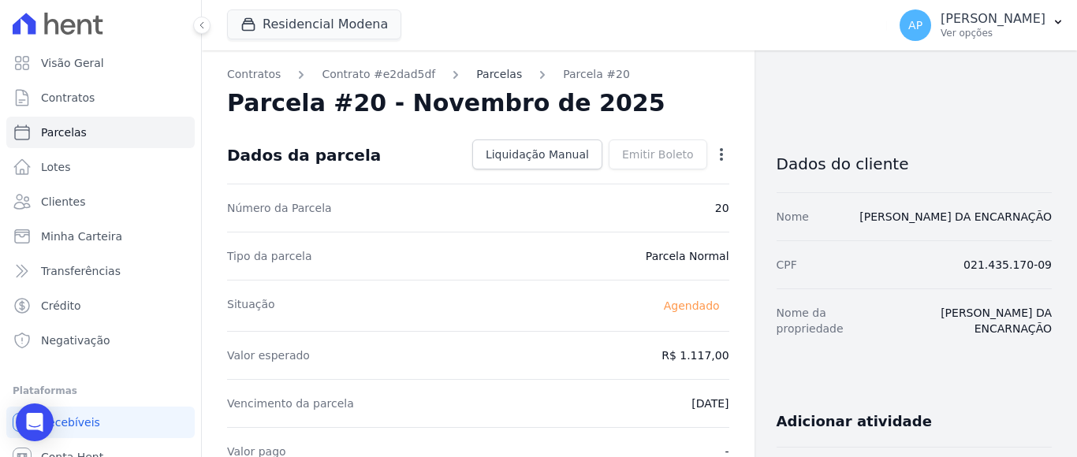
click at [486, 75] on link "Parcelas" at bounding box center [499, 74] width 46 height 17
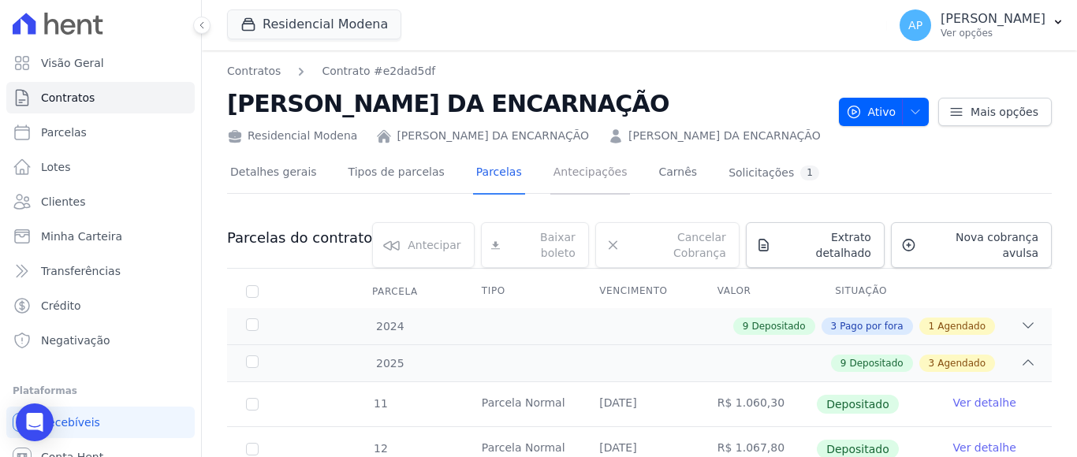
click at [568, 168] on link "Antecipações" at bounding box center [590, 174] width 80 height 42
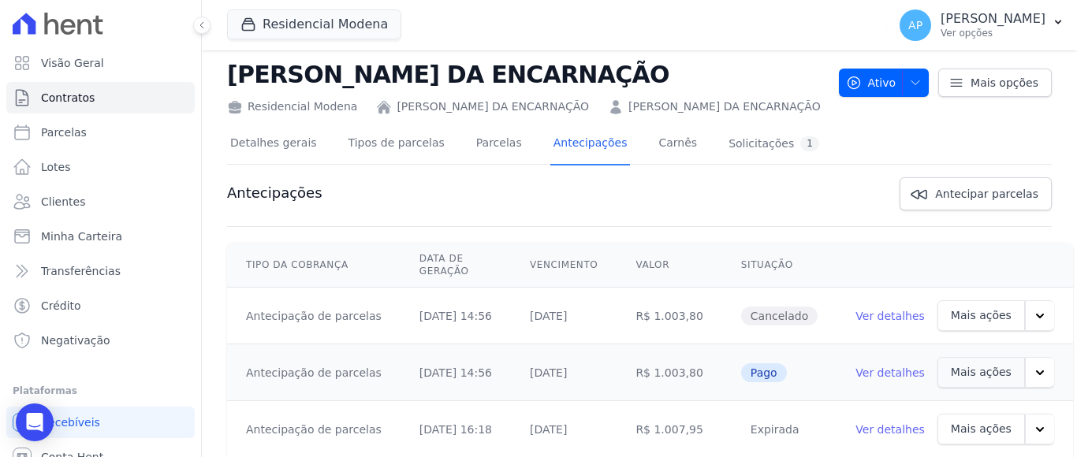
scroll to position [14, 0]
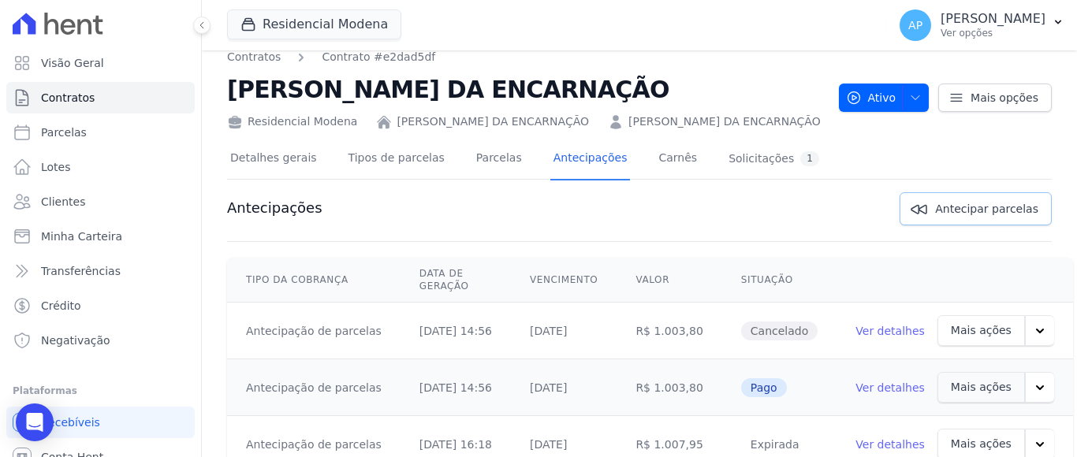
click at [956, 202] on span "Antecipar parcelas" at bounding box center [986, 209] width 103 height 16
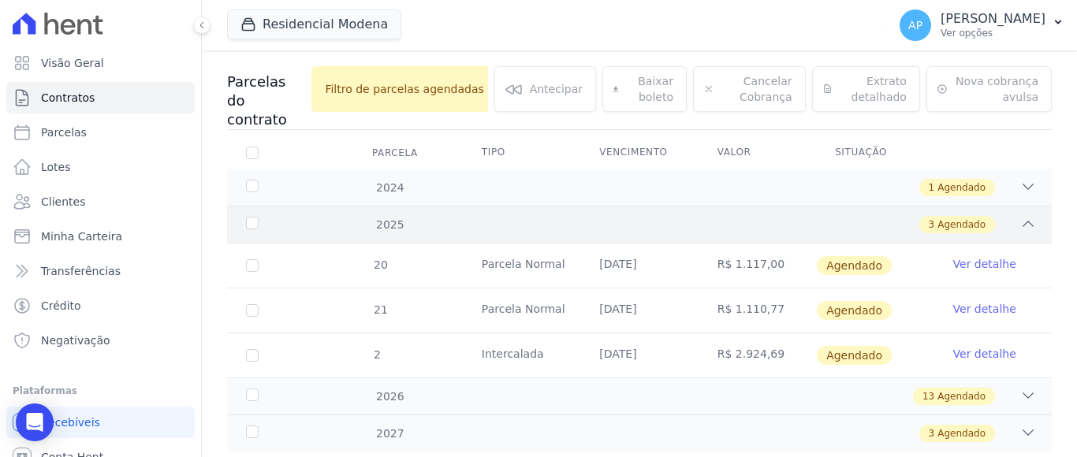
scroll to position [158, 0]
click at [374, 257] on span "20" at bounding box center [380, 263] width 16 height 13
click at [954, 255] on link "Ver detalhe" at bounding box center [984, 263] width 63 height 16
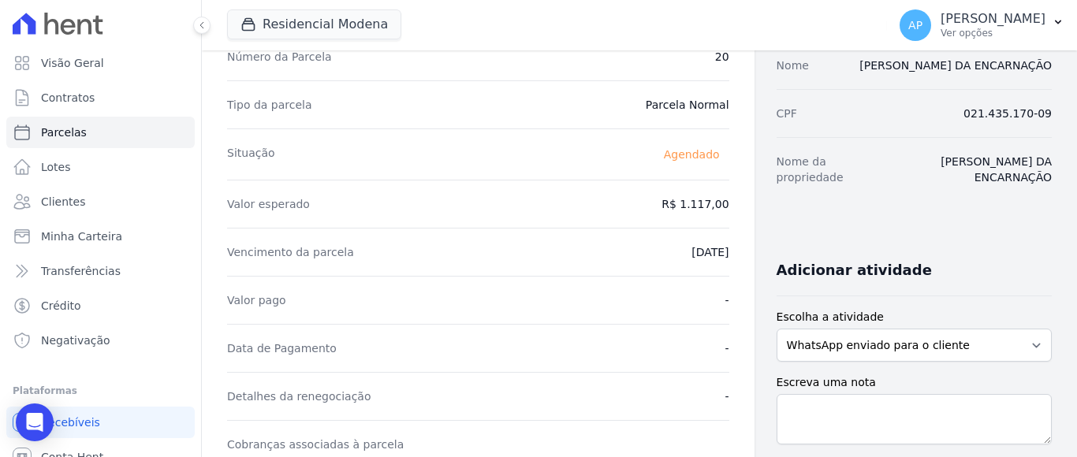
scroll to position [158, 0]
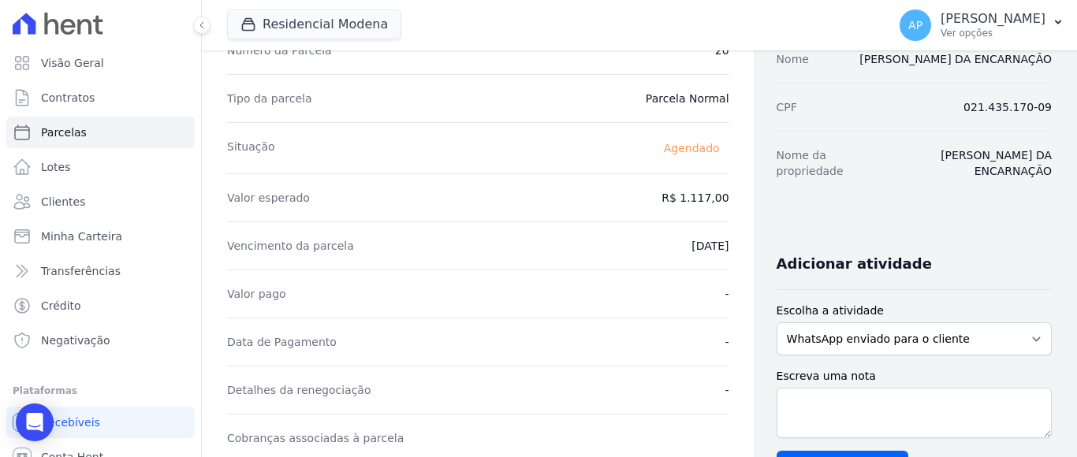
click at [703, 196] on dd "R$ 1.117,00" at bounding box center [695, 198] width 67 height 16
click at [722, 319] on div "Contratos Contrato #e2dad5df Parcelas Parcela #20 Parcela #20 - Novembro de 202…" at bounding box center [478, 400] width 553 height 1014
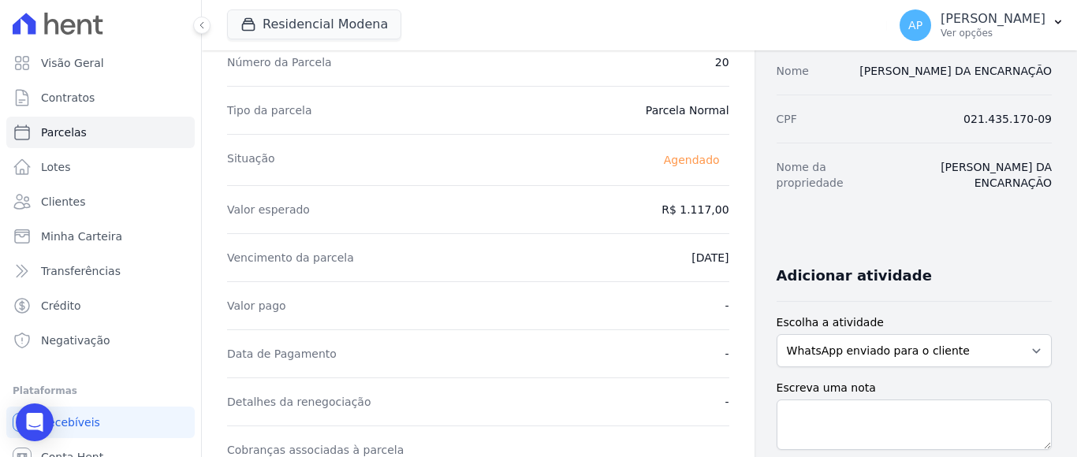
scroll to position [0, 0]
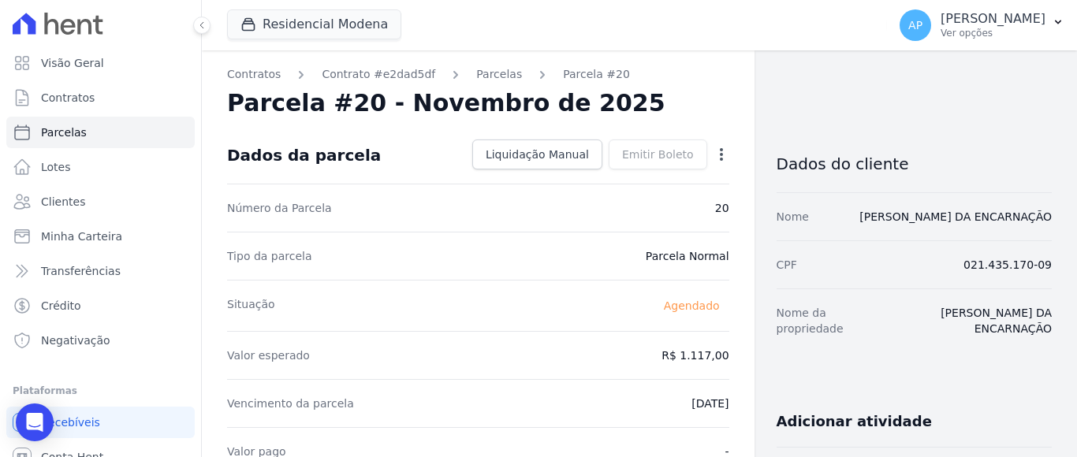
click at [714, 151] on icon "button" at bounding box center [722, 155] width 16 height 16
click at [614, 206] on link "Antecipar" at bounding box center [653, 204] width 139 height 28
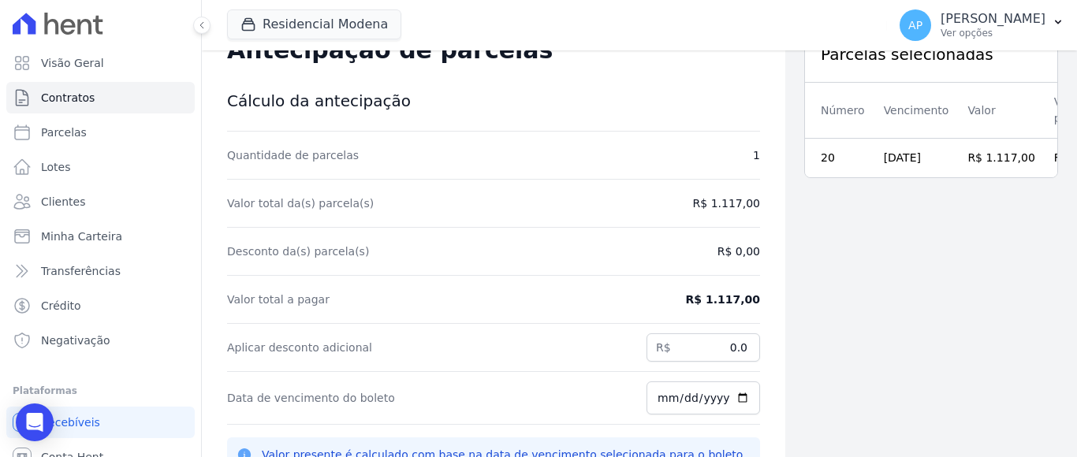
scroll to position [72, 0]
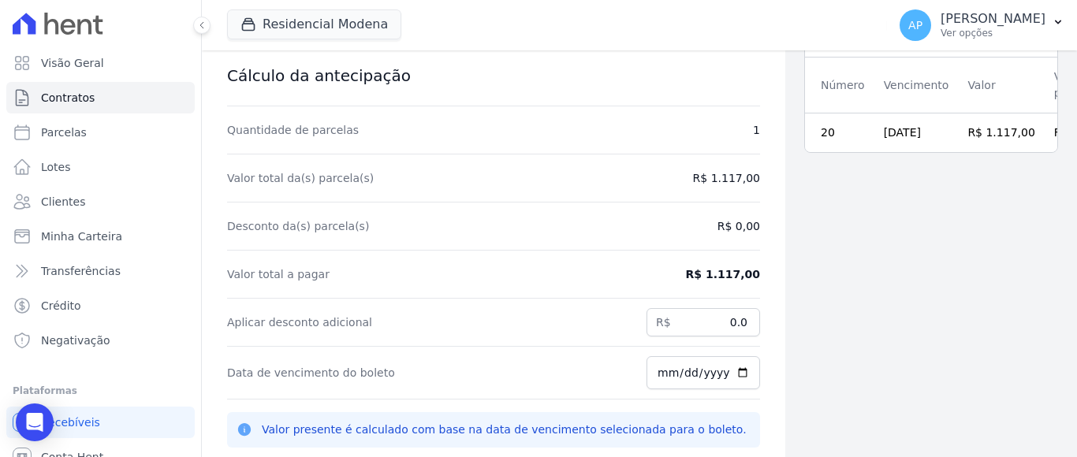
click at [716, 272] on dd "R$ 1.117,00" at bounding box center [723, 274] width 74 height 16
click at [765, 268] on div "Contratos Contrato #e2dad5df Antecipação de parcelas Antecipação de parcelas Cá…" at bounding box center [493, 243] width 583 height 529
click at [647, 371] on input "[DATE]" at bounding box center [704, 372] width 114 height 33
type input "2025-10-10"
drag, startPoint x: 815, startPoint y: 382, endPoint x: 706, endPoint y: 210, distance: 203.9
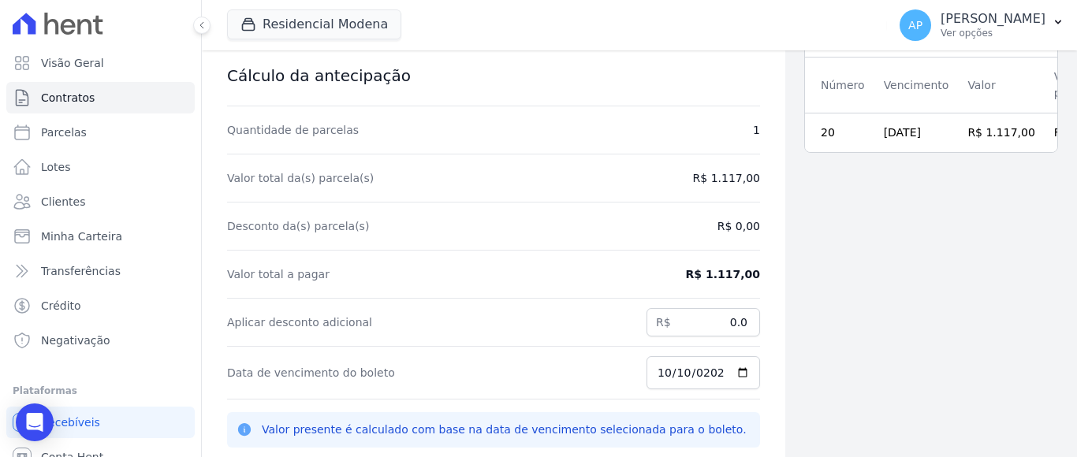
click at [815, 381] on div "Parcelas selecionadas Número Vencimento Valor Valor presente 20 10/10/2025 R$ 1…" at bounding box center [931, 243] width 292 height 529
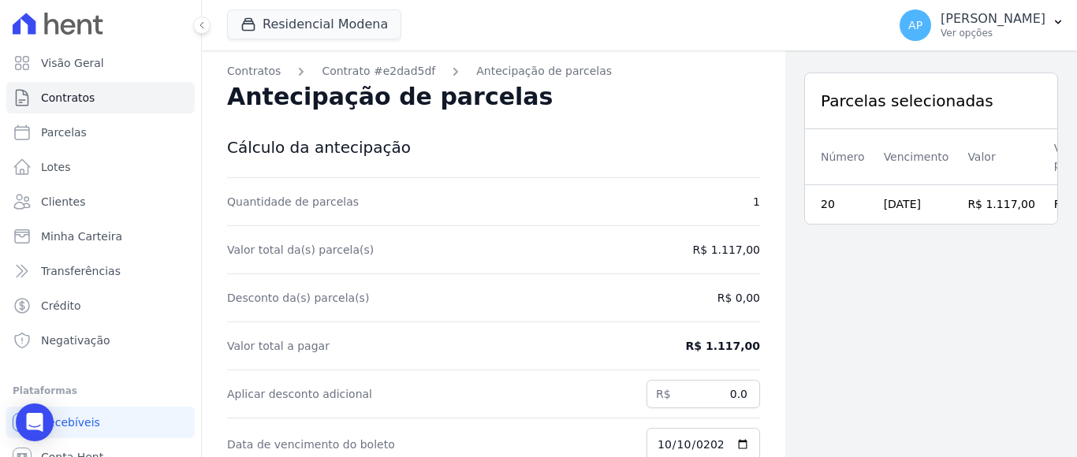
click at [719, 250] on dd "R$ 1.117,00" at bounding box center [726, 250] width 67 height 16
drag, startPoint x: 700, startPoint y: 253, endPoint x: 750, endPoint y: 251, distance: 49.7
click at [750, 251] on div "Contratos Contrato #e2dad5df Antecipação de parcelas Antecipação de parcelas Cá…" at bounding box center [493, 314] width 583 height 529
drag, startPoint x: 729, startPoint y: 239, endPoint x: 704, endPoint y: 251, distance: 27.9
click at [727, 239] on div "Valor total da(s) parcela(s) R$ 1.117,00" at bounding box center [493, 250] width 533 height 48
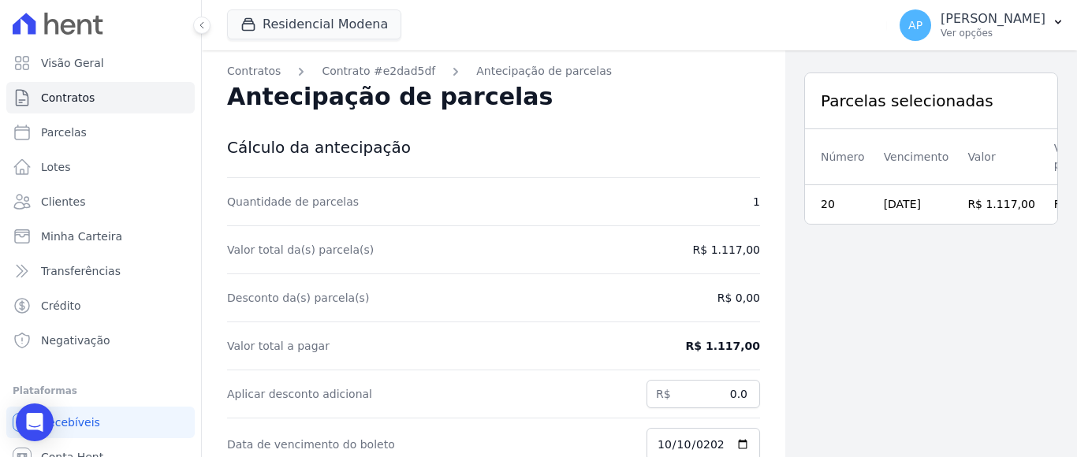
click at [706, 252] on dd "R$ 1.117,00" at bounding box center [726, 250] width 67 height 16
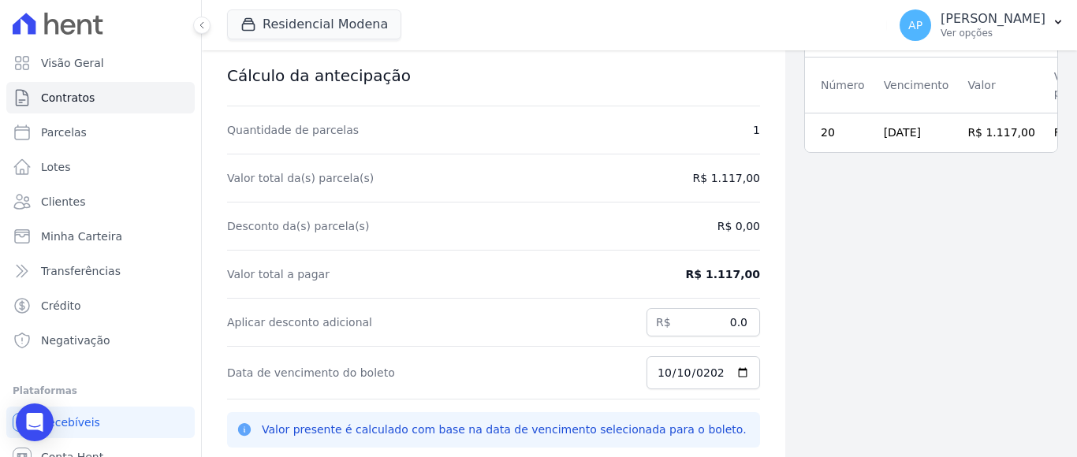
drag, startPoint x: 721, startPoint y: 280, endPoint x: 675, endPoint y: 281, distance: 45.8
click at [717, 279] on dd "R$ 1.117,00" at bounding box center [723, 274] width 74 height 16
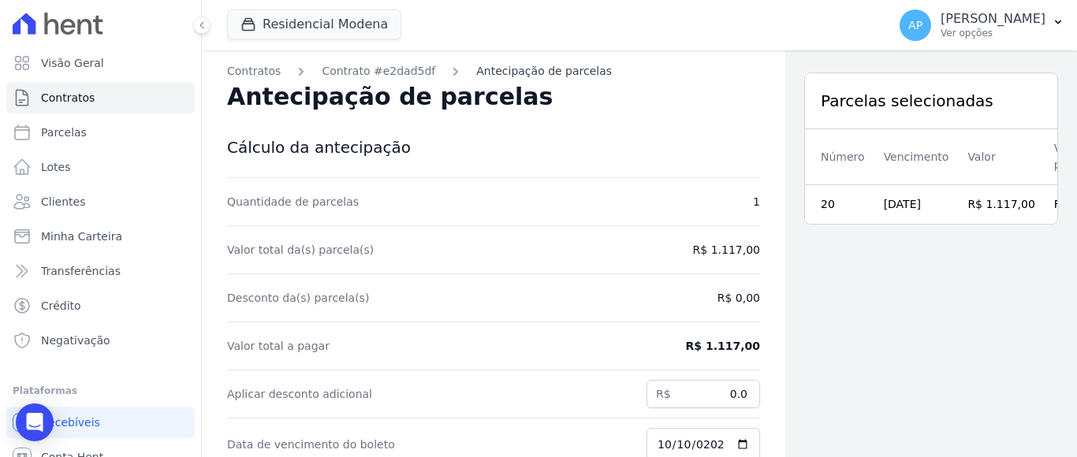
click at [550, 70] on link "Antecipação de parcelas" at bounding box center [544, 71] width 136 height 17
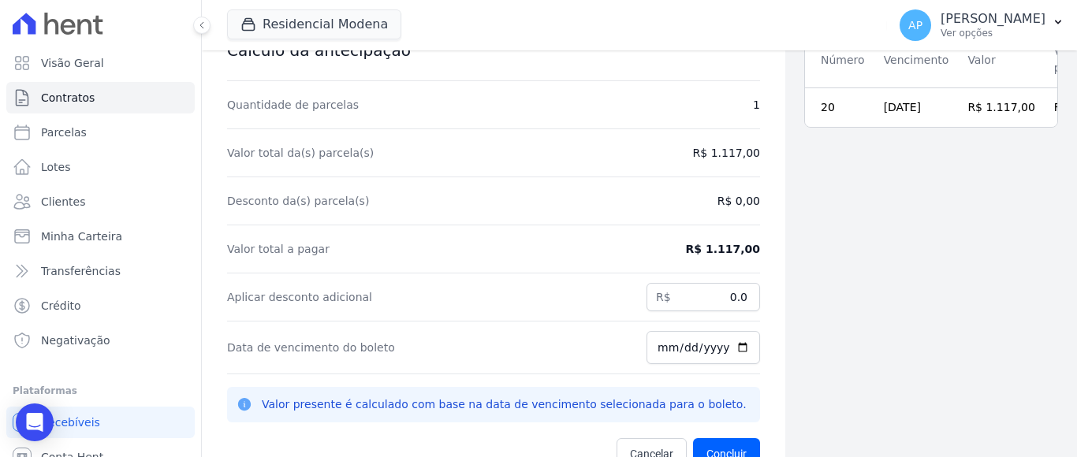
scroll to position [50, 0]
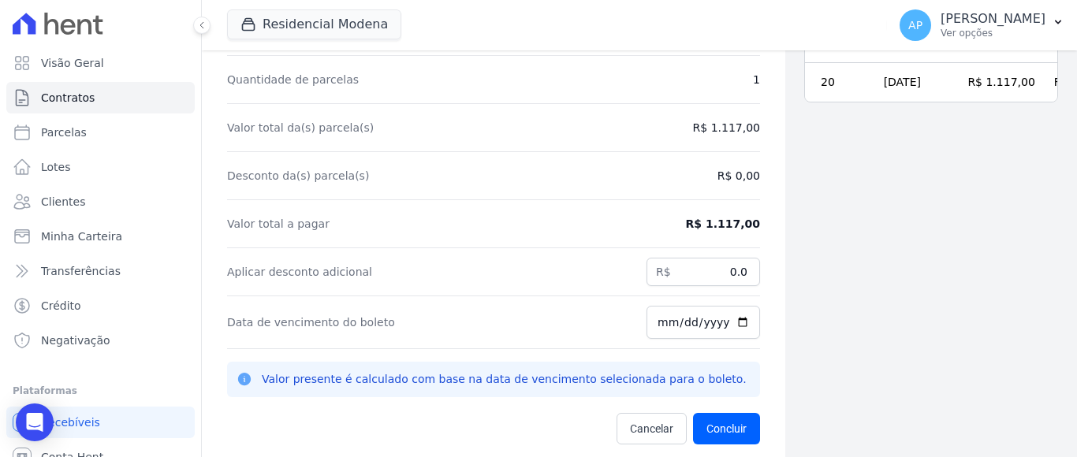
click at [714, 231] on dd "R$ 1.117,00" at bounding box center [723, 224] width 74 height 16
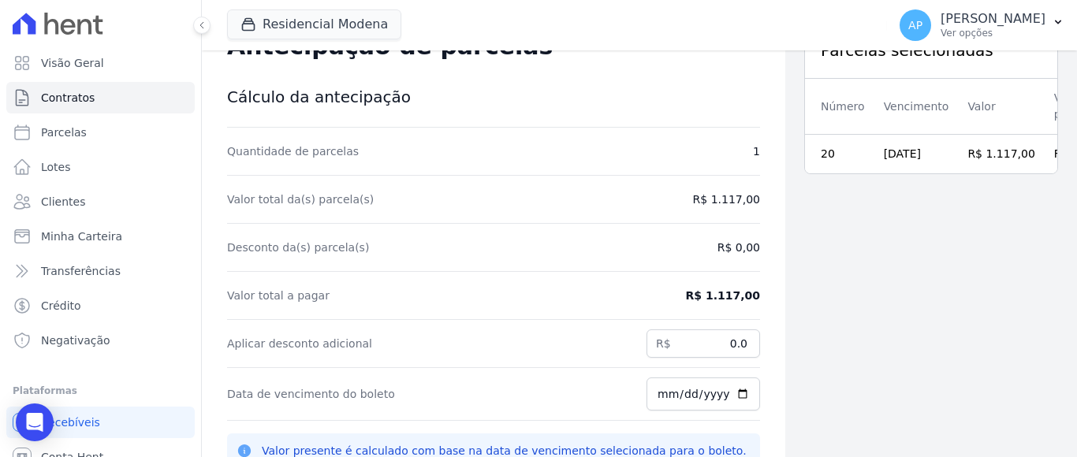
scroll to position [0, 0]
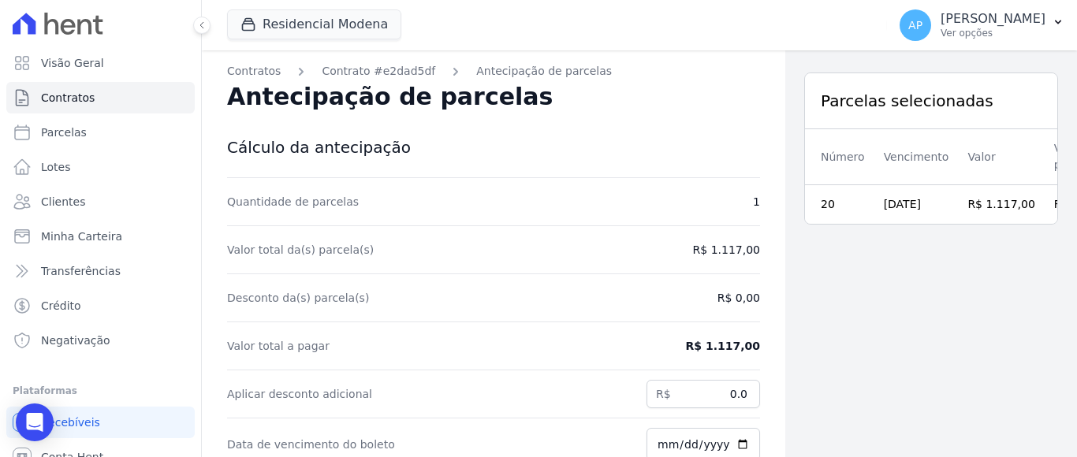
click at [729, 248] on dd "R$ 1.117,00" at bounding box center [726, 250] width 67 height 16
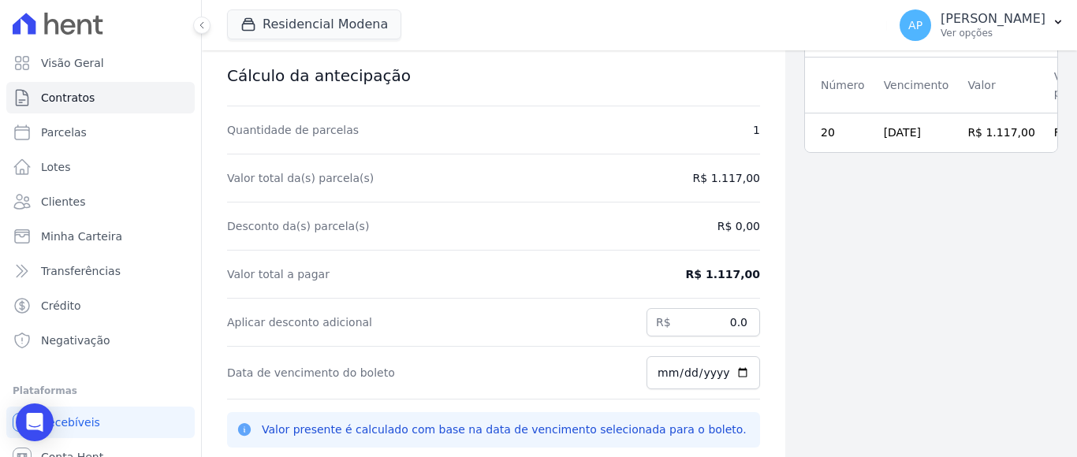
scroll to position [50, 0]
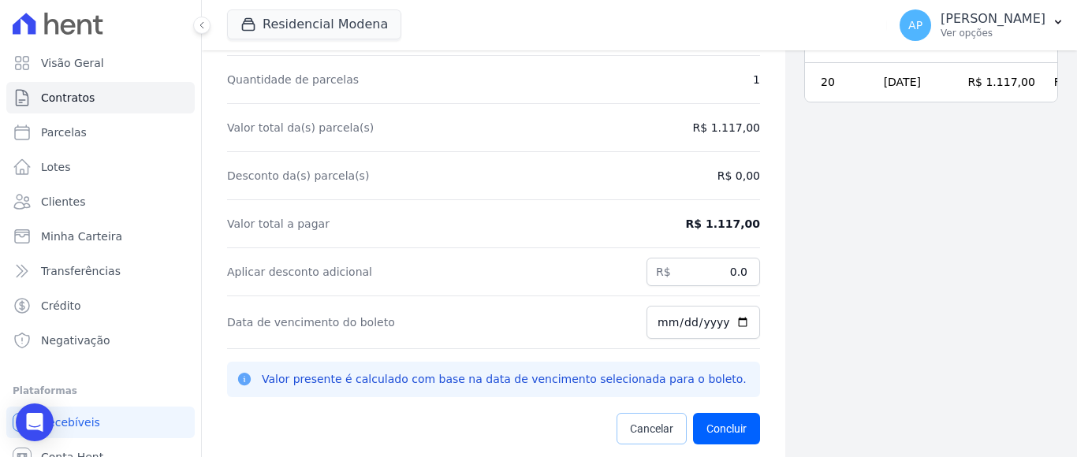
click at [630, 431] on span "Cancelar" at bounding box center [651, 429] width 43 height 16
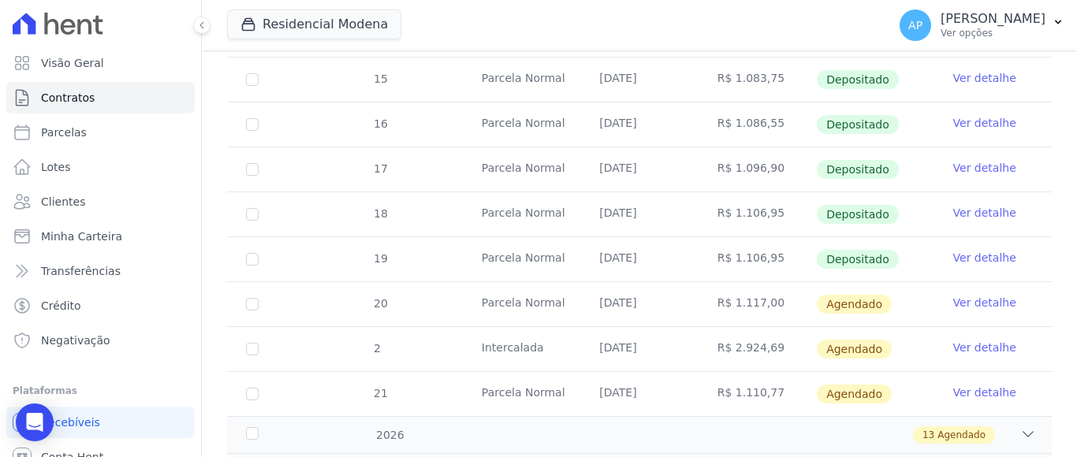
scroll to position [572, 0]
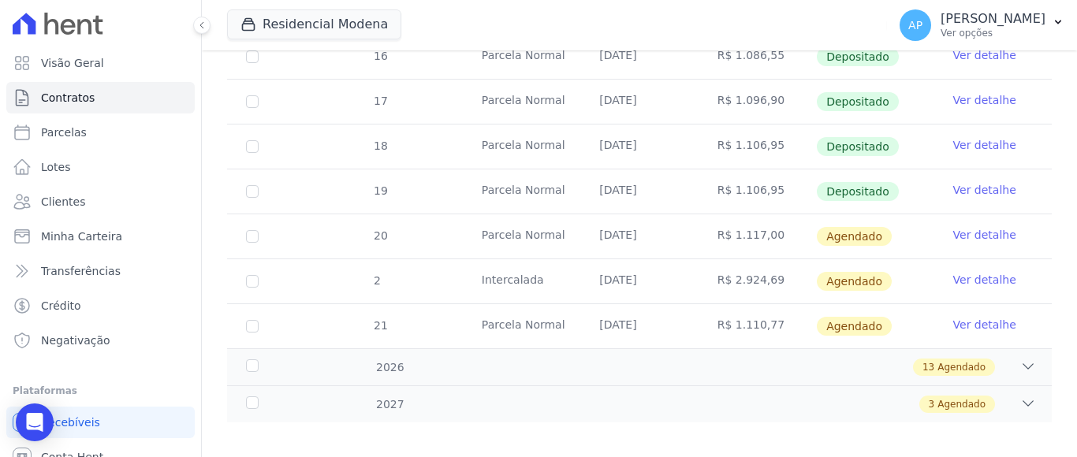
click at [964, 227] on link "Ver detalhe" at bounding box center [984, 235] width 63 height 16
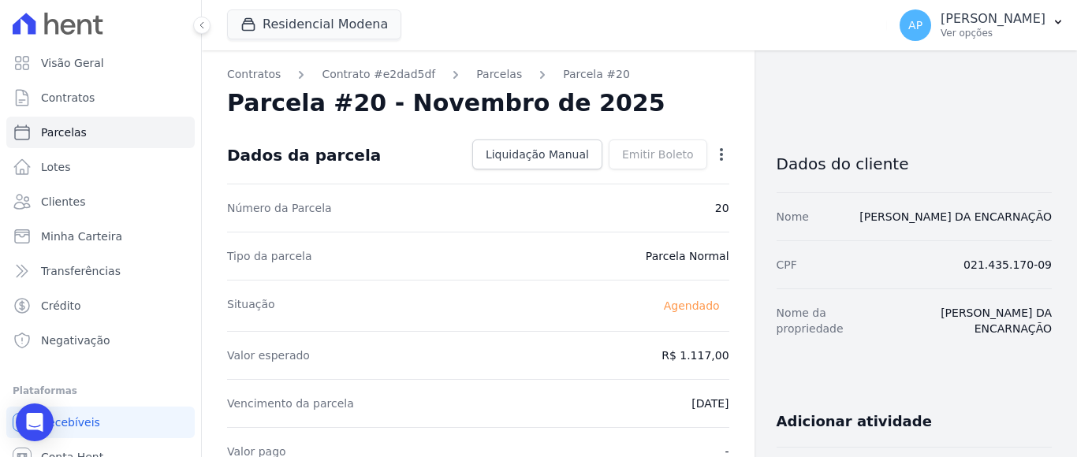
click at [714, 151] on icon "button" at bounding box center [722, 155] width 16 height 16
click at [611, 175] on link "Alterar" at bounding box center [653, 176] width 139 height 28
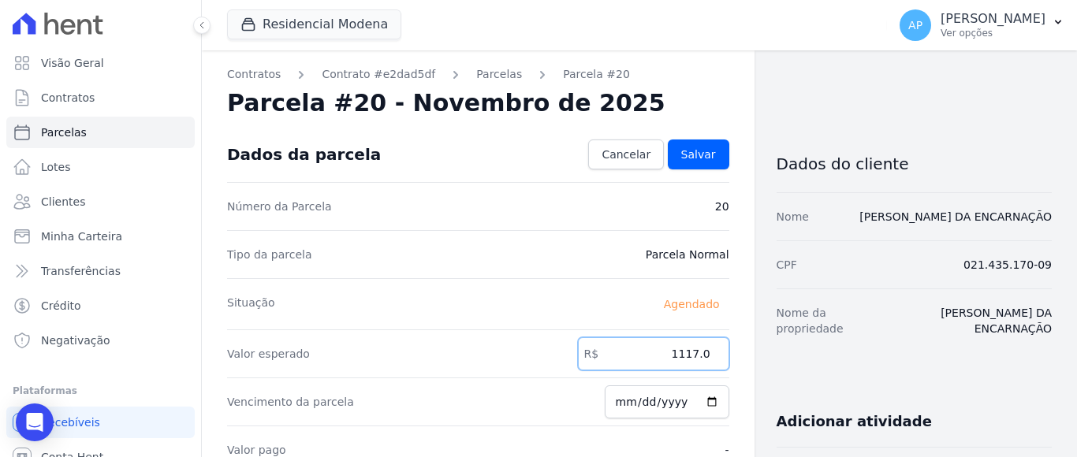
click at [685, 359] on input "1117.0" at bounding box center [653, 353] width 151 height 33
drag, startPoint x: 668, startPoint y: 353, endPoint x: 712, endPoint y: 353, distance: 44.2
click at [712, 353] on input "1117.0" at bounding box center [653, 353] width 151 height 33
click at [711, 148] on link "Salvar" at bounding box center [698, 155] width 61 height 30
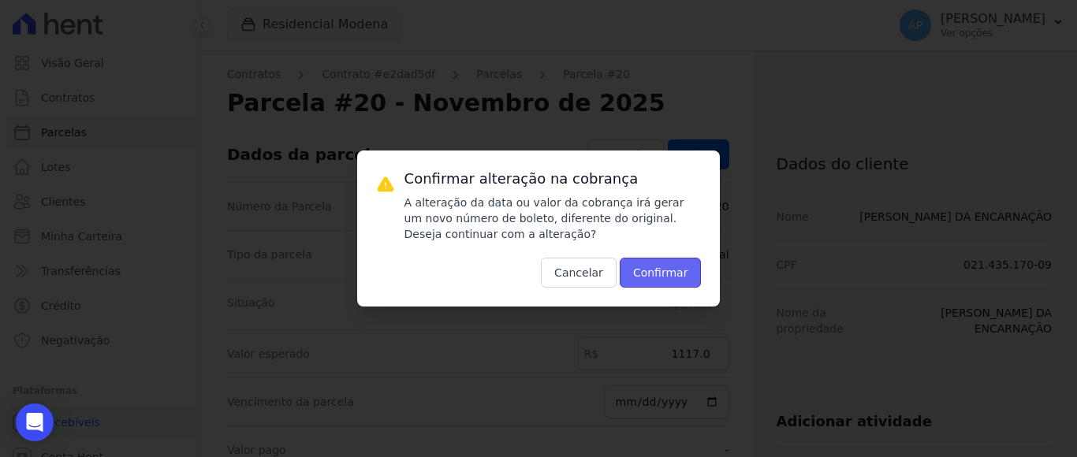
click at [656, 279] on button "Confirmar" at bounding box center [661, 273] width 82 height 30
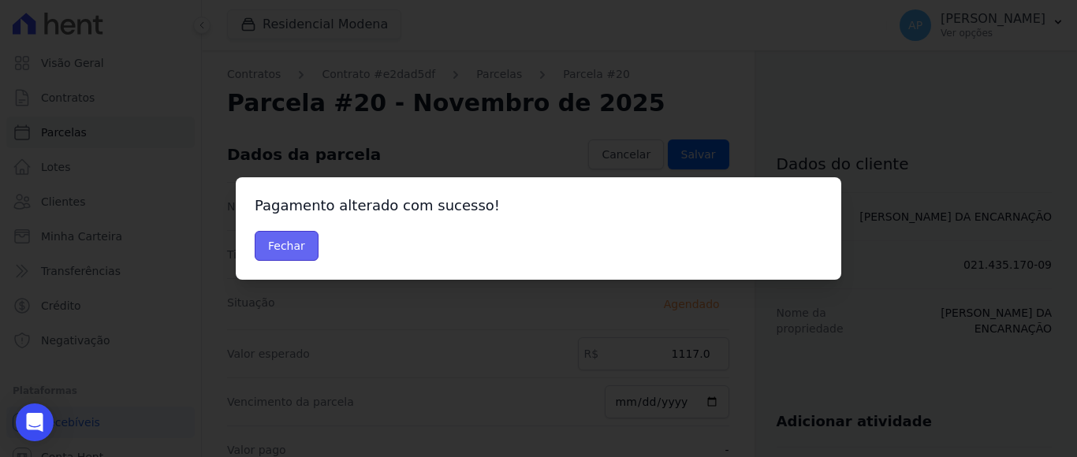
drag, startPoint x: 281, startPoint y: 245, endPoint x: 292, endPoint y: 236, distance: 14.5
click at [281, 244] on button "Fechar" at bounding box center [287, 246] width 64 height 30
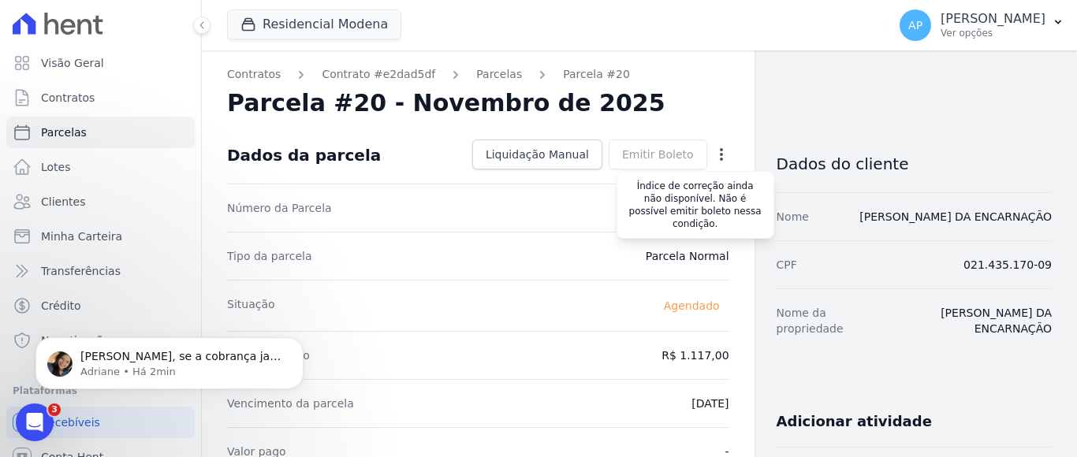
click at [653, 154] on div "Emitir Boleto Gerar [GEOGRAPHIC_DATA] Você tem certeza que deseja gerar o bolet…" at bounding box center [658, 155] width 99 height 30
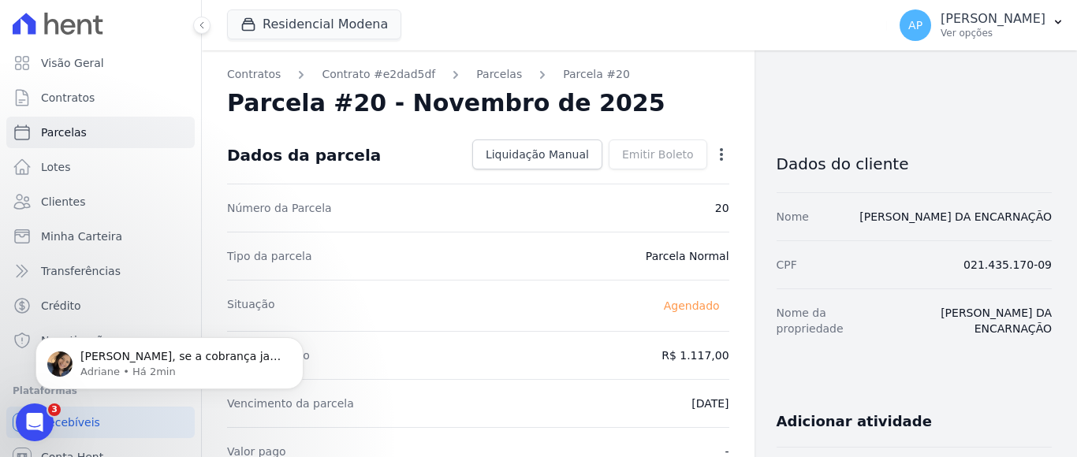
click at [714, 156] on icon "button" at bounding box center [722, 155] width 16 height 16
click at [505, 356] on div "Valor esperado R$ 1.117,00" at bounding box center [478, 355] width 502 height 48
click at [28, 411] on icon "Abertura do Messenger da Intercom" at bounding box center [33, 421] width 26 height 26
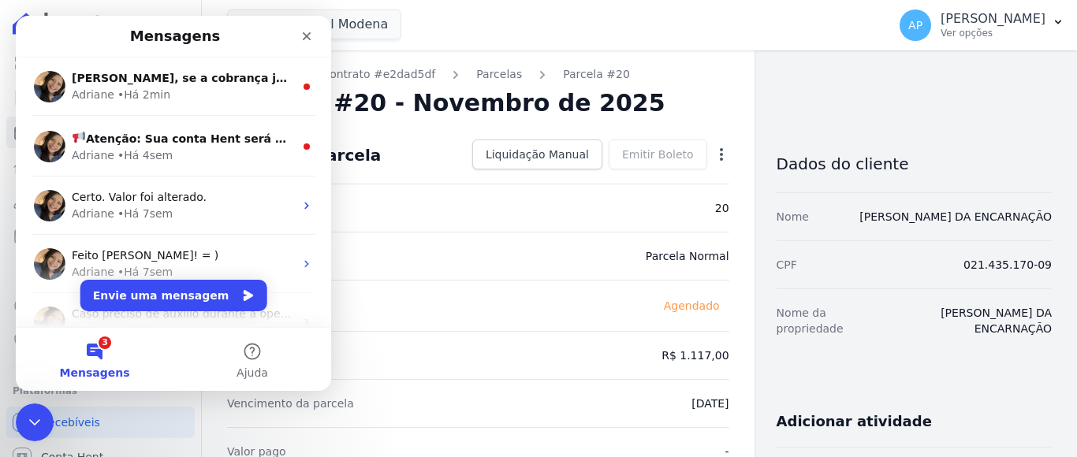
click at [101, 347] on button "3 Mensagens" at bounding box center [95, 359] width 158 height 63
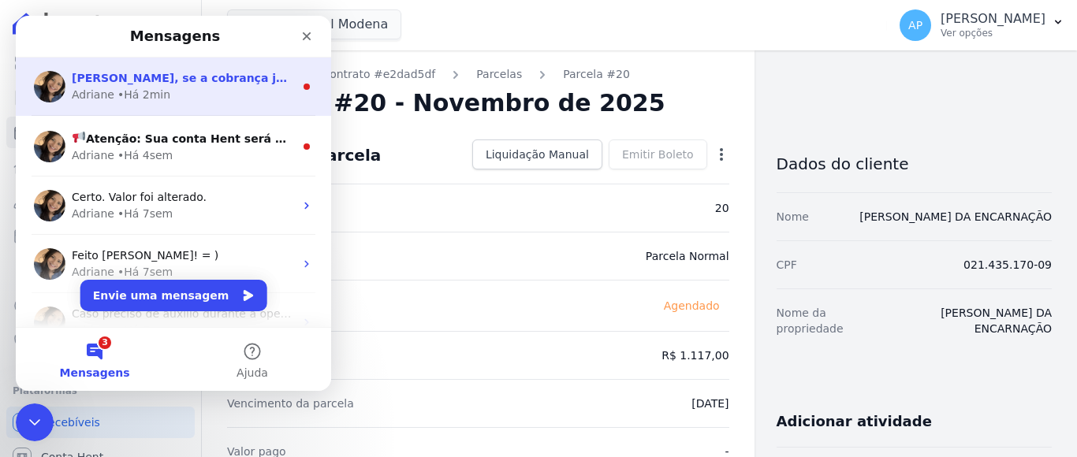
click at [175, 76] on span "[PERSON_NAME], se a cobrança ja estiver emitida não é possível alterar o valor.…" at bounding box center [661, 78] width 1178 height 13
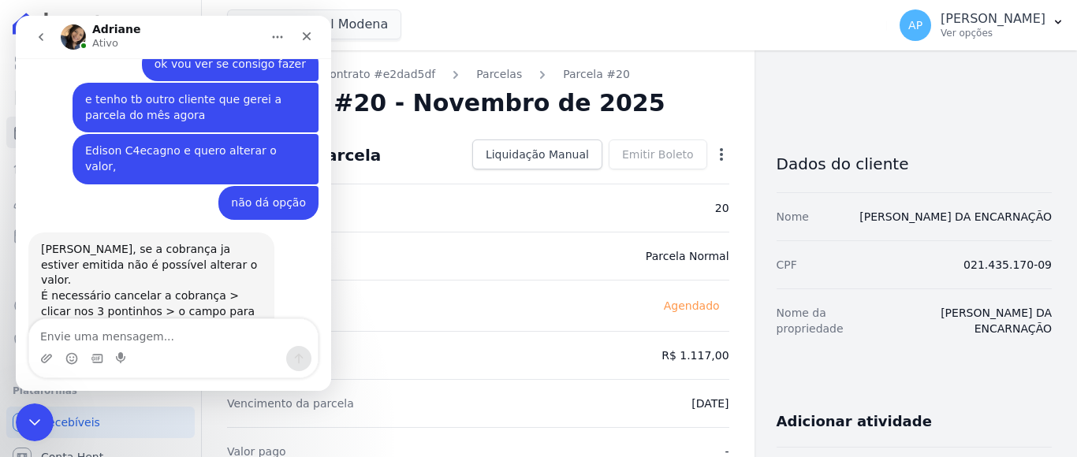
scroll to position [787, 0]
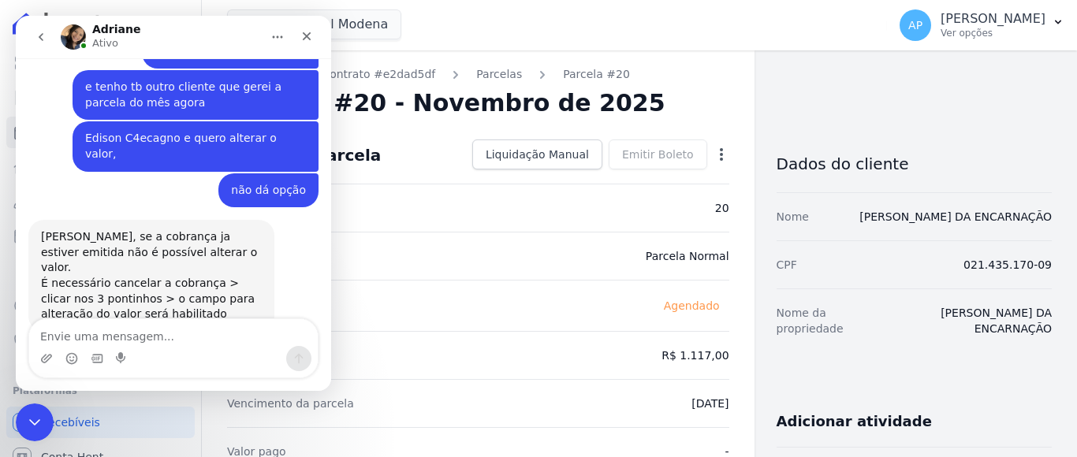
click at [203, 337] on textarea "Envie uma mensagem..." at bounding box center [173, 332] width 289 height 27
type textarea "ok"
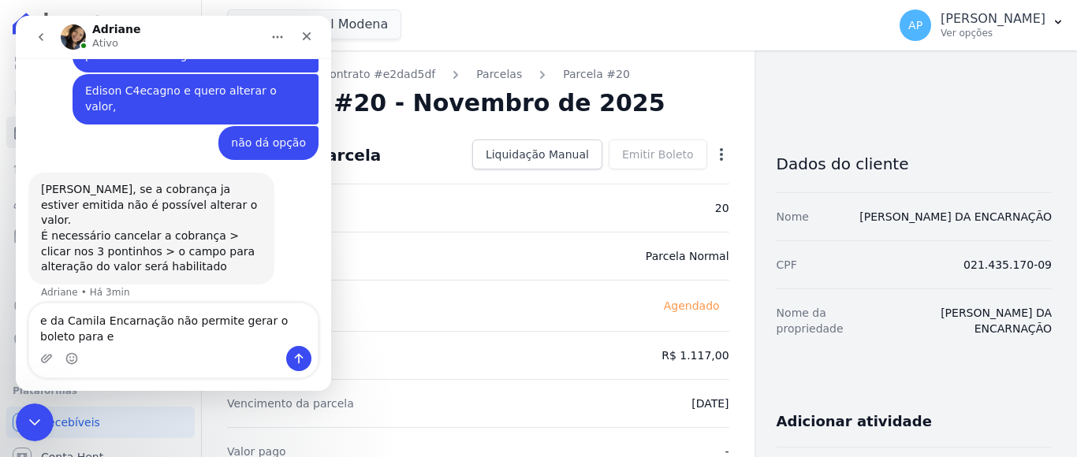
scroll to position [842, 0]
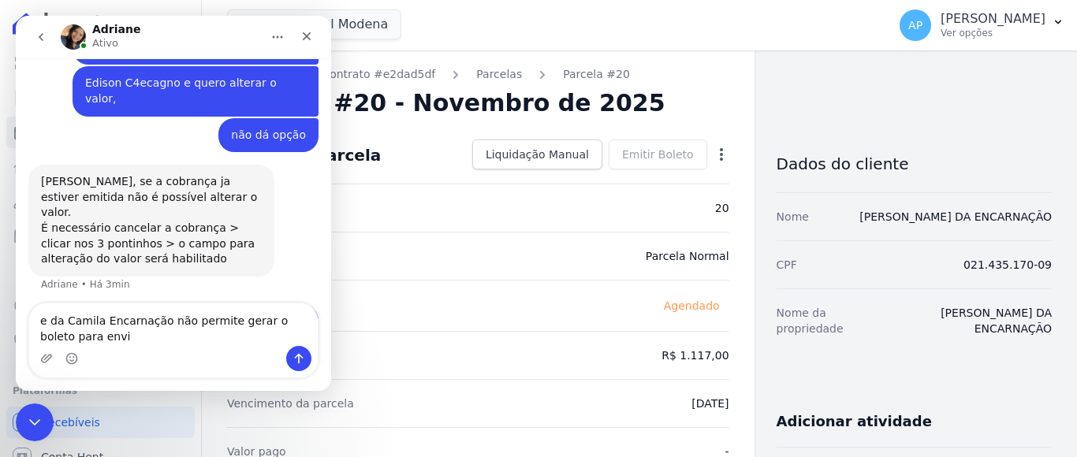
type textarea "e da Camila Encarnação não permite gerar o boleto para envio"
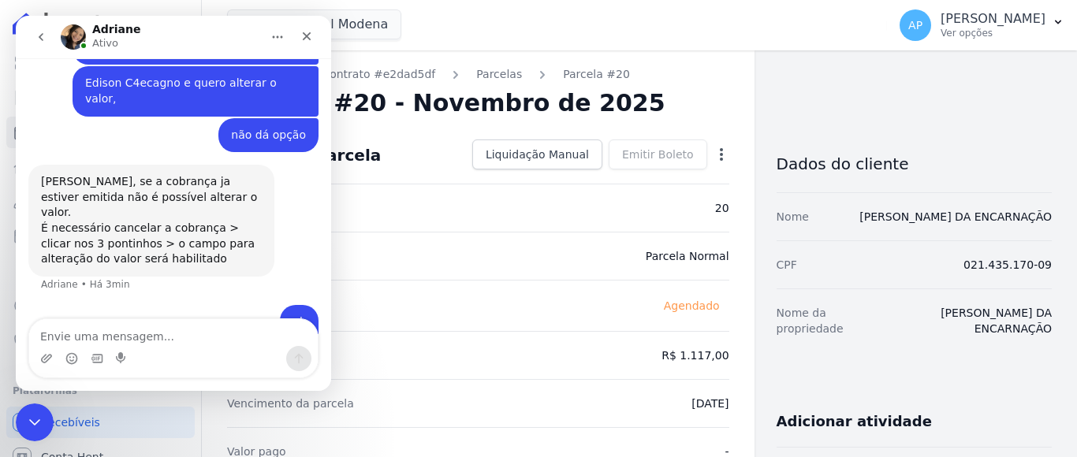
scroll to position [885, 0]
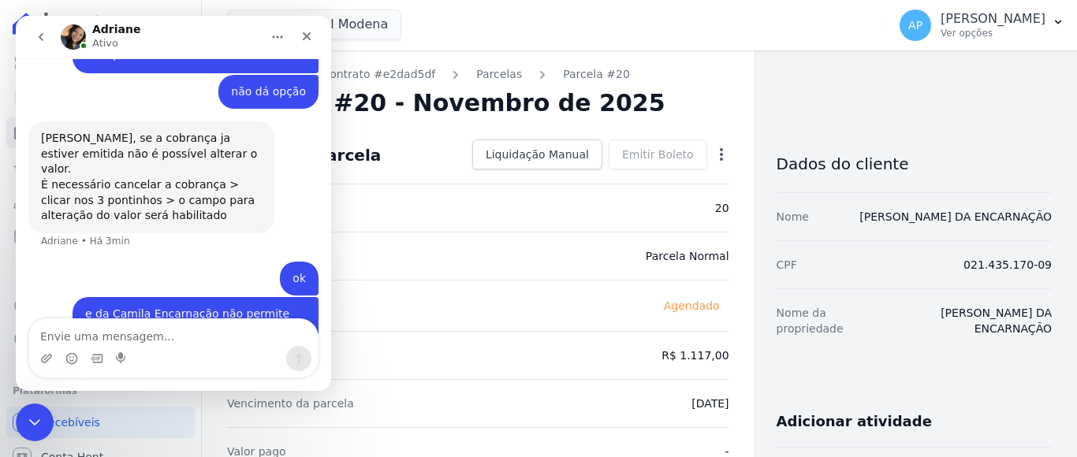
drag, startPoint x: 546, startPoint y: 321, endPoint x: 424, endPoint y: 269, distance: 132.8
click at [546, 313] on div "Situação Agendado" at bounding box center [478, 305] width 502 height 51
click at [307, 32] on icon "Fechar" at bounding box center [306, 36] width 13 height 13
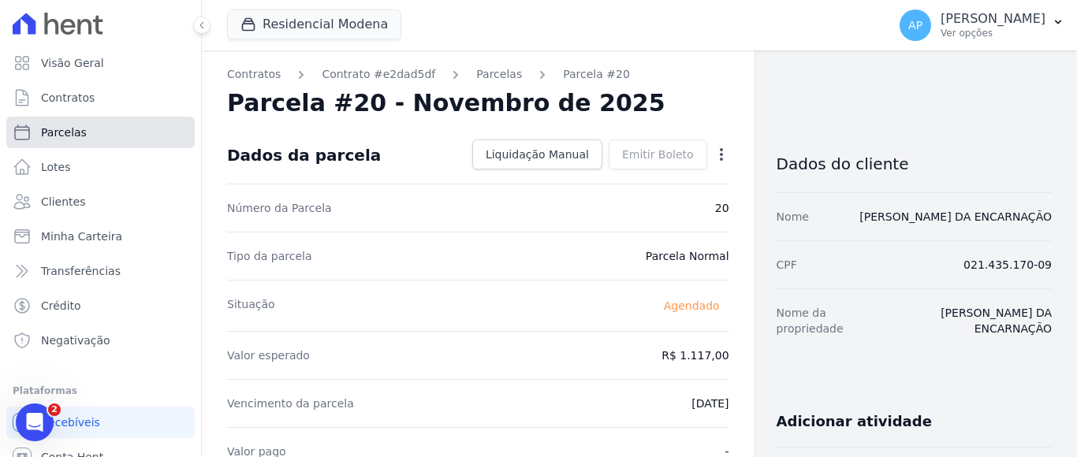
click at [76, 132] on span "Parcelas" at bounding box center [64, 133] width 46 height 16
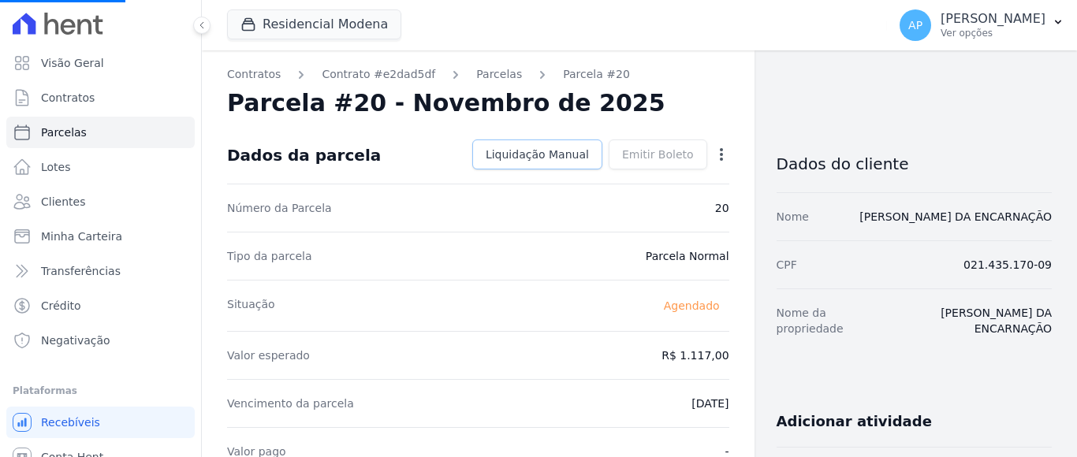
select select
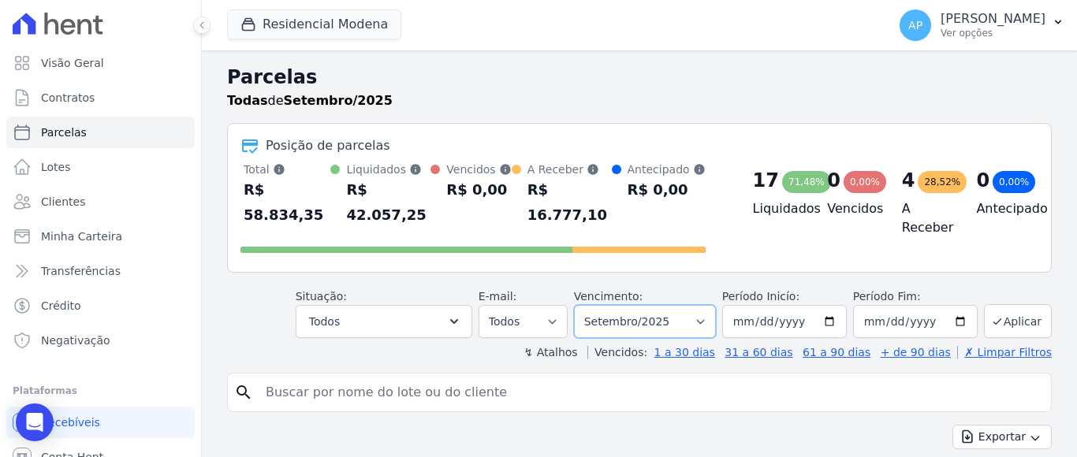
click at [669, 305] on select "Filtrar por período ──────── Todos os meses Janeiro/2022 Fevereiro/2022 Março/2…" at bounding box center [645, 321] width 142 height 33
select select "10/2025"
click at [583, 305] on select "Filtrar por período ──────── Todos os meses Janeiro/2022 Fevereiro/2022 Março/2…" at bounding box center [645, 321] width 142 height 33
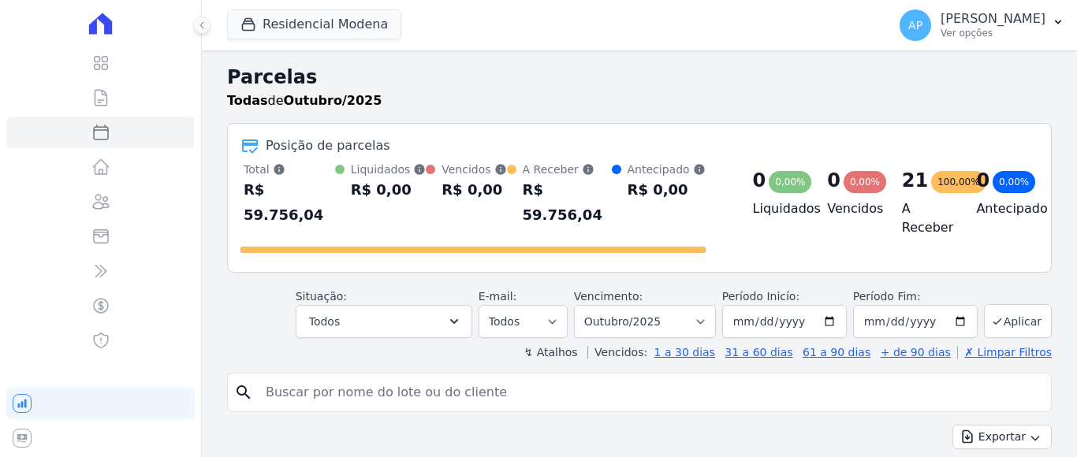
select select
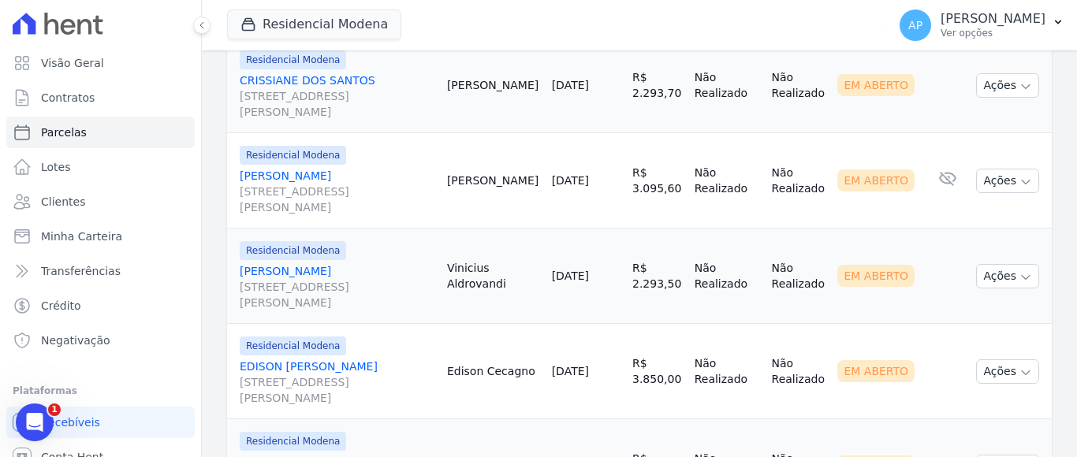
scroll to position [788, 0]
click at [337, 357] on link "EDISON [PERSON_NAME] [STREET_ADDRESS][PERSON_NAME]" at bounding box center [337, 380] width 195 height 47
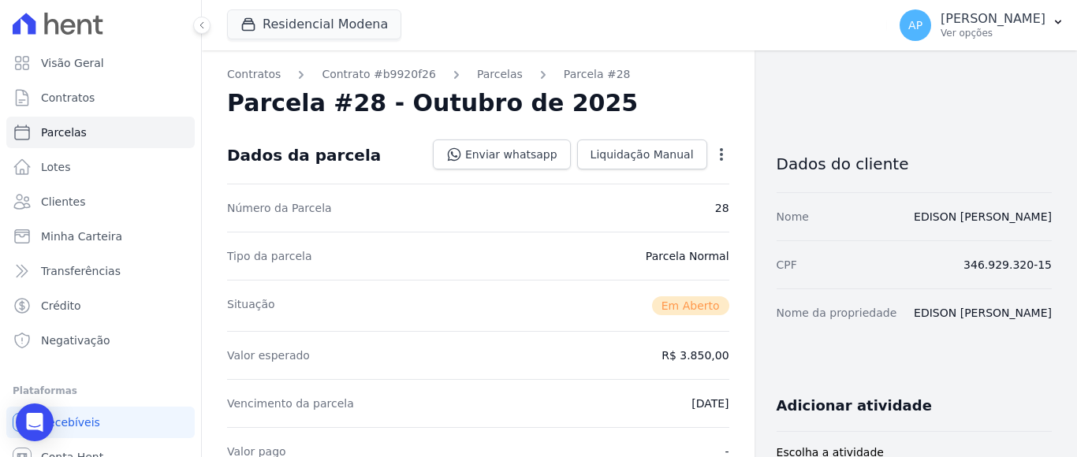
click at [714, 148] on icon "button" at bounding box center [722, 155] width 16 height 16
click at [602, 203] on link "Cancelar Cobrança" at bounding box center [653, 204] width 139 height 28
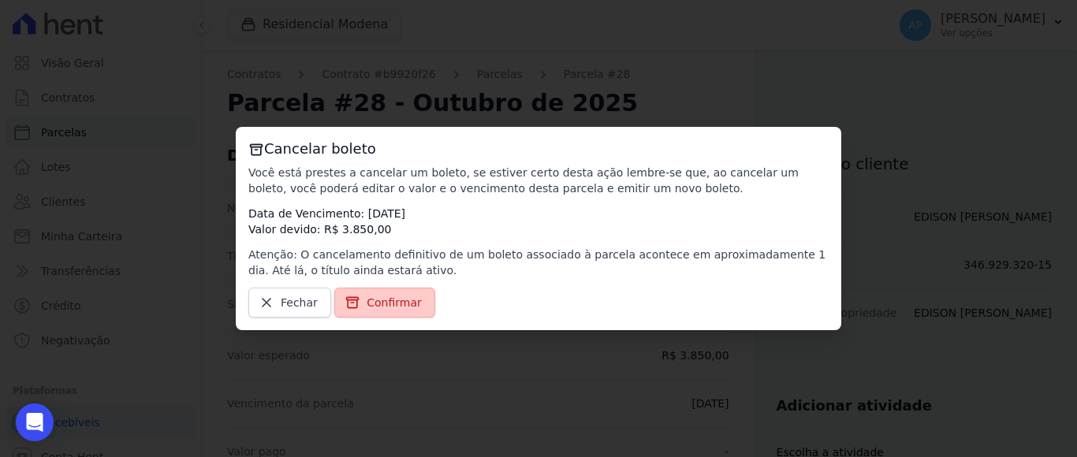
click at [398, 305] on span "Confirmar" at bounding box center [394, 303] width 55 height 16
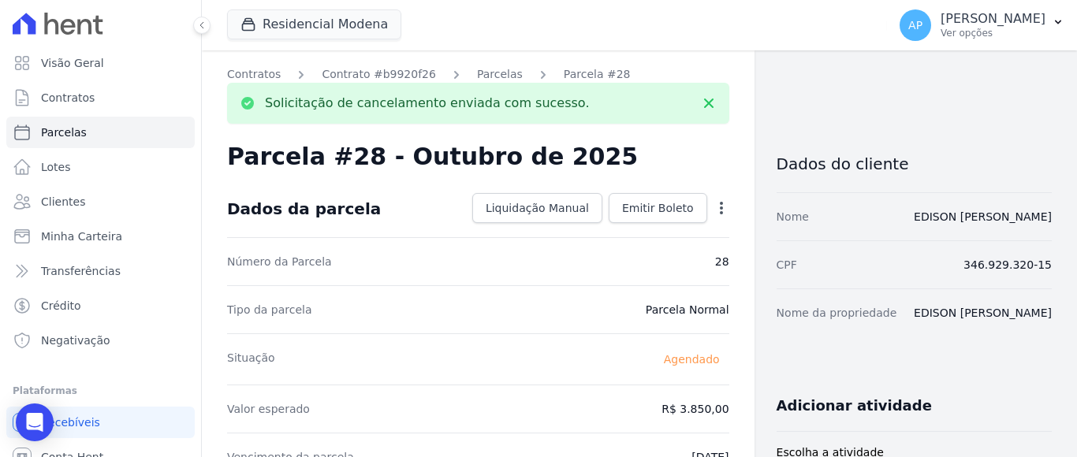
click at [720, 207] on icon "button" at bounding box center [721, 208] width 3 height 13
click at [608, 230] on link "Alterar" at bounding box center [653, 229] width 139 height 28
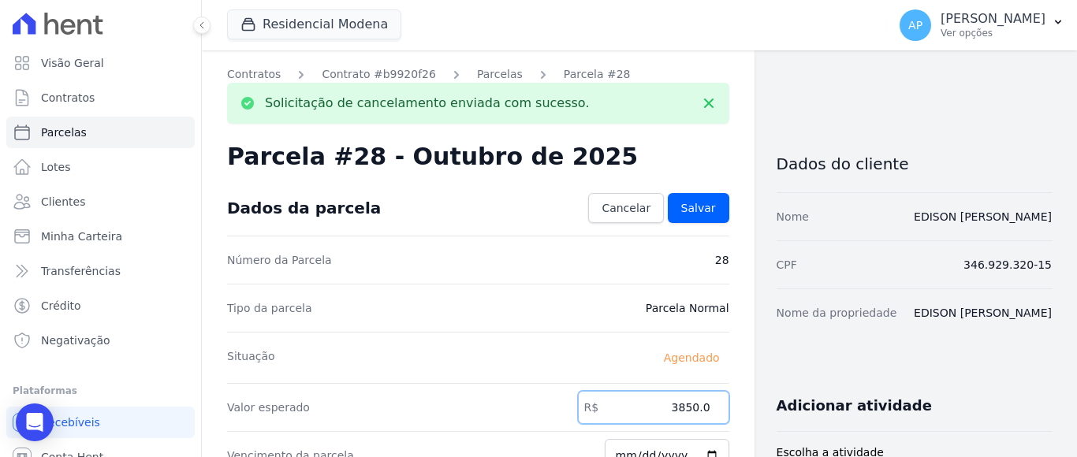
drag, startPoint x: 669, startPoint y: 410, endPoint x: 702, endPoint y: 401, distance: 34.4
click at [702, 401] on input "3850.0" at bounding box center [653, 407] width 151 height 33
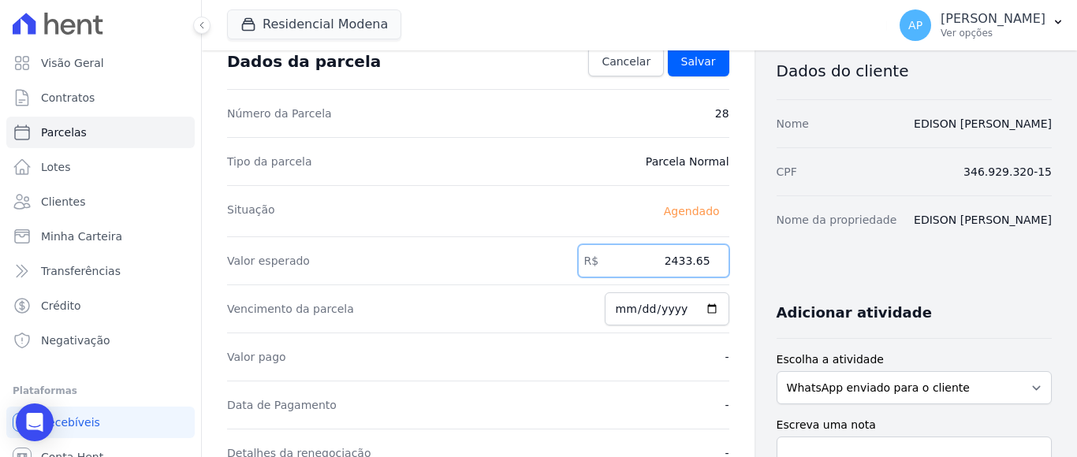
scroll to position [237, 0]
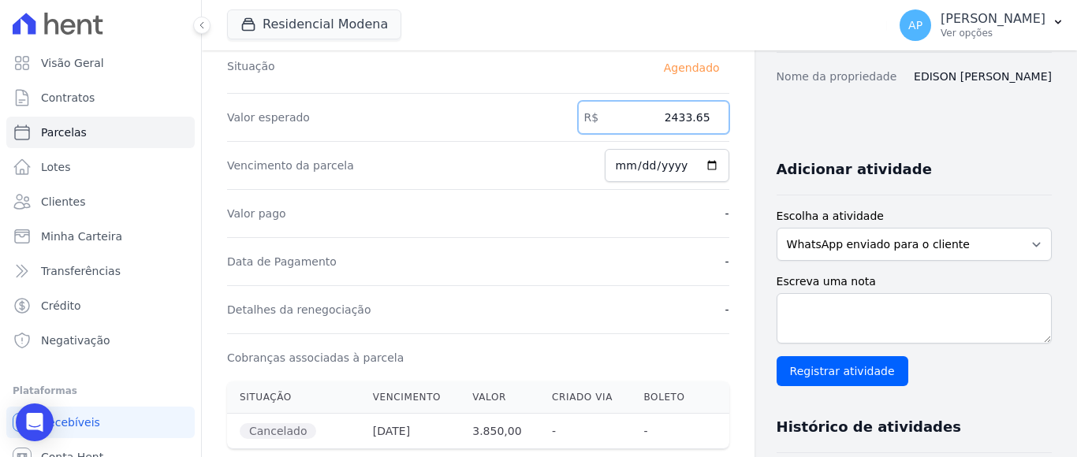
type input "2433.65"
click at [662, 214] on div "Valor pago -" at bounding box center [478, 213] width 502 height 48
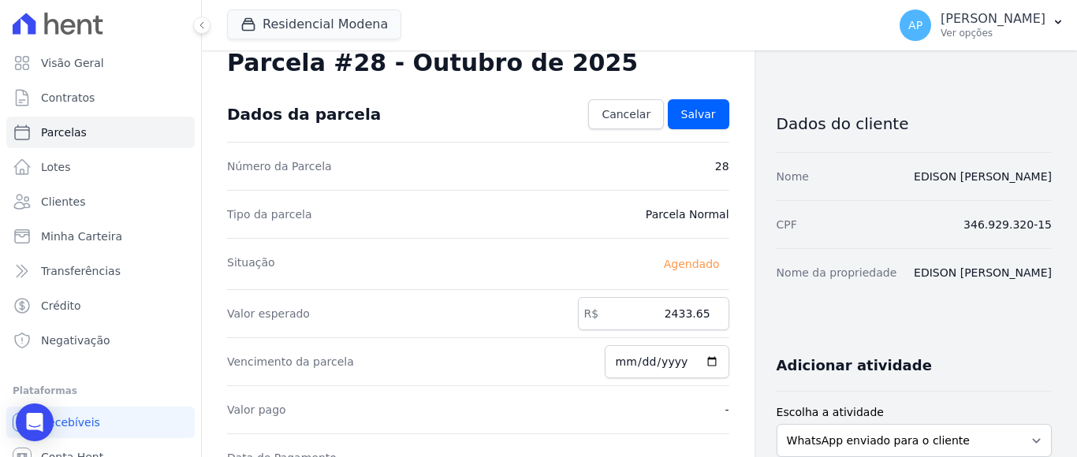
scroll to position [0, 0]
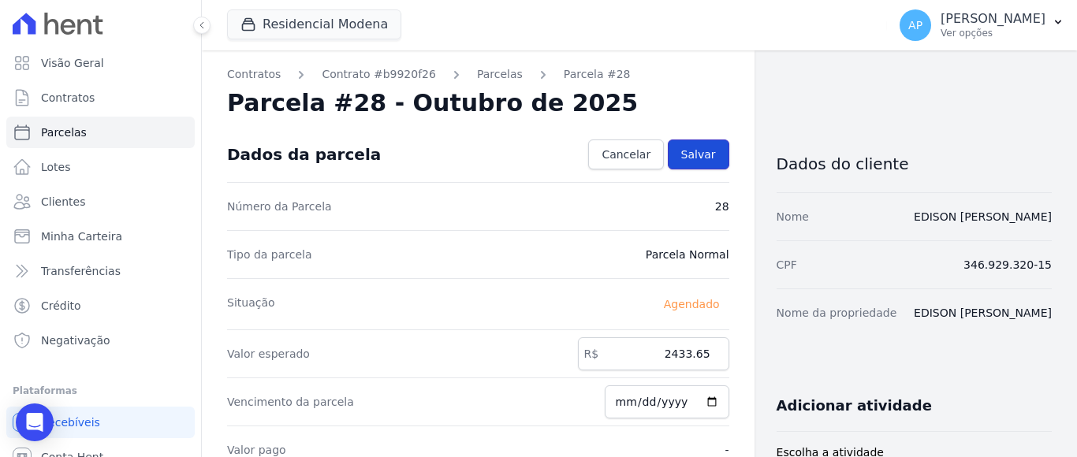
click at [688, 157] on span "Salvar" at bounding box center [698, 155] width 35 height 16
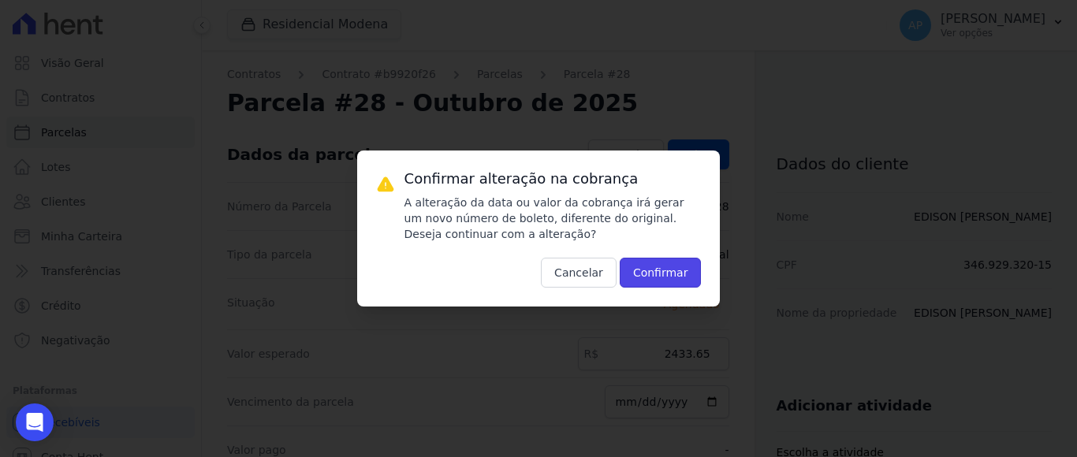
drag, startPoint x: 648, startPoint y: 275, endPoint x: 655, endPoint y: 270, distance: 9.0
click at [654, 270] on button "Confirmar" at bounding box center [661, 273] width 82 height 30
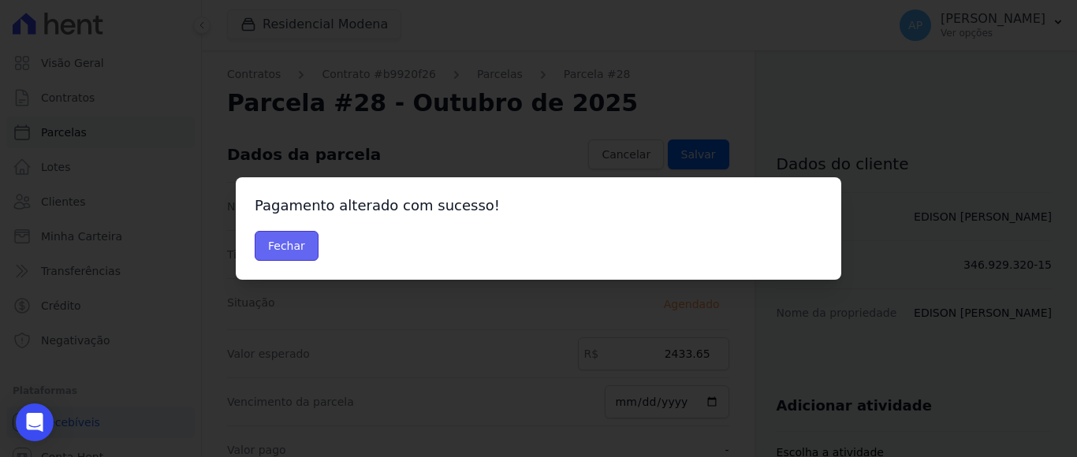
click at [281, 238] on button "Fechar" at bounding box center [287, 246] width 64 height 30
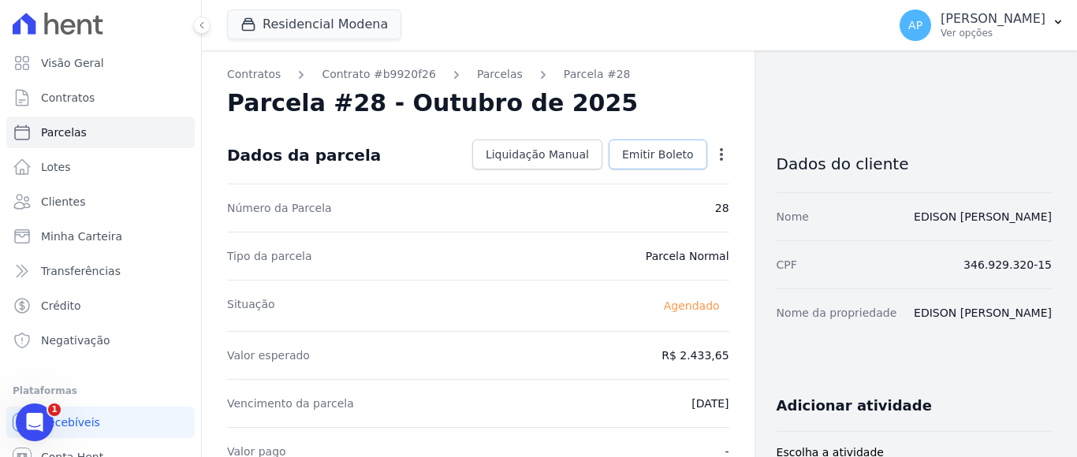
click at [660, 155] on span "Emitir Boleto" at bounding box center [658, 155] width 72 height 16
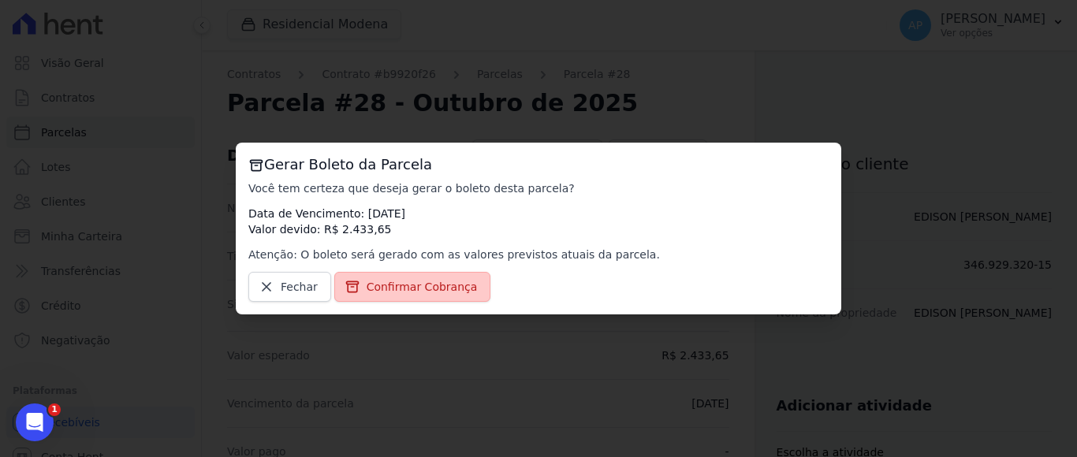
click at [395, 287] on span "Confirmar Cobrança" at bounding box center [422, 287] width 111 height 16
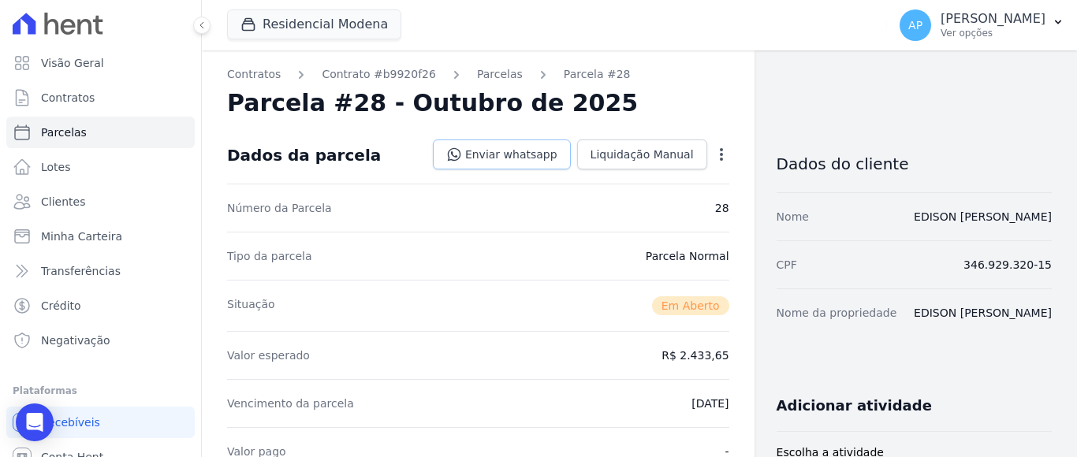
click at [536, 155] on link "Enviar whatsapp" at bounding box center [502, 155] width 138 height 30
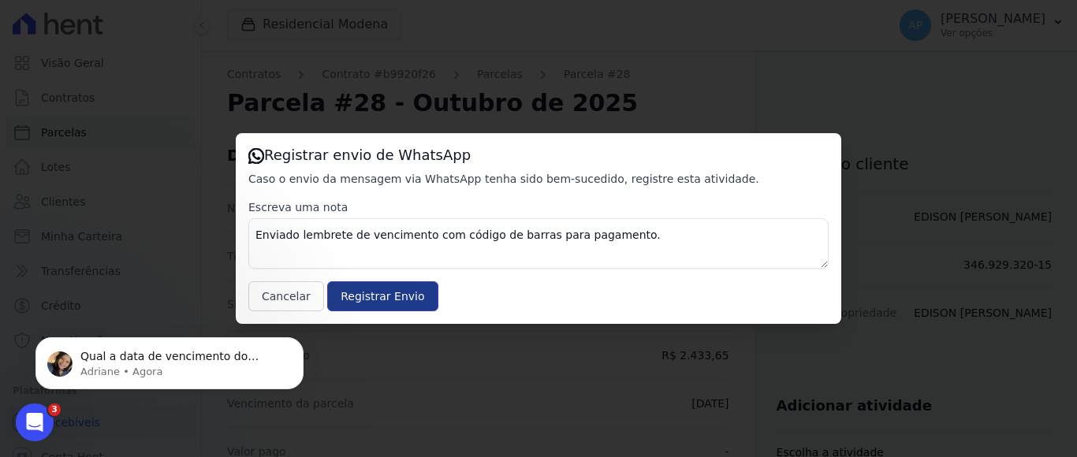
click at [393, 297] on input "Registrar Envio" at bounding box center [382, 296] width 110 height 30
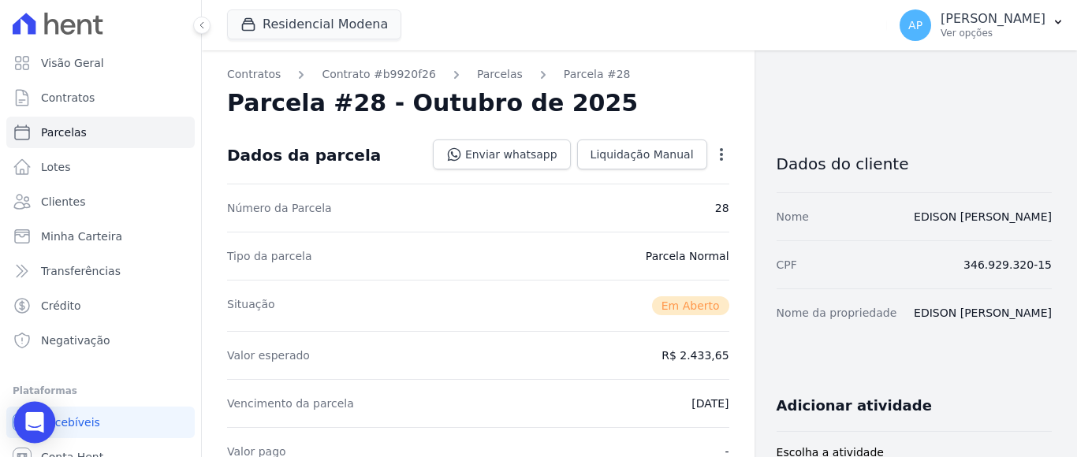
click at [35, 415] on icon "Open Intercom Messenger" at bounding box center [34, 422] width 18 height 20
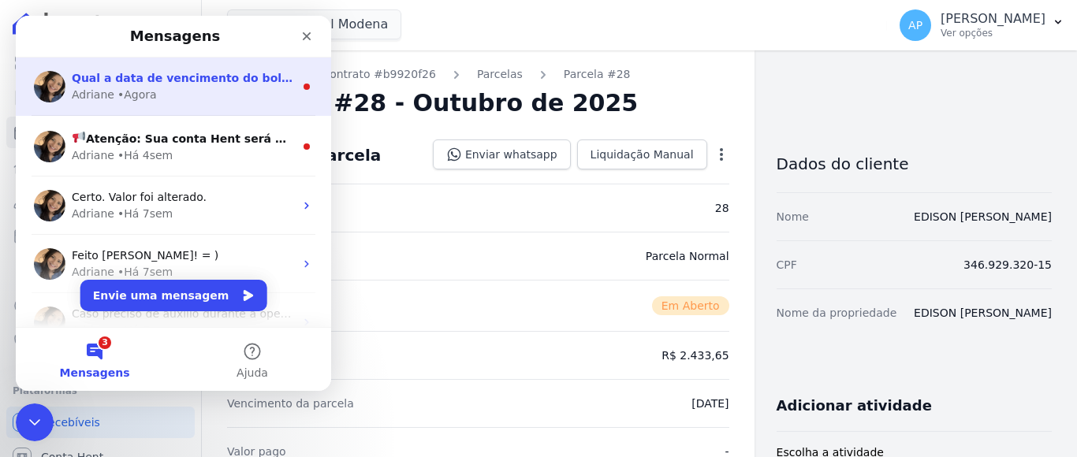
click at [109, 88] on div "Adriane" at bounding box center [93, 95] width 43 height 17
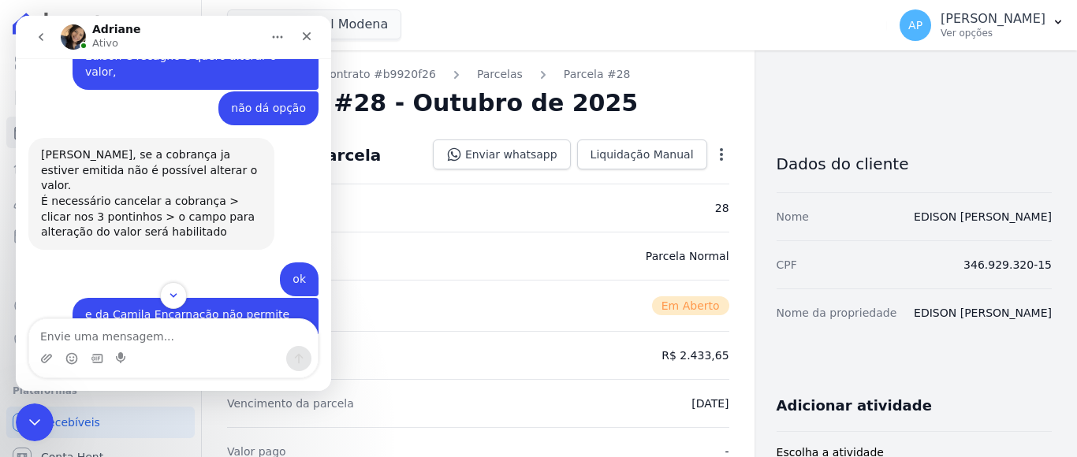
scroll to position [948, 0]
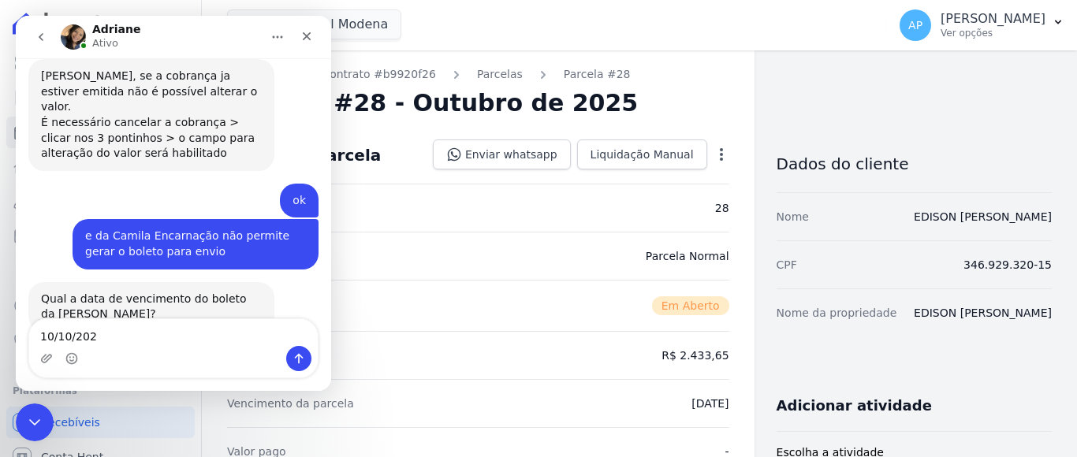
type textarea "[DATE]"
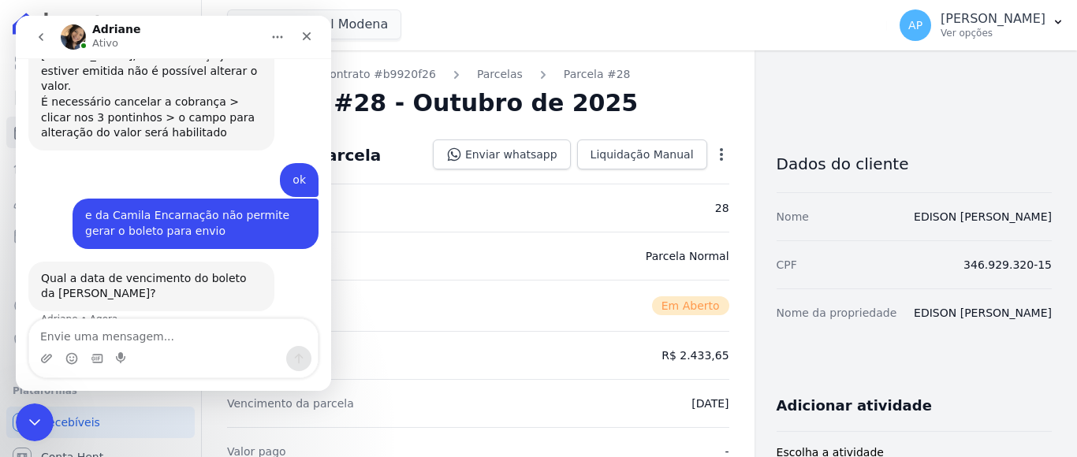
scroll to position [995, 0]
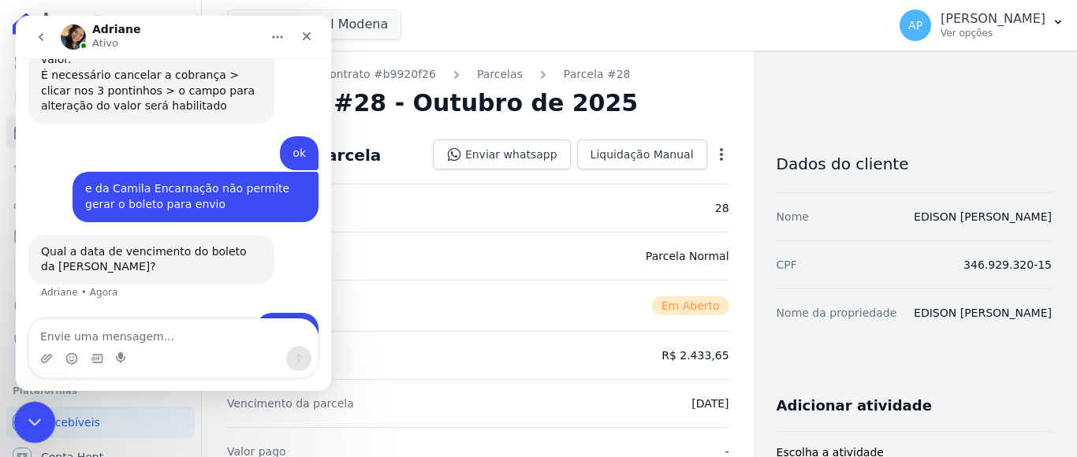
drag, startPoint x: 33, startPoint y: 426, endPoint x: 43, endPoint y: 416, distance: 13.9
click at [38, 422] on icon "Encerramento do Messenger da Intercom" at bounding box center [32, 420] width 19 height 19
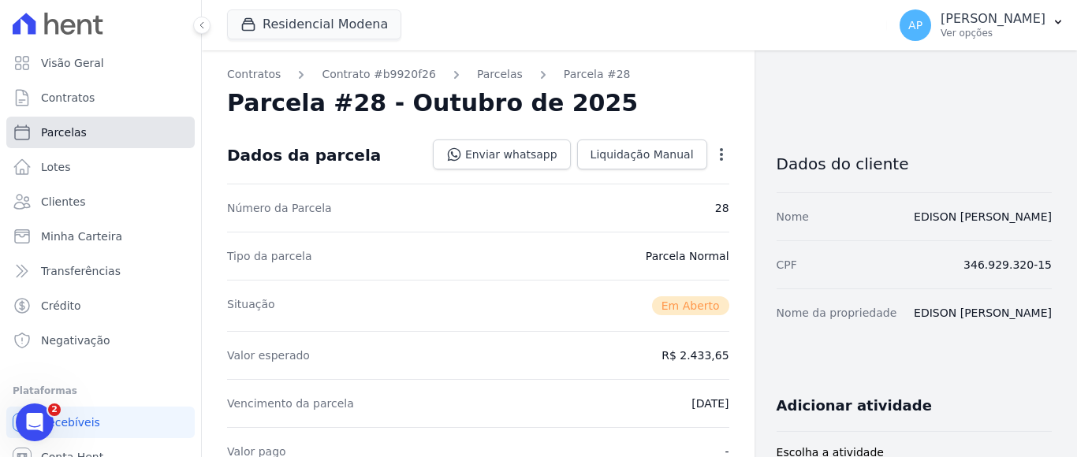
click at [89, 133] on link "Parcelas" at bounding box center [100, 133] width 188 height 32
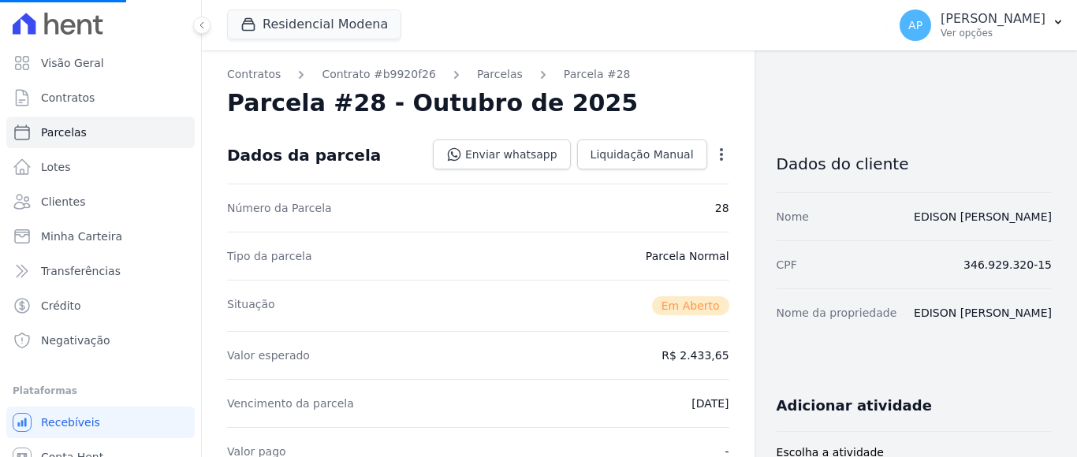
select select
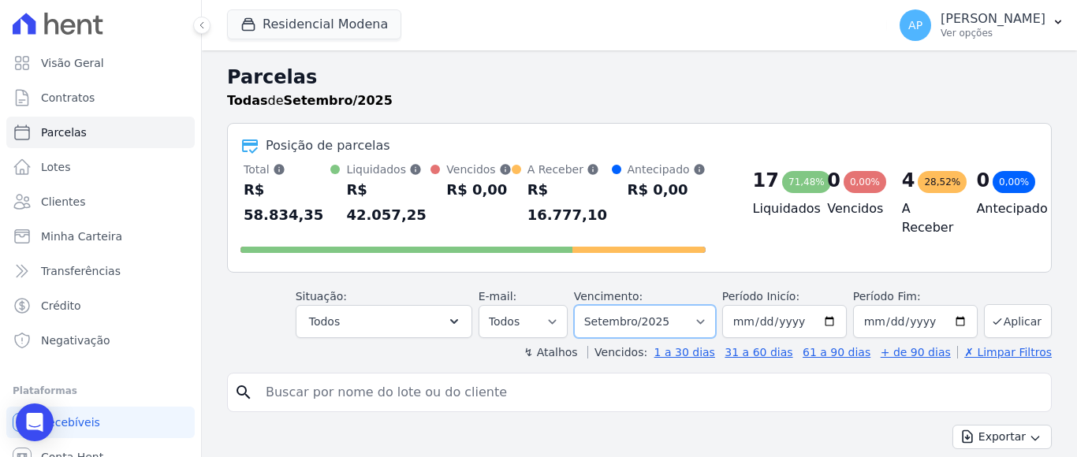
click at [655, 307] on select "[GEOGRAPHIC_DATA] por período ──────── Todos os meses Janeiro/2022 Fevereiro/20…" at bounding box center [645, 321] width 142 height 33
select select "10/2025"
click at [583, 305] on select "[GEOGRAPHIC_DATA] por período ──────── Todos os meses Janeiro/2022 Fevereiro/20…" at bounding box center [645, 321] width 142 height 33
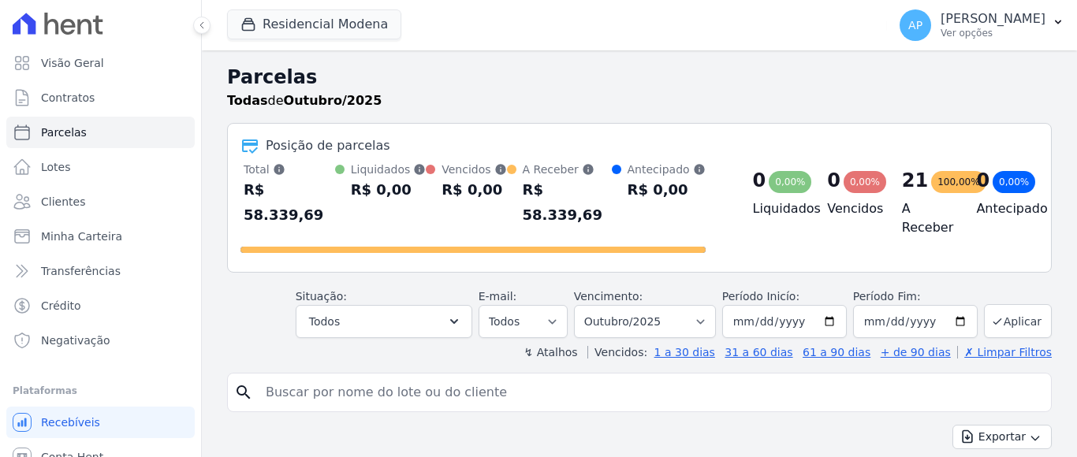
select select
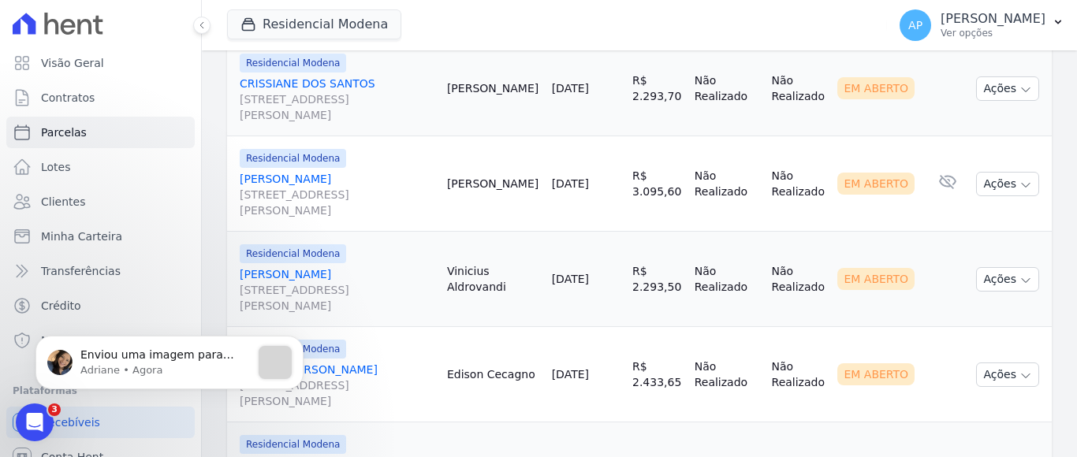
scroll to position [788, 0]
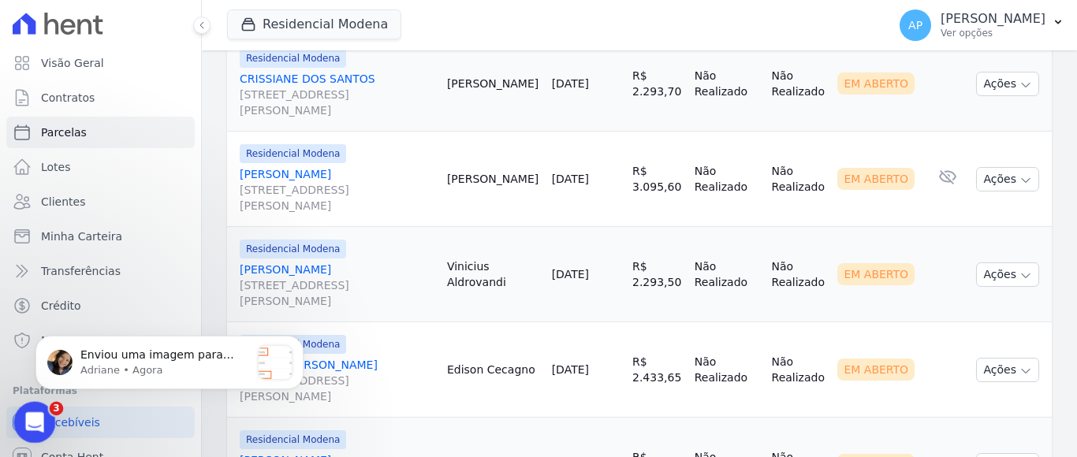
click at [44, 419] on div "Abertura do Messenger da Intercom" at bounding box center [32, 420] width 52 height 52
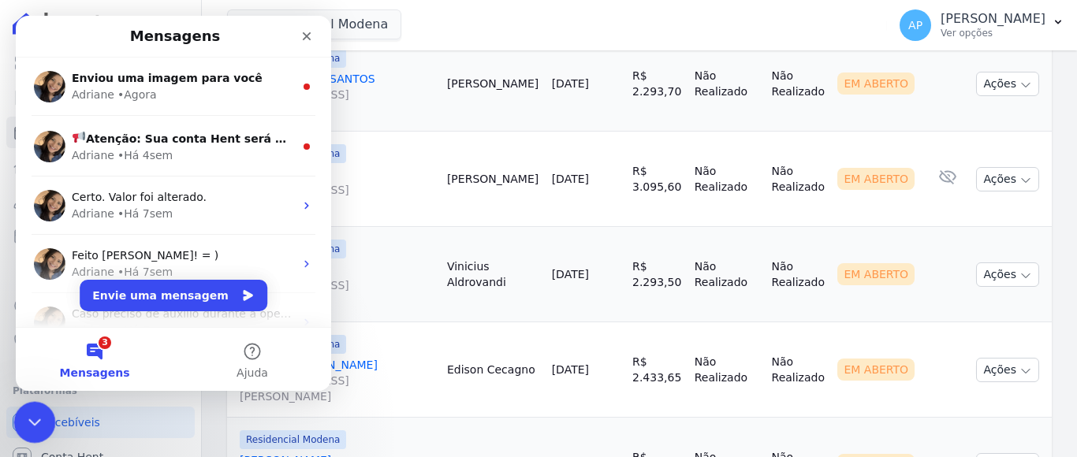
scroll to position [0, 0]
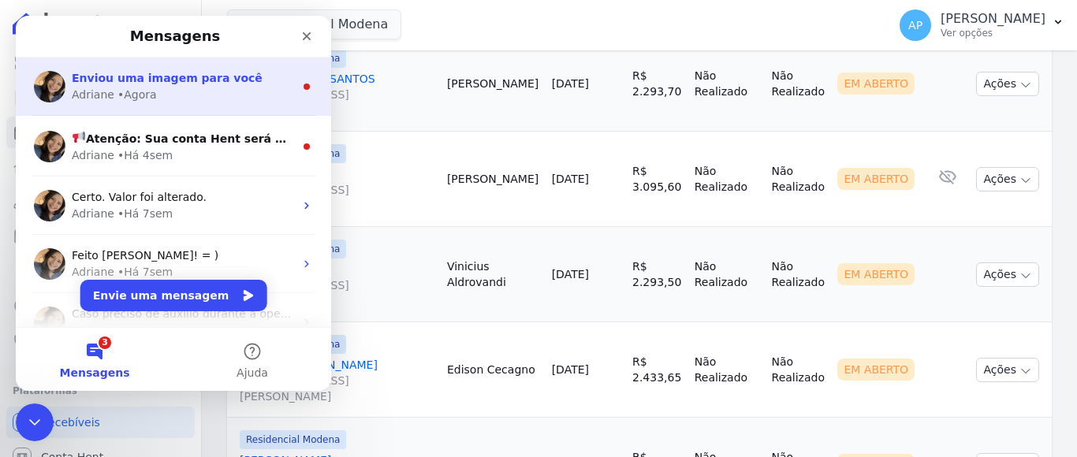
click at [174, 84] on span "Enviou uma imagem para você" at bounding box center [167, 78] width 191 height 13
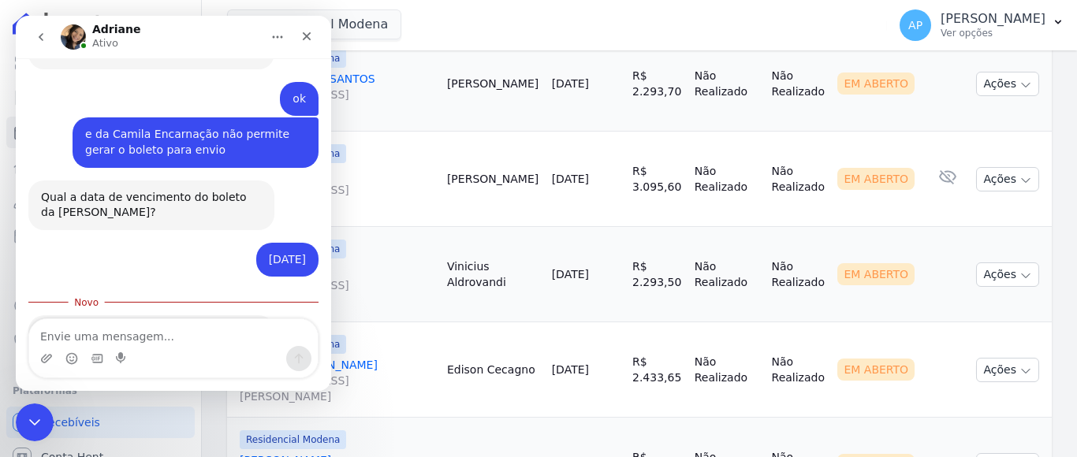
scroll to position [1149, 0]
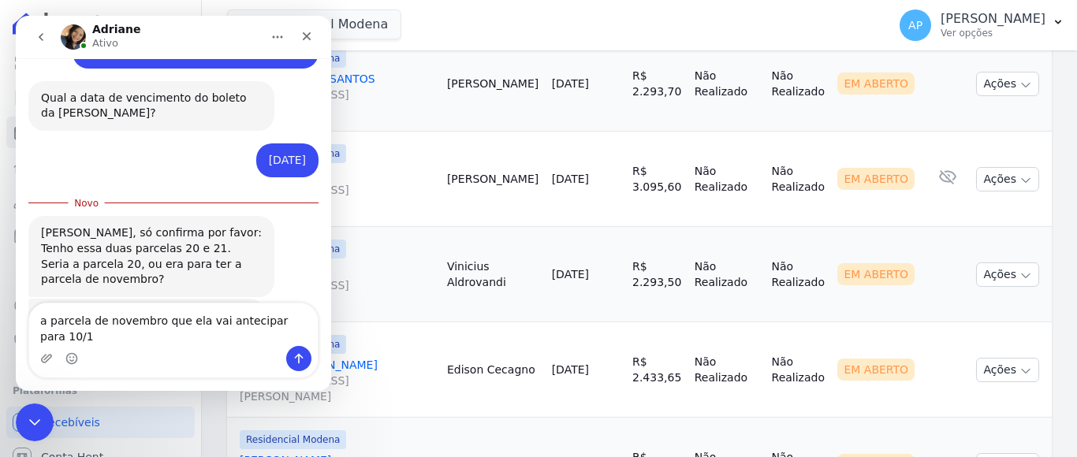
type textarea "a parcela de novembro que ela vai antecipar para 10/10"
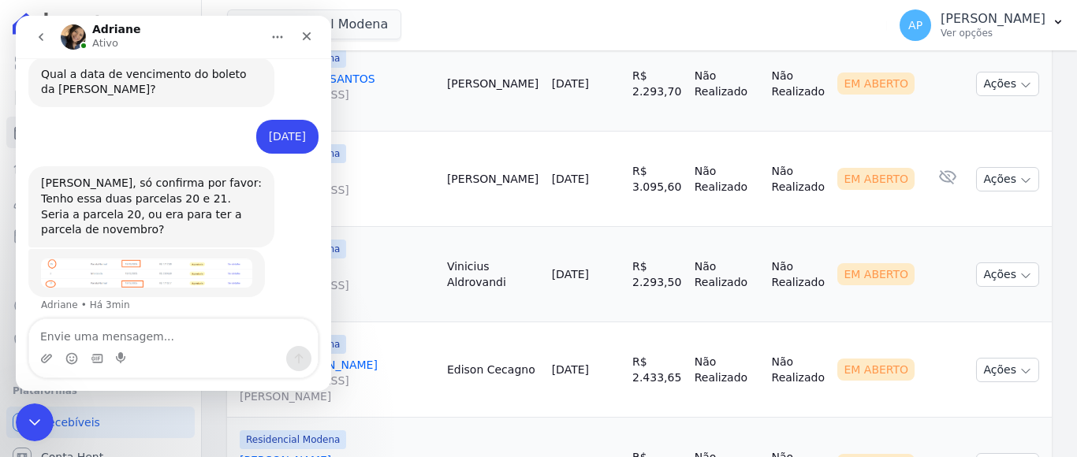
scroll to position [1185, 0]
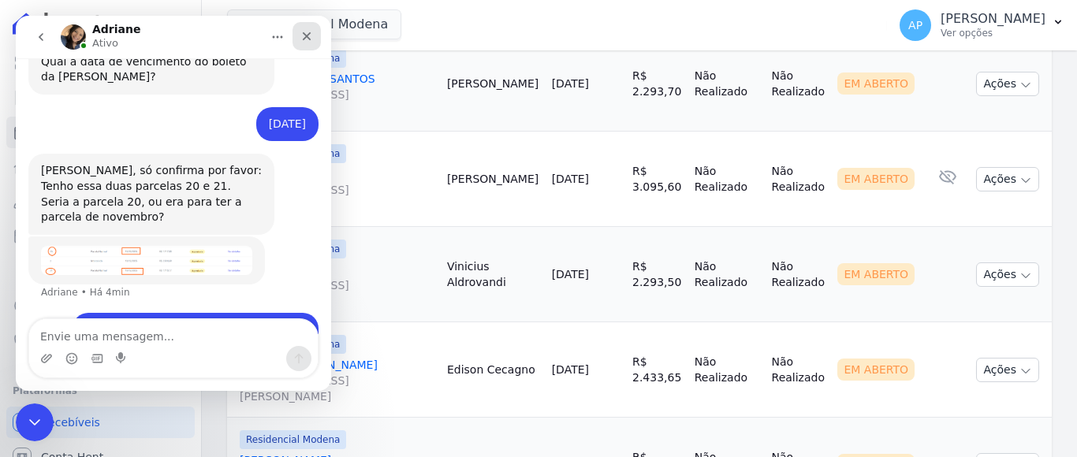
click at [307, 31] on icon "Fechar" at bounding box center [306, 36] width 13 height 13
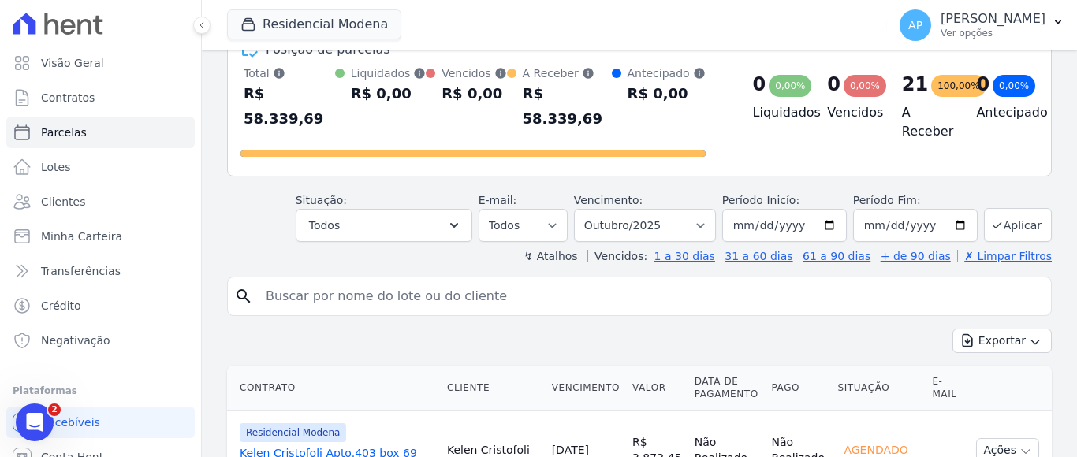
scroll to position [79, 0]
